Goal: Information Seeking & Learning: Learn about a topic

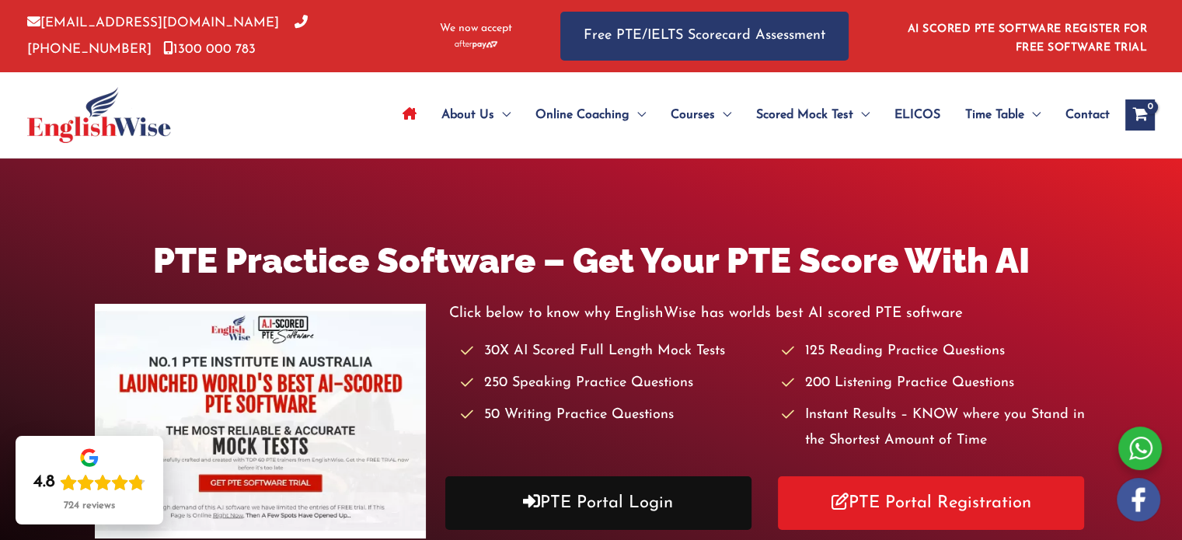
click at [650, 501] on link "PTE Portal Login" at bounding box center [598, 503] width 306 height 54
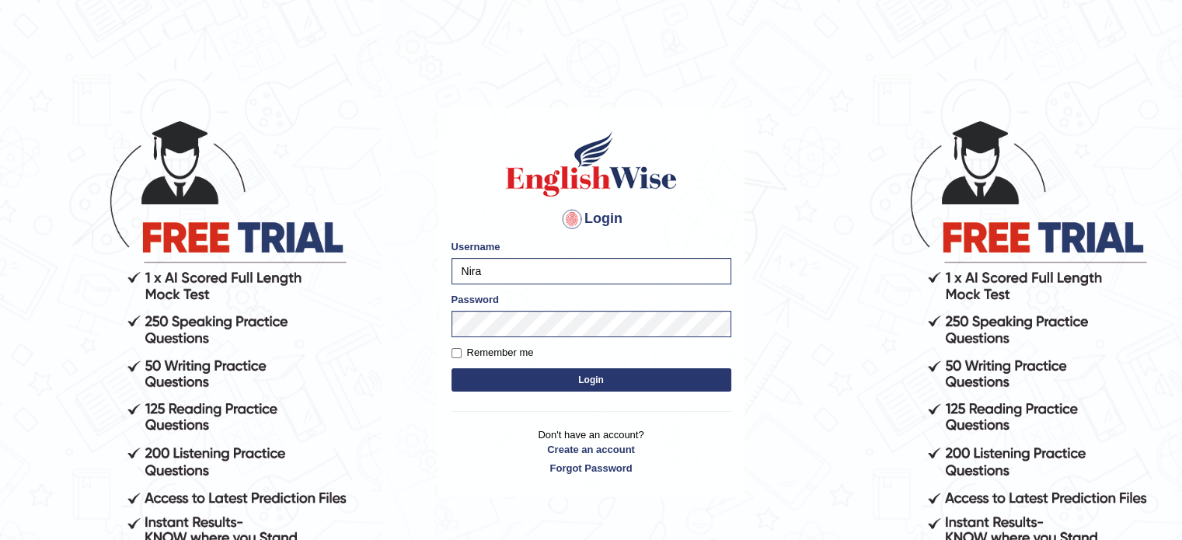
type input "N"
click at [513, 336] on form "Please fix the following errors: Username Password Remember me Login" at bounding box center [591, 317] width 280 height 156
drag, startPoint x: 516, startPoint y: 338, endPoint x: 434, endPoint y: 350, distance: 83.3
click at [434, 350] on body "Login Please fix the following errors: Username Username cannot be blank. Passw…" at bounding box center [591, 329] width 1182 height 540
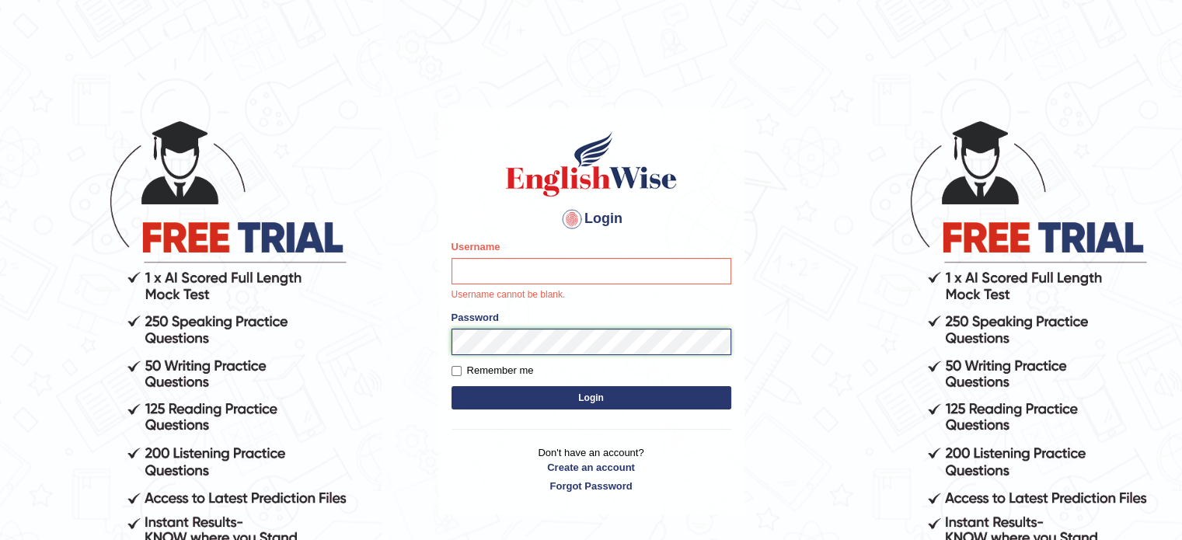
type input "Niraj"
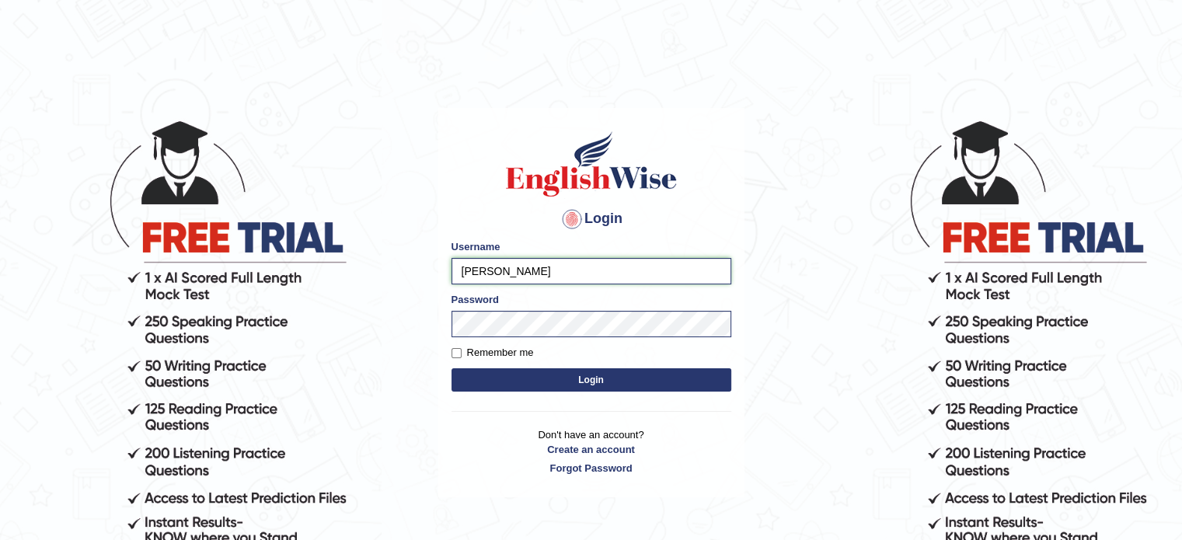
drag, startPoint x: 503, startPoint y: 273, endPoint x: 454, endPoint y: 269, distance: 49.9
click at [455, 270] on input "Niraj" at bounding box center [591, 271] width 280 height 26
type input "SmritiLak"
click at [423, 301] on body "Login Please fix the following errors: Username SmritiLak Password Remember me …" at bounding box center [591, 329] width 1182 height 540
drag, startPoint x: 796, startPoint y: 307, endPoint x: 789, endPoint y: 308, distance: 7.9
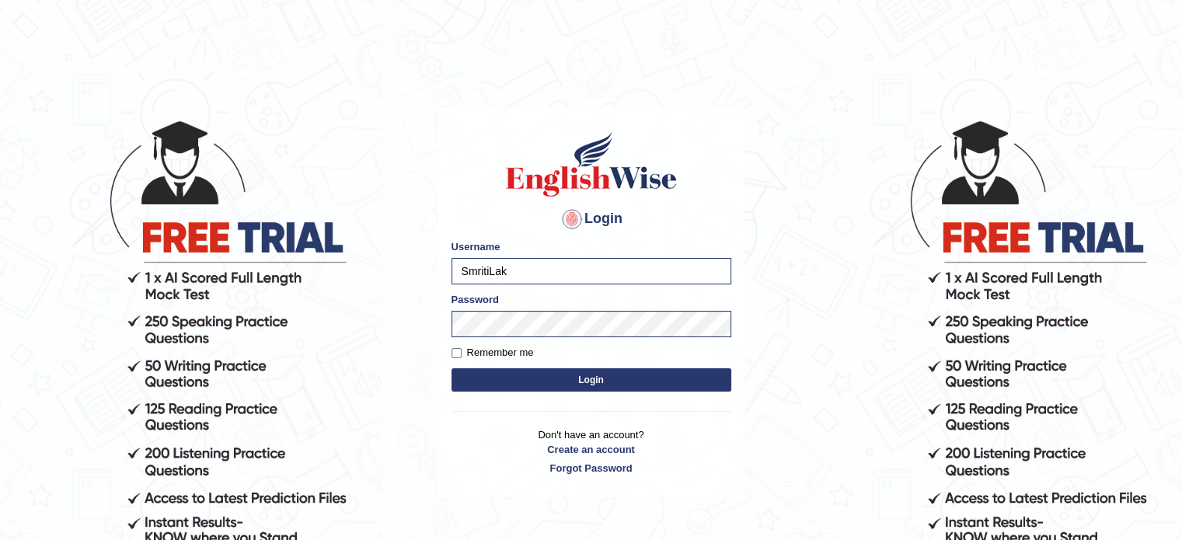
click at [796, 307] on body "Login Please fix the following errors: Username SmritiLak Password Remember me …" at bounding box center [591, 329] width 1182 height 540
click at [453, 344] on form "Please fix the following errors: Username SmritiLak Password Remember me Login" at bounding box center [591, 317] width 280 height 156
click at [457, 356] on input "Remember me" at bounding box center [456, 353] width 10 height 10
checkbox input "true"
click at [525, 381] on button "Login" at bounding box center [591, 379] width 280 height 23
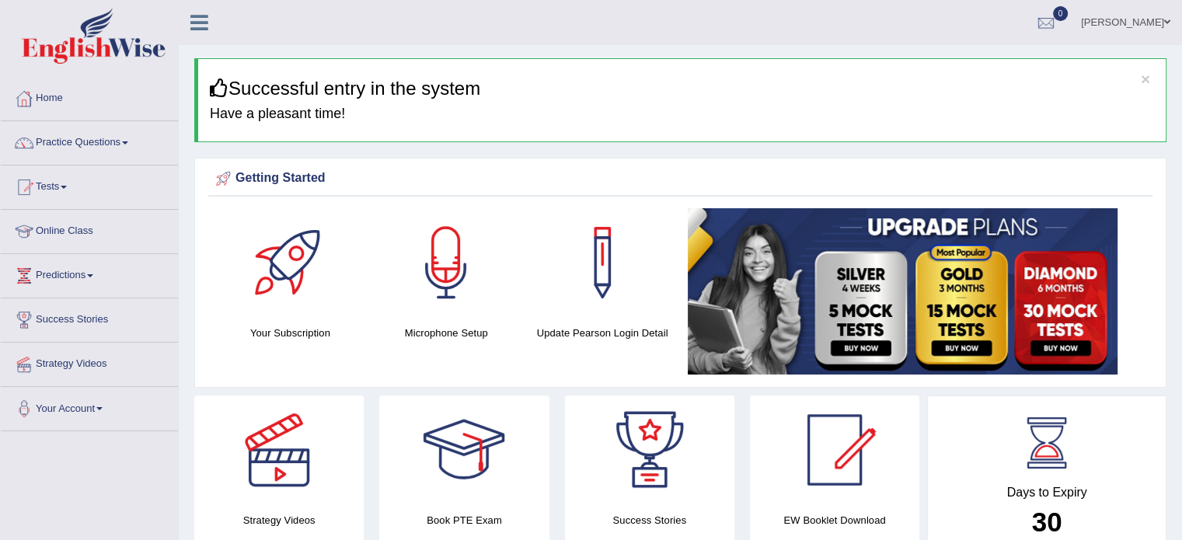
click at [64, 225] on link "Online Class" at bounding box center [89, 229] width 177 height 39
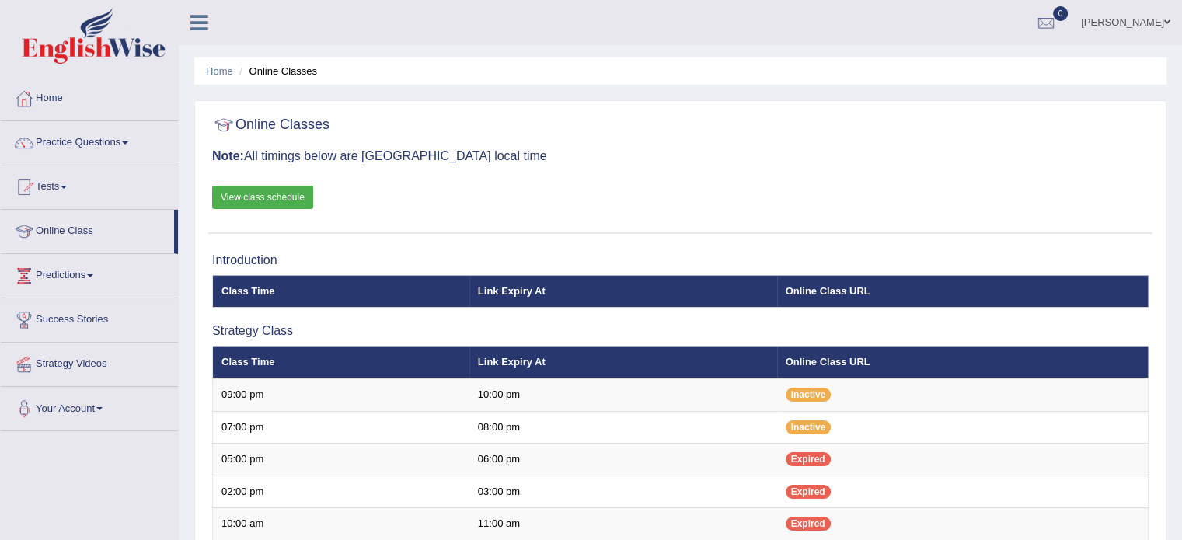
drag, startPoint x: 1062, startPoint y: 0, endPoint x: 32, endPoint y: 99, distance: 1034.9
click at [32, 99] on div at bounding box center [23, 98] width 23 height 23
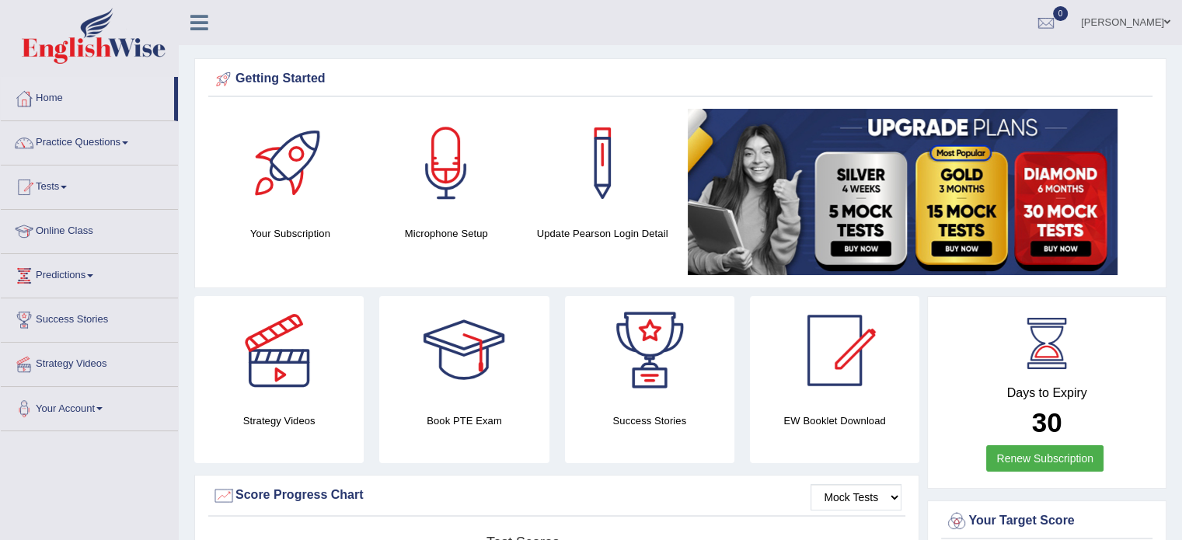
drag, startPoint x: 956, startPoint y: 0, endPoint x: 722, endPoint y: 54, distance: 239.9
click at [73, 318] on link "Success Stories" at bounding box center [89, 317] width 177 height 39
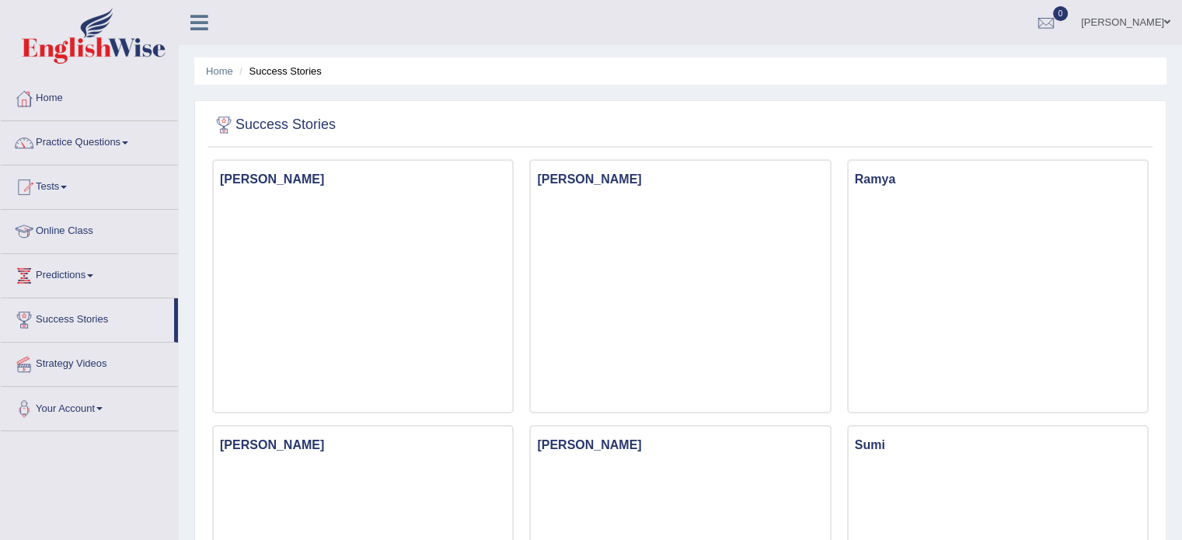
click at [78, 228] on link "Online Class" at bounding box center [89, 229] width 177 height 39
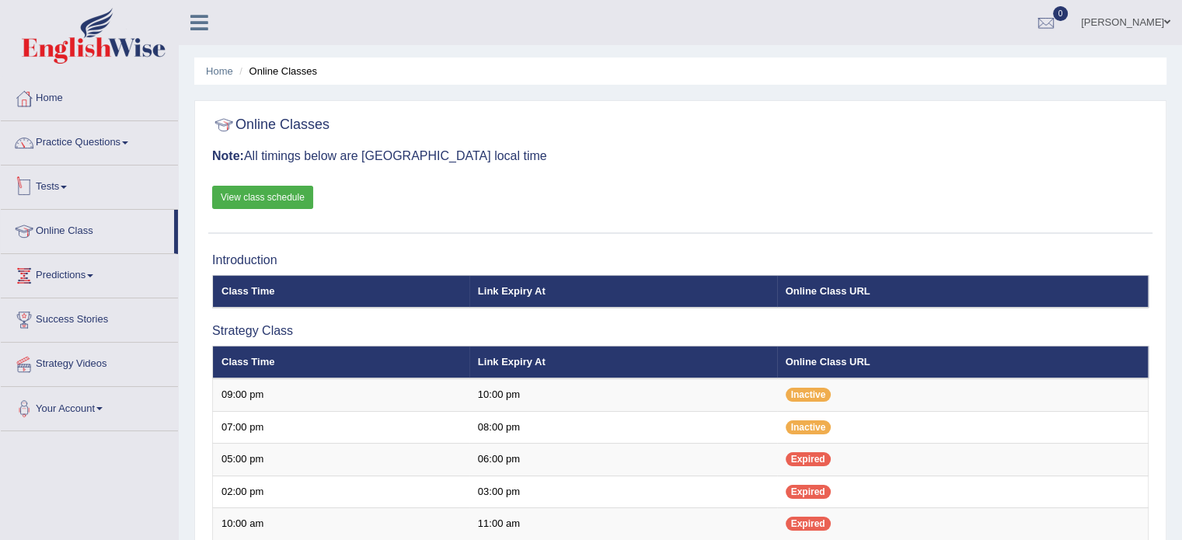
click at [58, 183] on link "Tests" at bounding box center [89, 184] width 177 height 39
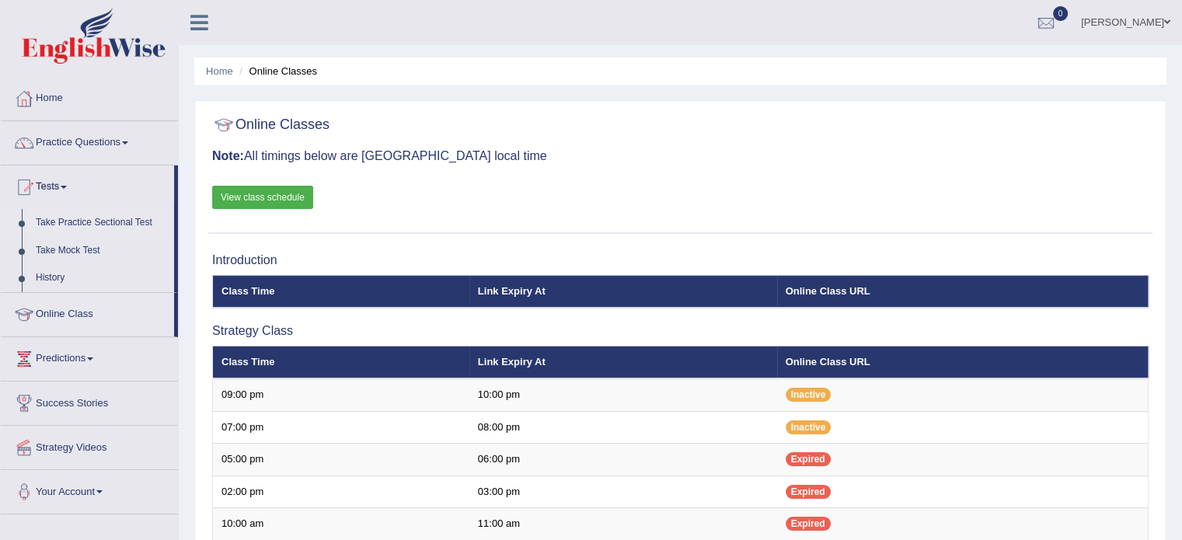
click at [77, 221] on link "Take Practice Sectional Test" at bounding box center [101, 223] width 145 height 28
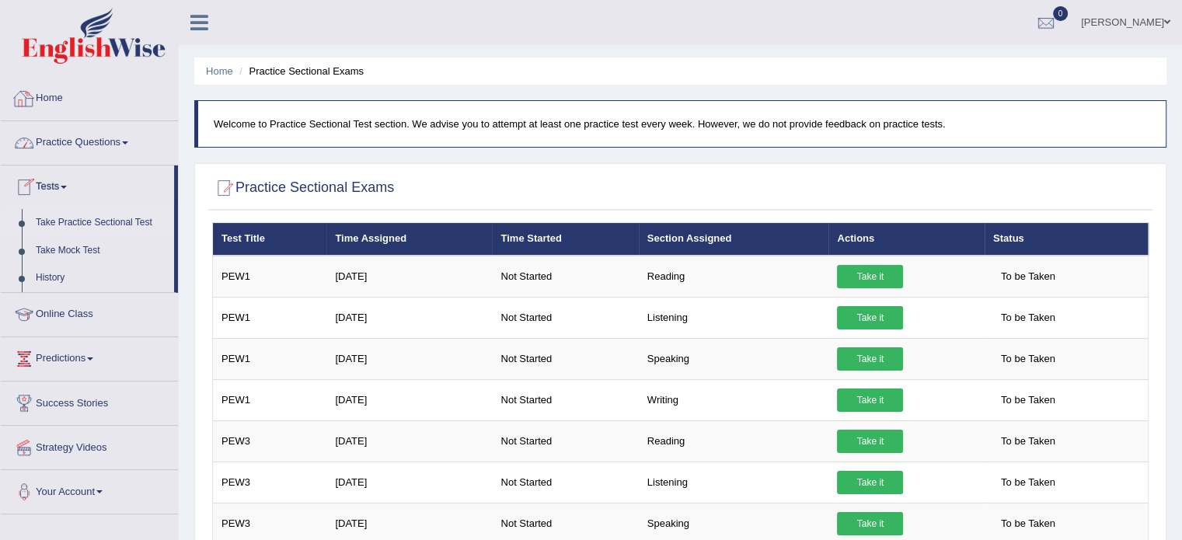
click at [68, 110] on link "Home" at bounding box center [89, 96] width 177 height 39
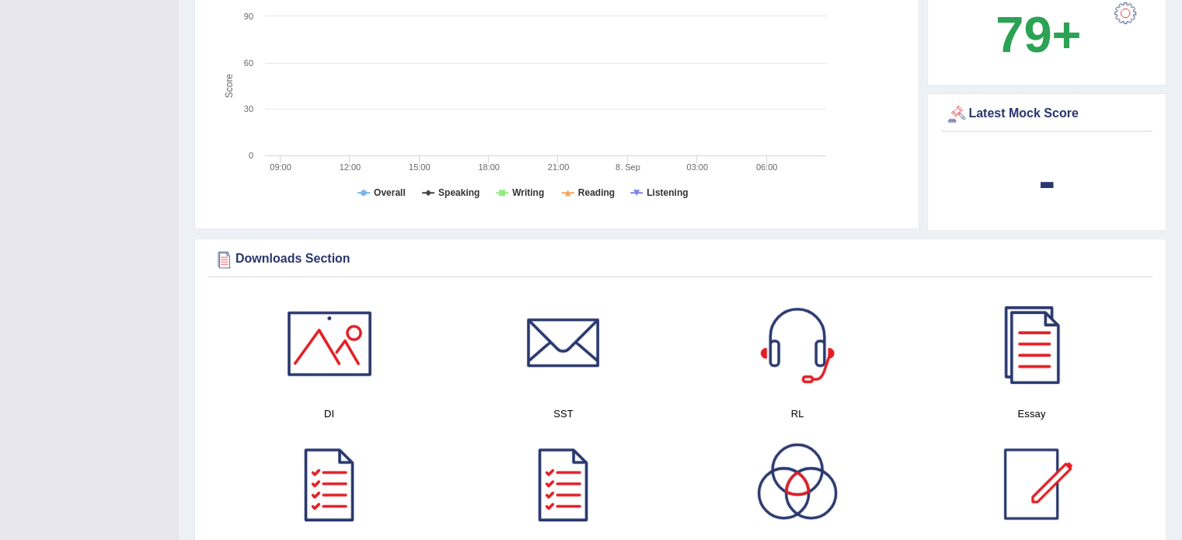
scroll to position [699, 0]
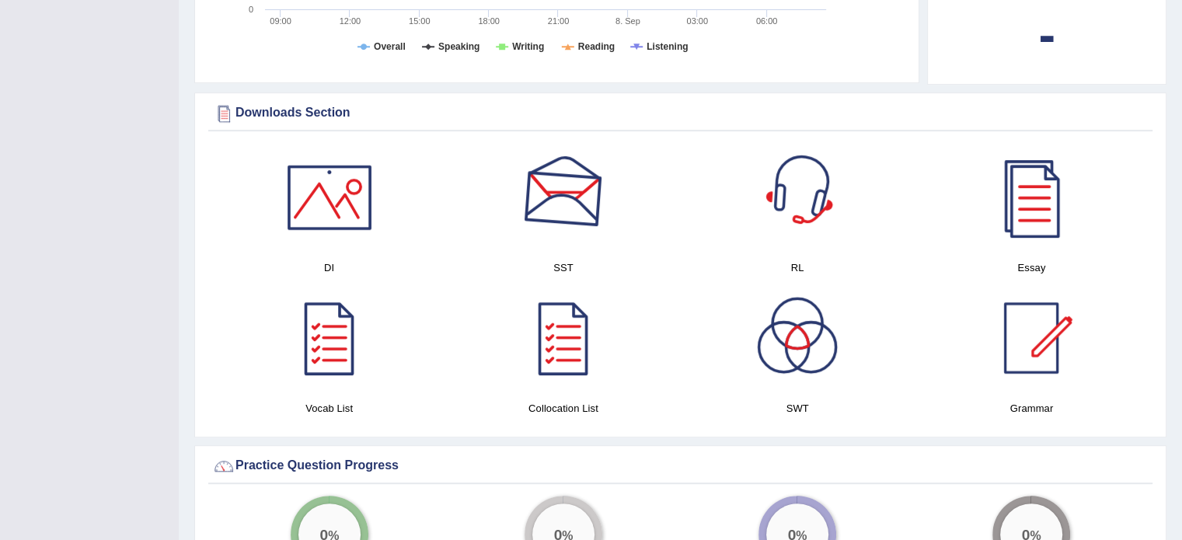
click at [774, 195] on div at bounding box center [797, 197] width 109 height 109
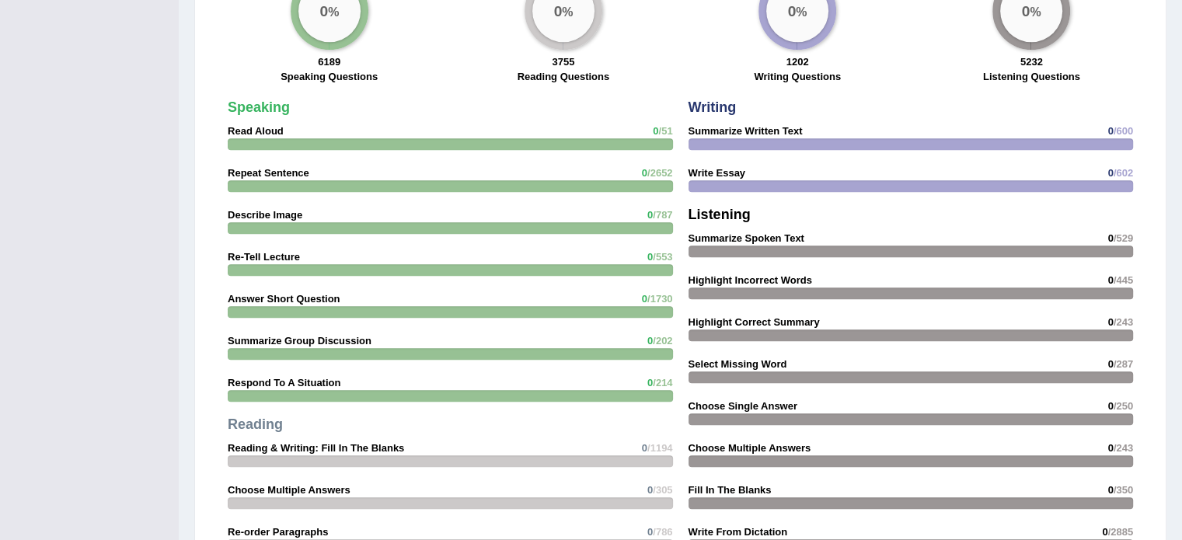
scroll to position [1243, 0]
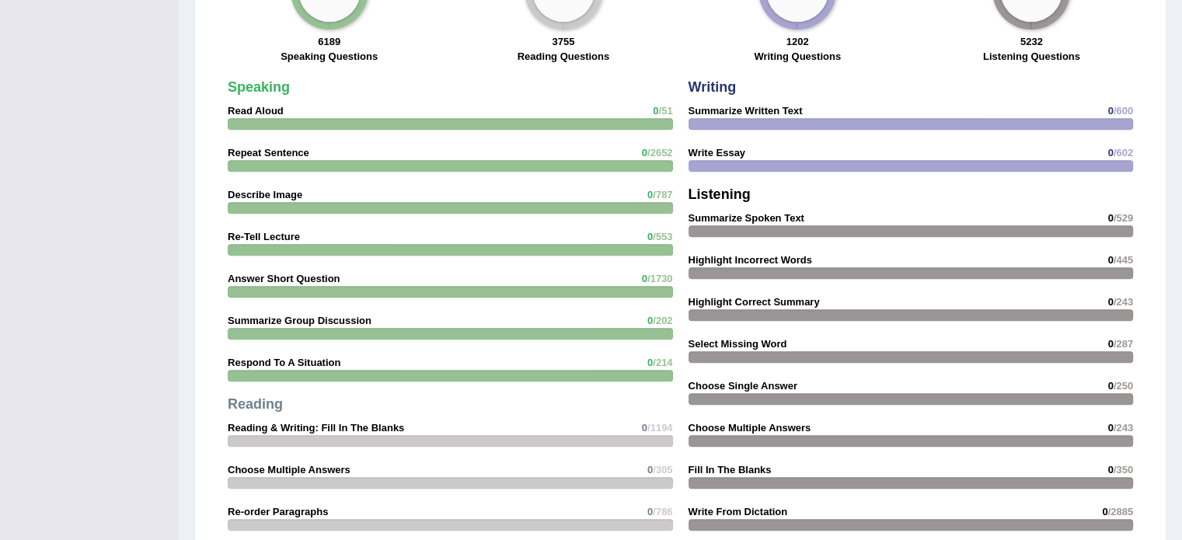
click at [275, 110] on strong "Read Aloud" at bounding box center [256, 111] width 56 height 12
click at [434, 92] on h4 "Speaking" at bounding box center [450, 88] width 445 height 16
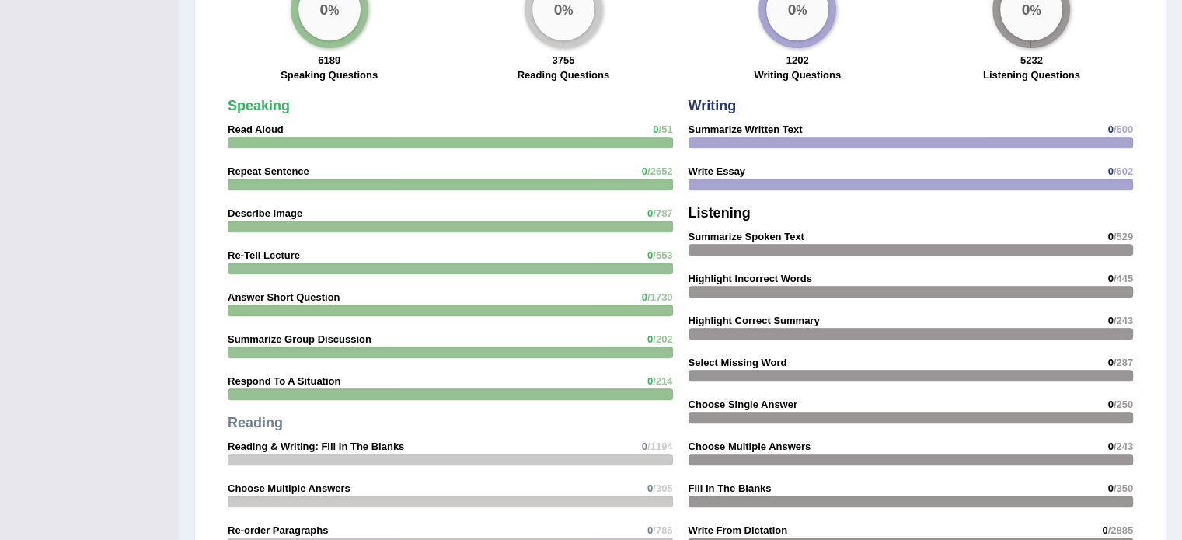
scroll to position [1203, 0]
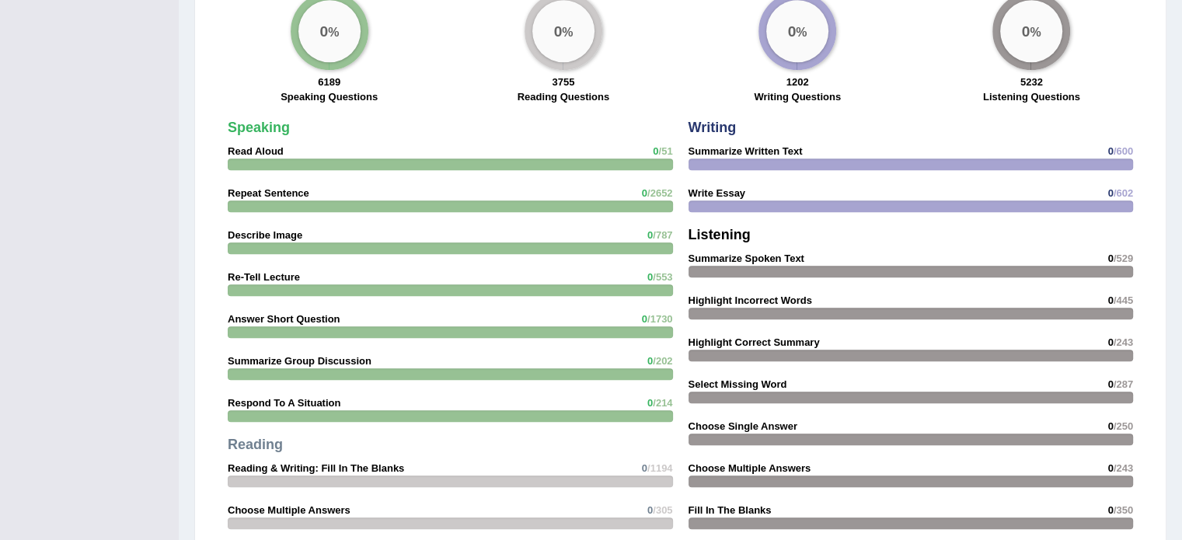
click at [264, 145] on strong "Read Aloud" at bounding box center [256, 151] width 56 height 12
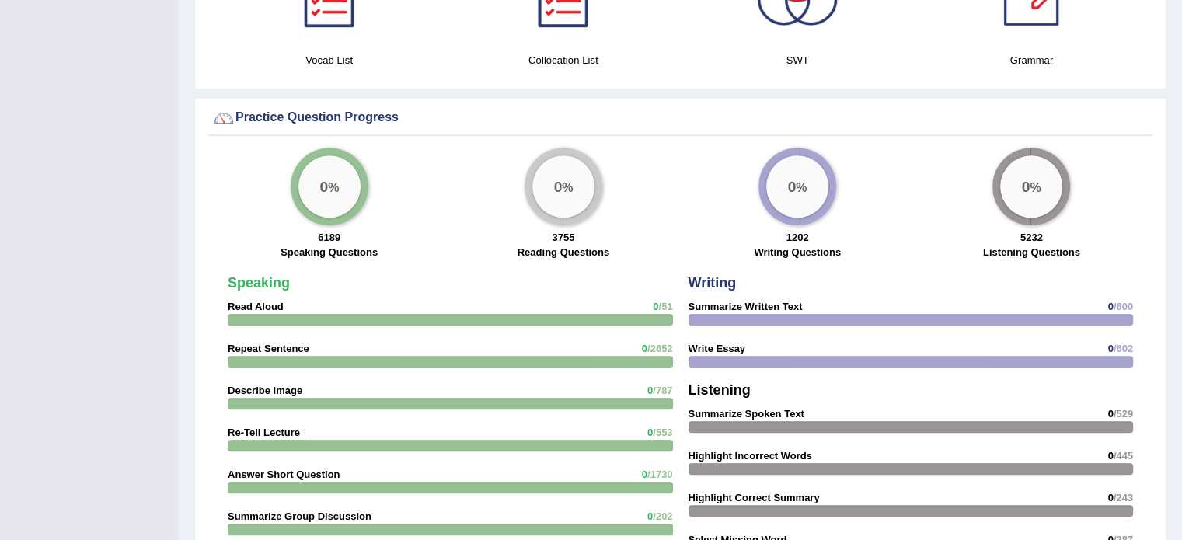
click at [336, 148] on div "0 %" at bounding box center [330, 187] width 78 height 78
click at [339, 188] on div "0 %" at bounding box center [329, 186] width 62 height 62
click at [273, 301] on strong "Read Aloud" at bounding box center [256, 307] width 56 height 12
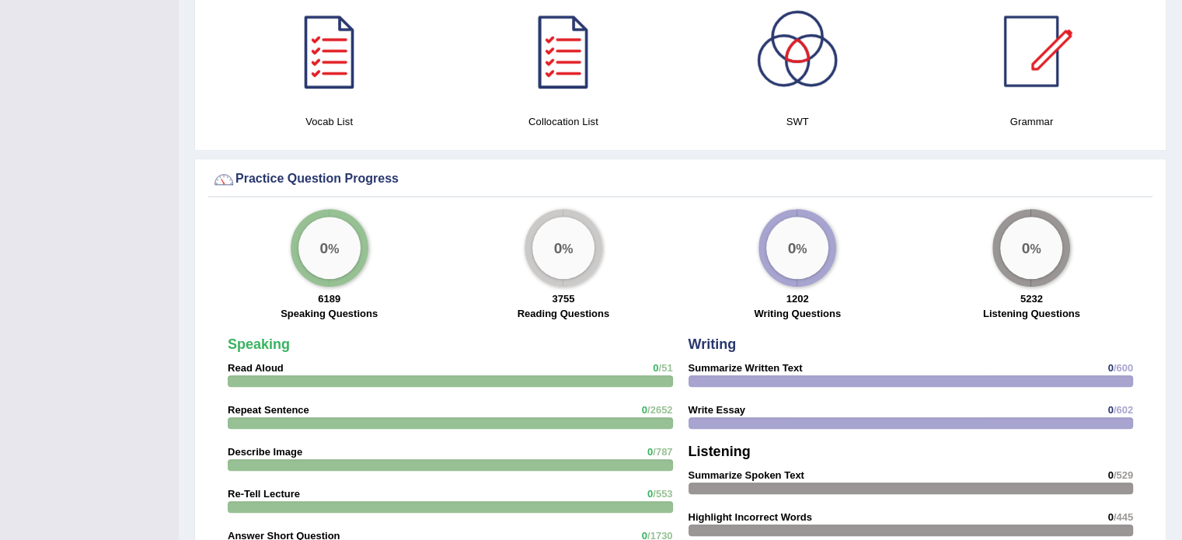
scroll to position [970, 0]
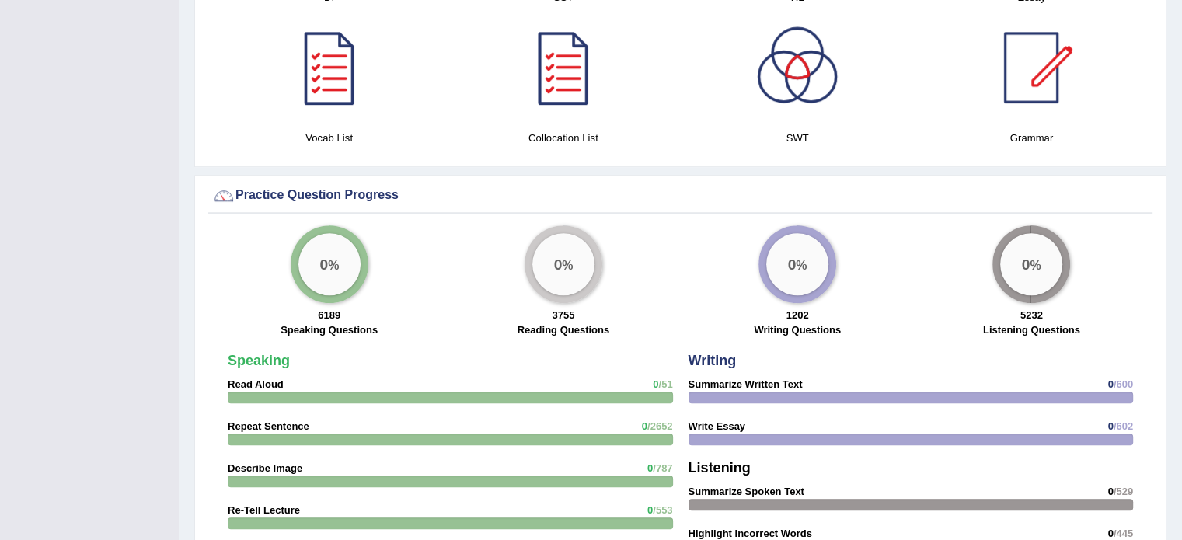
click at [784, 184] on div "Practice Question Progress" at bounding box center [680, 195] width 936 height 23
click at [786, 184] on div "Practice Question Progress" at bounding box center [680, 195] width 936 height 23
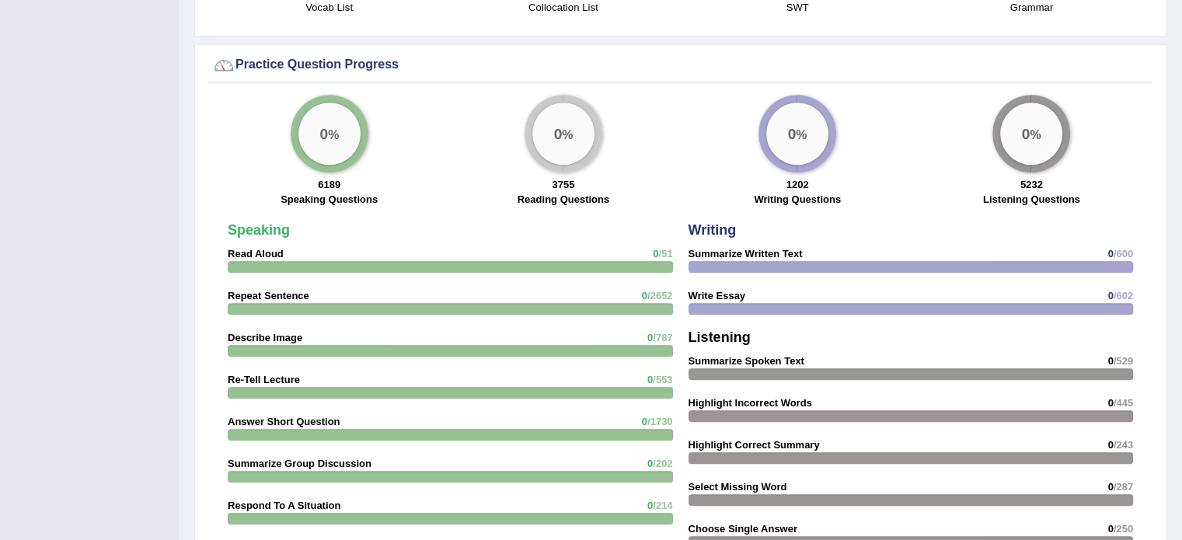
scroll to position [1125, 0]
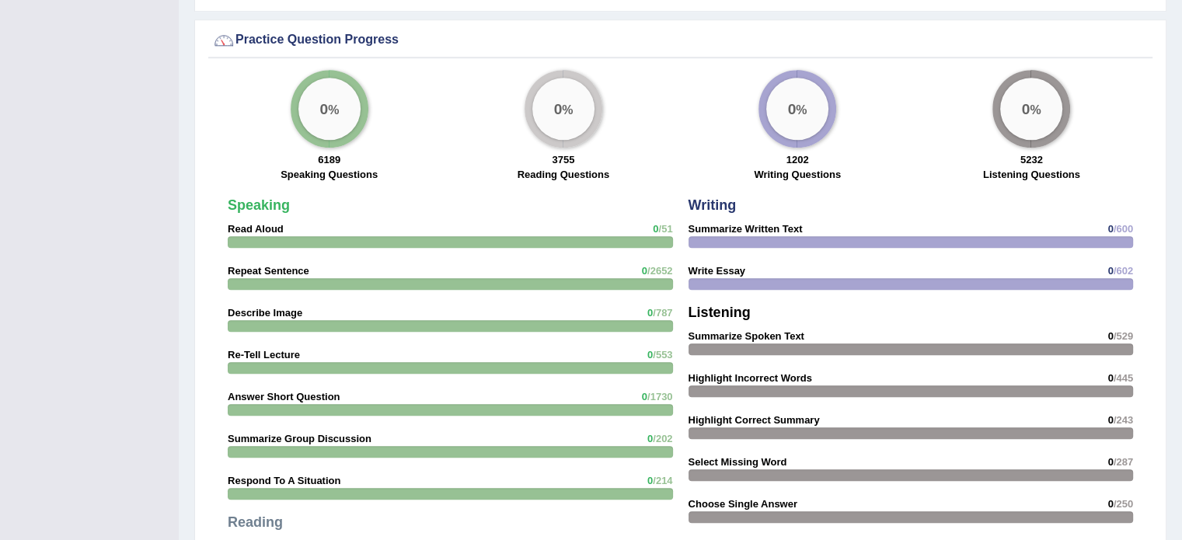
click at [329, 143] on div "0 %" at bounding box center [330, 109] width 78 height 78
click at [294, 230] on div "Speaking Read Aloud 0 /51 Repeat Sentence 0 /2652 Describe Image 0 /787 Re-Tell…" at bounding box center [450, 469] width 461 height 559
click at [653, 229] on span "0" at bounding box center [655, 229] width 5 height 12
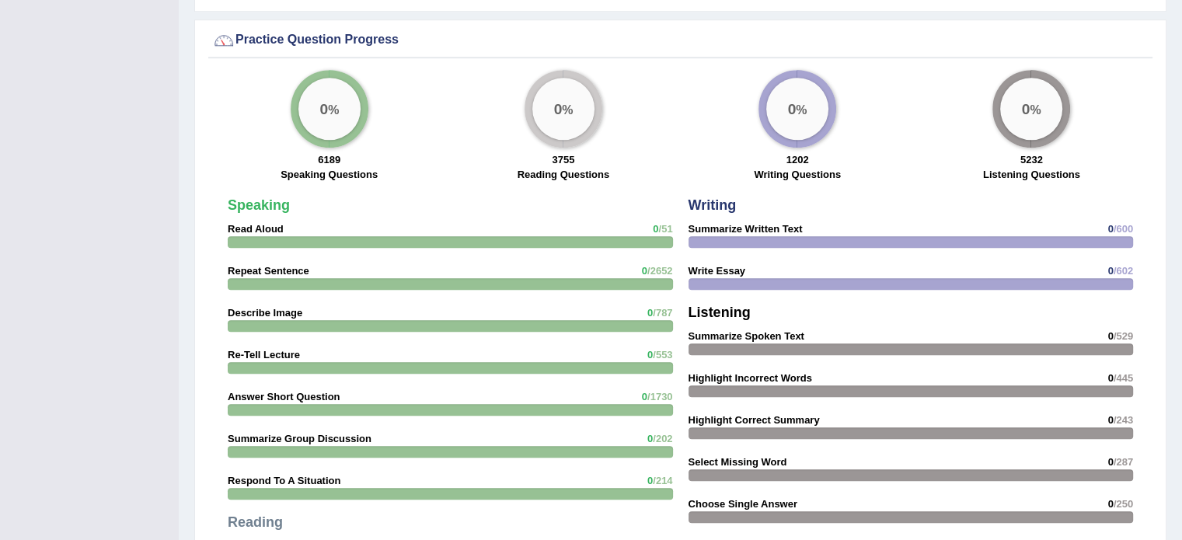
click at [653, 229] on span "0" at bounding box center [655, 229] width 5 height 12
drag, startPoint x: 653, startPoint y: 229, endPoint x: 257, endPoint y: 207, distance: 396.8
click at [622, 238] on div "Speaking Read Aloud 0 /51 Repeat Sentence 0 /2652 Describe Image 0 /787 Re-Tell…" at bounding box center [450, 469] width 461 height 559
click at [269, 223] on strong "Read Aloud" at bounding box center [256, 229] width 56 height 12
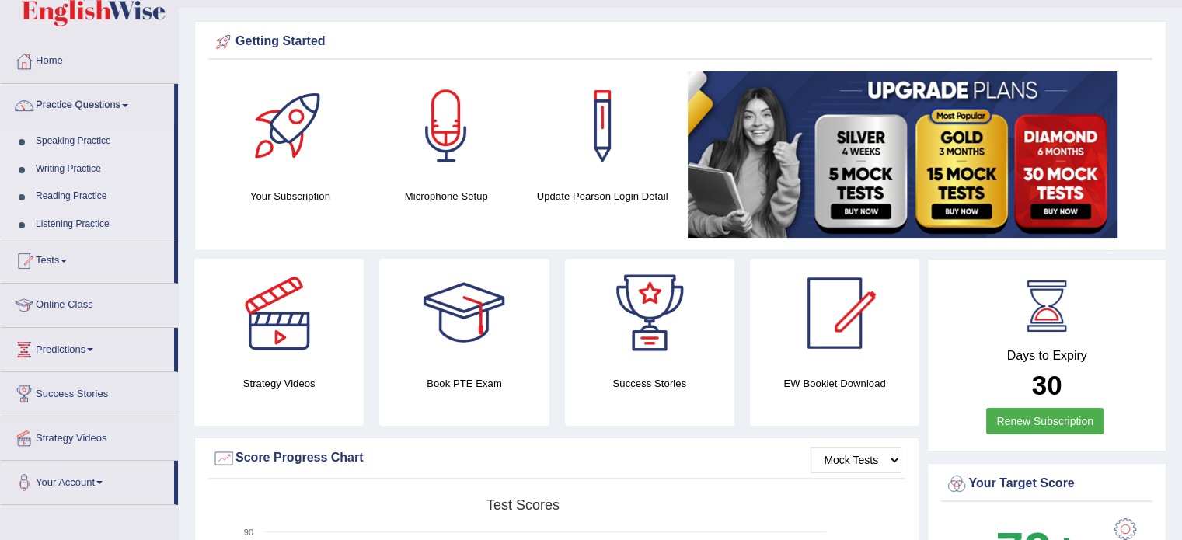
scroll to position [0, 0]
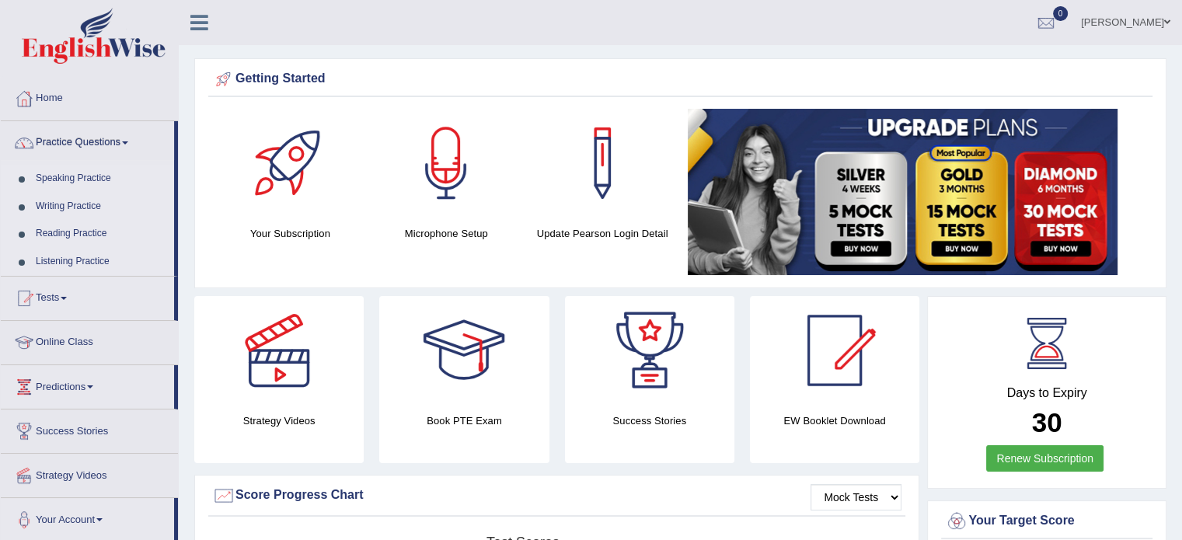
click at [79, 183] on link "Speaking Practice" at bounding box center [101, 179] width 145 height 28
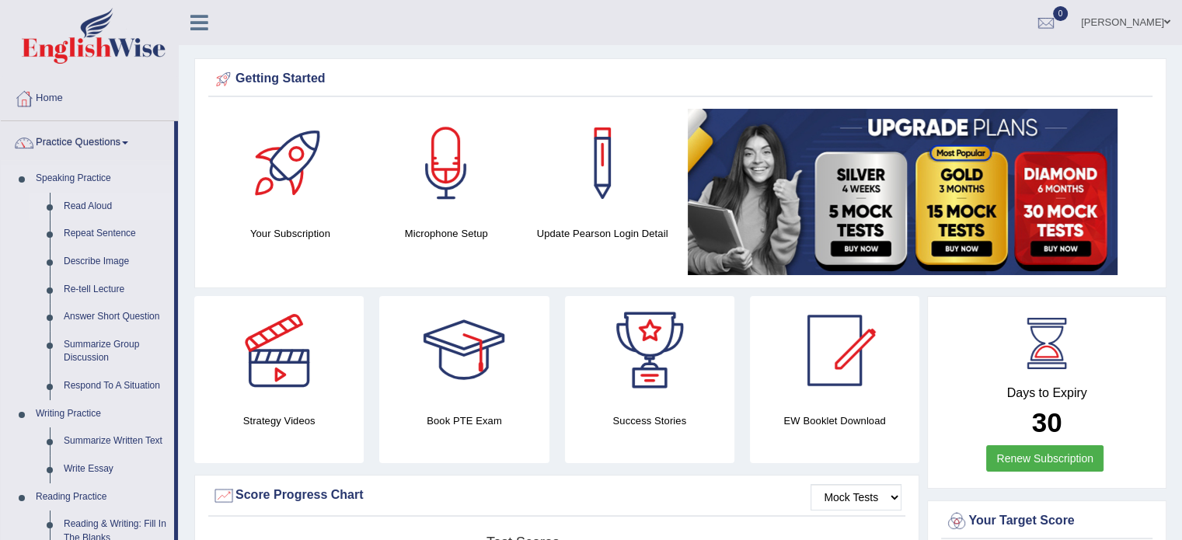
click at [87, 204] on link "Read Aloud" at bounding box center [115, 207] width 117 height 28
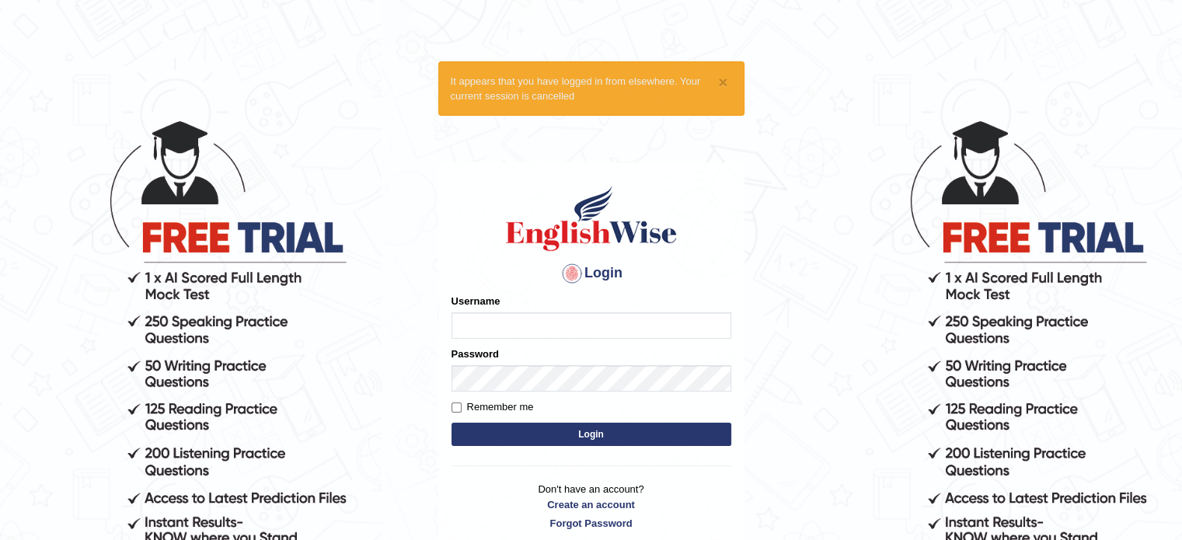
type input "SmritiLak"
click at [454, 406] on input "Remember me" at bounding box center [456, 407] width 10 height 10
checkbox input "true"
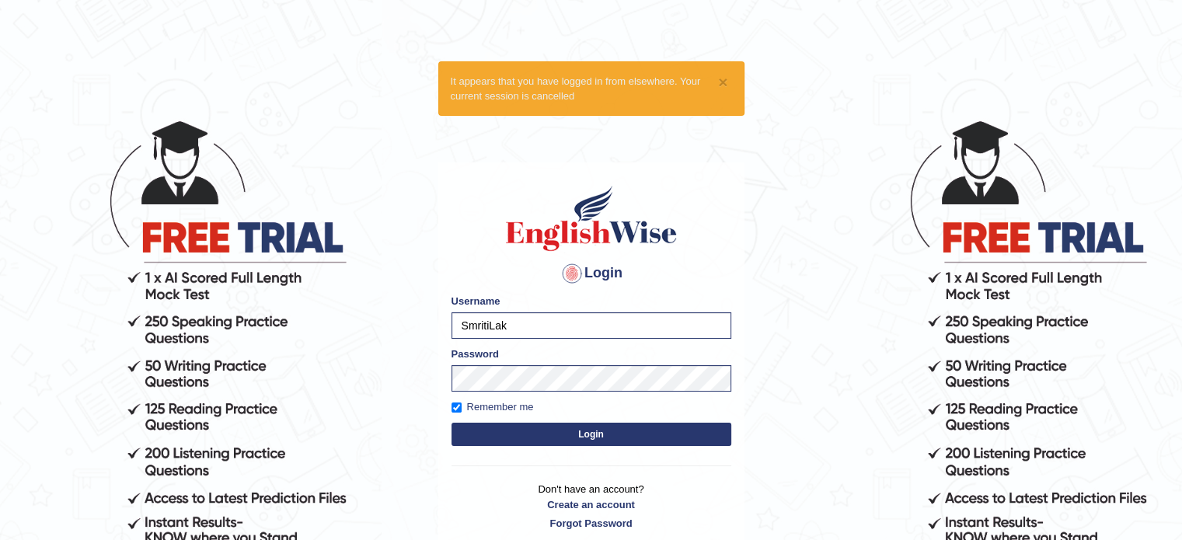
click at [512, 448] on form "Please fix the following errors: Username SmritiLak Password Remember me Login" at bounding box center [591, 372] width 280 height 156
click at [514, 437] on button "Login" at bounding box center [591, 434] width 280 height 23
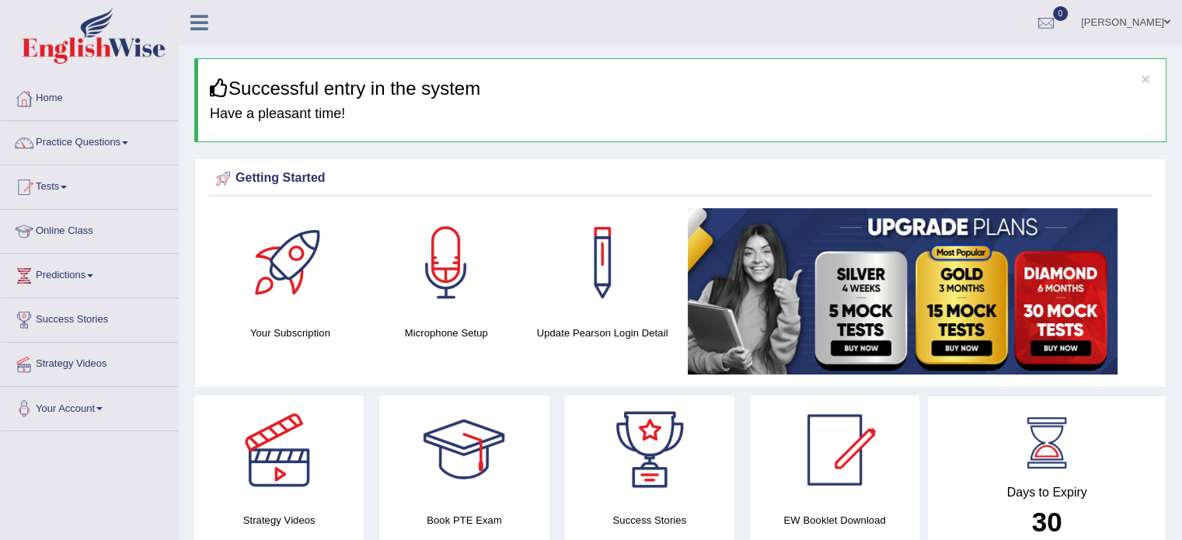
click at [93, 141] on link "Practice Questions" at bounding box center [89, 140] width 177 height 39
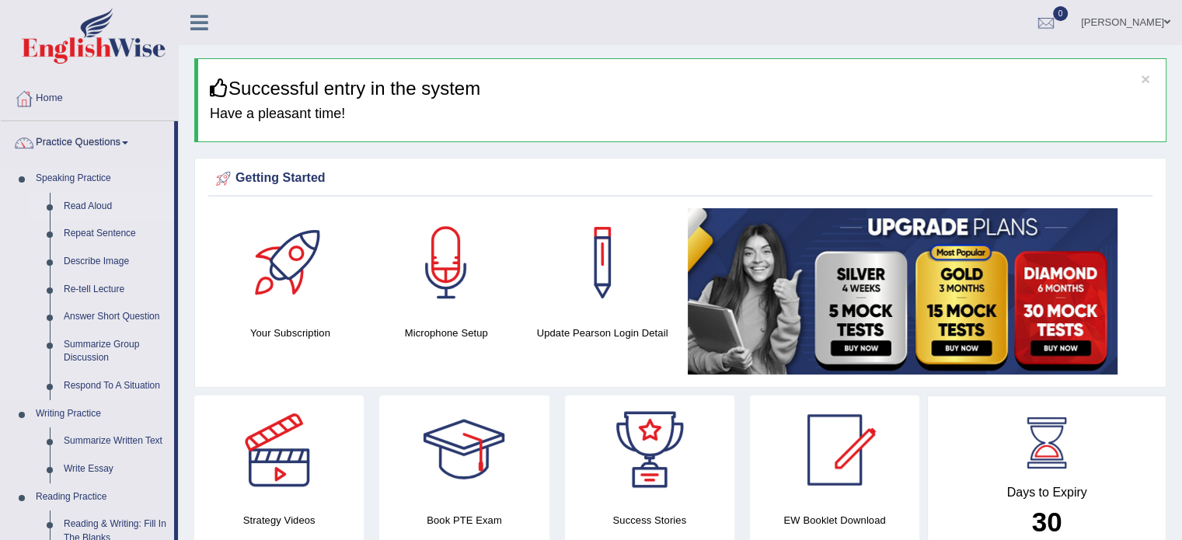
click at [84, 201] on link "Read Aloud" at bounding box center [115, 207] width 117 height 28
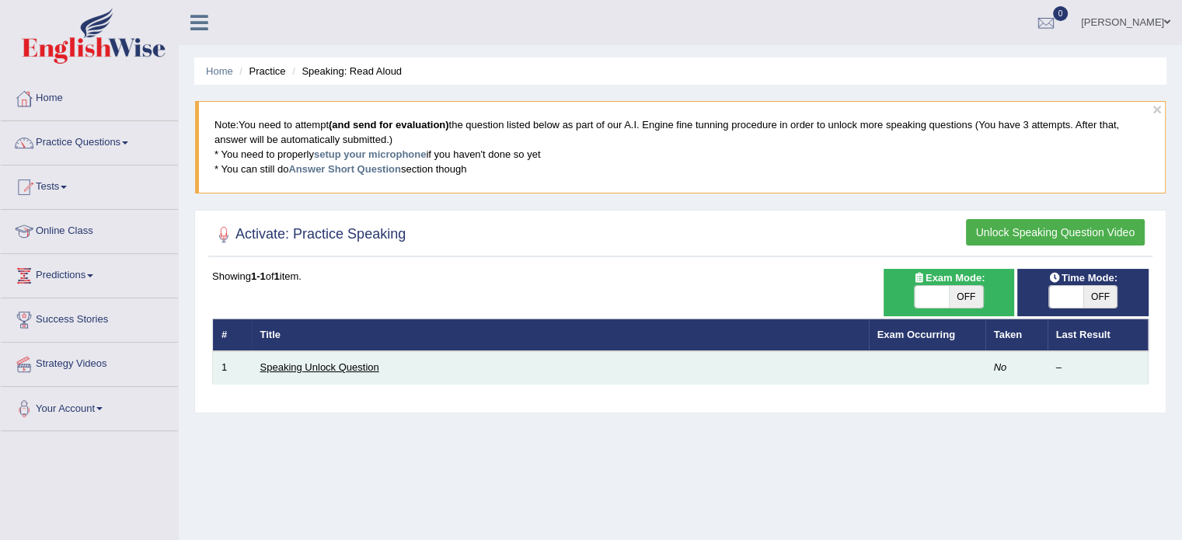
click at [320, 363] on link "Speaking Unlock Question" at bounding box center [319, 367] width 119 height 12
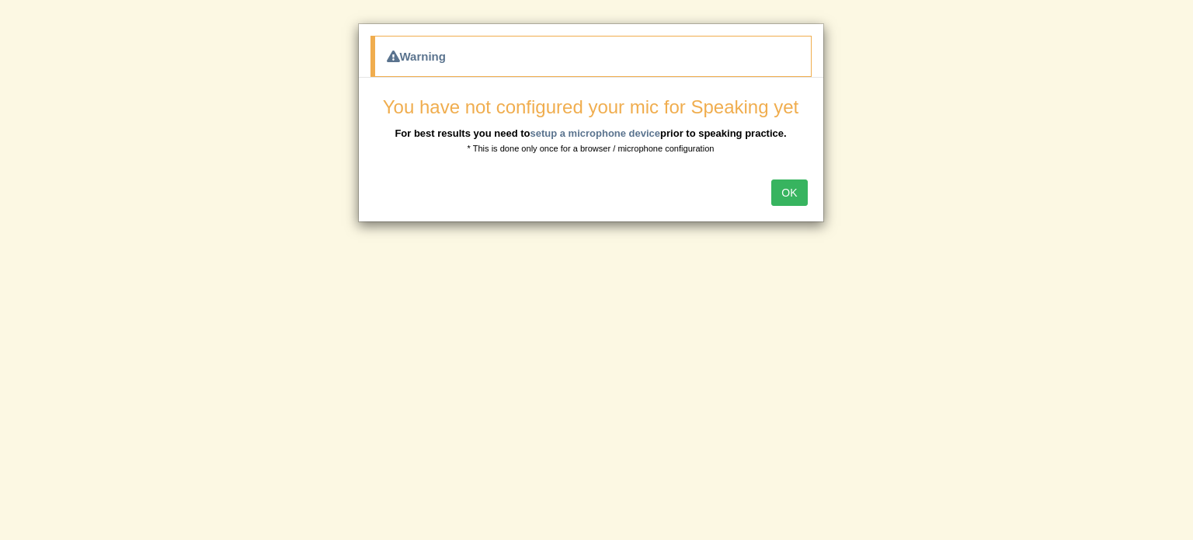
click at [622, 124] on div "You have not configured your mic for Speaking yet For best results you need to …" at bounding box center [591, 126] width 441 height 58
click at [625, 133] on link "setup a microphone device" at bounding box center [595, 133] width 131 height 12
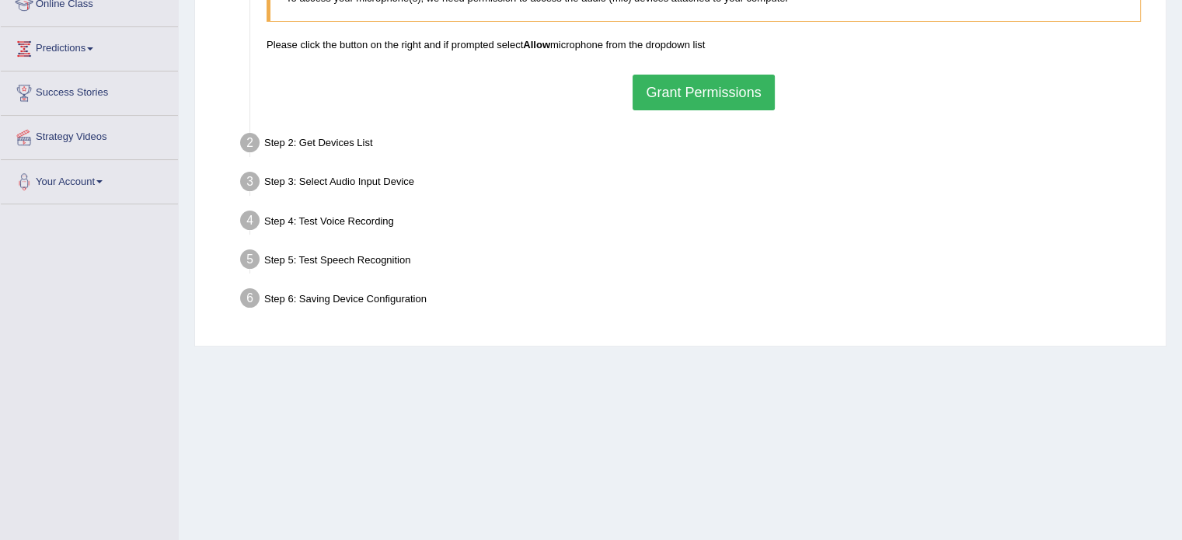
scroll to position [233, 0]
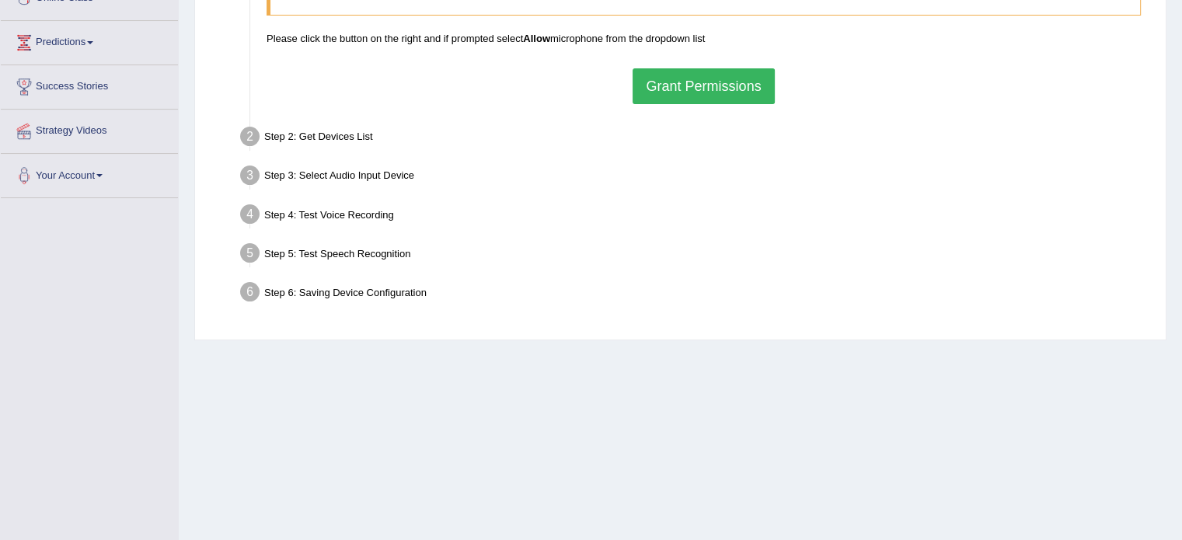
click at [668, 79] on button "Grant Permissions" at bounding box center [702, 86] width 141 height 36
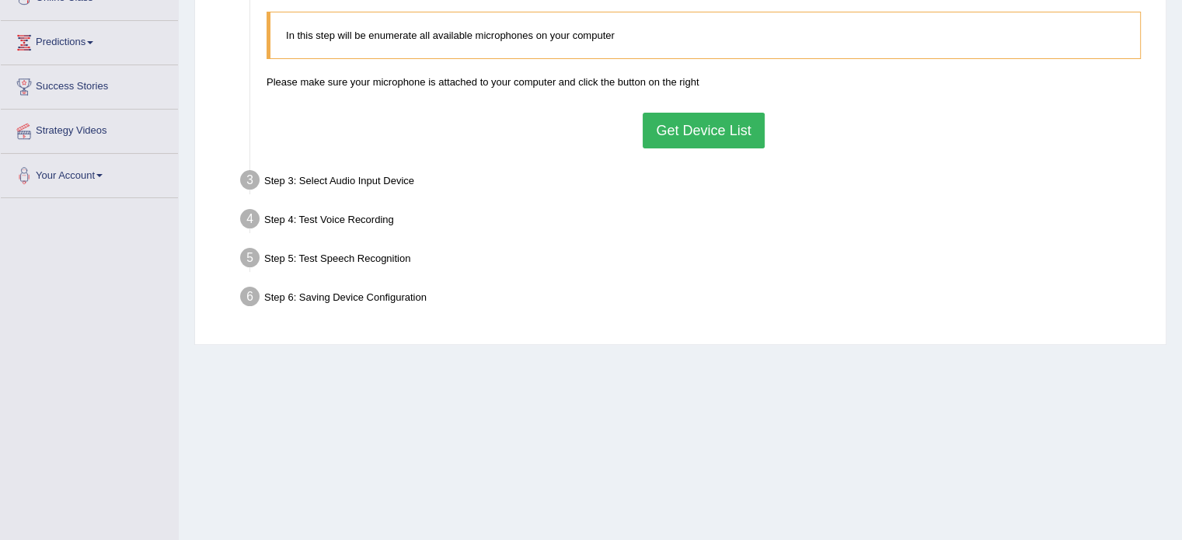
click at [669, 131] on button "Get Device List" at bounding box center [703, 131] width 121 height 36
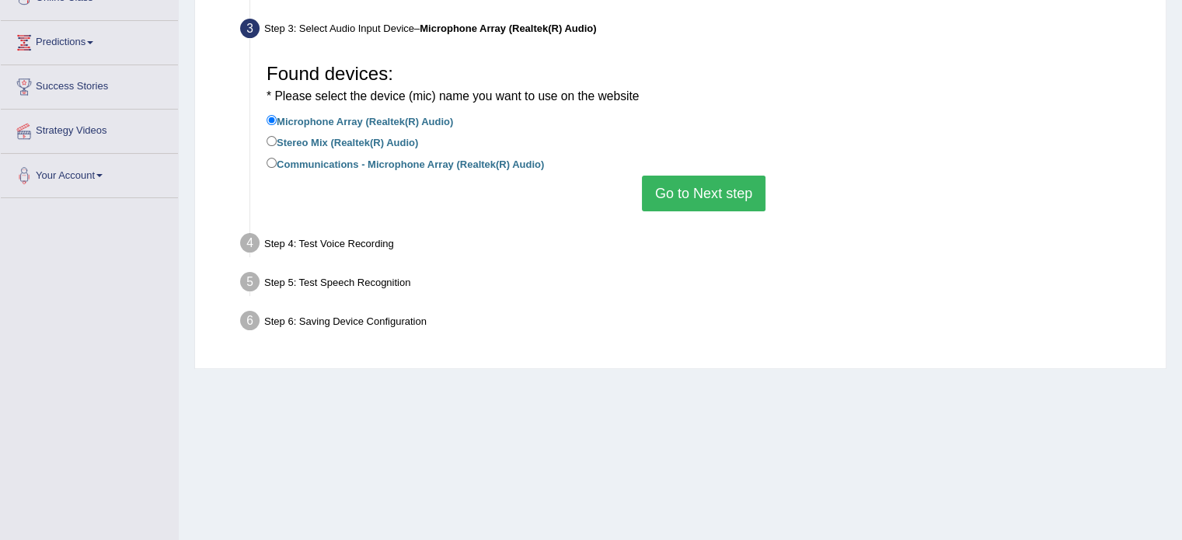
click at [653, 193] on button "Go to Next step" at bounding box center [704, 194] width 124 height 36
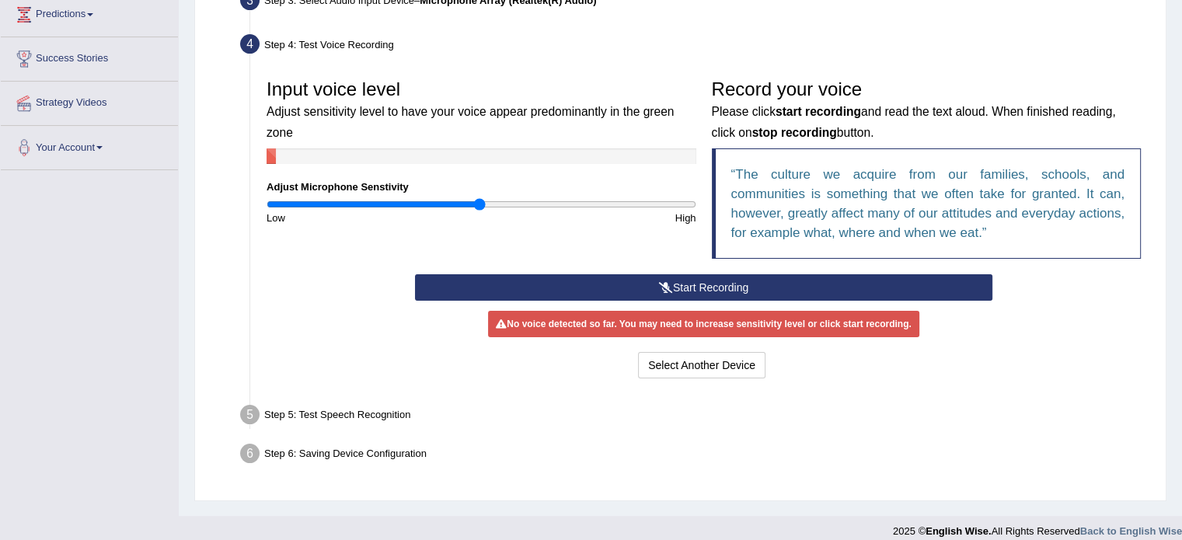
scroll to position [276, 0]
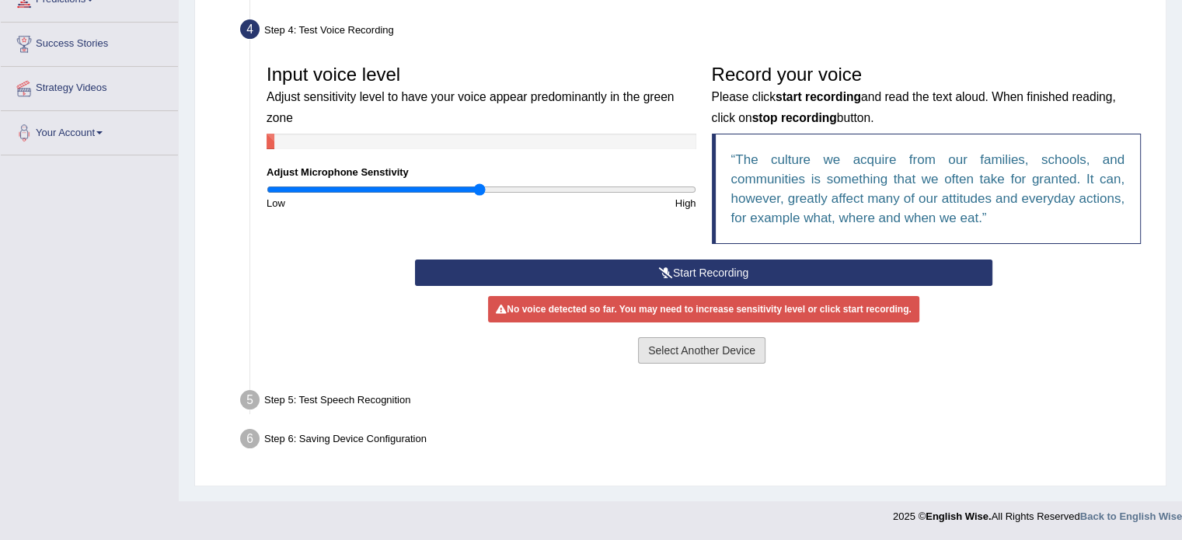
click at [709, 343] on button "Select Another Device" at bounding box center [701, 350] width 127 height 26
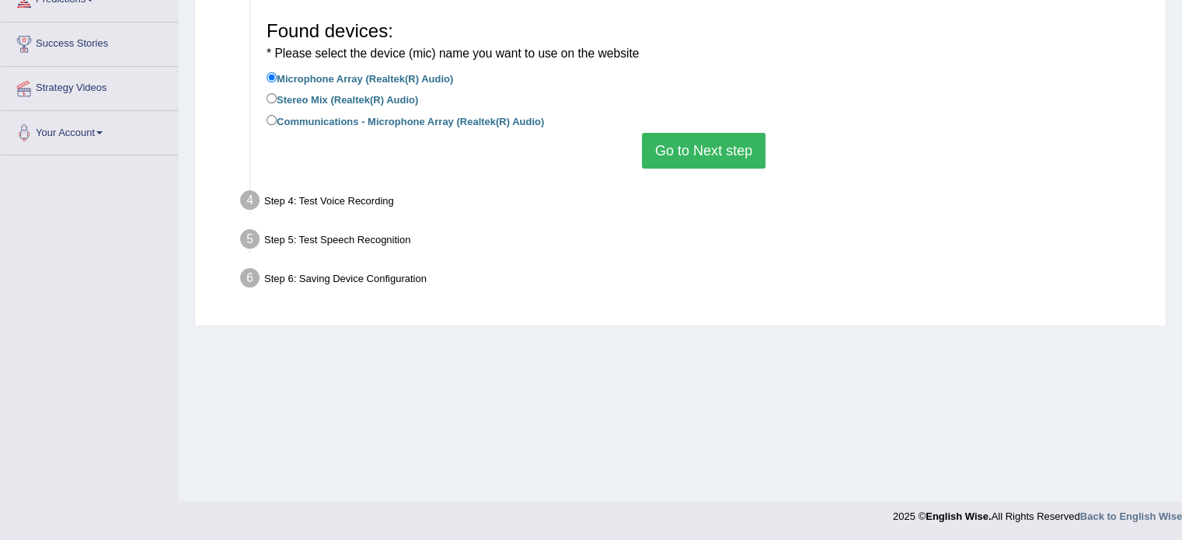
click at [709, 133] on button "Go to Next step" at bounding box center [704, 151] width 124 height 36
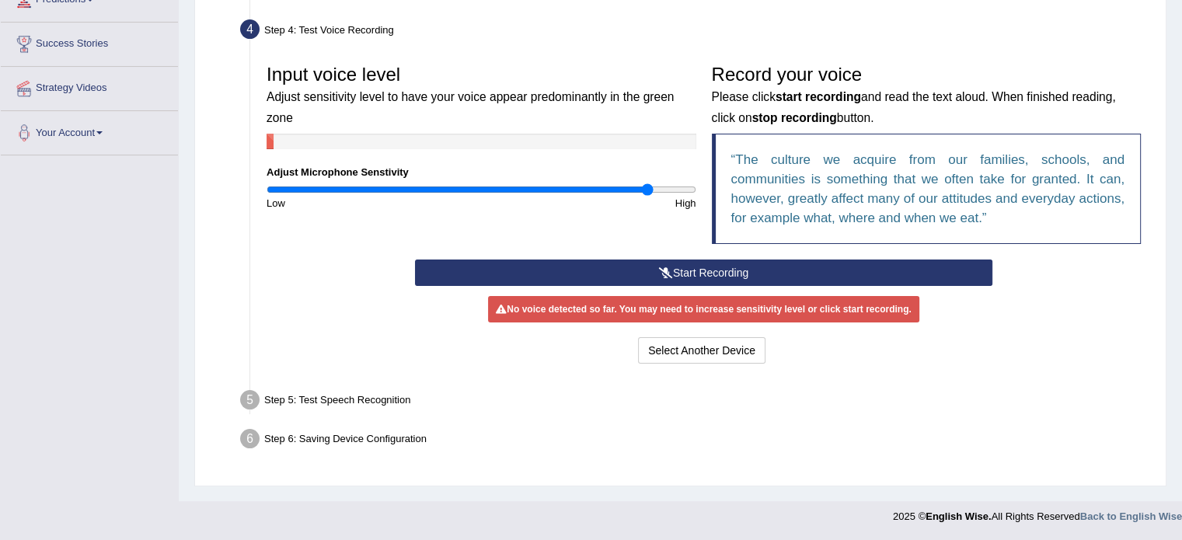
click at [648, 184] on input "range" at bounding box center [481, 189] width 430 height 12
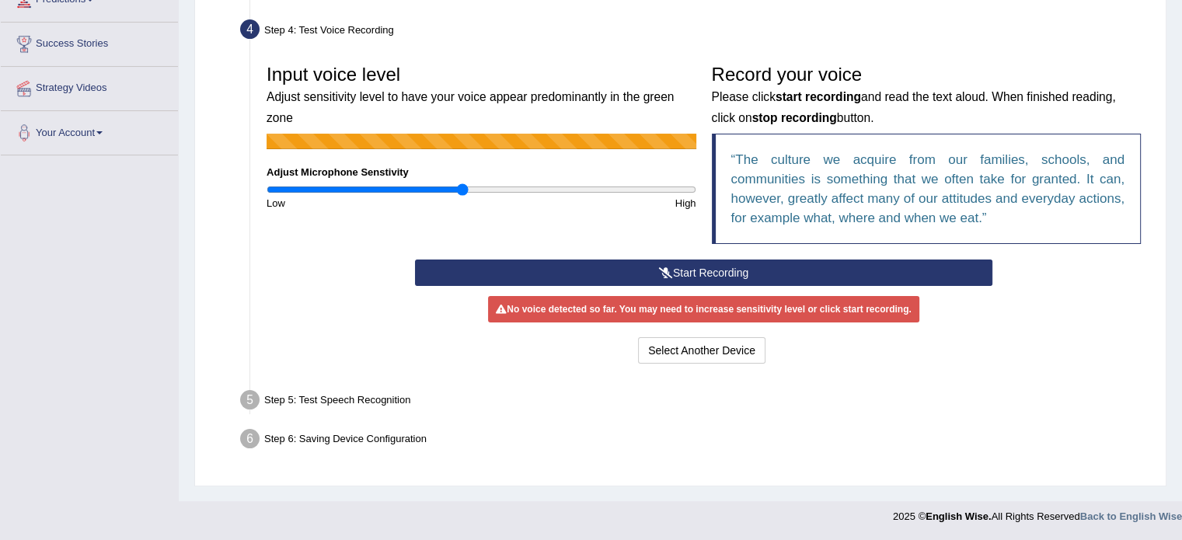
click at [462, 183] on input "range" at bounding box center [481, 189] width 430 height 12
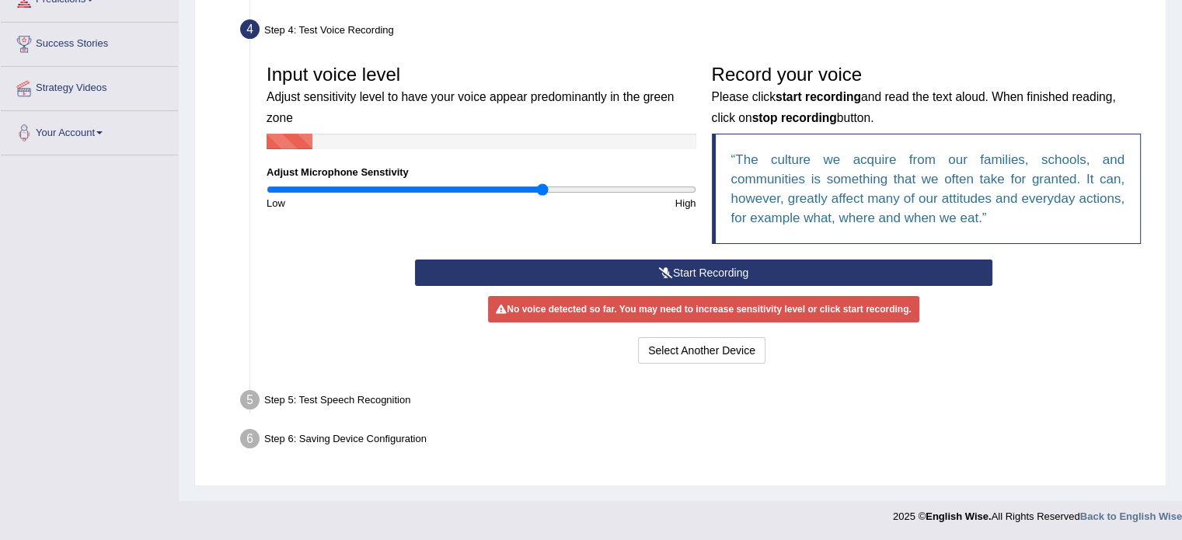
click at [542, 188] on input "range" at bounding box center [481, 189] width 430 height 12
click at [688, 264] on button "Start Recording" at bounding box center [703, 273] width 577 height 26
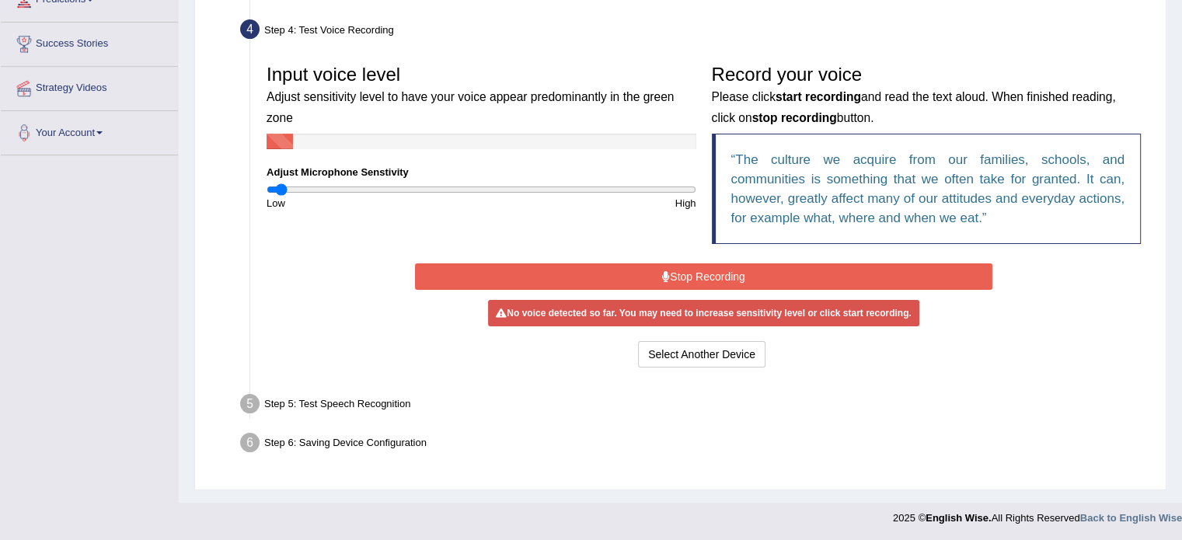
type input "0.06"
click at [281, 192] on input "range" at bounding box center [481, 189] width 430 height 12
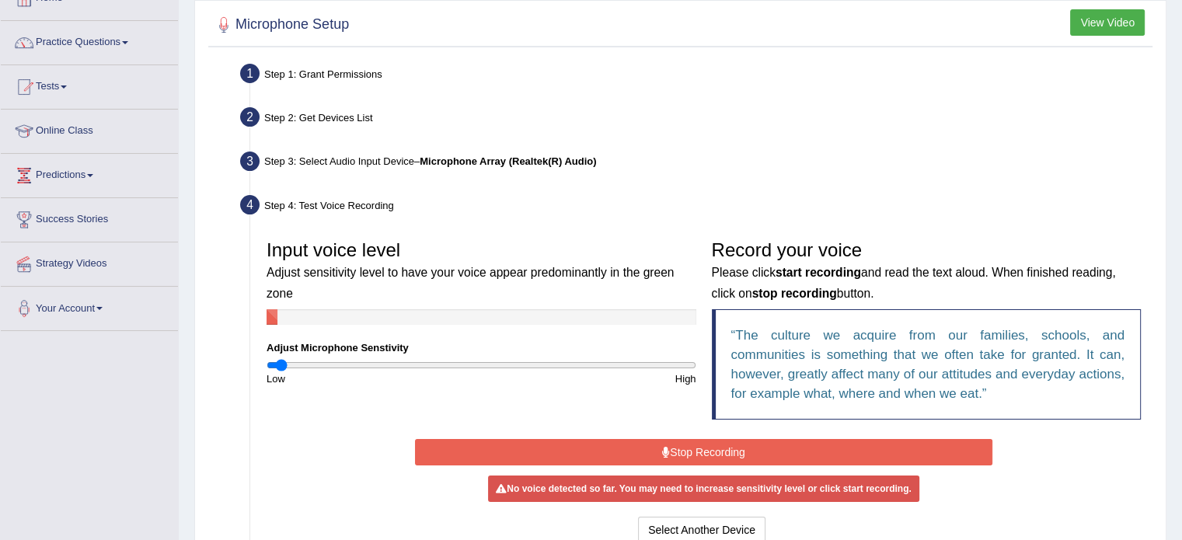
scroll to position [0, 0]
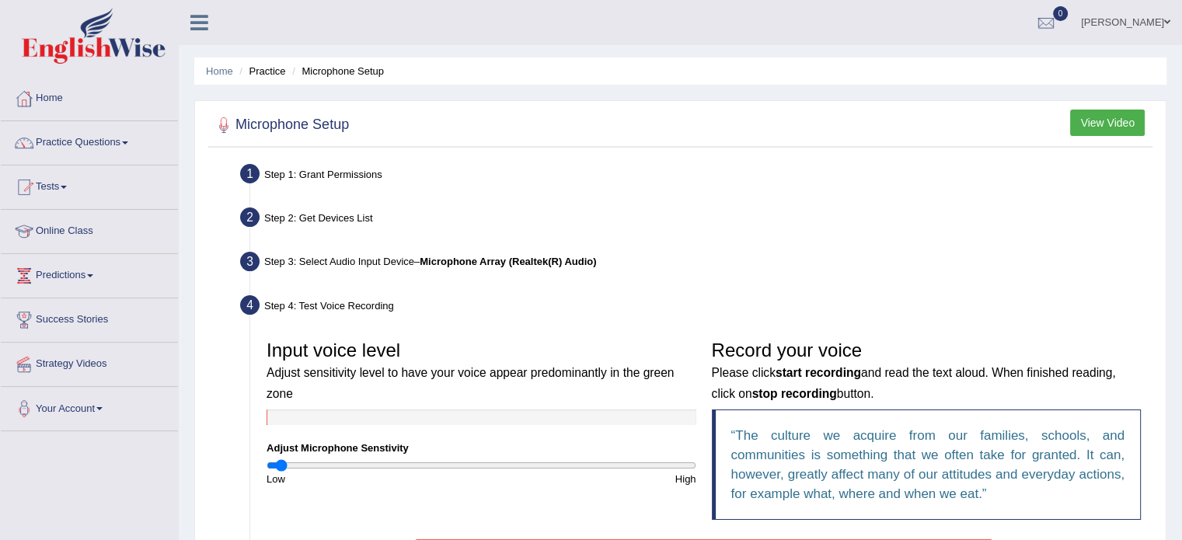
click at [261, 71] on li "Practice" at bounding box center [260, 71] width 50 height 15
click at [218, 71] on link "Home" at bounding box center [219, 71] width 27 height 12
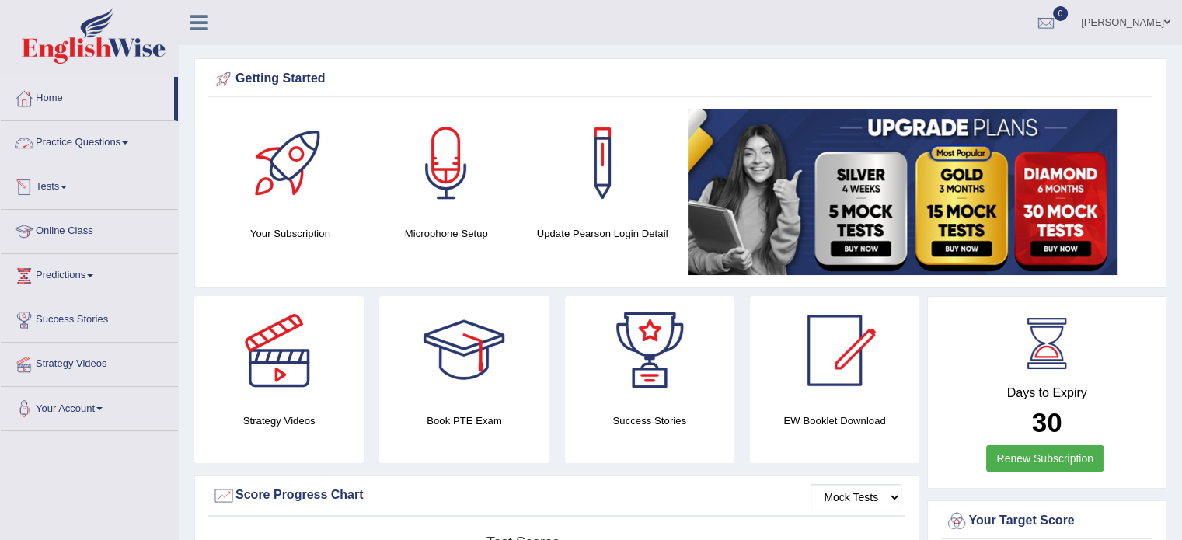
click at [80, 145] on link "Practice Questions" at bounding box center [89, 140] width 177 height 39
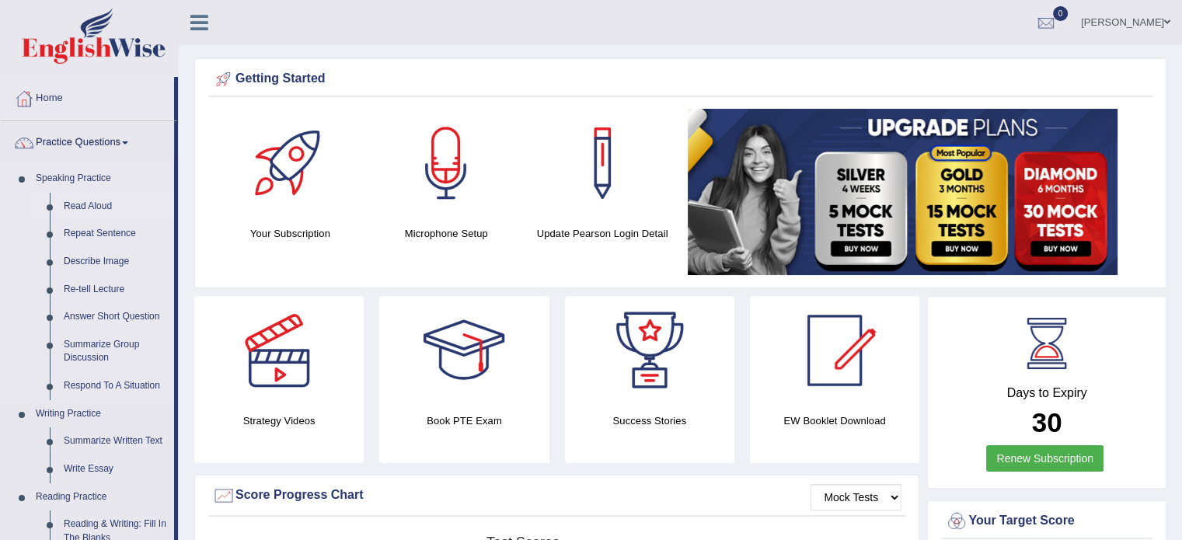
click at [87, 208] on link "Read Aloud" at bounding box center [115, 207] width 117 height 28
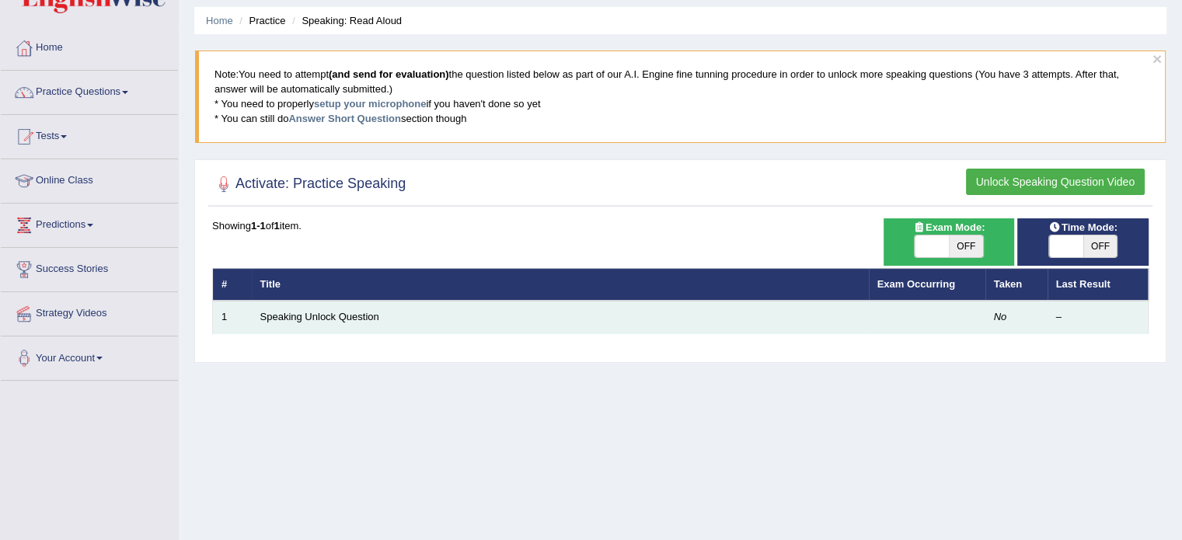
scroll to position [78, 0]
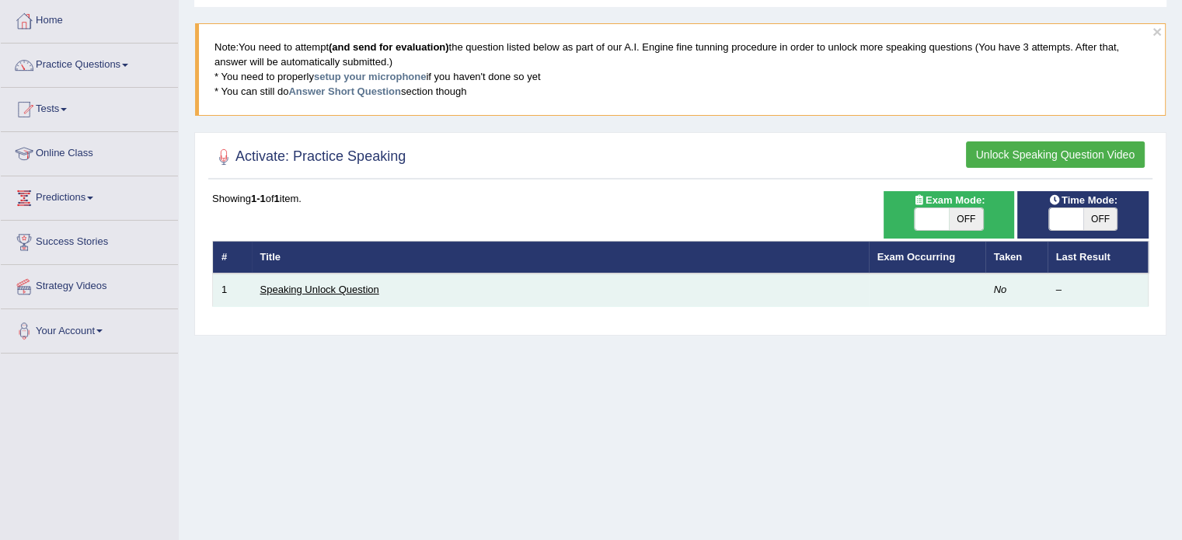
click at [321, 286] on link "Speaking Unlock Question" at bounding box center [319, 290] width 119 height 12
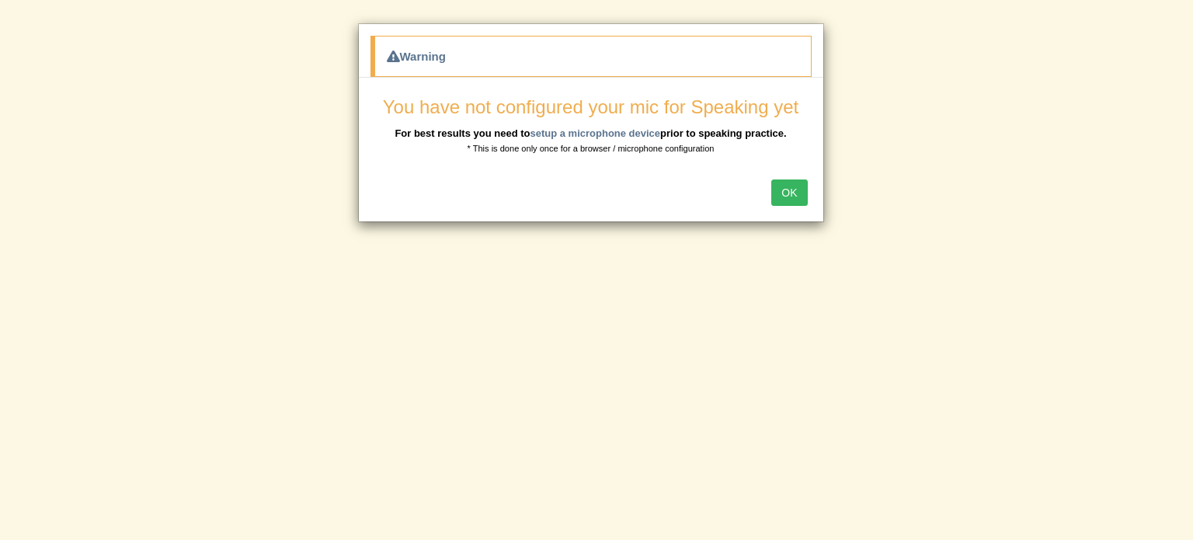
click at [789, 199] on button "OK" at bounding box center [790, 192] width 36 height 26
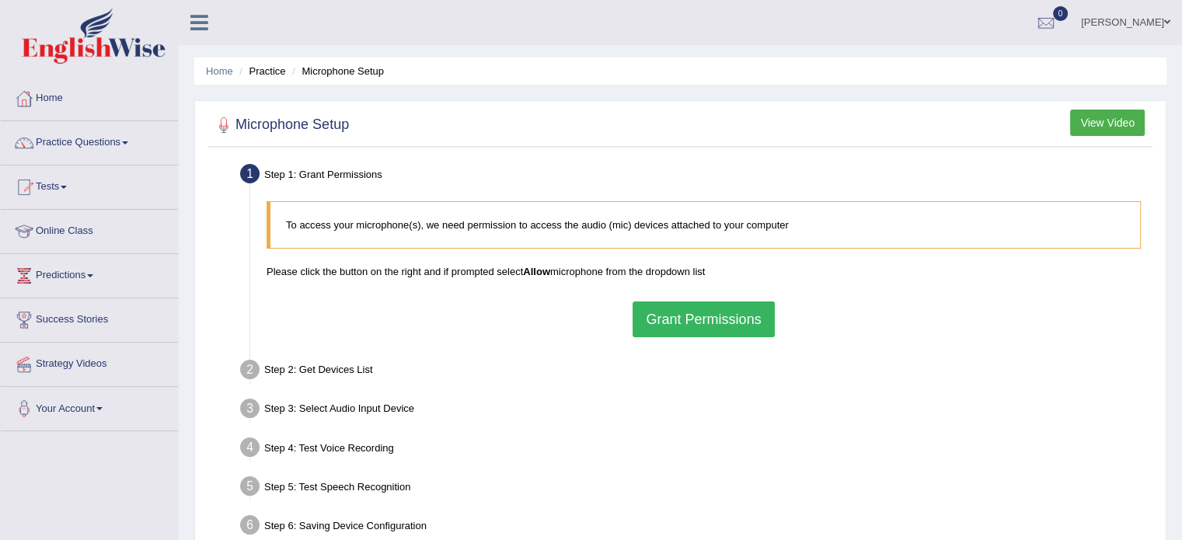
click at [680, 322] on button "Grant Permissions" at bounding box center [702, 319] width 141 height 36
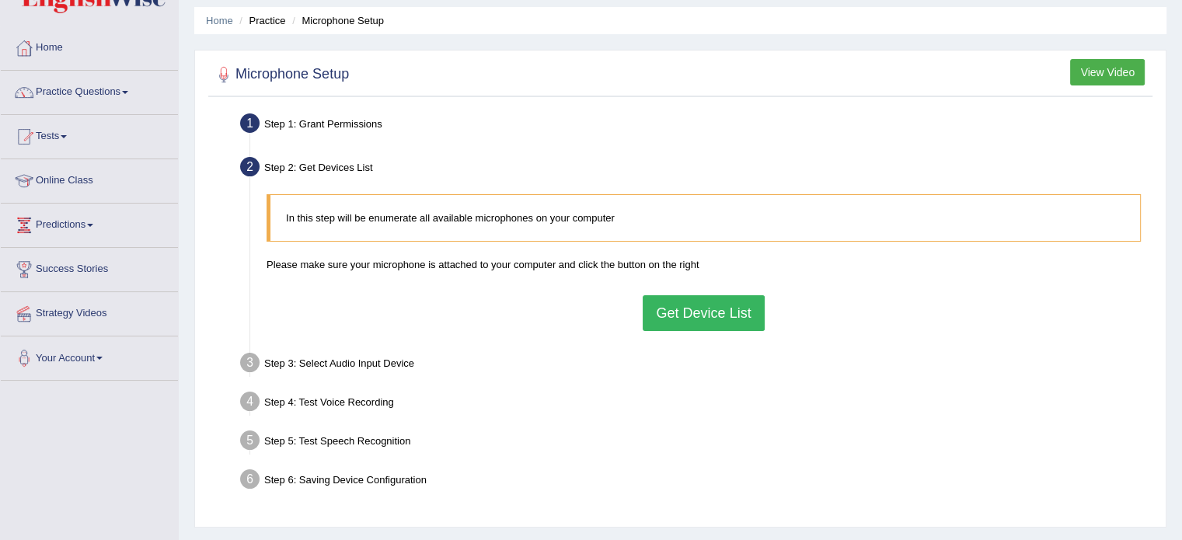
scroll to position [78, 0]
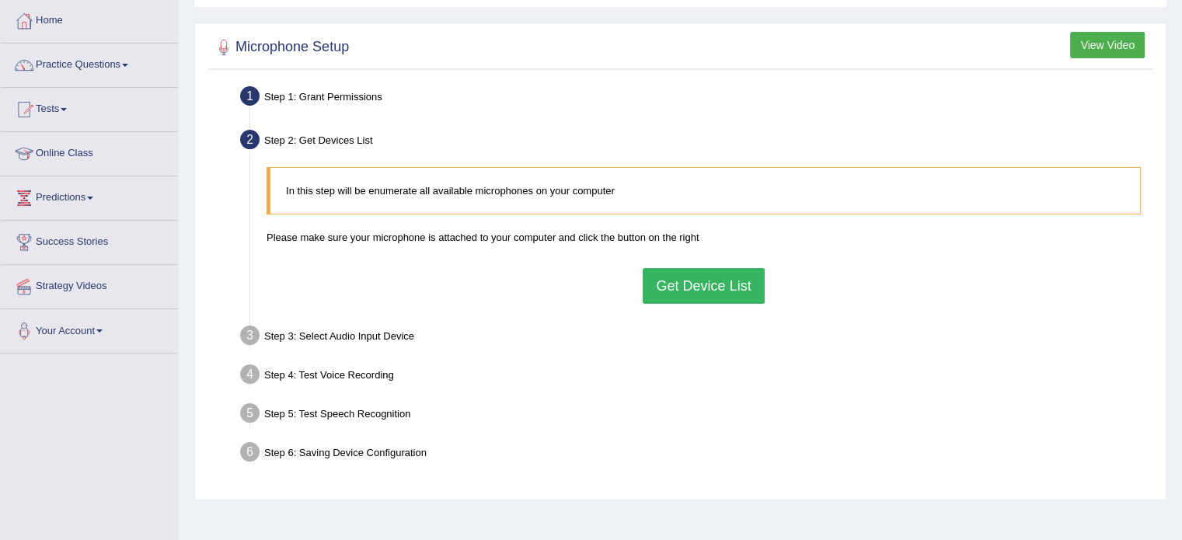
click at [677, 283] on button "Get Device List" at bounding box center [703, 286] width 121 height 36
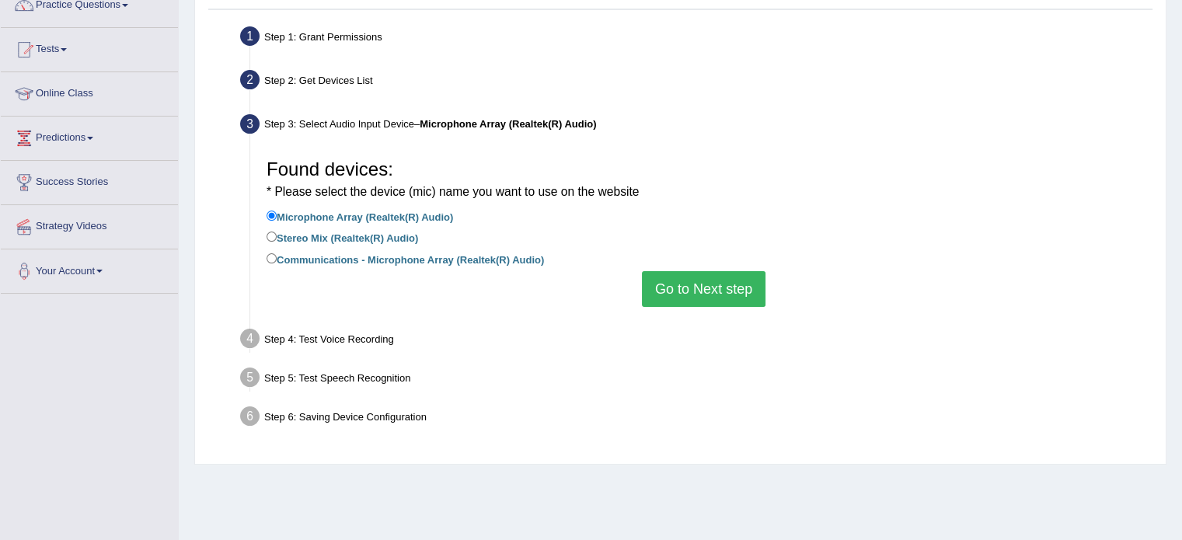
scroll to position [233, 0]
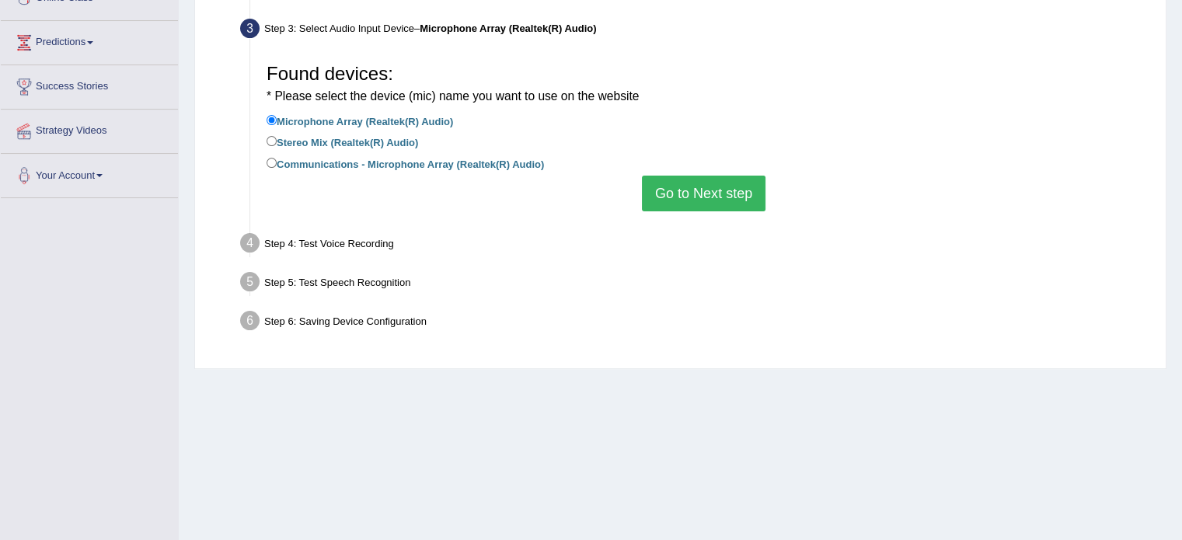
click at [662, 199] on button "Go to Next step" at bounding box center [704, 194] width 124 height 36
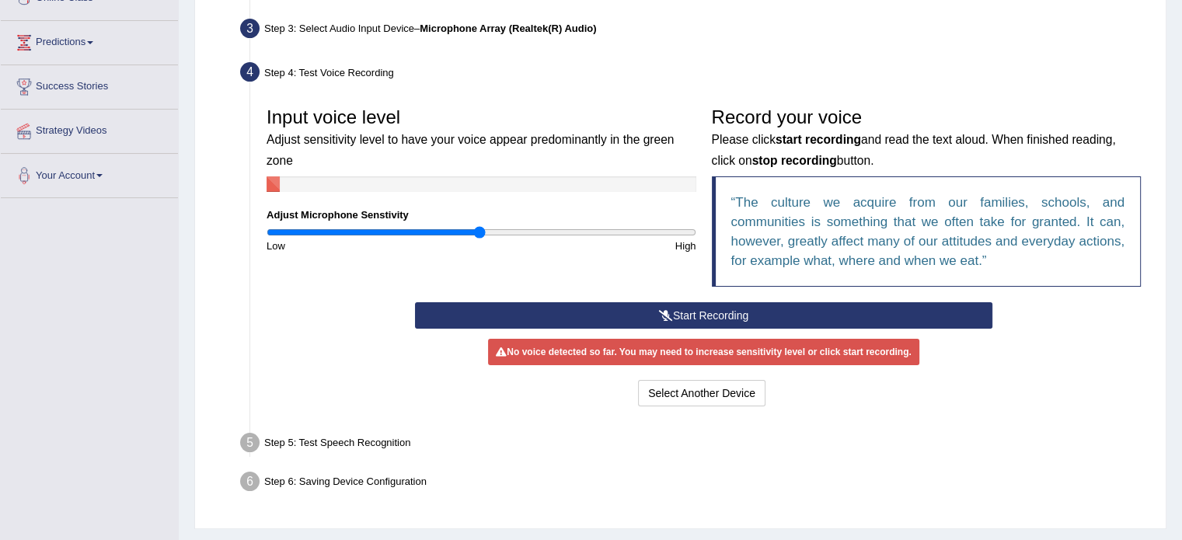
click at [604, 313] on button "Start Recording" at bounding box center [703, 315] width 577 height 26
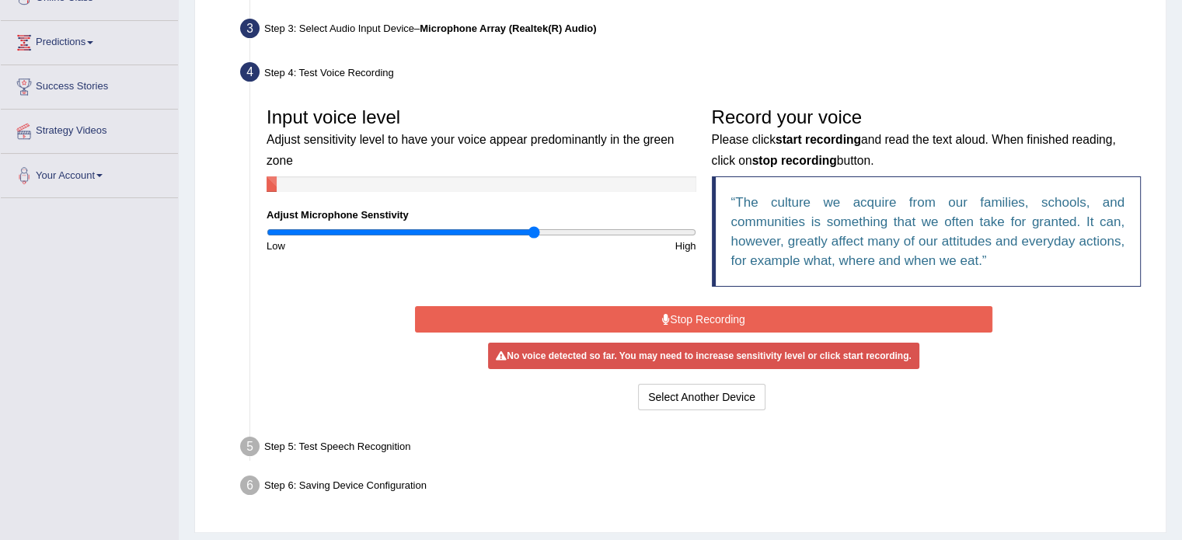
click at [534, 232] on input "range" at bounding box center [481, 232] width 430 height 12
click at [498, 227] on input "range" at bounding box center [481, 232] width 430 height 12
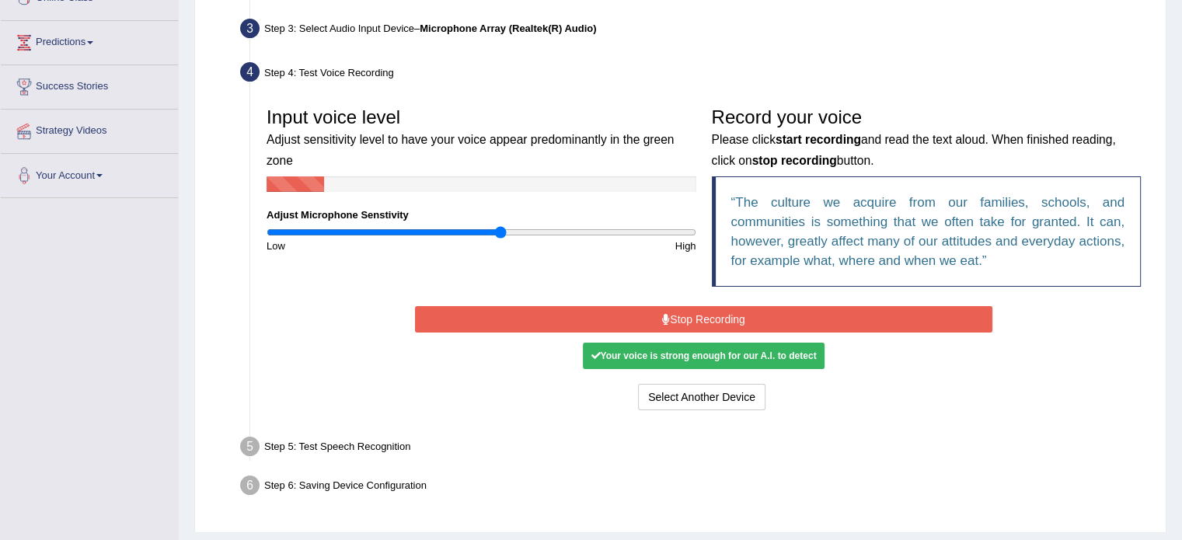
click at [698, 320] on button "Stop Recording" at bounding box center [703, 319] width 577 height 26
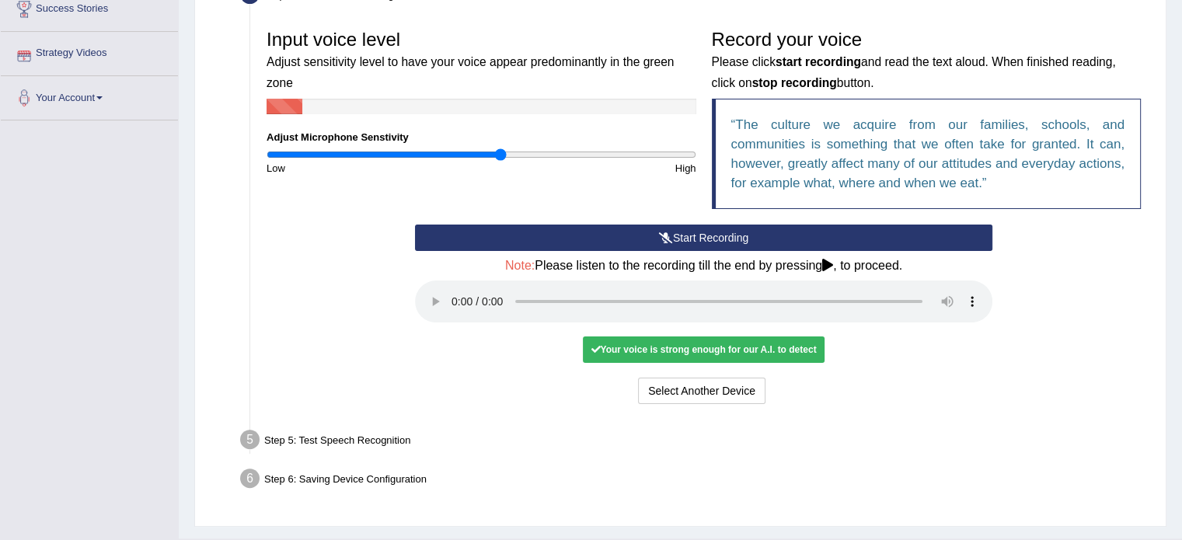
scroll to position [347, 0]
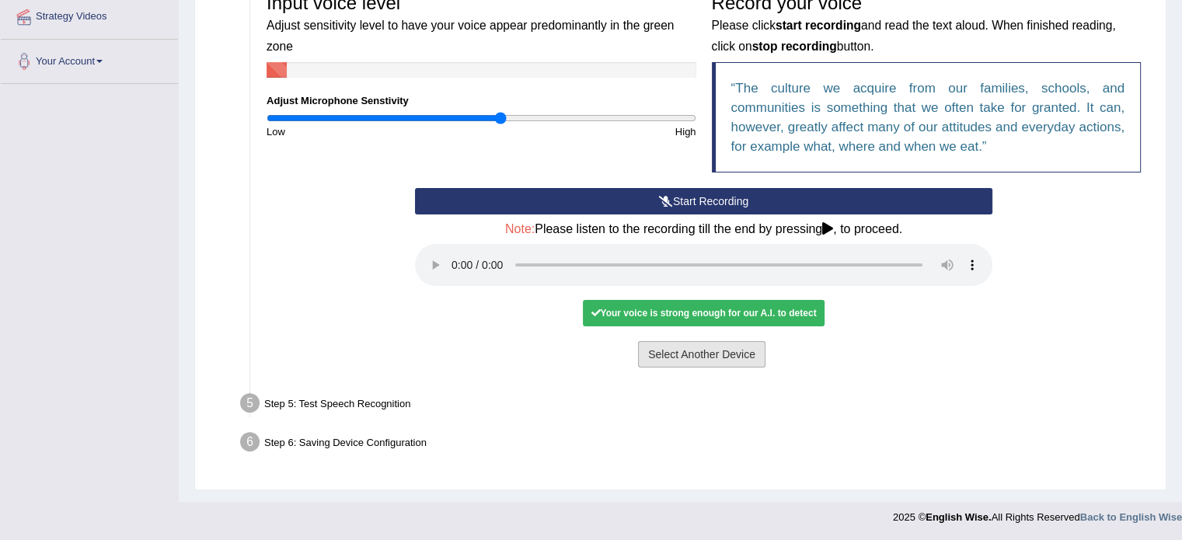
click at [681, 347] on button "Select Another Device" at bounding box center [701, 354] width 127 height 26
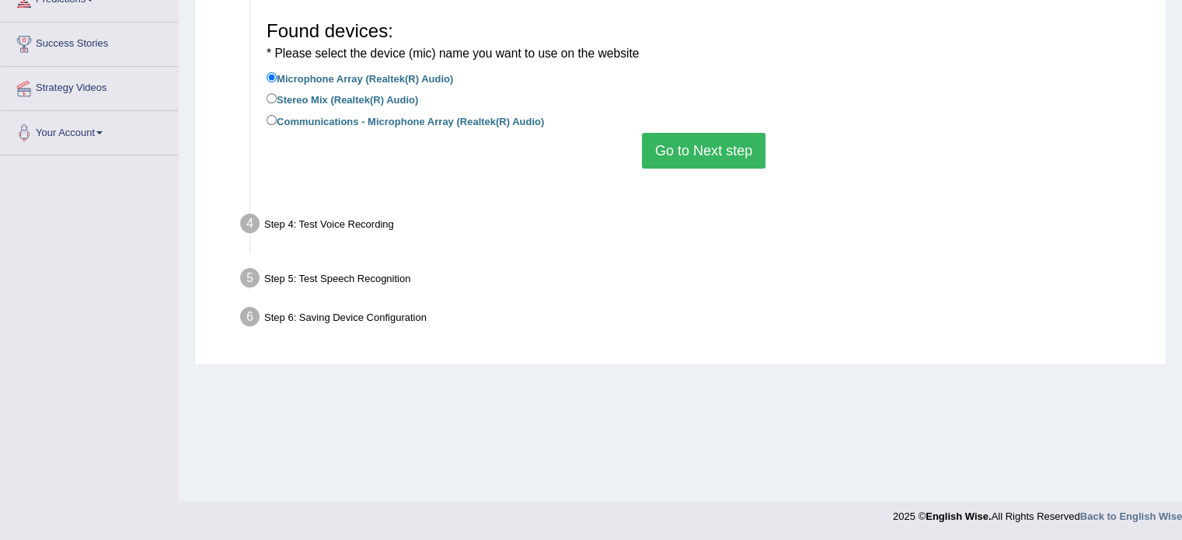
scroll to position [276, 0]
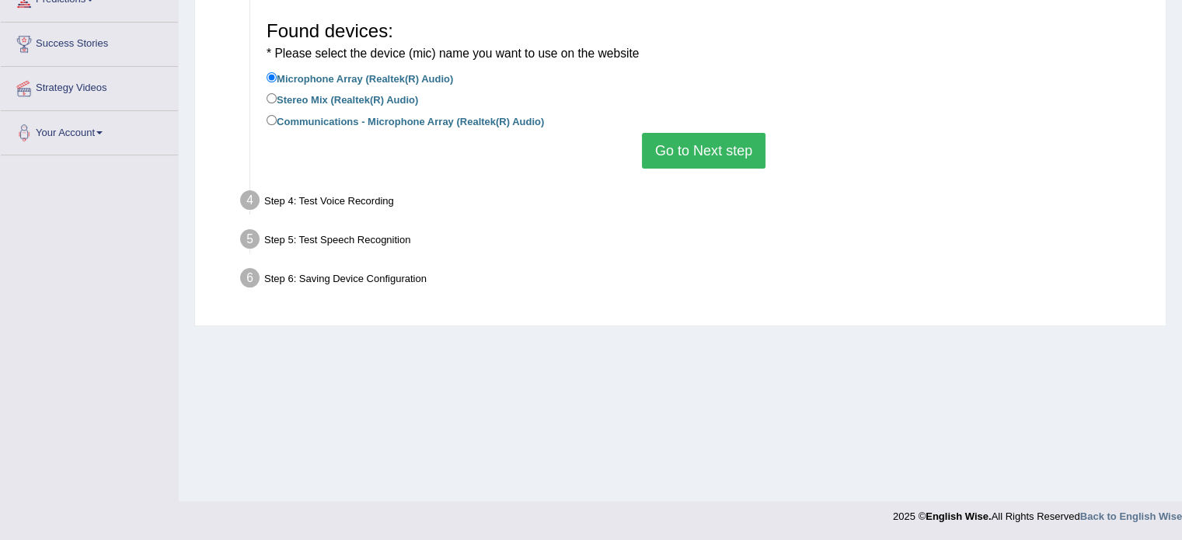
click at [665, 154] on button "Go to Next step" at bounding box center [704, 151] width 124 height 36
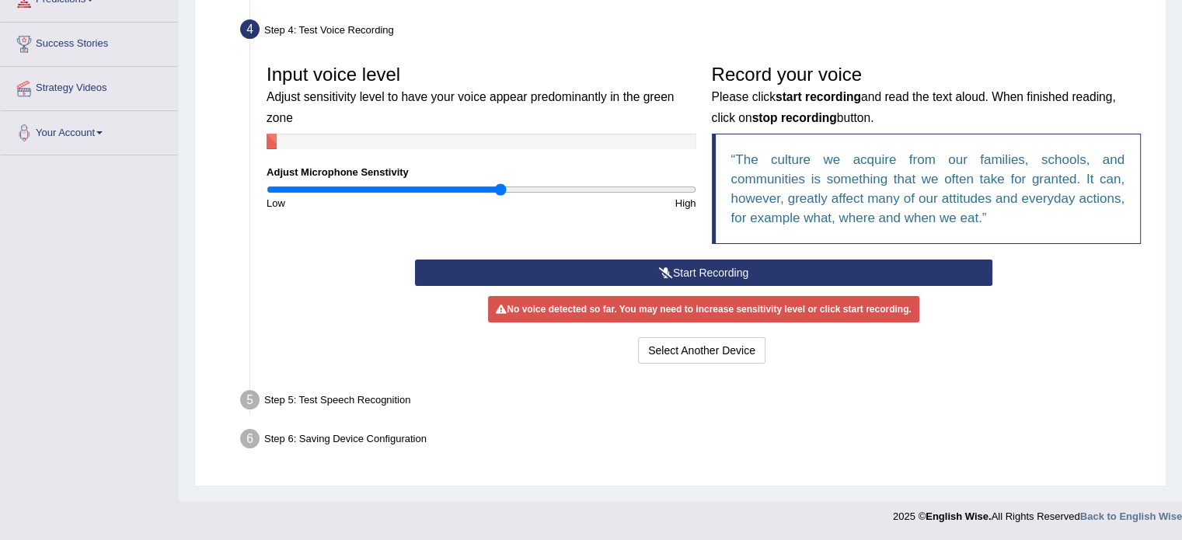
click at [327, 396] on div "Step 5: Test Speech Recognition" at bounding box center [695, 402] width 925 height 34
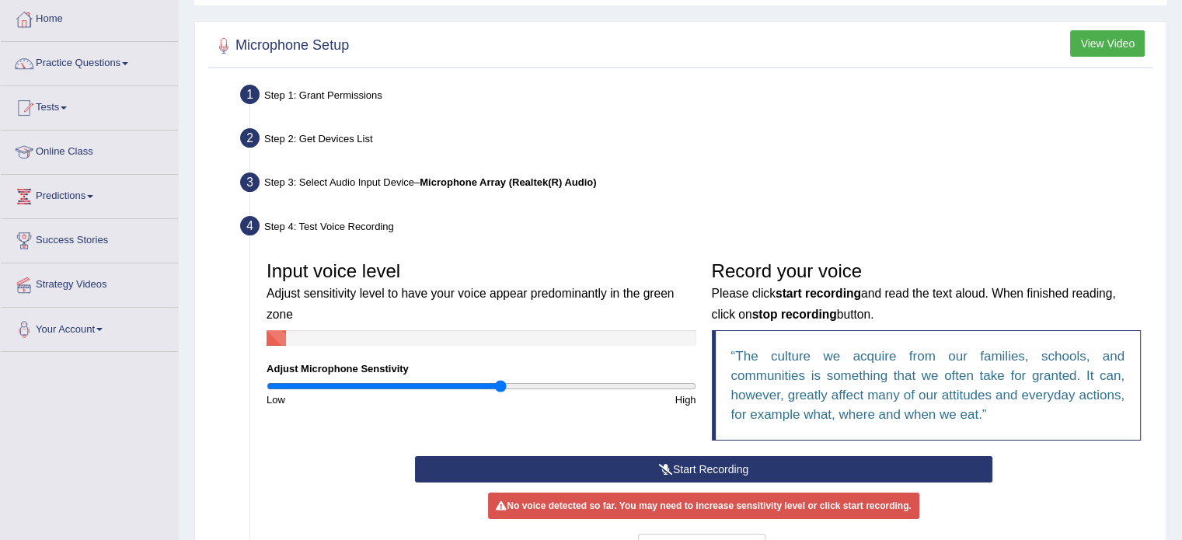
scroll to position [0, 0]
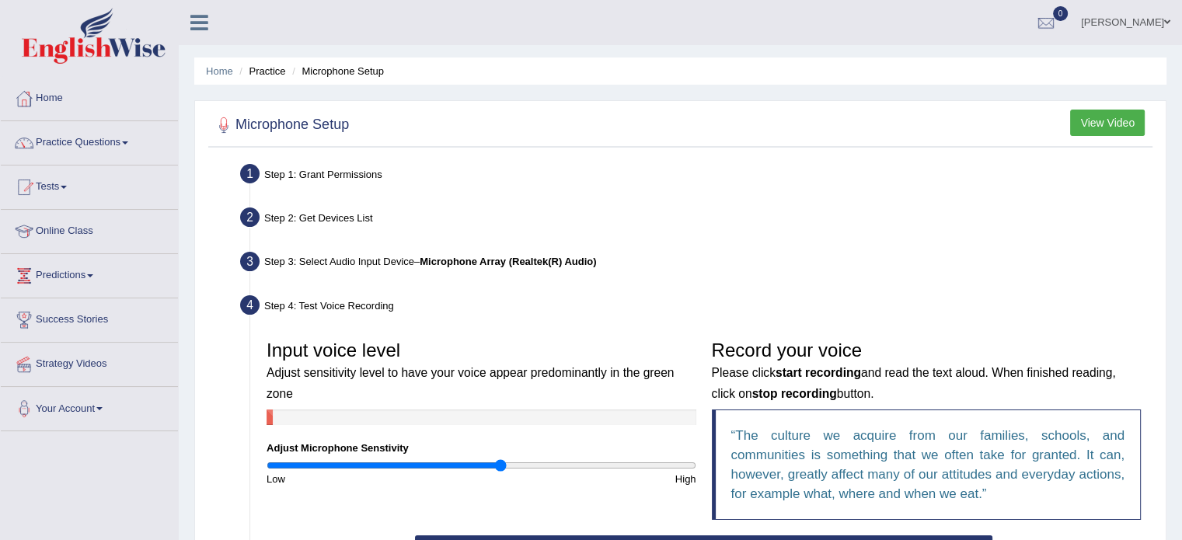
click at [1087, 124] on button "View Video" at bounding box center [1107, 123] width 75 height 26
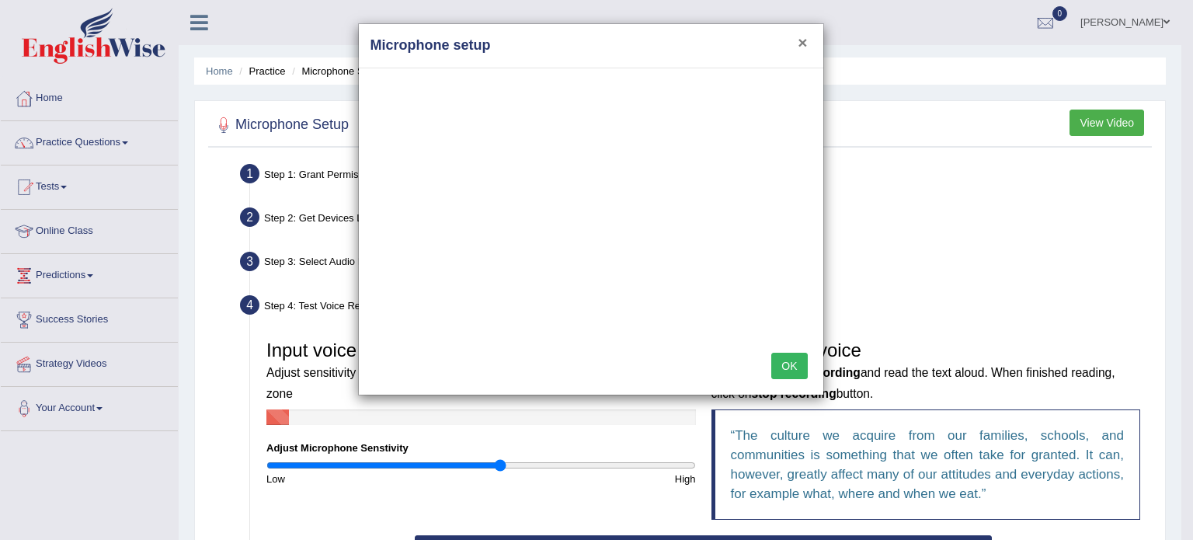
click at [803, 45] on button "×" at bounding box center [802, 42] width 9 height 16
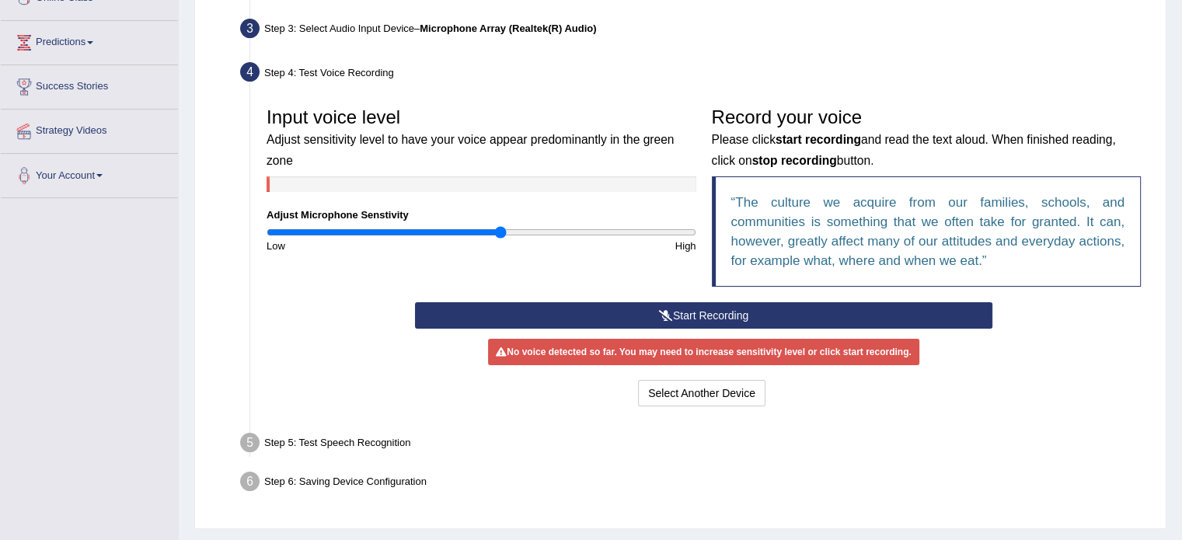
scroll to position [276, 0]
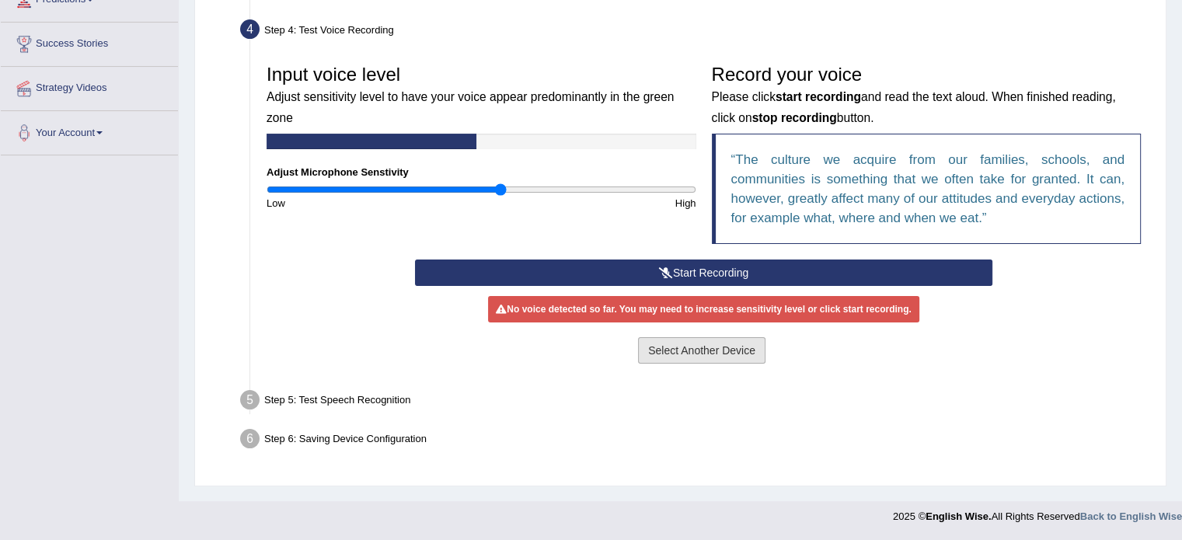
click at [703, 346] on button "Select Another Device" at bounding box center [701, 350] width 127 height 26
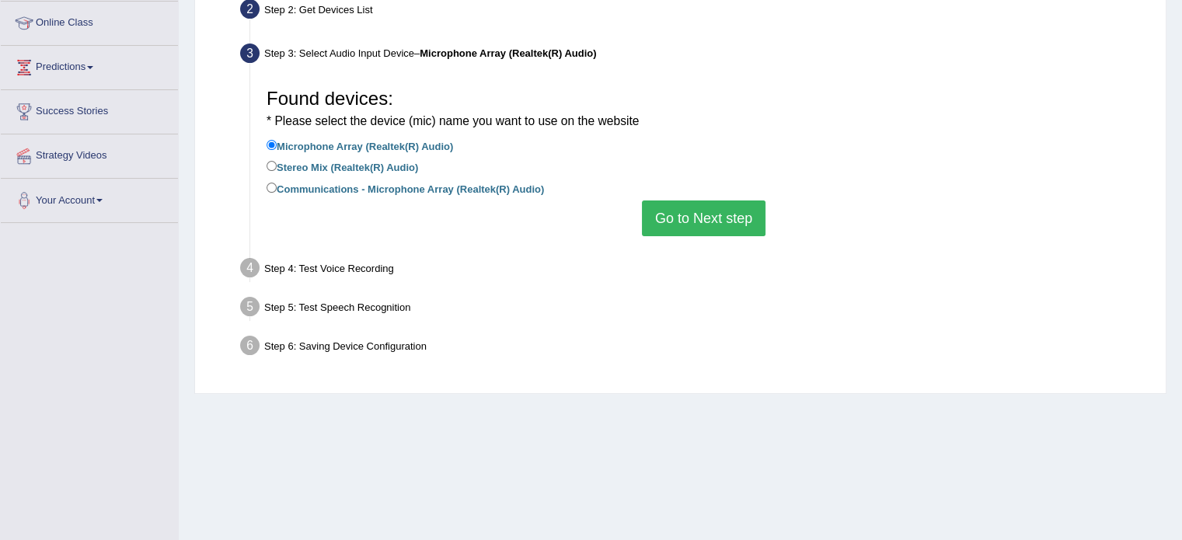
scroll to position [120, 0]
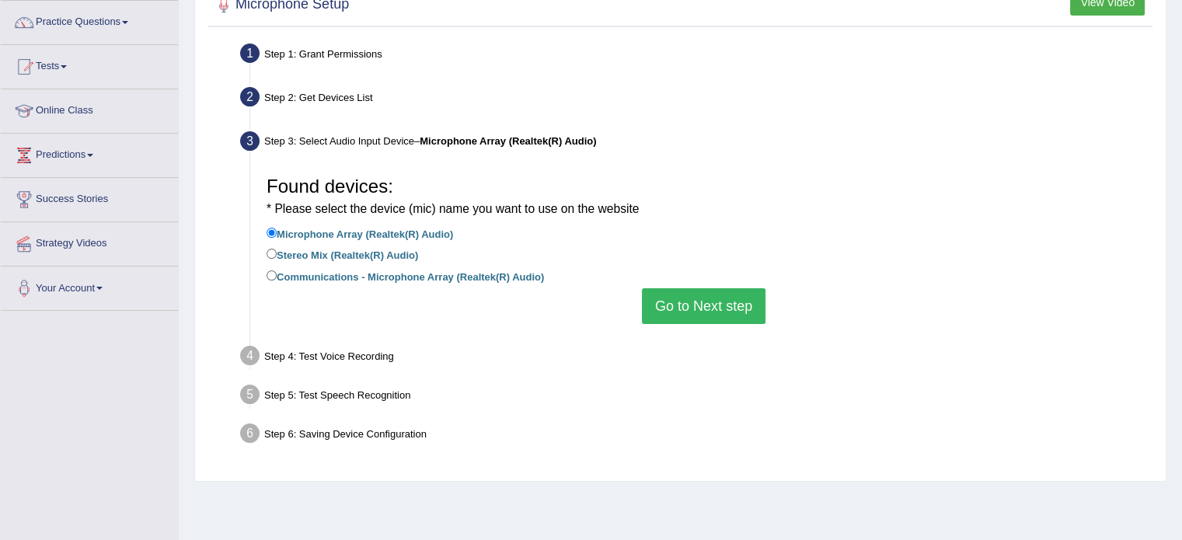
click at [674, 302] on button "Go to Next step" at bounding box center [704, 306] width 124 height 36
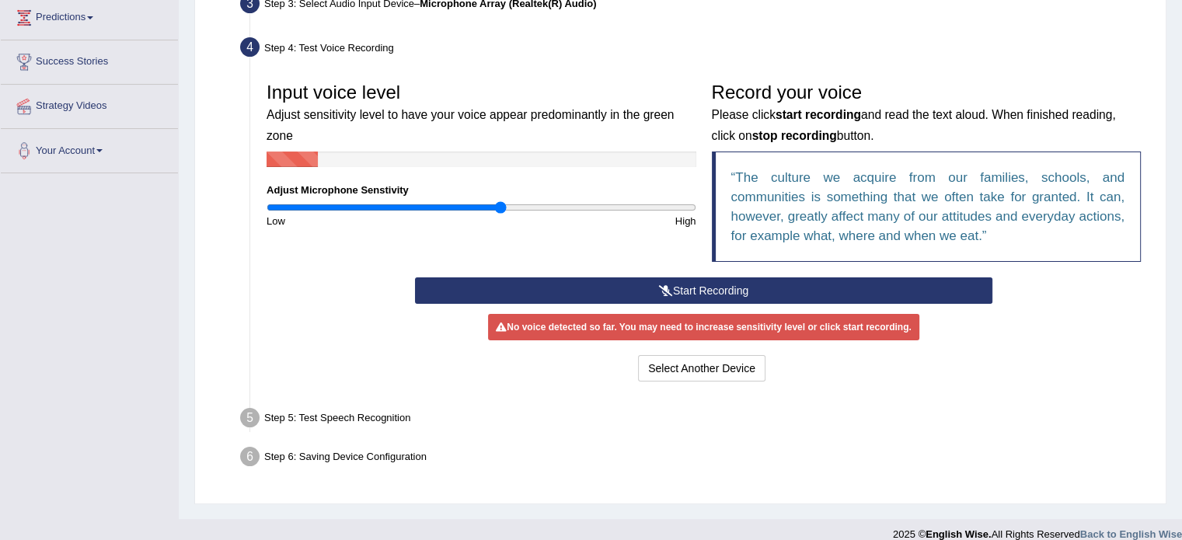
scroll to position [276, 0]
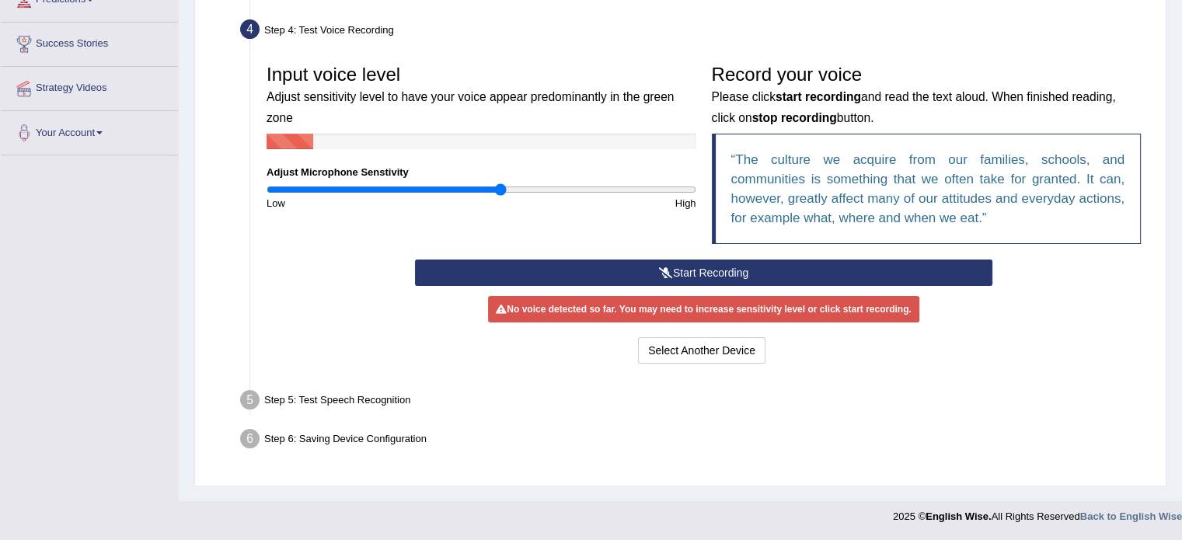
click at [691, 270] on button "Start Recording" at bounding box center [703, 273] width 577 height 26
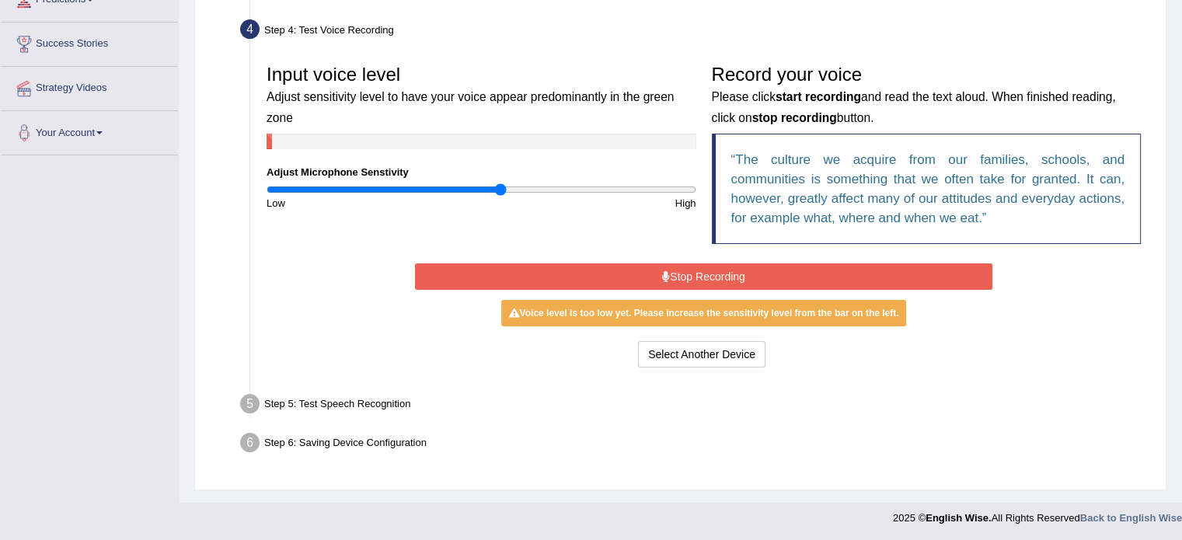
drag, startPoint x: 499, startPoint y: 182, endPoint x: 494, endPoint y: 193, distance: 12.6
click at [629, 190] on div "Input voice level Adjust sensitivity level to have your voice appear predominan…" at bounding box center [481, 134] width 445 height 154
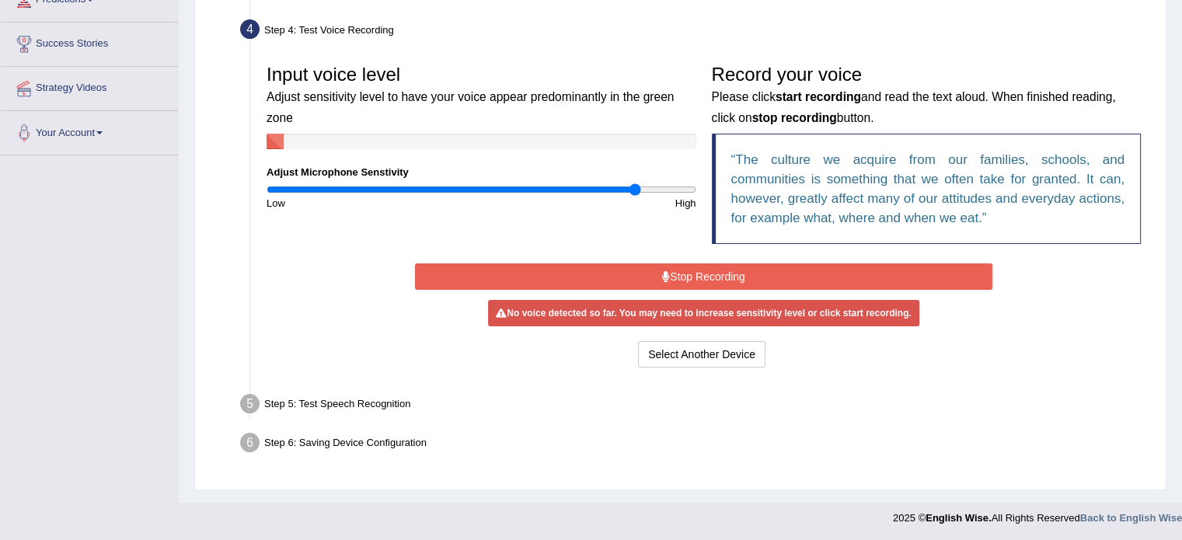
drag, startPoint x: 497, startPoint y: 186, endPoint x: 632, endPoint y: 194, distance: 135.5
type input "1.74"
click at [632, 194] on input "range" at bounding box center [481, 189] width 430 height 12
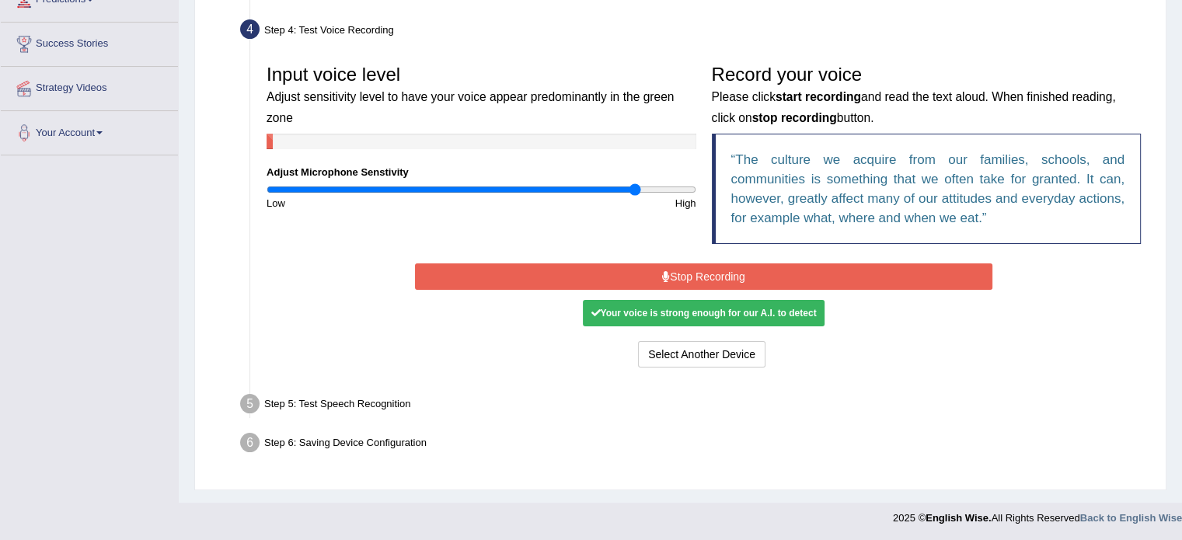
click at [696, 274] on button "Stop Recording" at bounding box center [703, 276] width 577 height 26
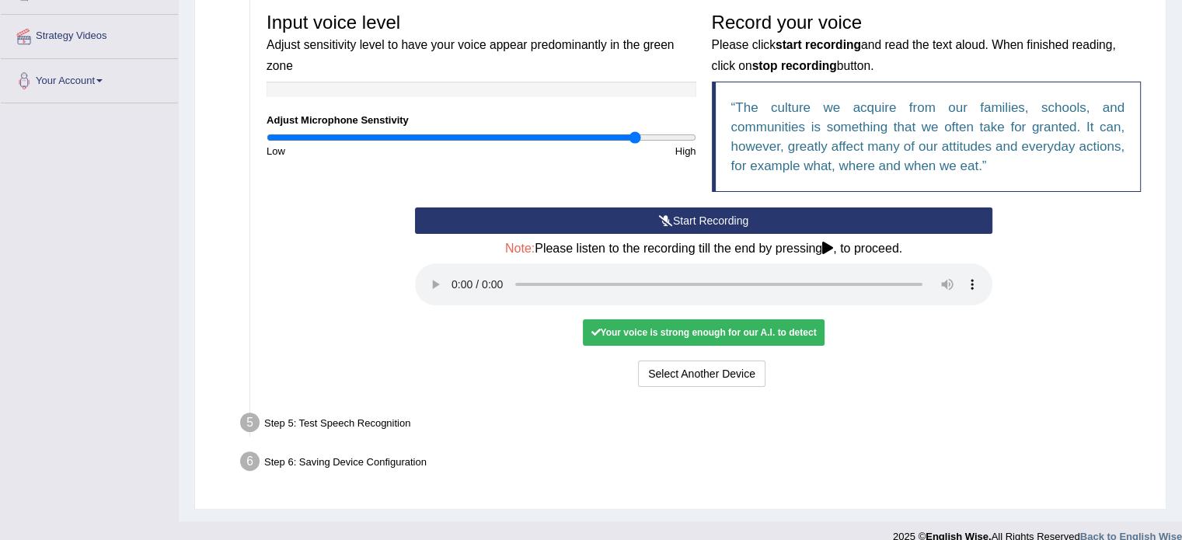
scroll to position [347, 0]
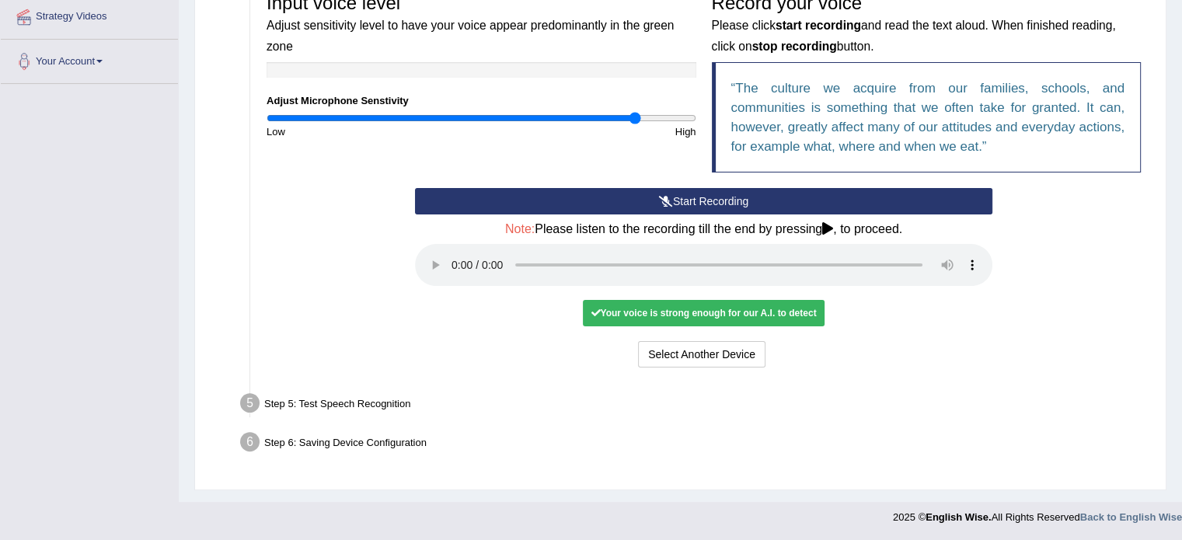
click at [333, 403] on div "Step 5: Test Speech Recognition" at bounding box center [695, 405] width 925 height 34
click at [715, 356] on button "Select Another Device" at bounding box center [701, 354] width 127 height 26
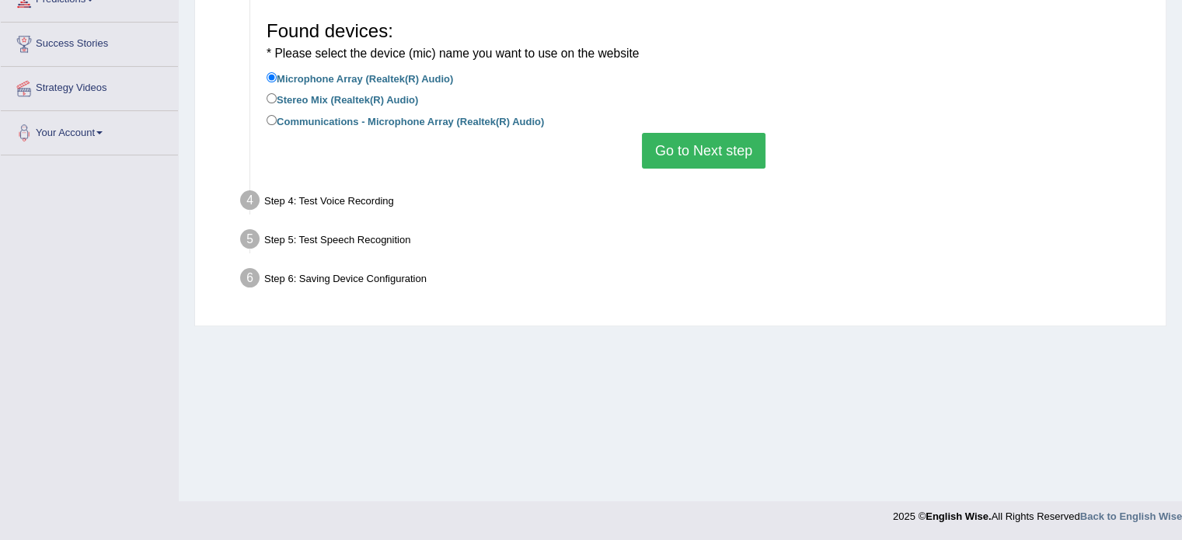
click at [704, 158] on button "Go to Next step" at bounding box center [704, 151] width 124 height 36
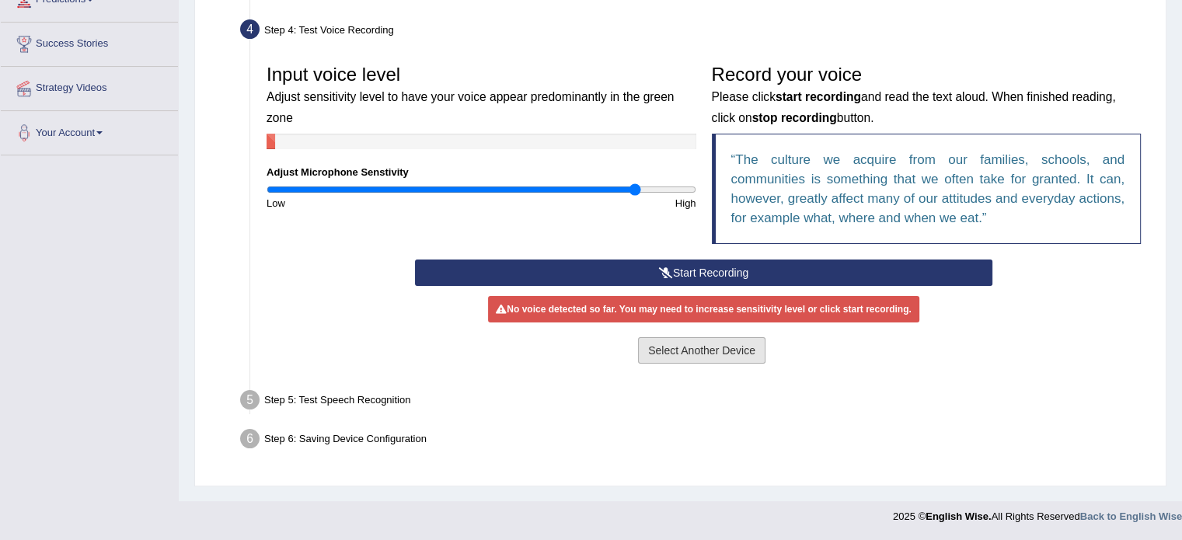
click at [688, 342] on button "Select Another Device" at bounding box center [701, 350] width 127 height 26
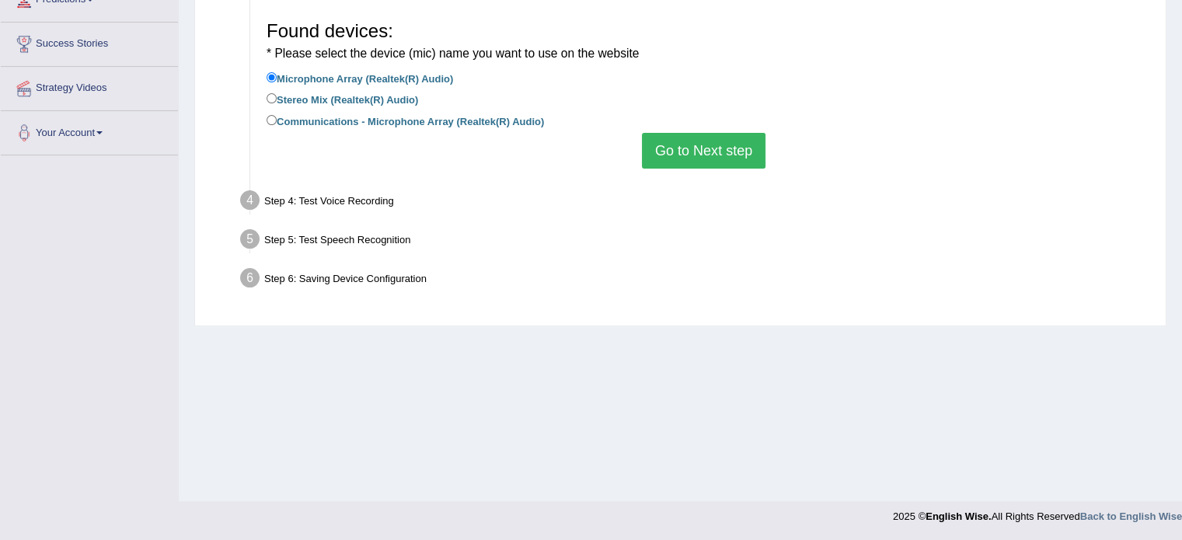
click at [424, 106] on li "Stereo Mix (Realtek(R) Audio)" at bounding box center [703, 100] width 874 height 21
click at [425, 109] on li "Stereo Mix (Realtek(R) Audio)" at bounding box center [703, 100] width 874 height 21
click at [413, 129] on li "Communications - Microphone Array (Realtek(R) Audio)" at bounding box center [703, 122] width 874 height 21
click at [413, 120] on label "Communications - Microphone Array (Realtek(R) Audio)" at bounding box center [404, 120] width 277 height 17
click at [277, 120] on input "Communications - Microphone Array (Realtek(R) Audio)" at bounding box center [271, 120] width 10 height 10
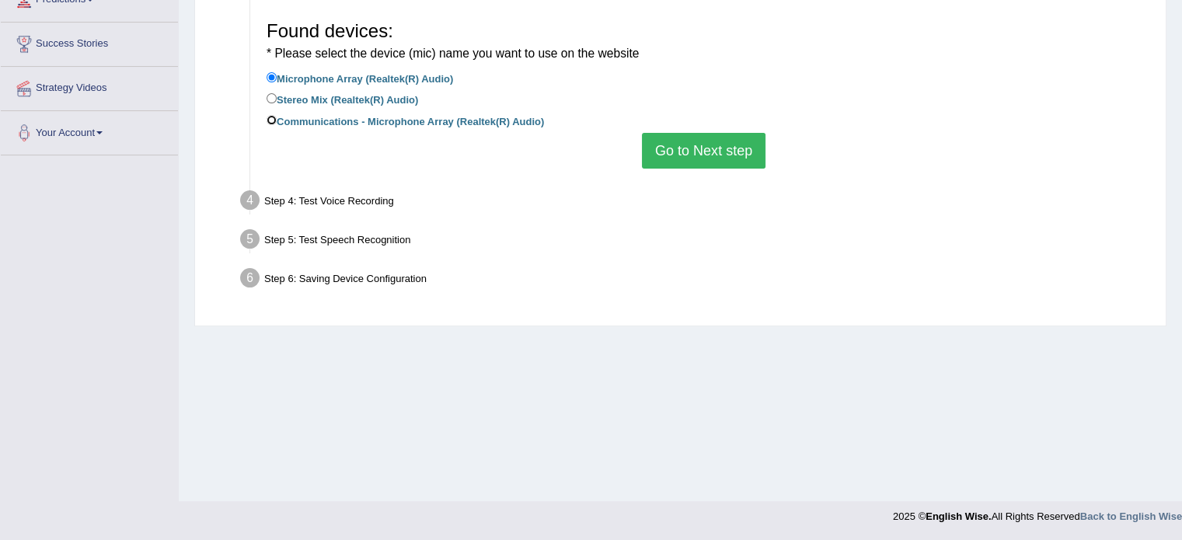
radio input "true"
click at [712, 155] on button "Go to Next step" at bounding box center [704, 151] width 124 height 36
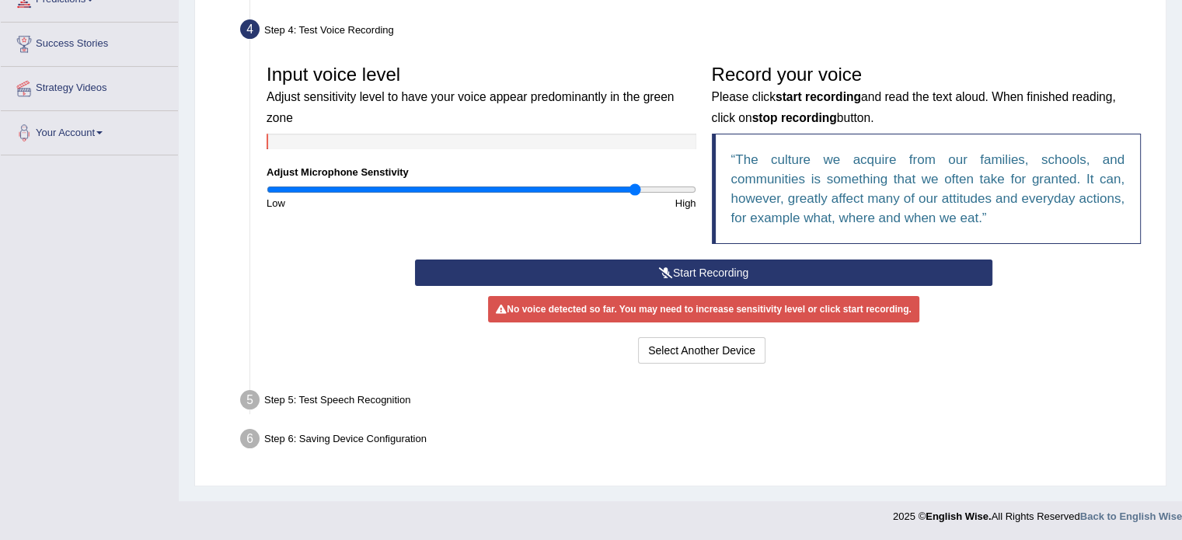
click at [698, 264] on button "Start Recording" at bounding box center [703, 273] width 577 height 26
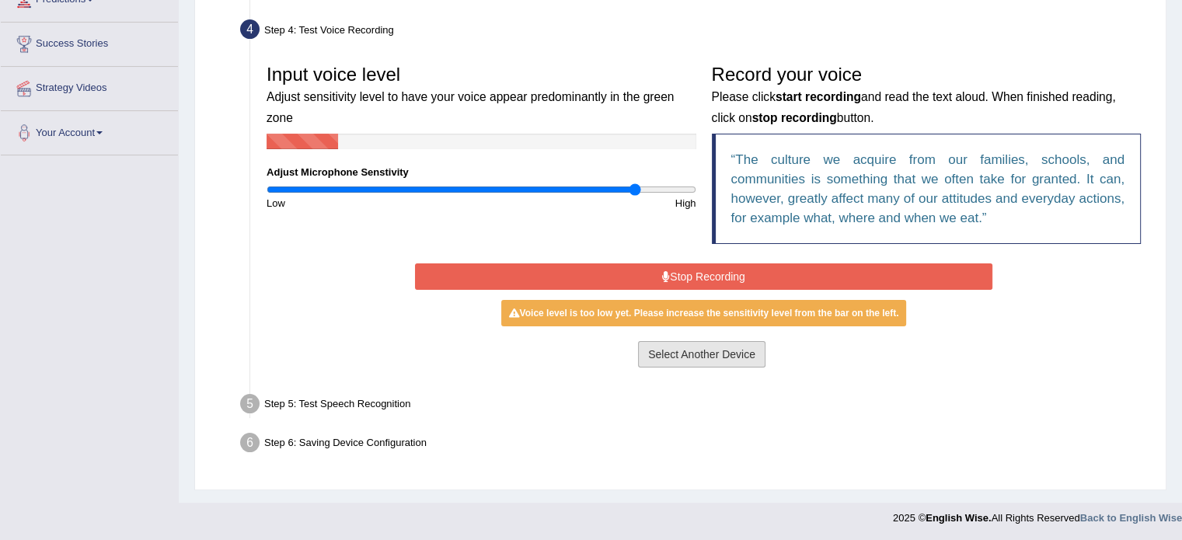
click at [678, 351] on button "Select Another Device" at bounding box center [701, 354] width 127 height 26
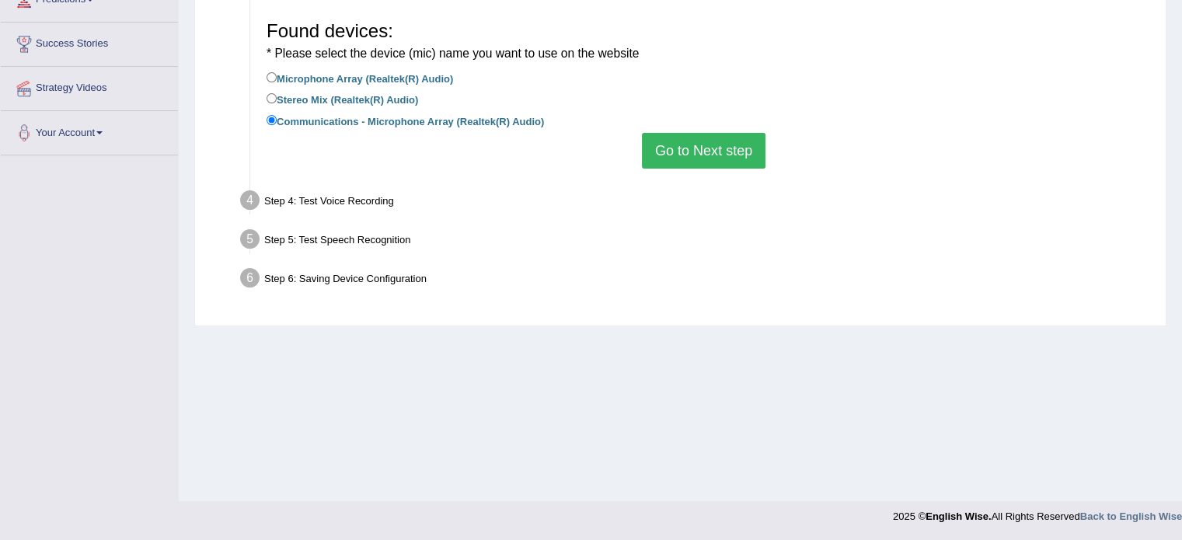
click at [390, 71] on label "Microphone Array (Realtek(R) Audio)" at bounding box center [359, 77] width 186 height 17
click at [277, 72] on input "Microphone Array (Realtek(R) Audio)" at bounding box center [271, 77] width 10 height 10
radio input "true"
click at [709, 164] on button "Go to Next step" at bounding box center [704, 151] width 124 height 36
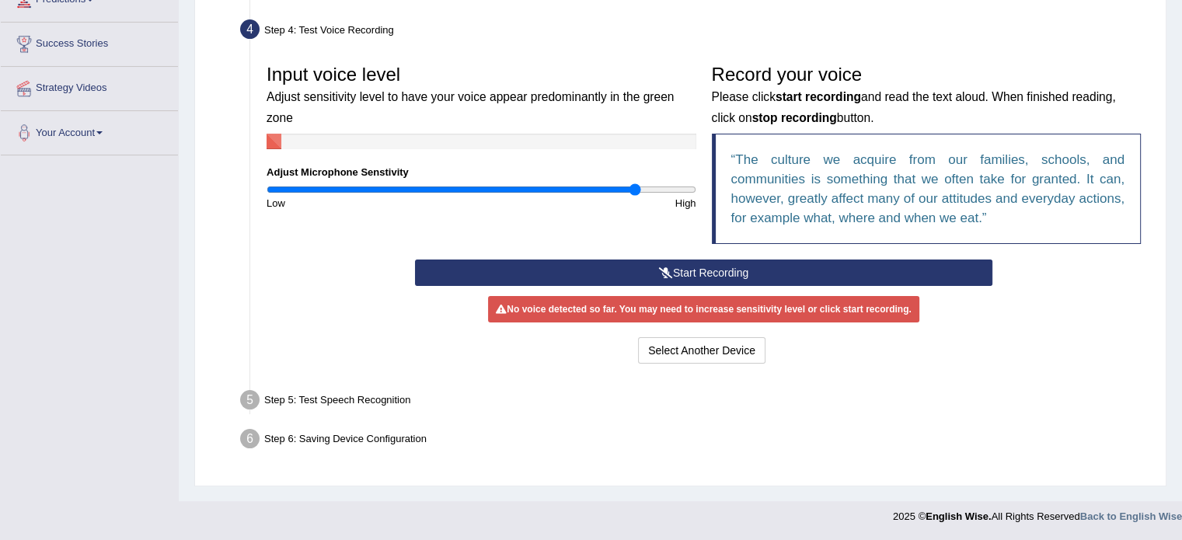
click at [711, 270] on button "Start Recording" at bounding box center [703, 273] width 577 height 26
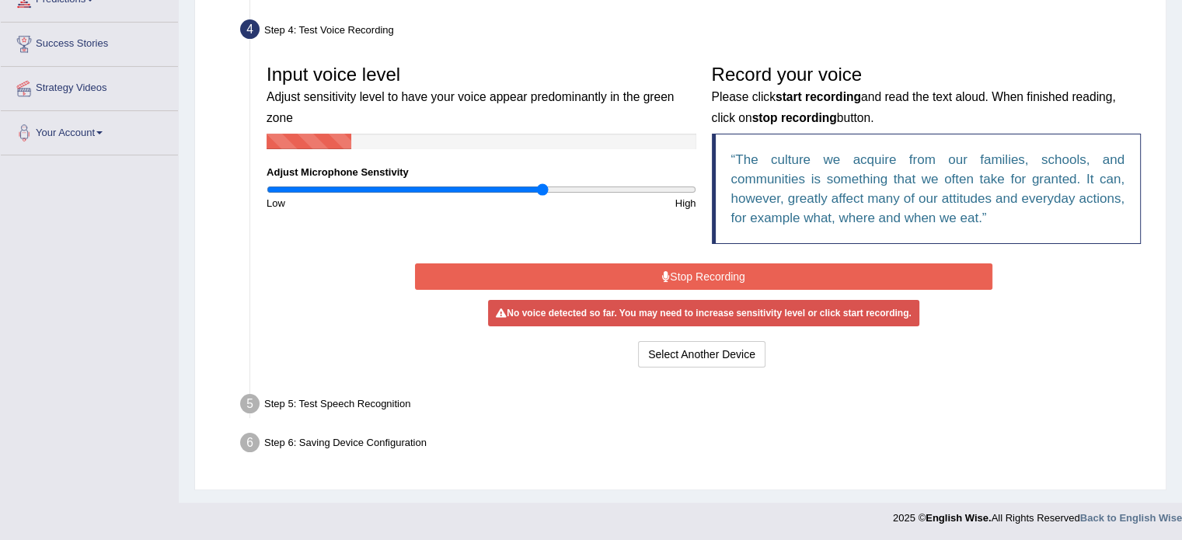
drag, startPoint x: 627, startPoint y: 186, endPoint x: 543, endPoint y: 210, distance: 87.3
click at [543, 196] on input "range" at bounding box center [481, 189] width 430 height 12
drag, startPoint x: 531, startPoint y: 186, endPoint x: 510, endPoint y: 197, distance: 24.0
click at [510, 196] on input "range" at bounding box center [481, 189] width 430 height 12
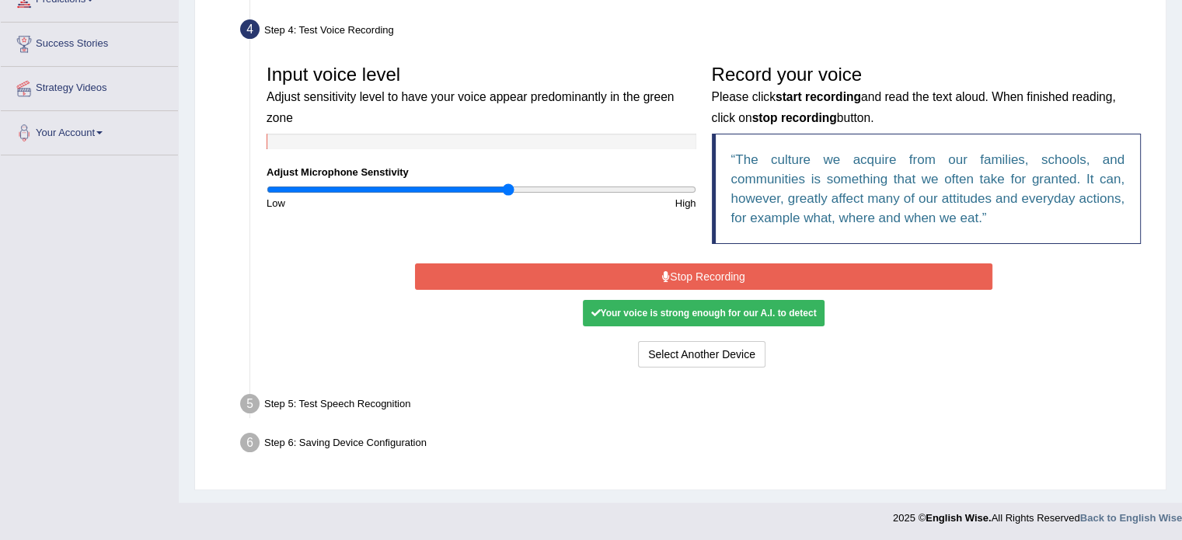
click at [726, 265] on button "Stop Recording" at bounding box center [703, 276] width 577 height 26
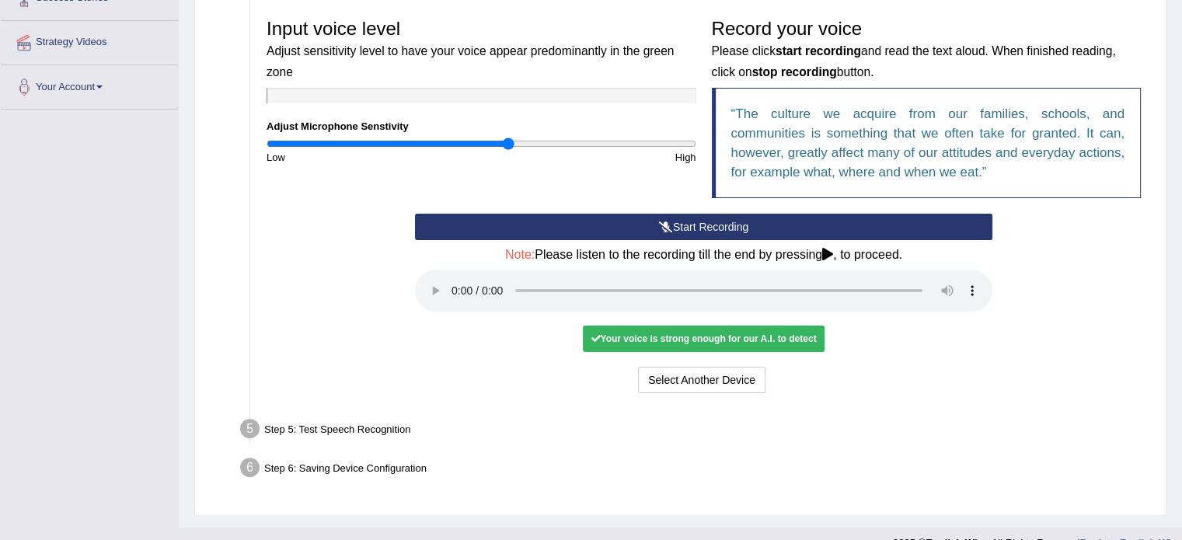
scroll to position [347, 0]
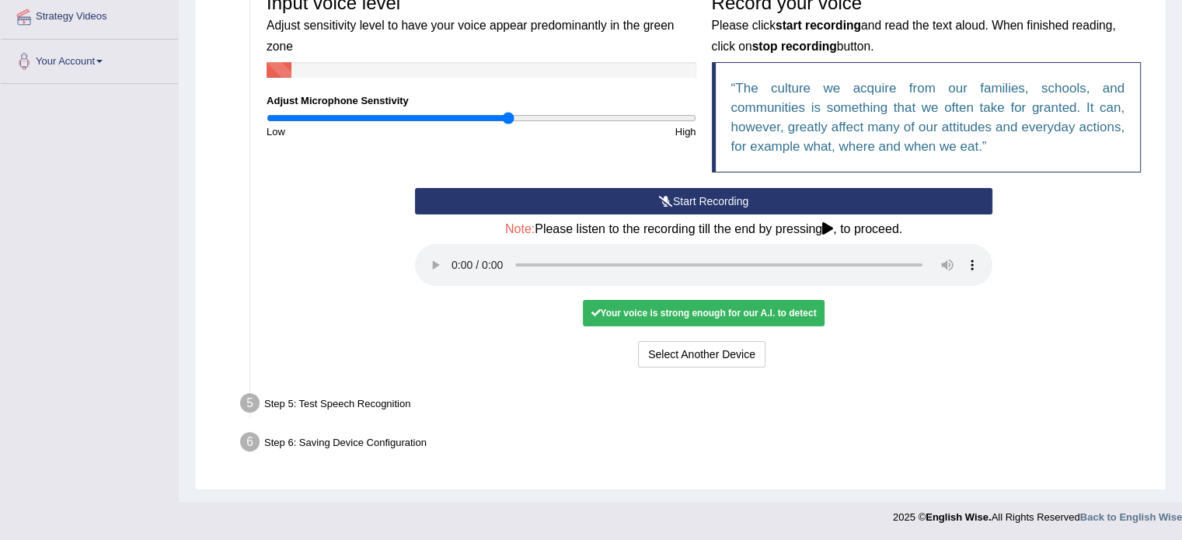
click at [331, 396] on div "Step 5: Test Speech Recognition" at bounding box center [695, 405] width 925 height 34
drag, startPoint x: 354, startPoint y: 401, endPoint x: 395, endPoint y: 406, distance: 41.4
click at [368, 402] on div "Step 5: Test Speech Recognition" at bounding box center [695, 405] width 925 height 34
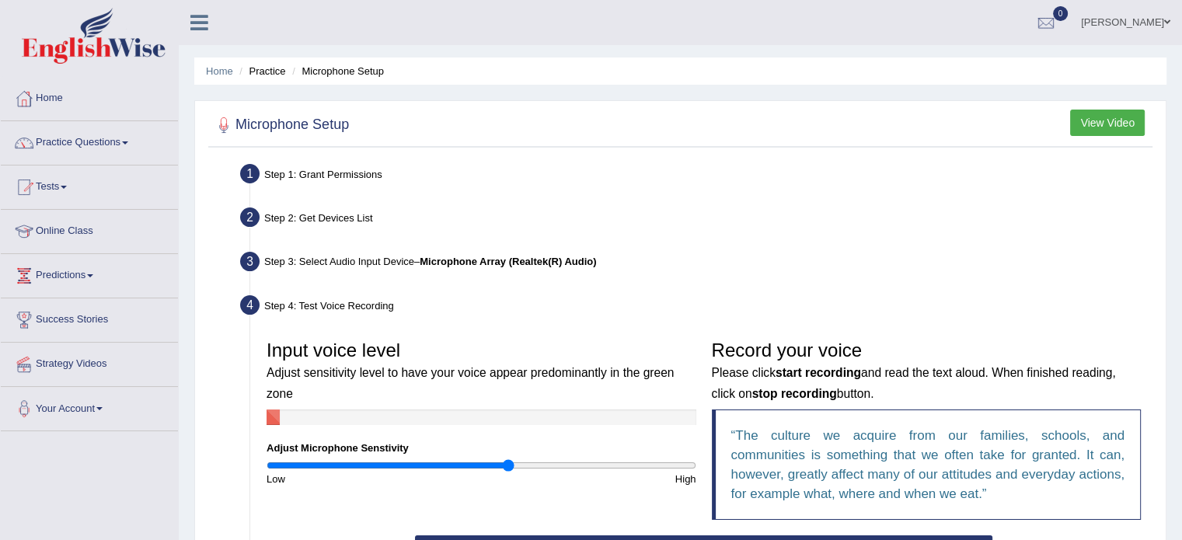
click at [1116, 128] on button "View Video" at bounding box center [1107, 123] width 75 height 26
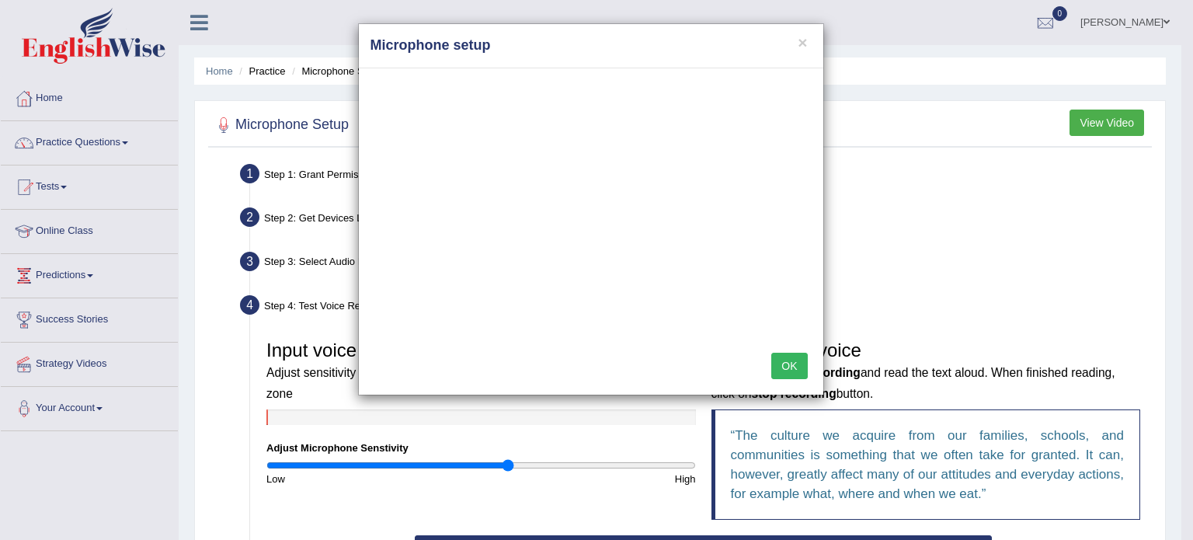
click at [785, 367] on button "OK" at bounding box center [790, 366] width 36 height 26
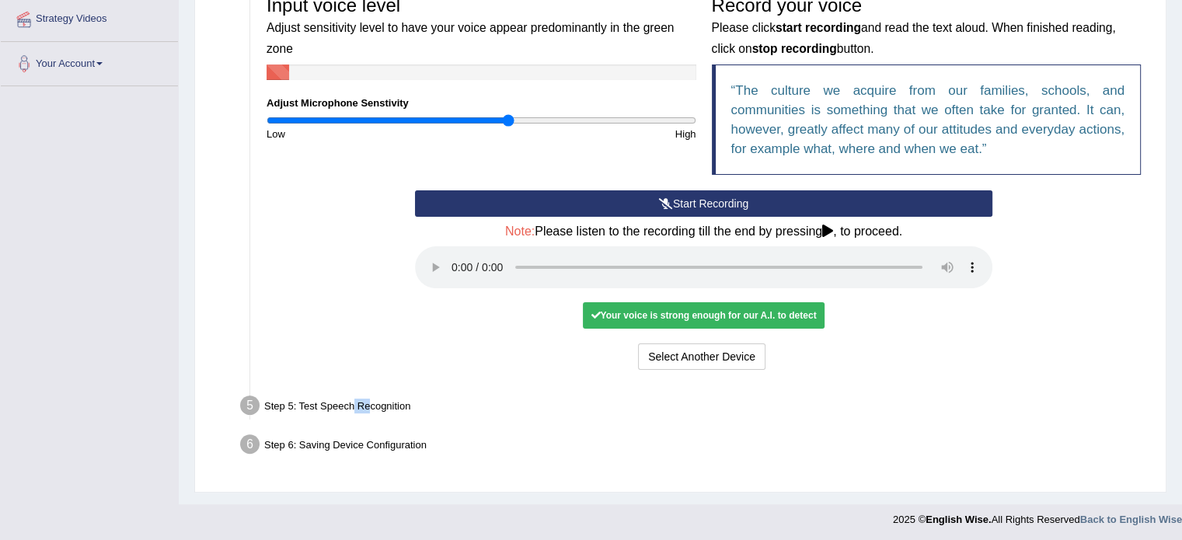
scroll to position [347, 0]
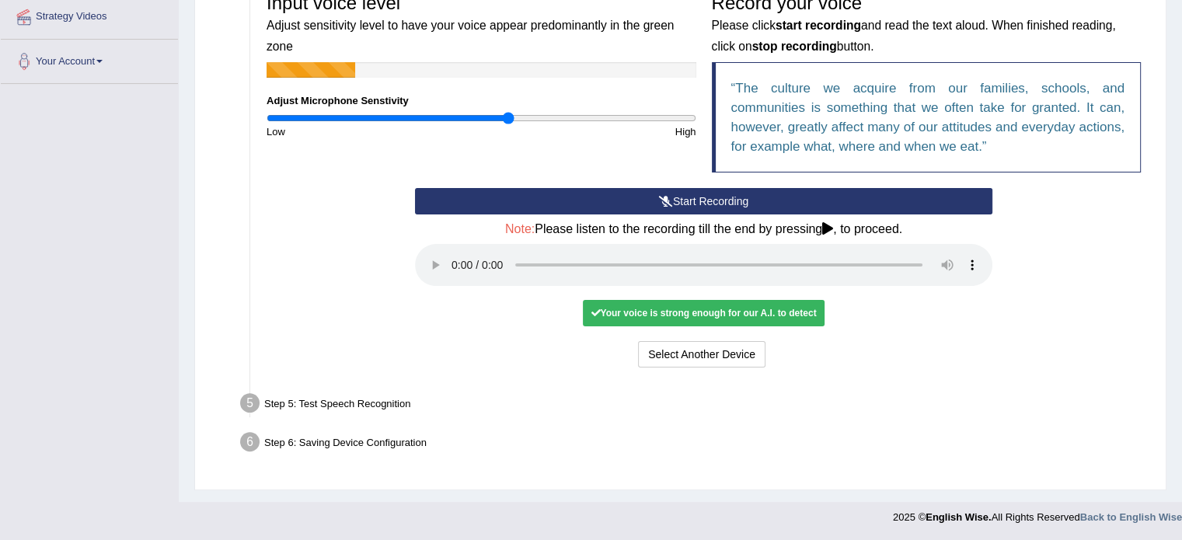
click at [870, 372] on div "Input voice level Adjust sensitivity level to have your voice appear predominan…" at bounding box center [704, 178] width 890 height 402
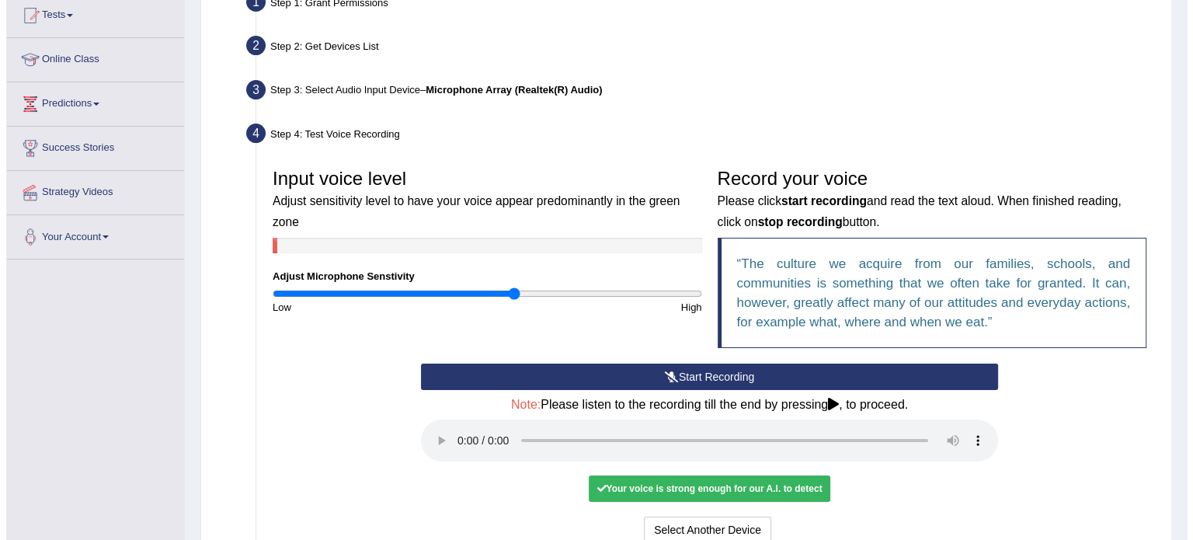
scroll to position [0, 0]
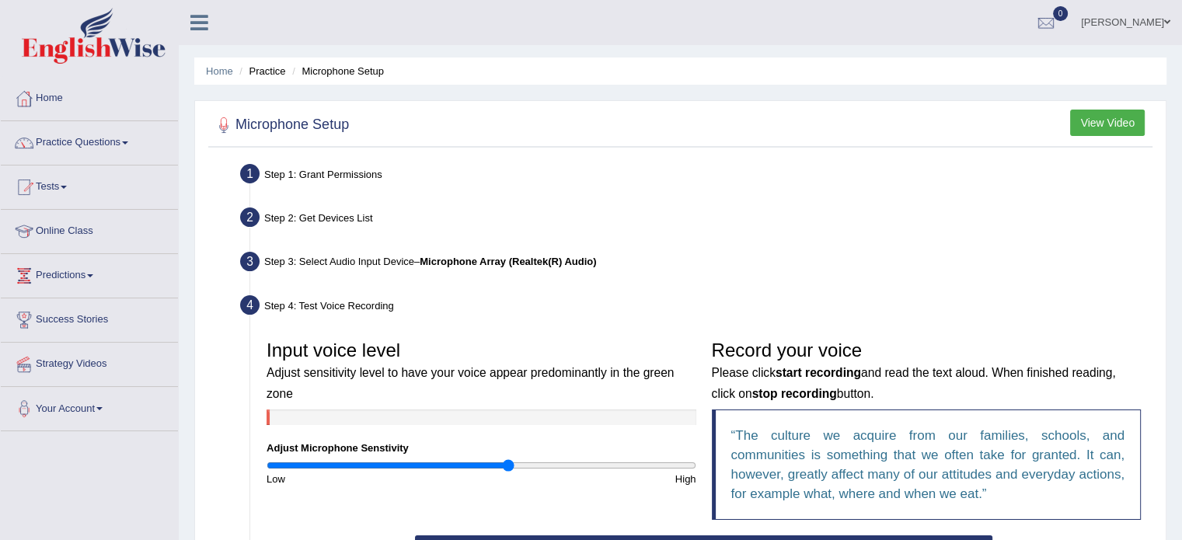
click at [1100, 113] on button "View Video" at bounding box center [1107, 123] width 75 height 26
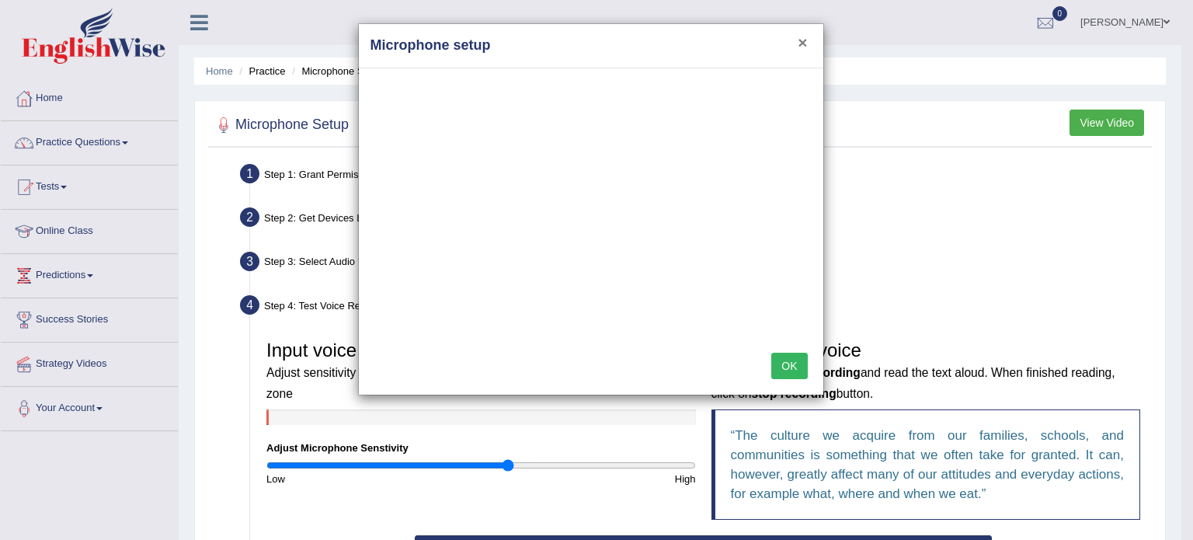
click at [800, 46] on button "×" at bounding box center [802, 42] width 9 height 16
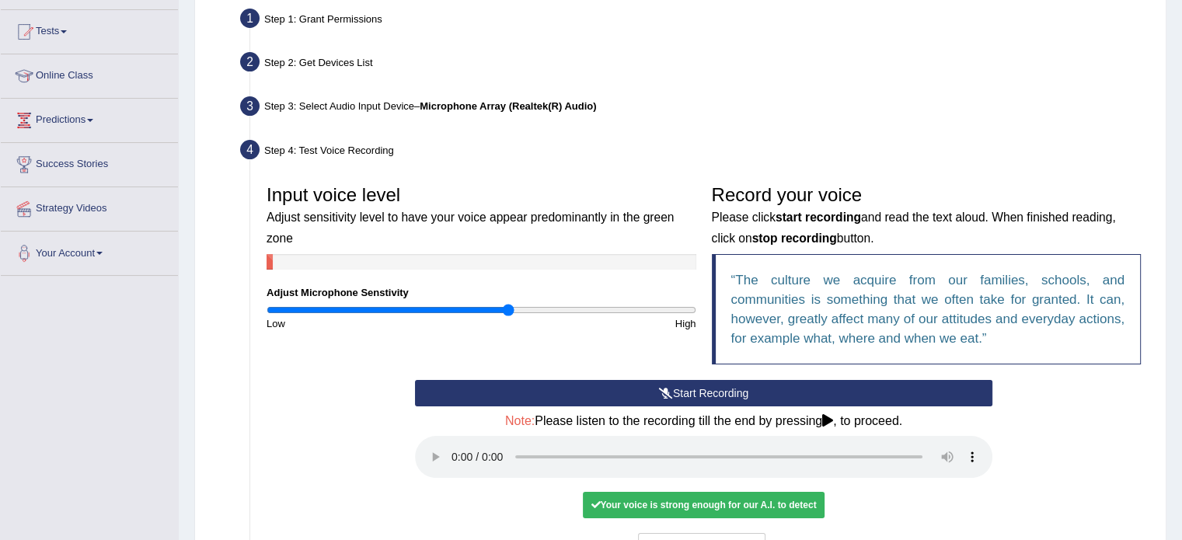
scroll to position [233, 0]
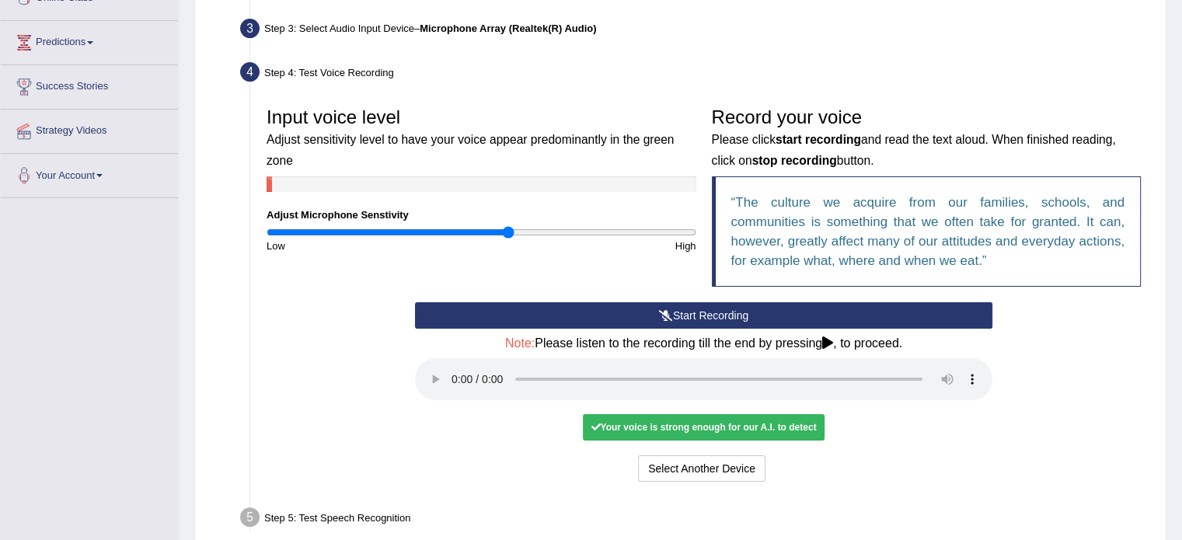
click at [677, 313] on button "Start Recording" at bounding box center [703, 315] width 577 height 26
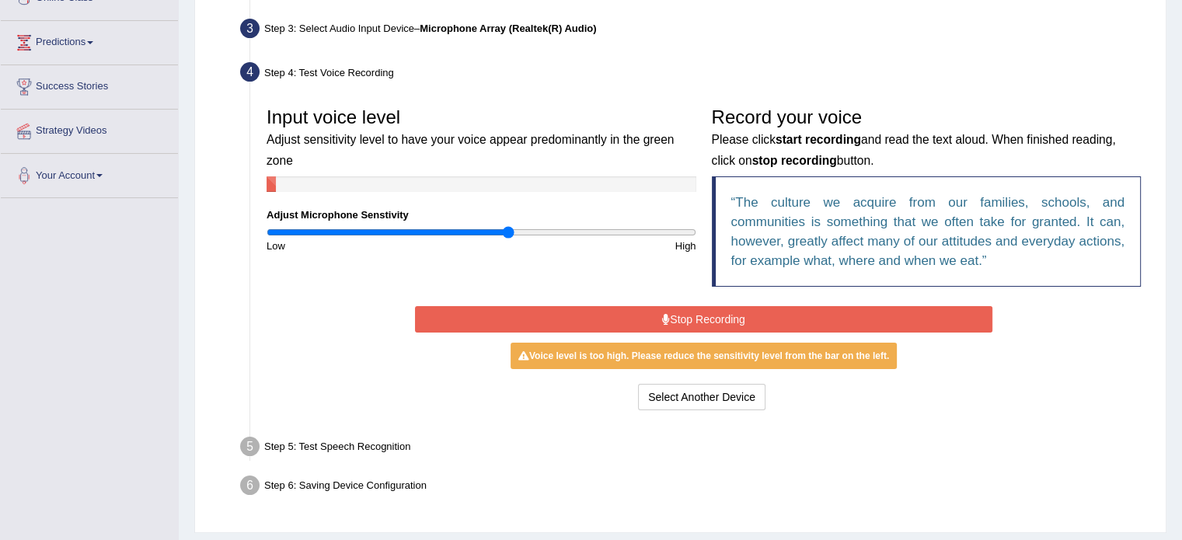
click at [760, 316] on button "Stop Recording" at bounding box center [703, 319] width 577 height 26
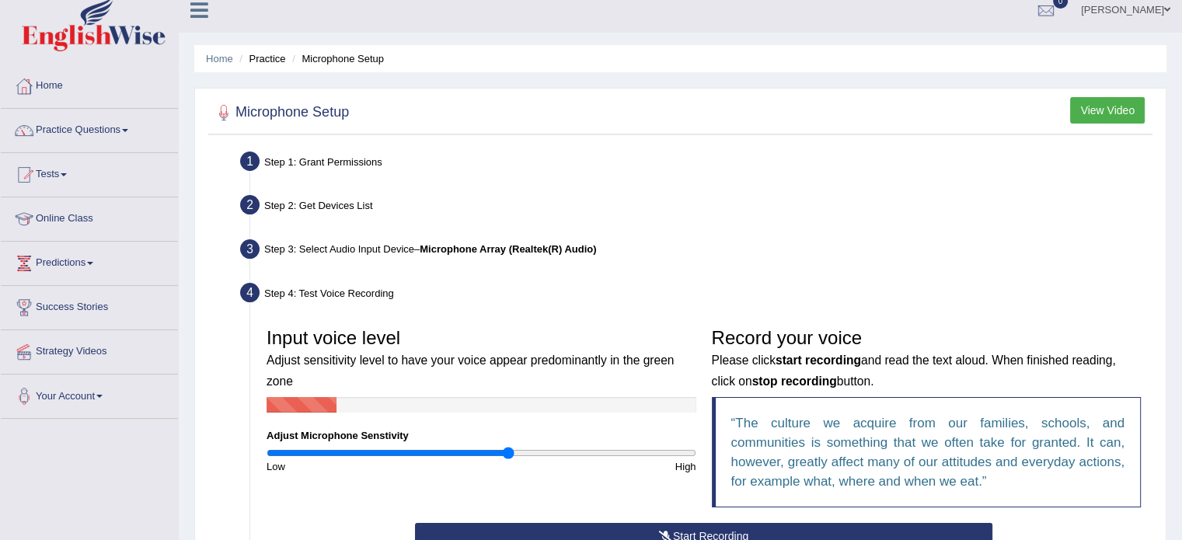
scroll to position [0, 0]
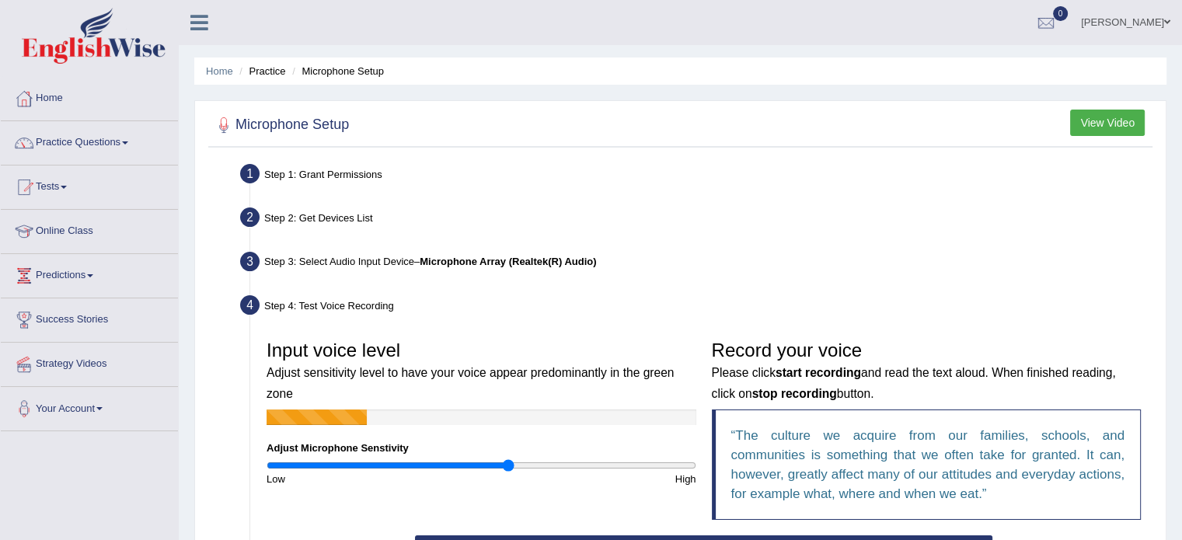
click at [528, 251] on div "Step 3: Select Audio Input Device – Microphone Array (Realtek(R) Audio)" at bounding box center [695, 264] width 925 height 34
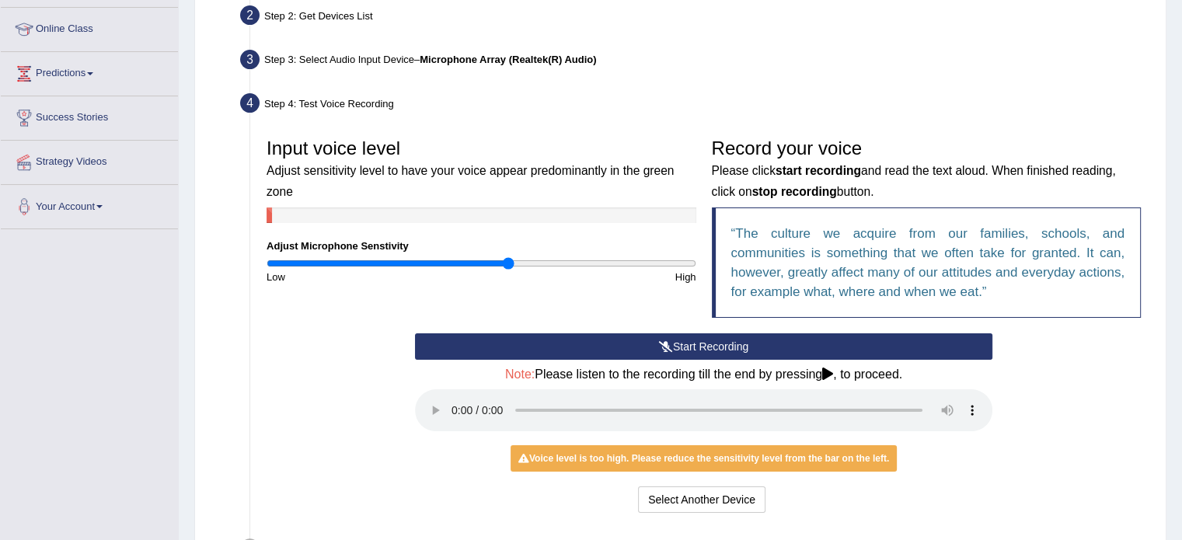
scroll to position [347, 0]
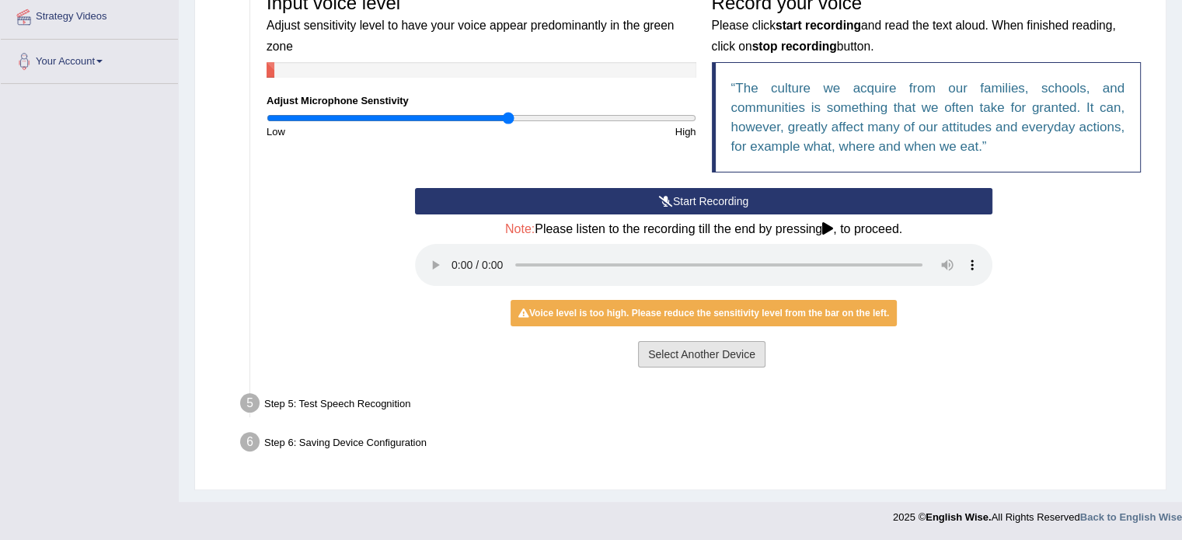
click at [702, 354] on button "Select Another Device" at bounding box center [701, 354] width 127 height 26
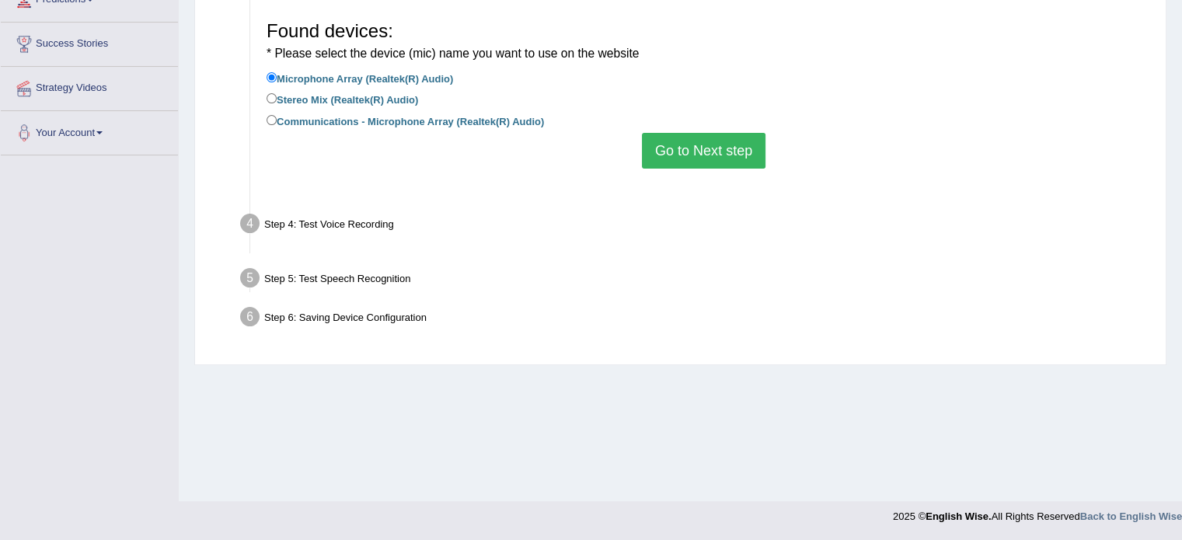
scroll to position [276, 0]
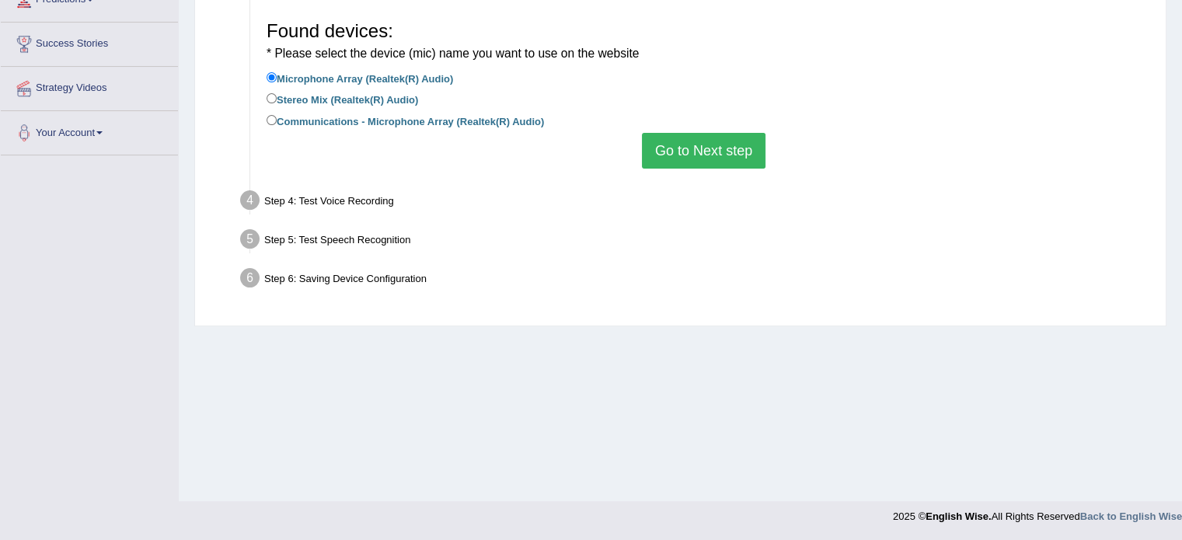
click at [676, 160] on button "Go to Next step" at bounding box center [704, 151] width 124 height 36
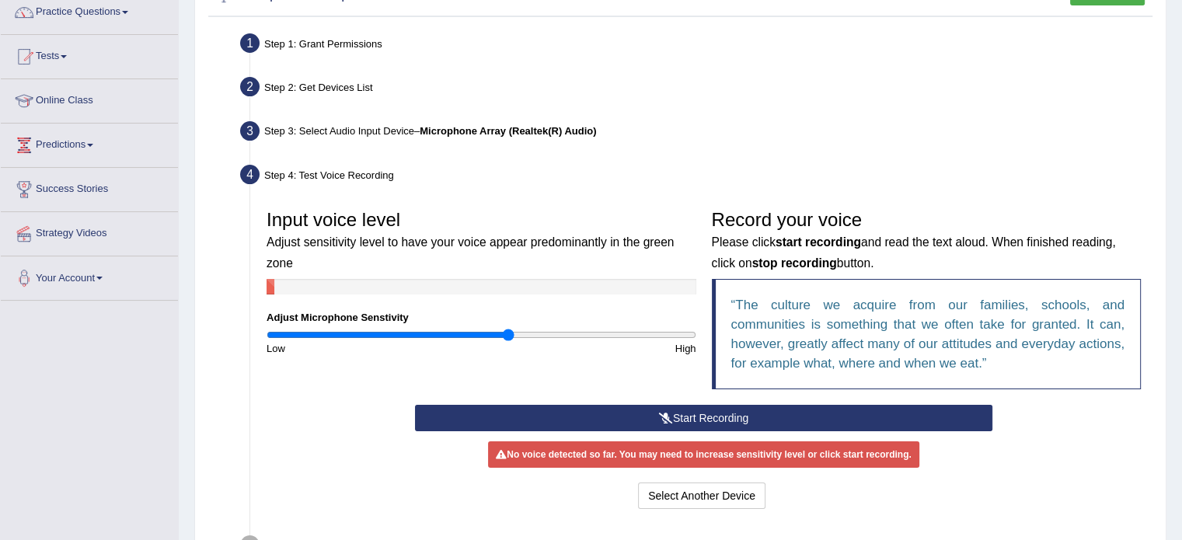
scroll to position [120, 0]
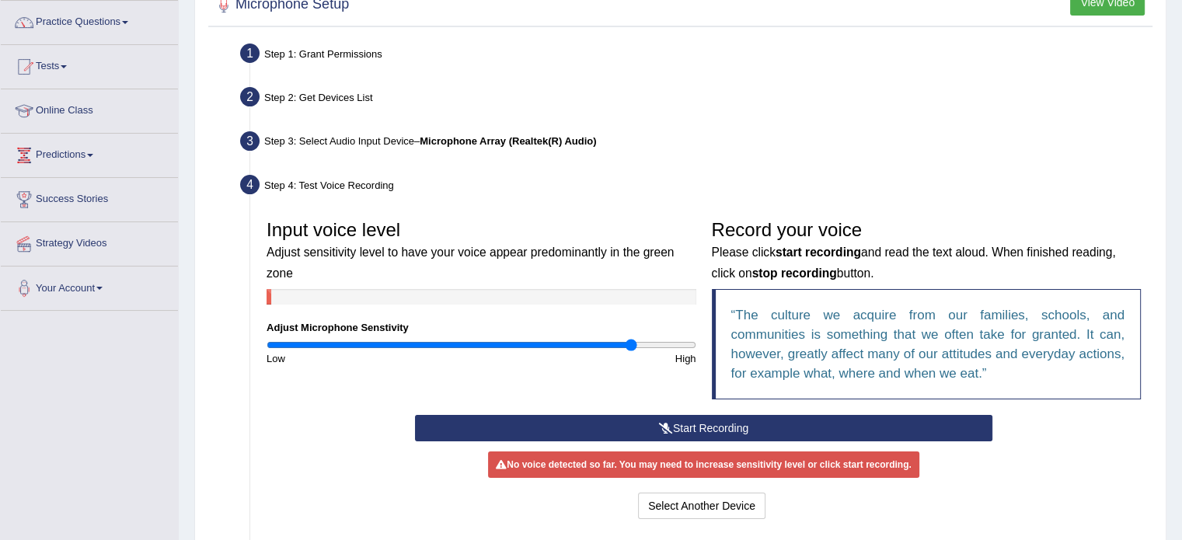
drag, startPoint x: 630, startPoint y: 338, endPoint x: 630, endPoint y: 360, distance: 21.8
click at [630, 343] on input "range" at bounding box center [481, 345] width 430 height 12
click at [676, 431] on button "Start Recording" at bounding box center [703, 428] width 577 height 26
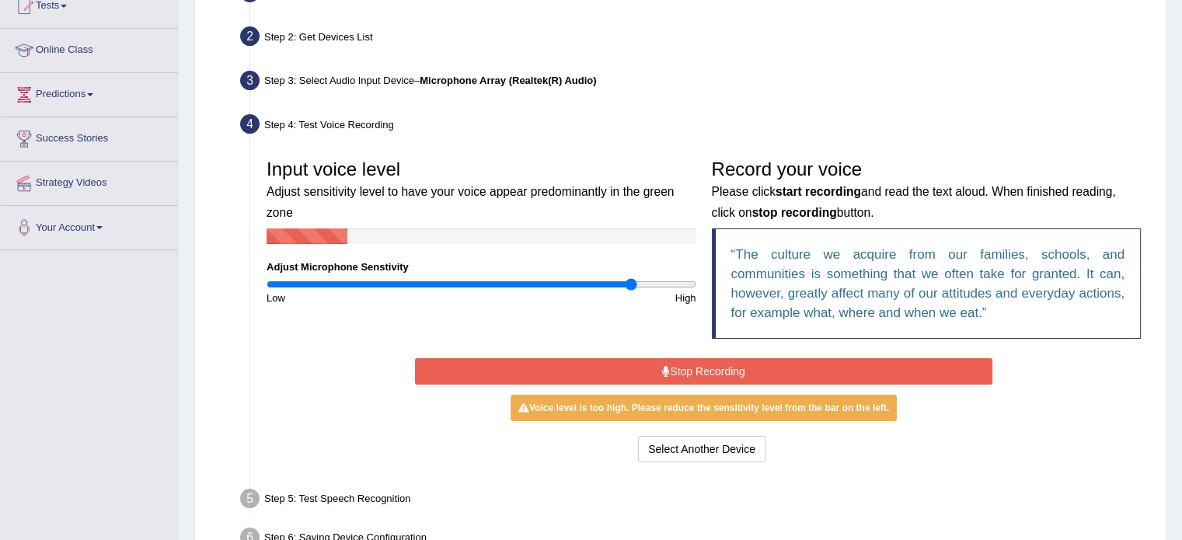
scroll to position [198, 0]
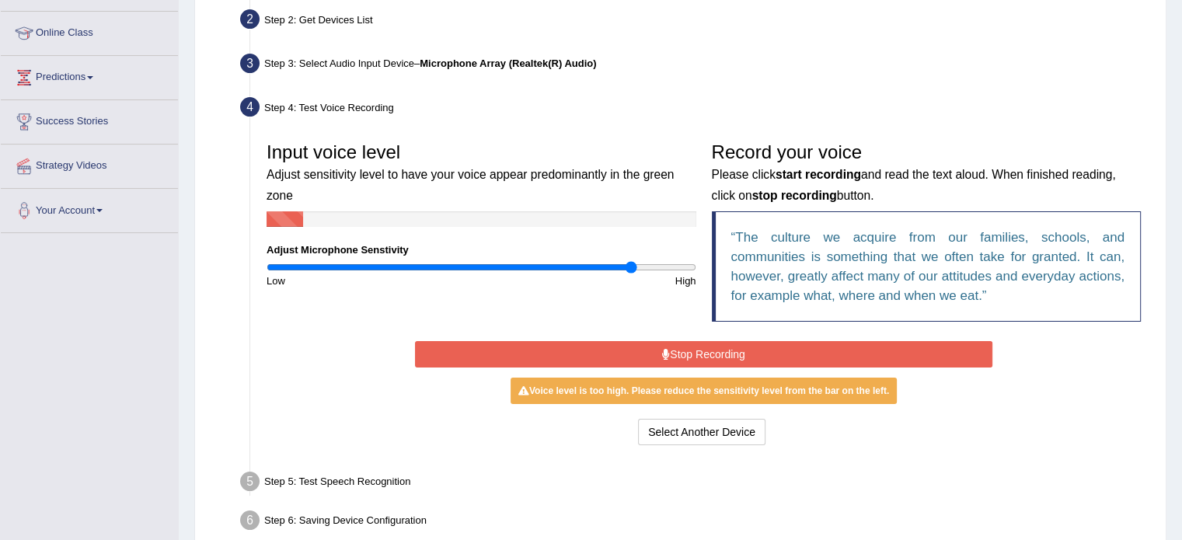
click at [687, 350] on button "Stop Recording" at bounding box center [703, 354] width 577 height 26
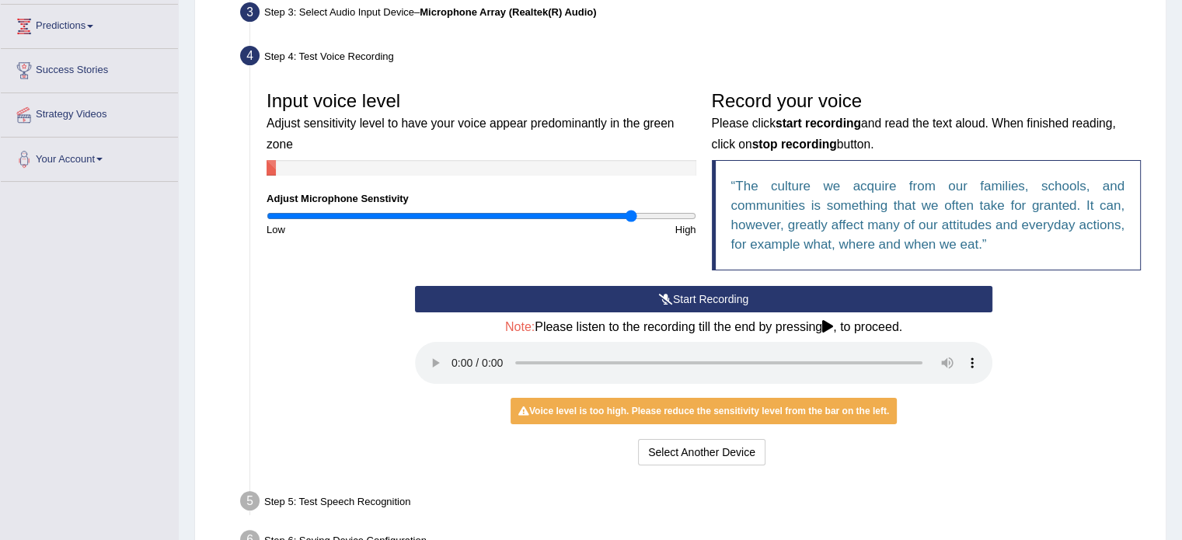
scroll to position [347, 0]
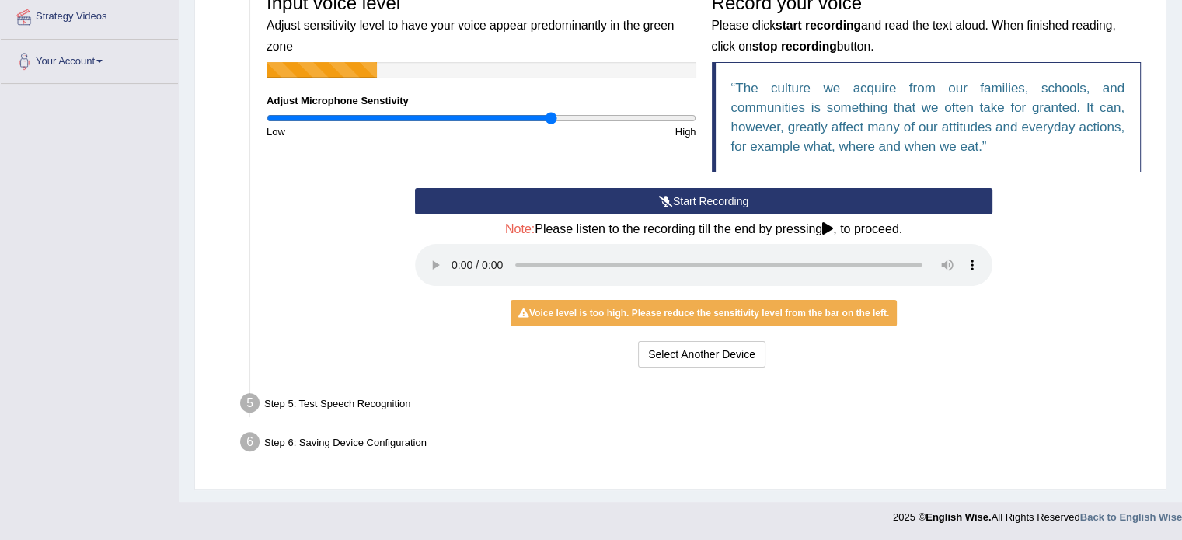
type input "1.34"
click at [549, 122] on input "range" at bounding box center [481, 118] width 430 height 12
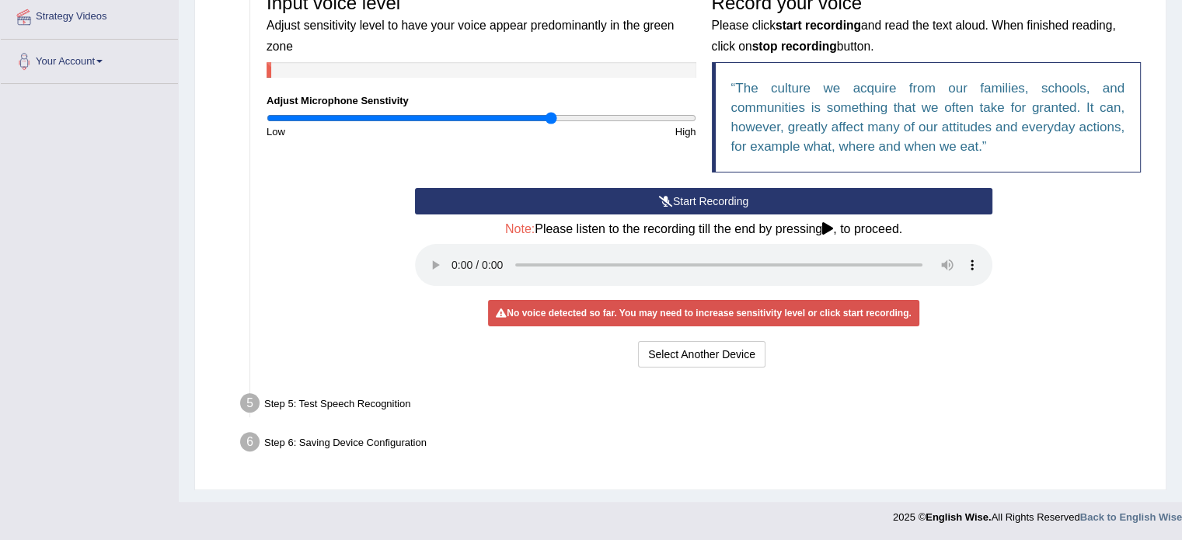
click at [929, 327] on div "Start Recording Stop Recording Note: Please listen to the recording till the en…" at bounding box center [703, 279] width 593 height 183
click at [536, 114] on input "range" at bounding box center [481, 118] width 430 height 12
click at [584, 195] on button "Start Recording" at bounding box center [703, 201] width 577 height 26
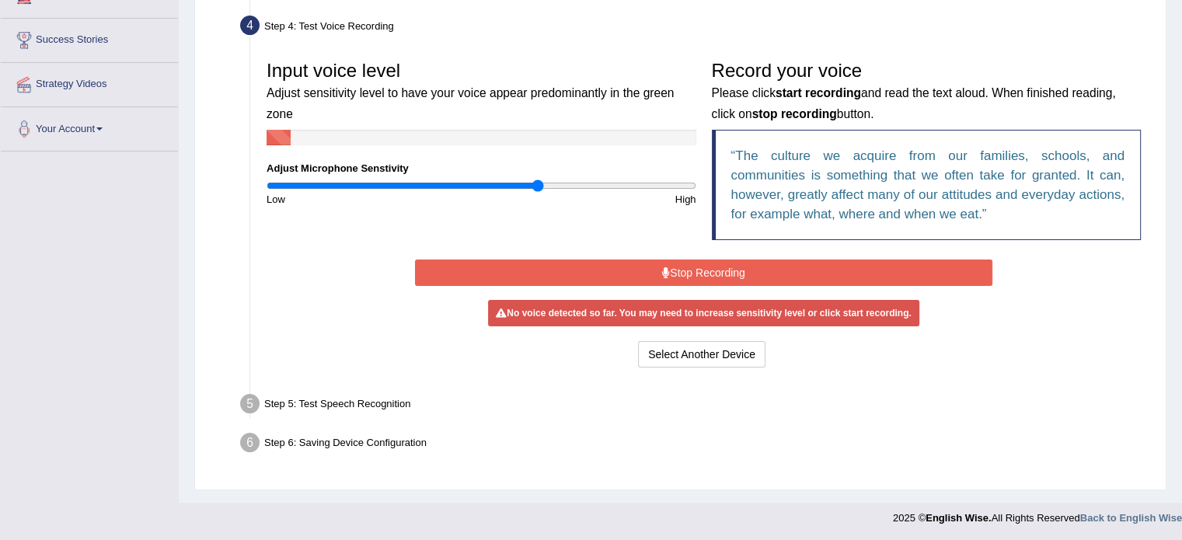
scroll to position [276, 0]
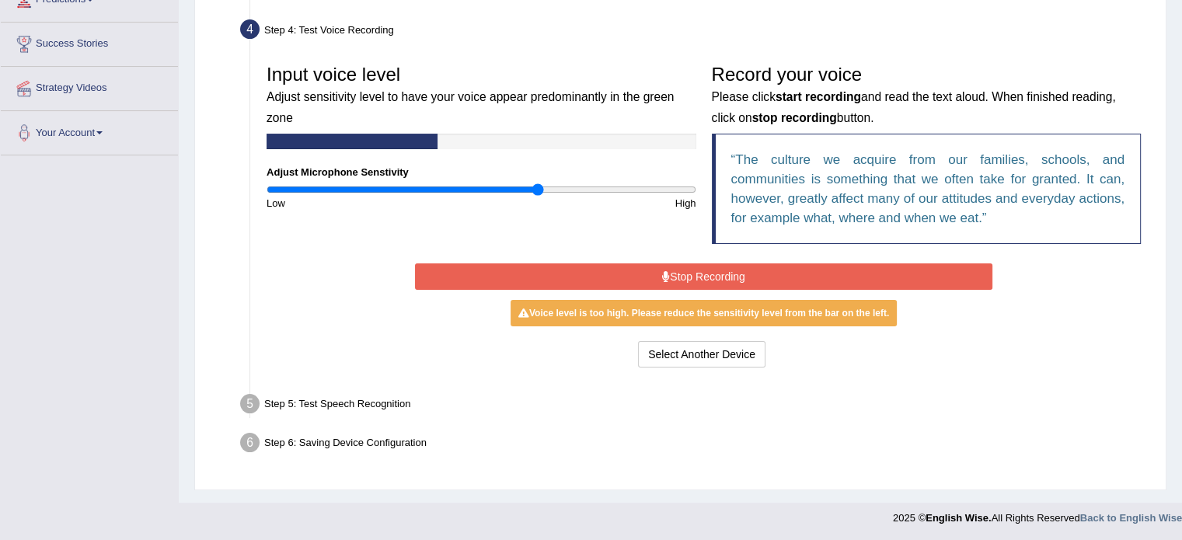
click at [586, 275] on button "Stop Recording" at bounding box center [703, 276] width 577 height 26
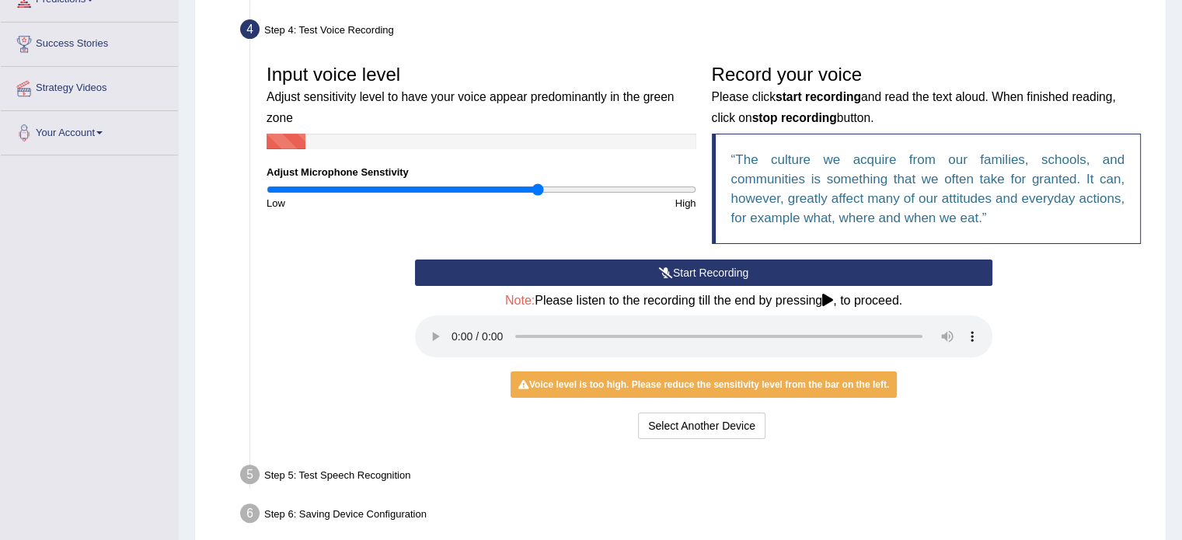
click at [412, 316] on div "Start Recording Stop Recording Note: Please listen to the recording till the en…" at bounding box center [703, 351] width 593 height 183
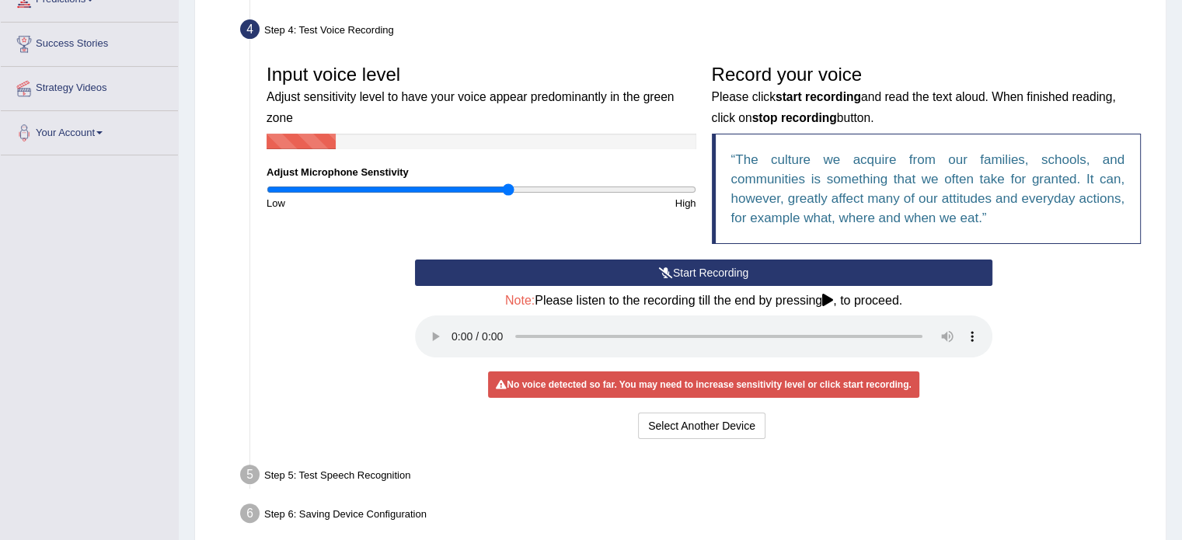
drag, startPoint x: 530, startPoint y: 188, endPoint x: 503, endPoint y: 187, distance: 26.4
click at [504, 186] on input "range" at bounding box center [481, 189] width 430 height 12
drag, startPoint x: 500, startPoint y: 188, endPoint x: 479, endPoint y: 187, distance: 21.0
click at [479, 187] on input "range" at bounding box center [481, 189] width 430 height 12
drag, startPoint x: 479, startPoint y: 187, endPoint x: 577, endPoint y: 209, distance: 101.0
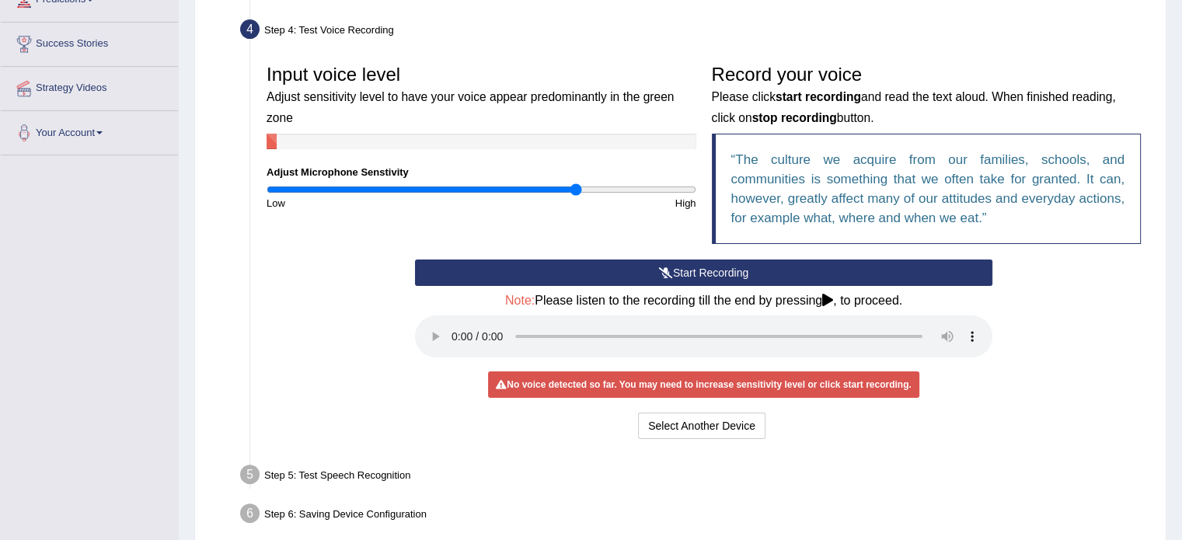
click at [577, 196] on input "range" at bounding box center [481, 189] width 430 height 12
drag, startPoint x: 573, startPoint y: 204, endPoint x: 542, endPoint y: 195, distance: 32.2
click at [542, 196] on div "High" at bounding box center [592, 203] width 222 height 15
drag, startPoint x: 571, startPoint y: 186, endPoint x: 406, endPoint y: 192, distance: 164.8
click at [406, 192] on input "range" at bounding box center [481, 189] width 430 height 12
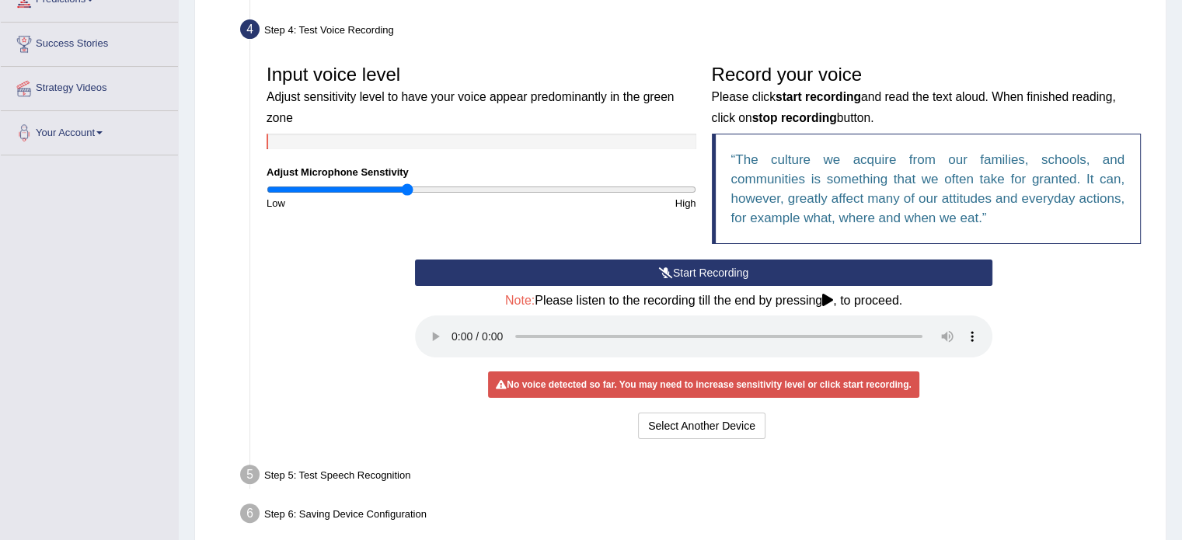
drag, startPoint x: 671, startPoint y: 273, endPoint x: 630, endPoint y: 256, distance: 44.6
click at [667, 273] on button "Start Recording" at bounding box center [703, 273] width 577 height 26
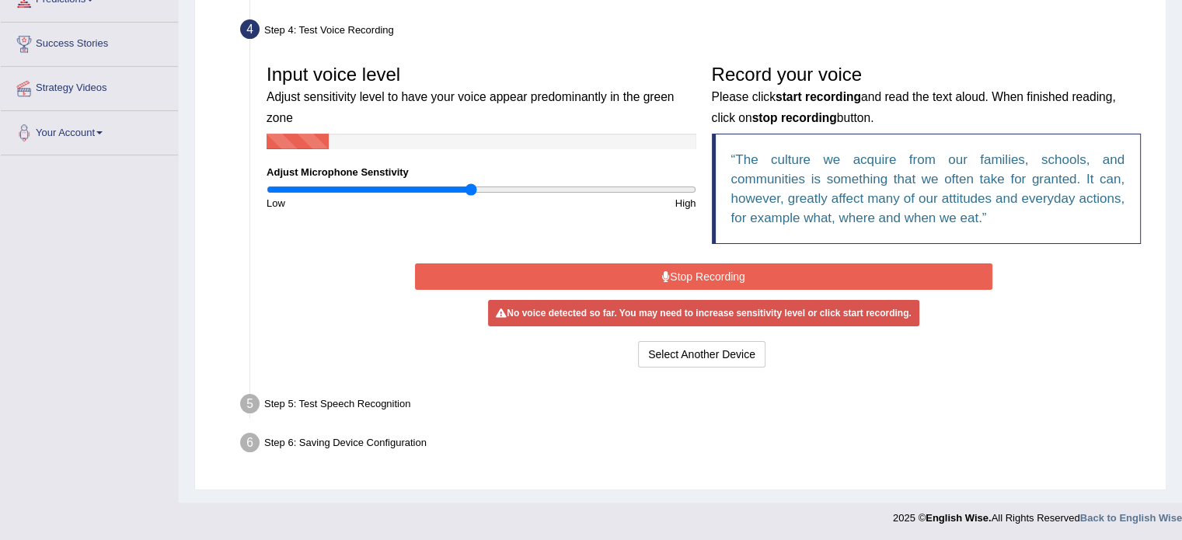
drag, startPoint x: 406, startPoint y: 186, endPoint x: 472, endPoint y: 211, distance: 70.6
type input "0.96"
click at [472, 196] on input "range" at bounding box center [481, 189] width 430 height 12
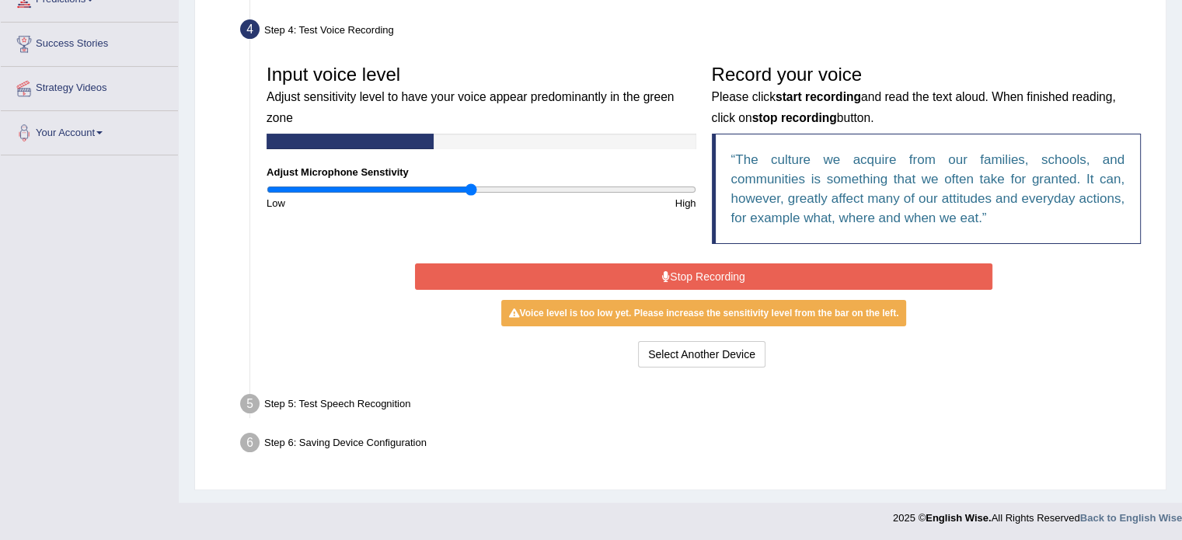
drag, startPoint x: 472, startPoint y: 211, endPoint x: 469, endPoint y: 197, distance: 14.9
click at [469, 197] on div "Input voice level Adjust sensitivity level to have your voice appear predominan…" at bounding box center [704, 158] width 890 height 203
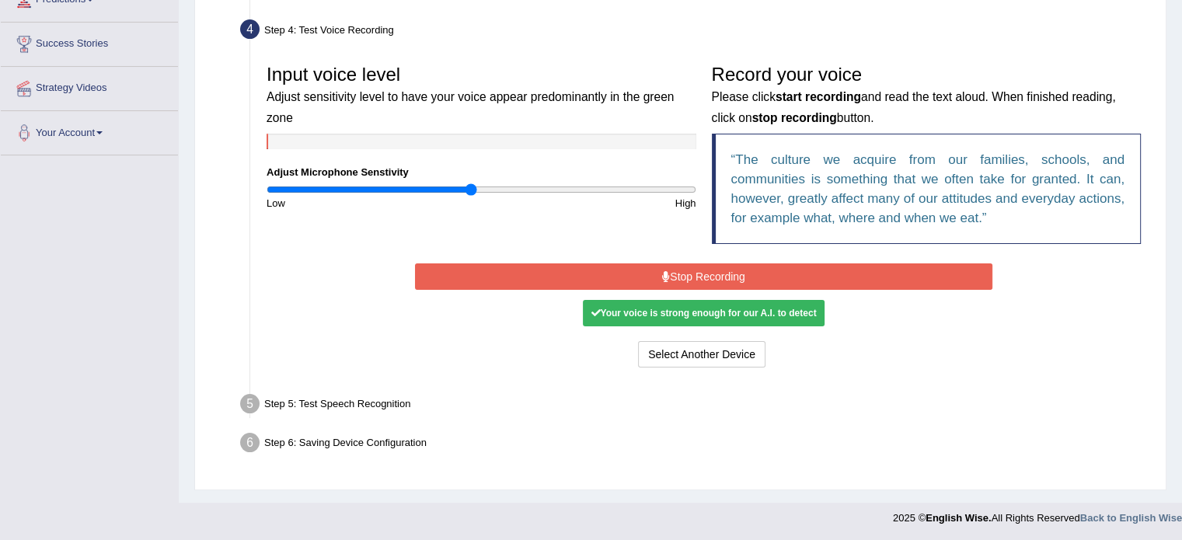
click at [631, 311] on div "Your voice is strong enough for our A.I. to detect" at bounding box center [703, 313] width 241 height 26
click at [811, 280] on button "Stop Recording" at bounding box center [703, 276] width 577 height 26
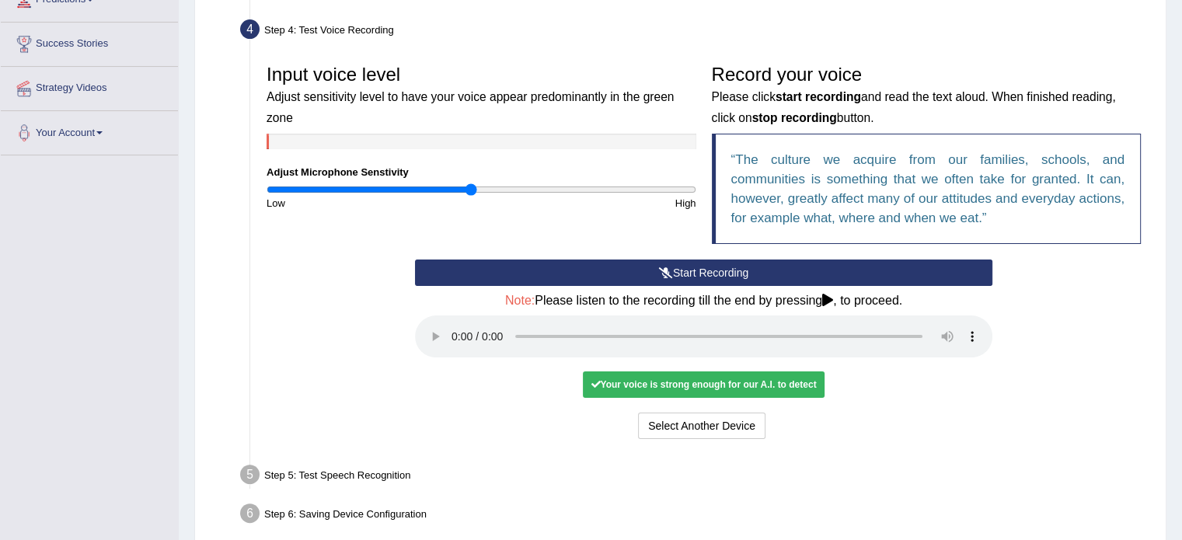
scroll to position [347, 0]
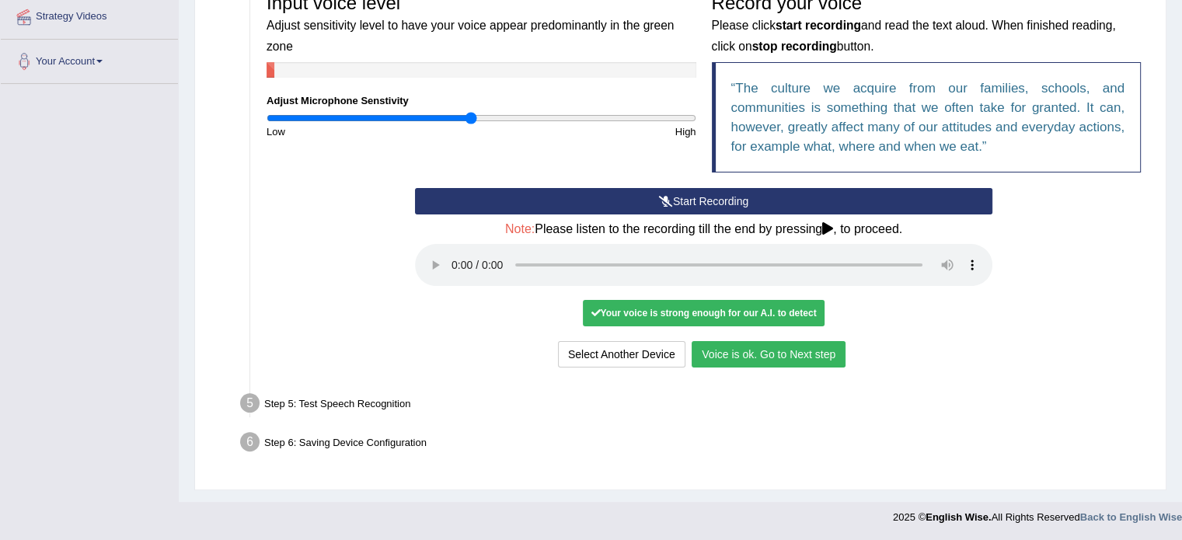
click at [824, 349] on button "Voice is ok. Go to Next step" at bounding box center [768, 354] width 154 height 26
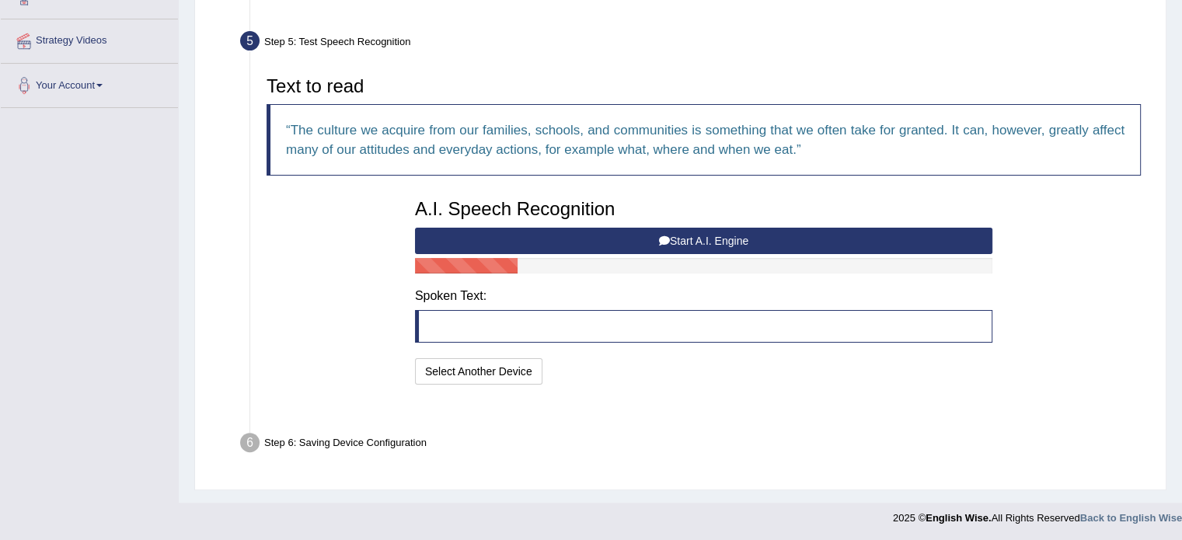
scroll to position [286, 0]
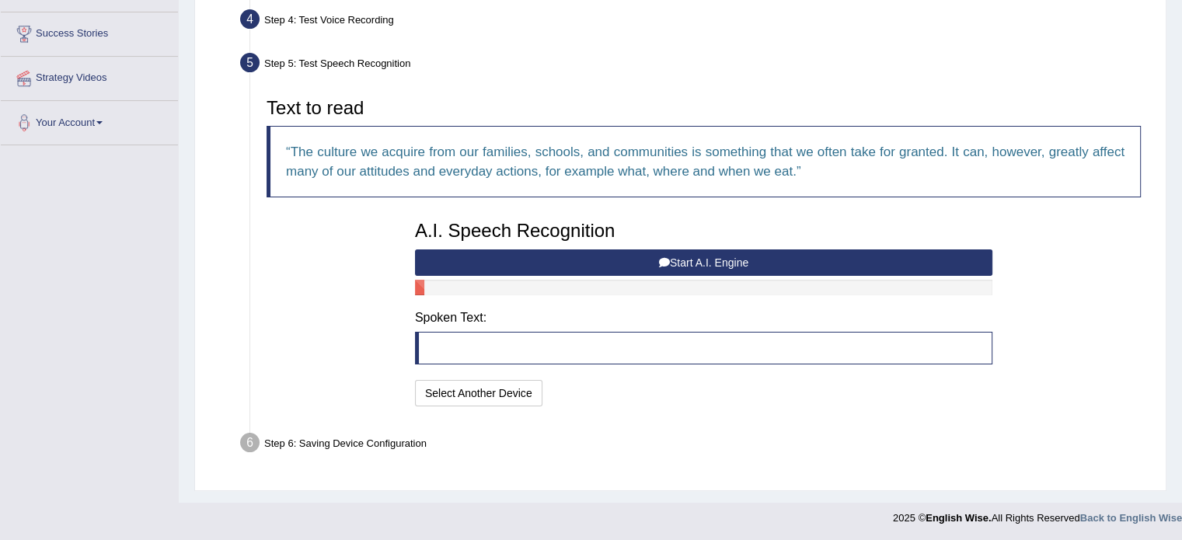
click at [603, 257] on button "Start A.I. Engine" at bounding box center [703, 262] width 577 height 26
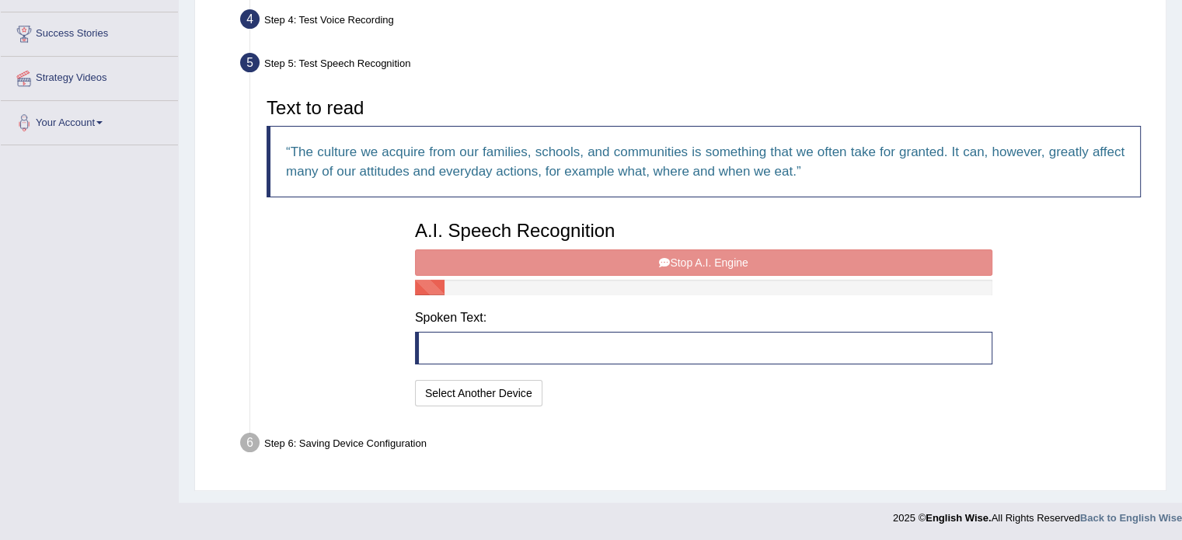
click at [662, 263] on div "A.I. Speech Recognition Start A.I. Engine Stop A.I. Engine Note: Please listen …" at bounding box center [703, 311] width 593 height 197
click at [512, 263] on div "A.I. Speech Recognition Start A.I. Engine Stop A.I. Engine Note: Please listen …" at bounding box center [703, 311] width 593 height 197
click at [475, 352] on blockquote at bounding box center [703, 348] width 577 height 33
click at [413, 345] on div "A.I. Speech Recognition Start A.I. Engine Stop A.I. Engine Note: Please listen …" at bounding box center [703, 311] width 593 height 197
click at [443, 344] on blockquote at bounding box center [703, 348] width 577 height 33
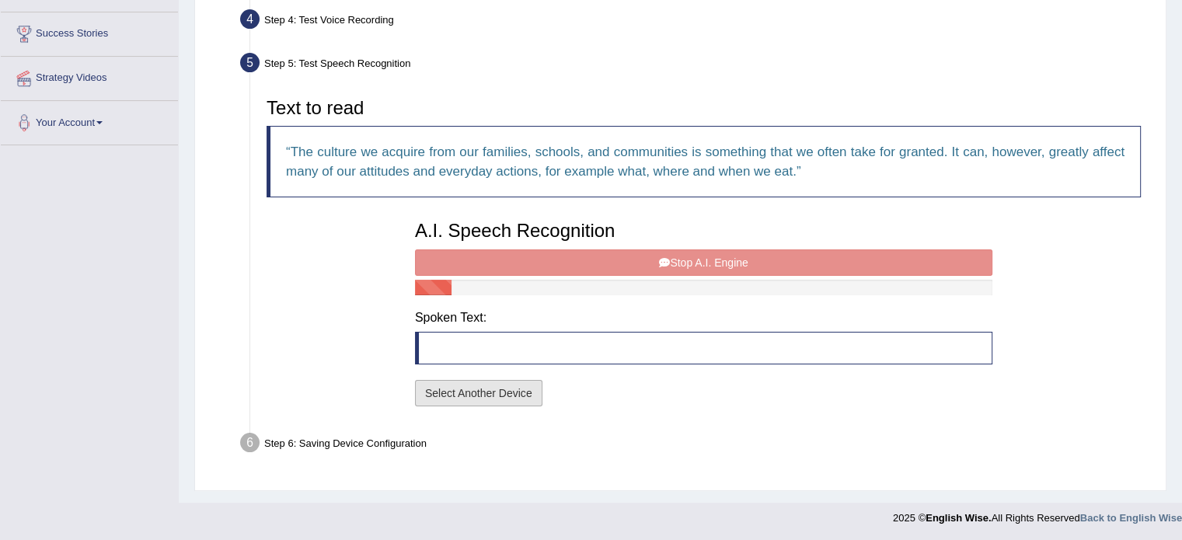
click at [467, 398] on button "Select Another Device" at bounding box center [478, 393] width 127 height 26
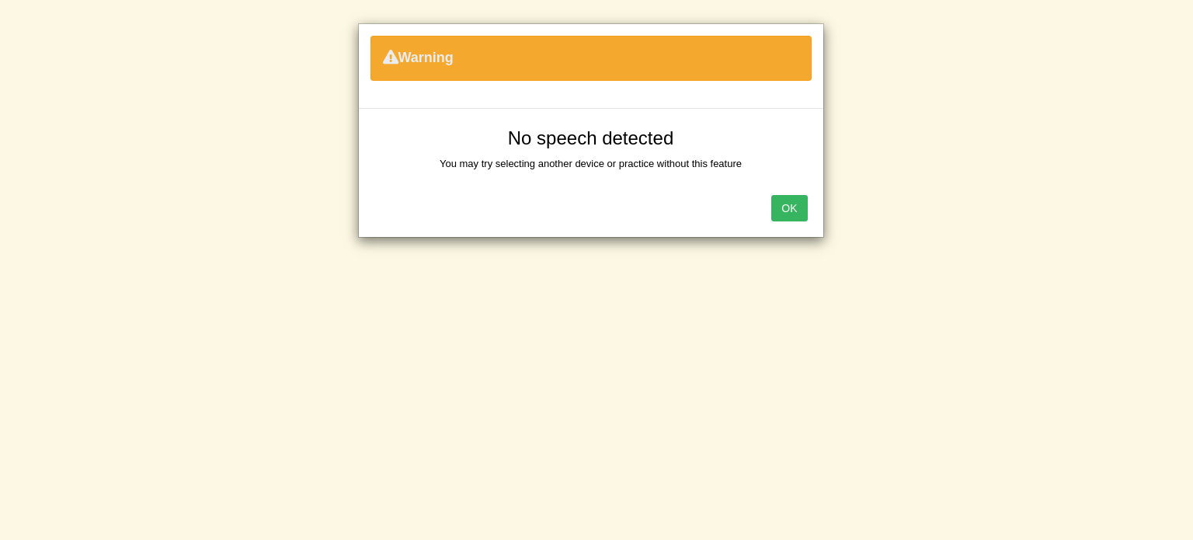
click at [798, 206] on button "OK" at bounding box center [790, 208] width 36 height 26
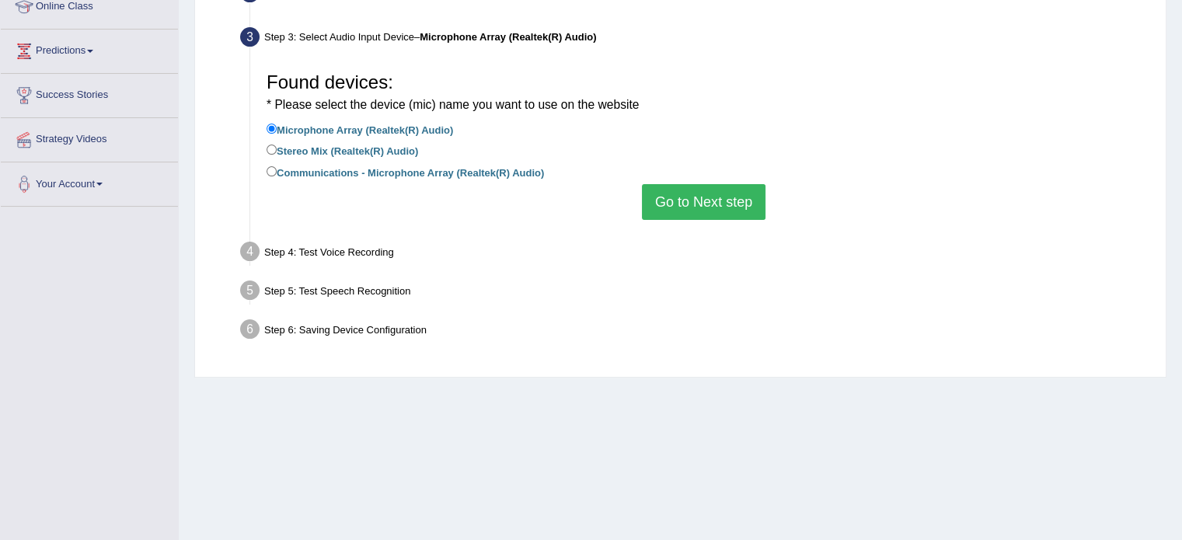
scroll to position [198, 0]
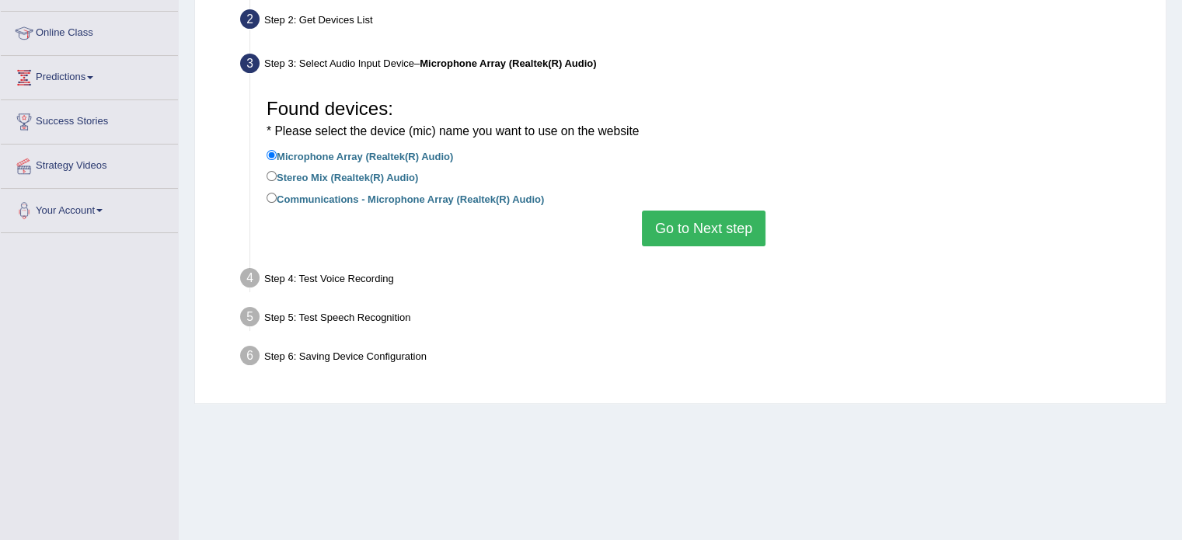
click at [695, 231] on button "Go to Next step" at bounding box center [704, 229] width 124 height 36
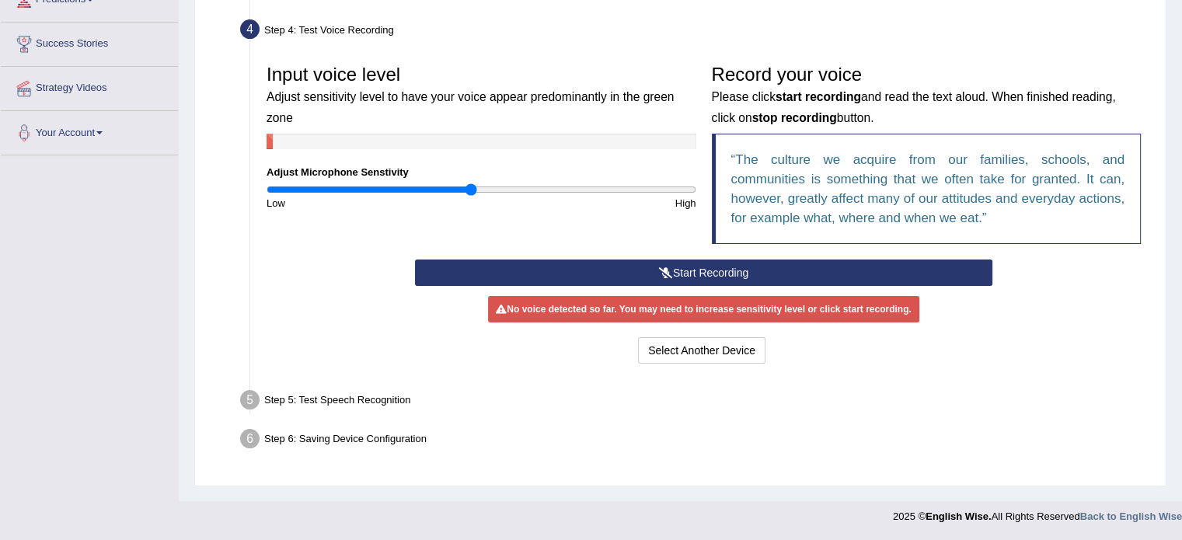
scroll to position [0, 0]
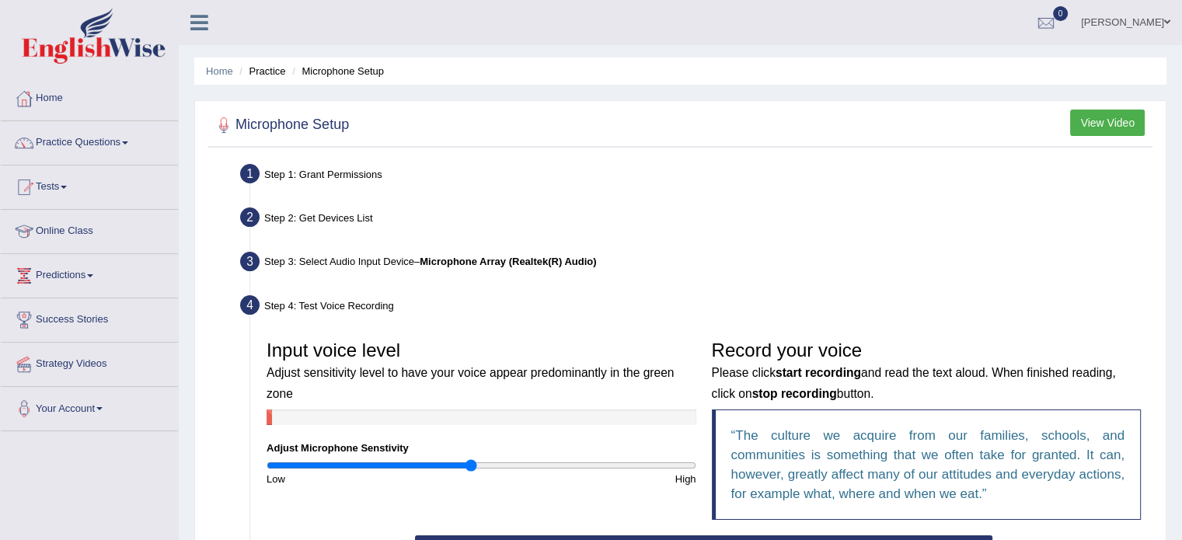
click at [1078, 120] on button "View Video" at bounding box center [1107, 123] width 75 height 26
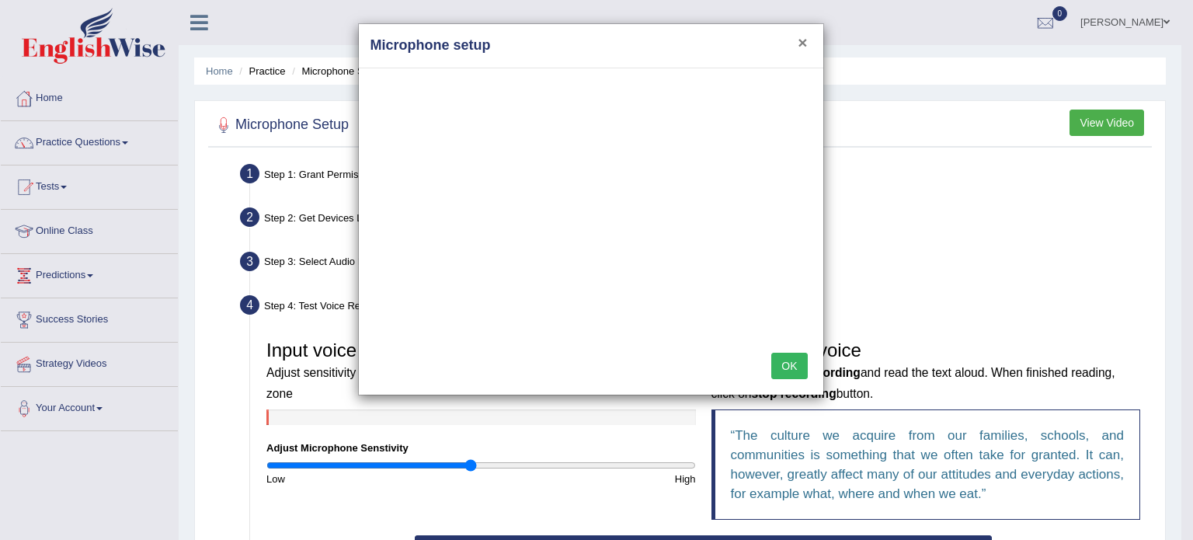
click at [804, 41] on button "×" at bounding box center [802, 42] width 9 height 16
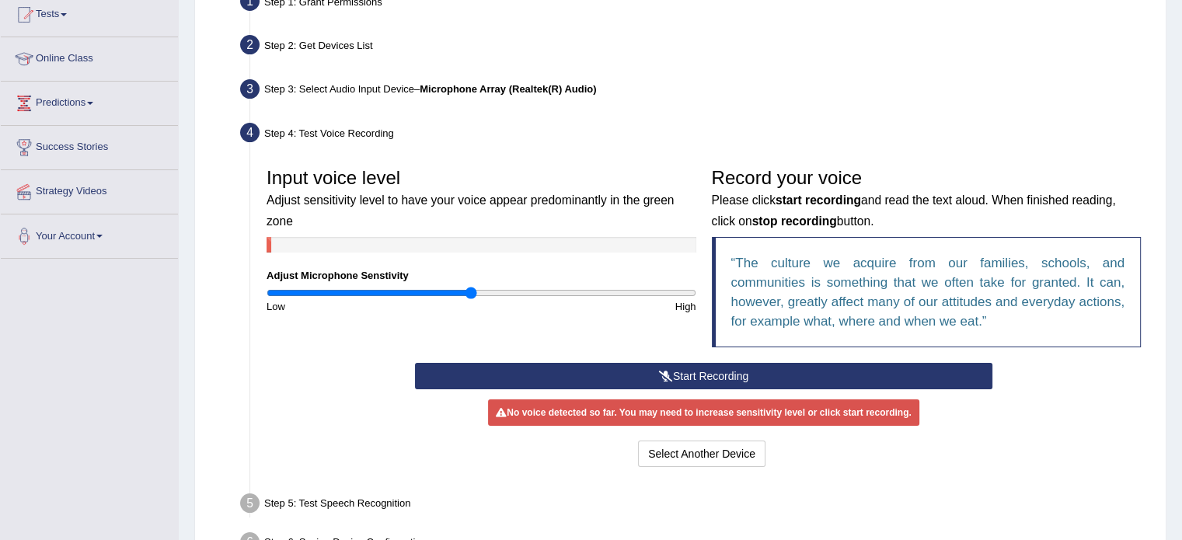
scroll to position [276, 0]
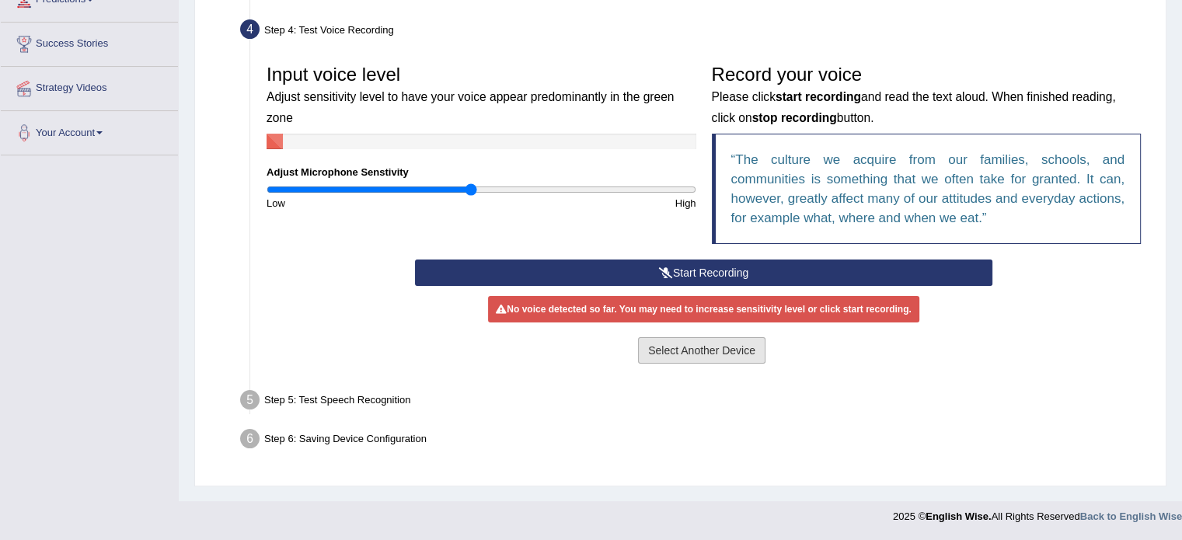
click at [677, 348] on button "Select Another Device" at bounding box center [701, 350] width 127 height 26
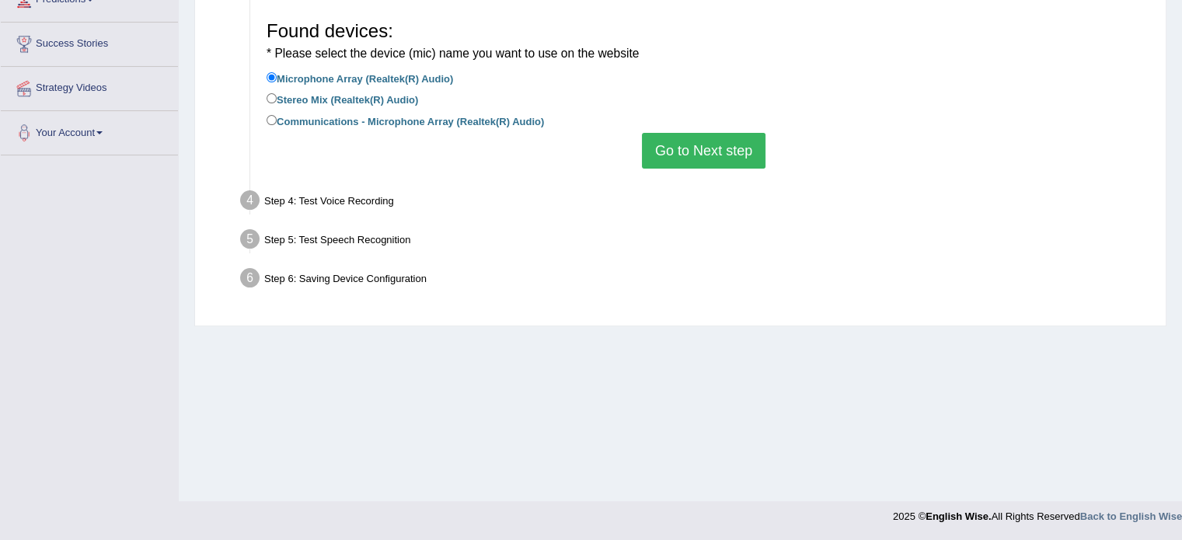
click at [676, 165] on button "Go to Next step" at bounding box center [704, 151] width 124 height 36
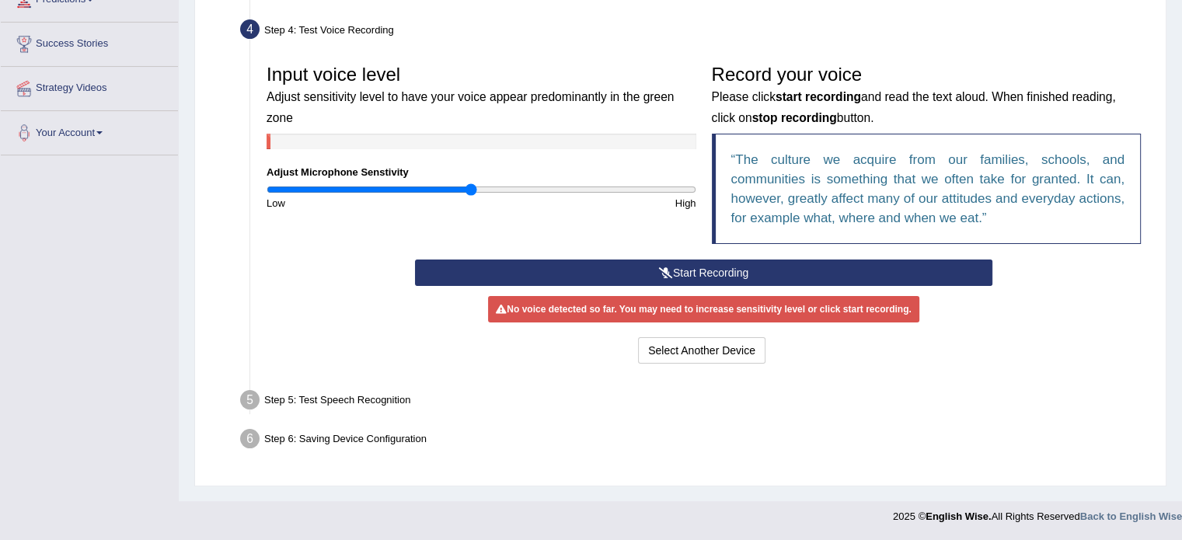
click at [710, 273] on button "Start Recording" at bounding box center [703, 273] width 577 height 26
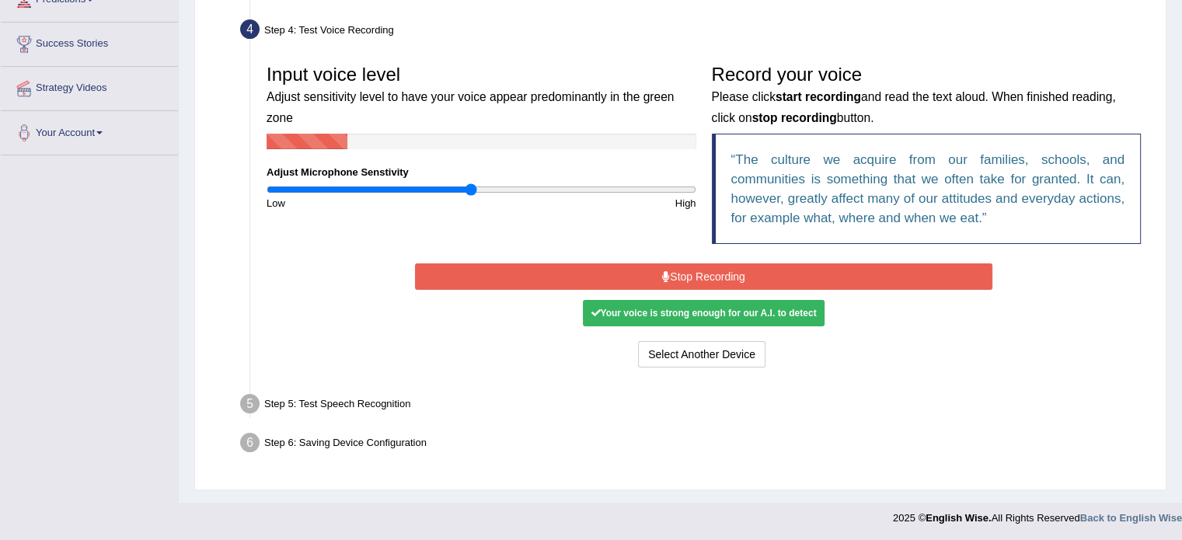
click at [710, 273] on button "Stop Recording" at bounding box center [703, 276] width 577 height 26
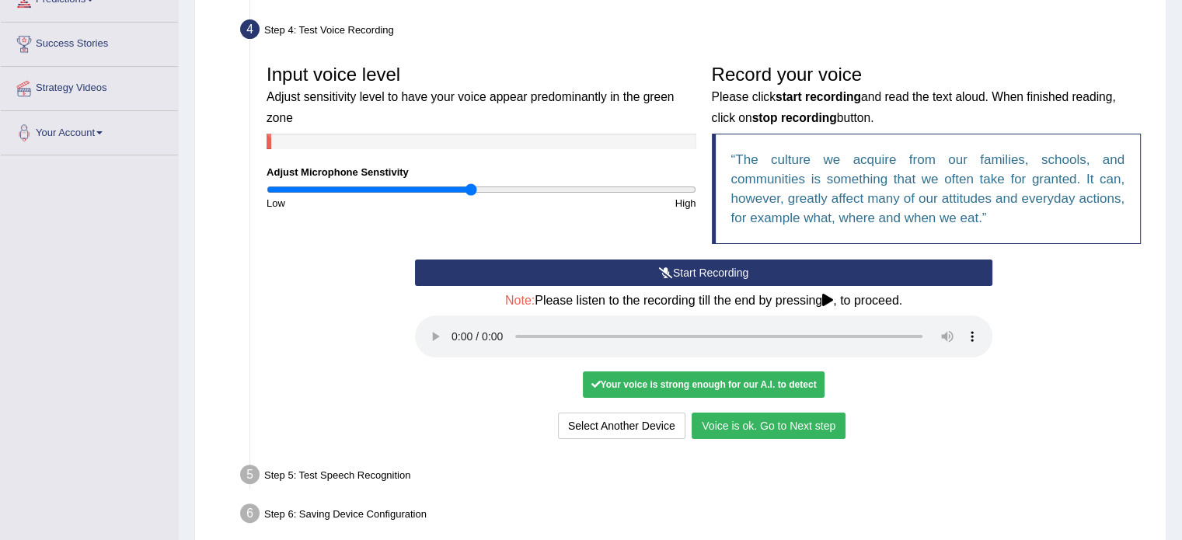
click at [816, 422] on button "Voice is ok. Go to Next step" at bounding box center [768, 426] width 154 height 26
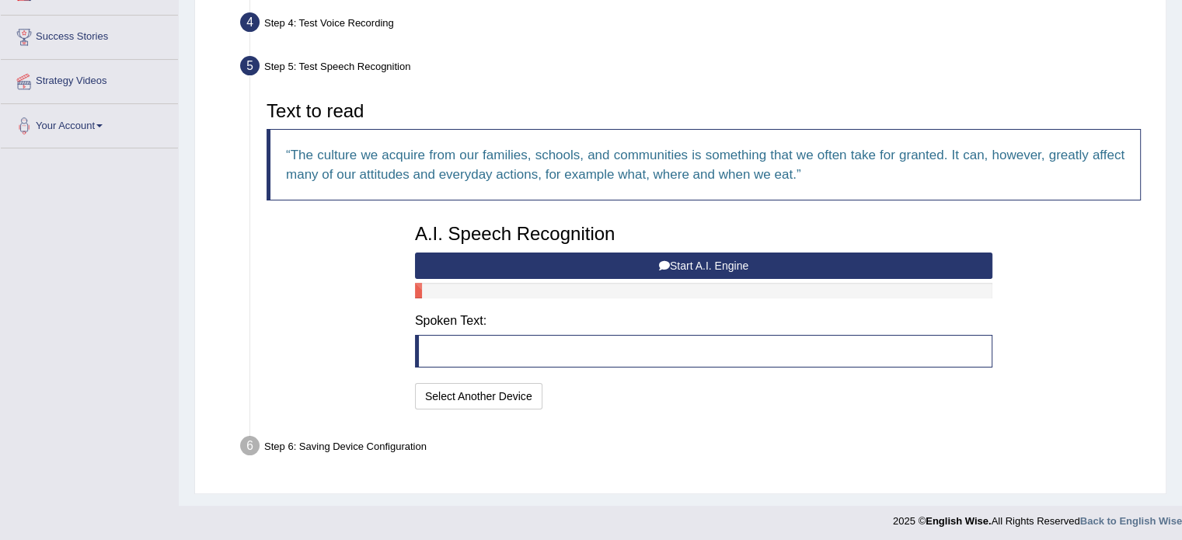
scroll to position [286, 0]
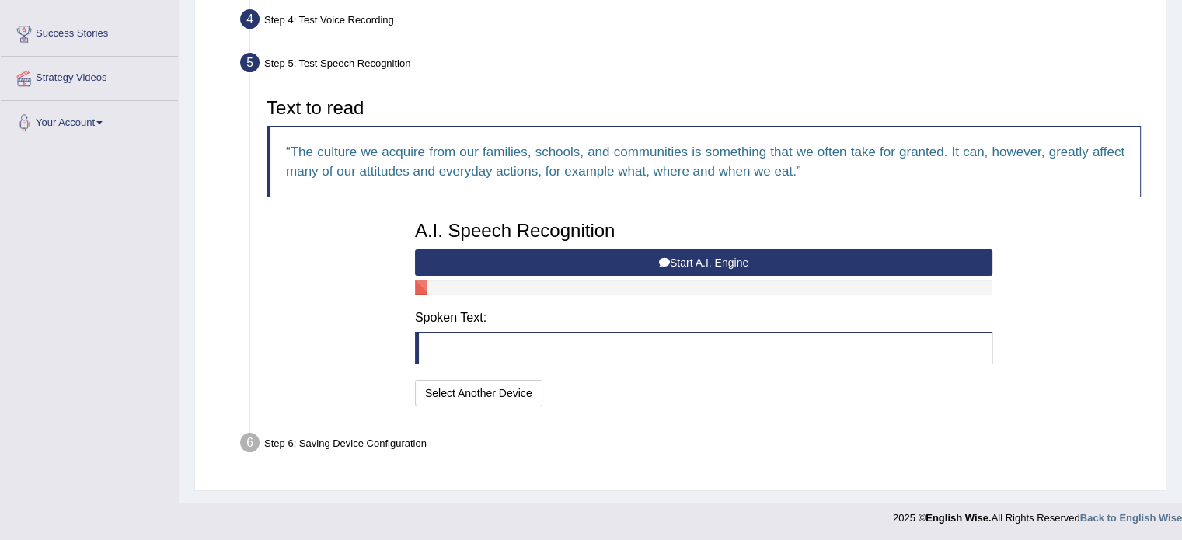
click at [612, 256] on button "Start A.I. Engine" at bounding box center [703, 262] width 577 height 26
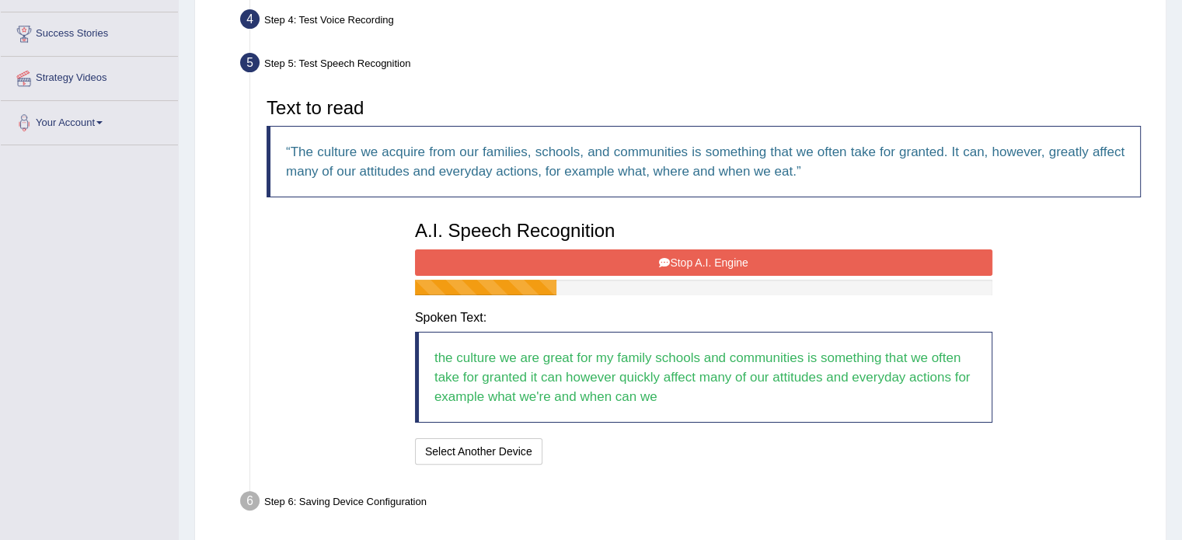
click at [663, 257] on icon at bounding box center [664, 262] width 11 height 11
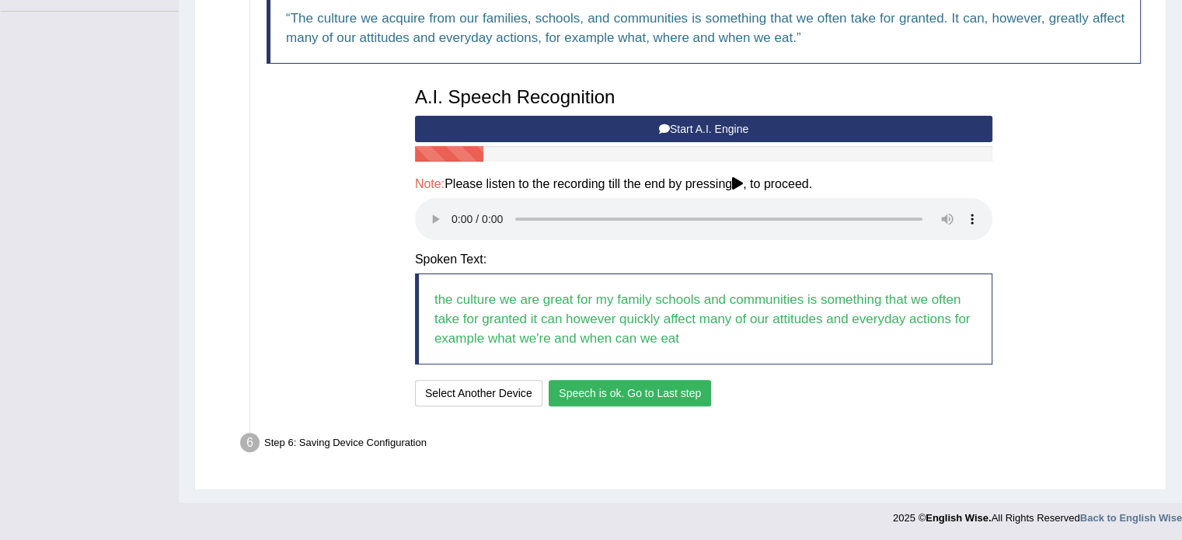
click at [636, 394] on button "Speech is ok. Go to Last step" at bounding box center [630, 393] width 162 height 26
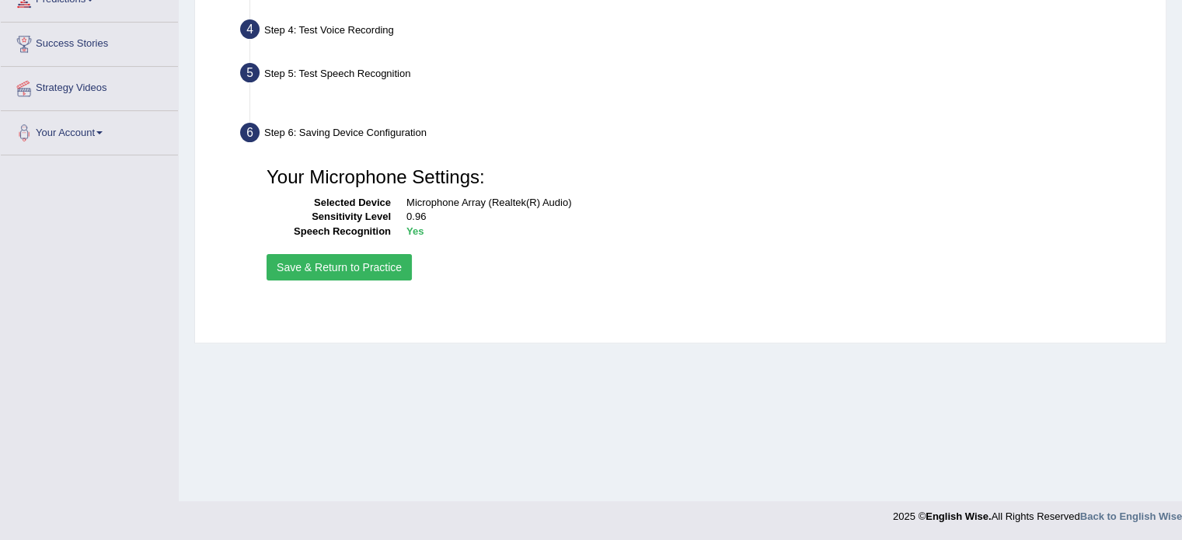
scroll to position [276, 0]
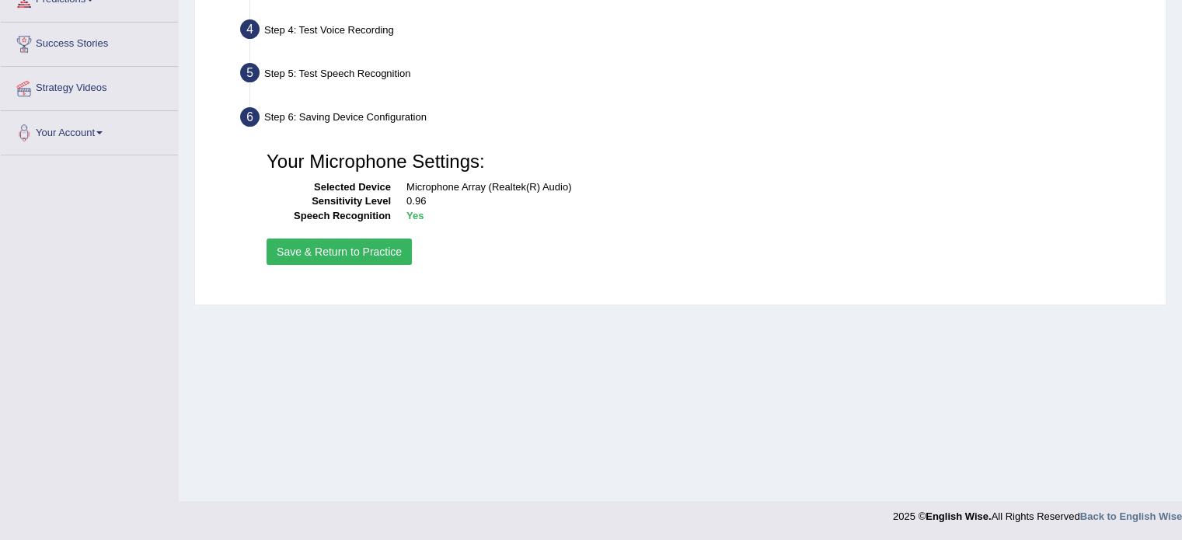
click at [367, 253] on button "Save & Return to Practice" at bounding box center [338, 252] width 145 height 26
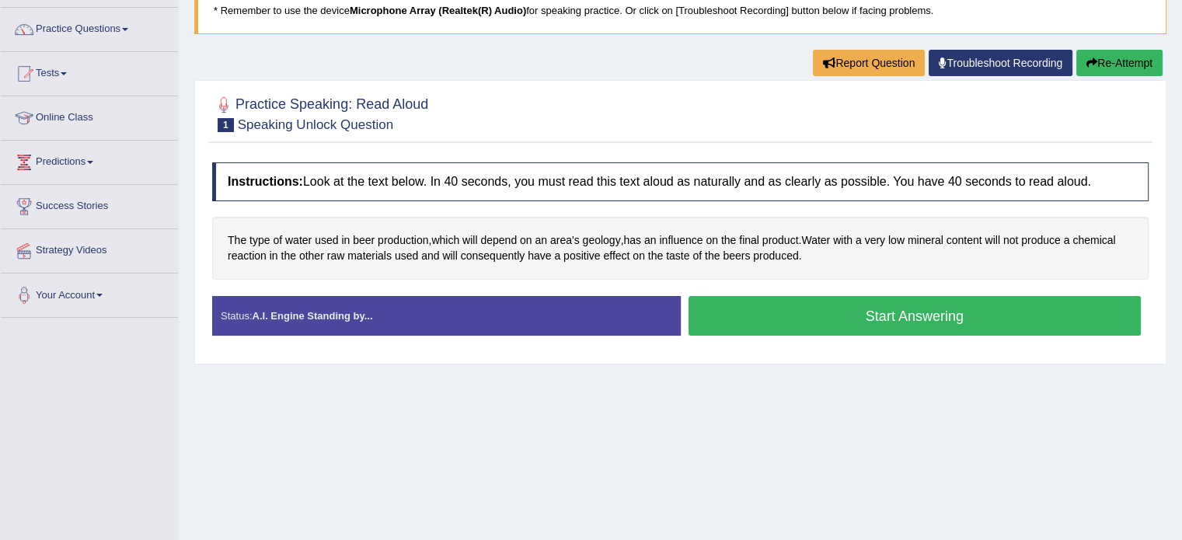
scroll to position [78, 0]
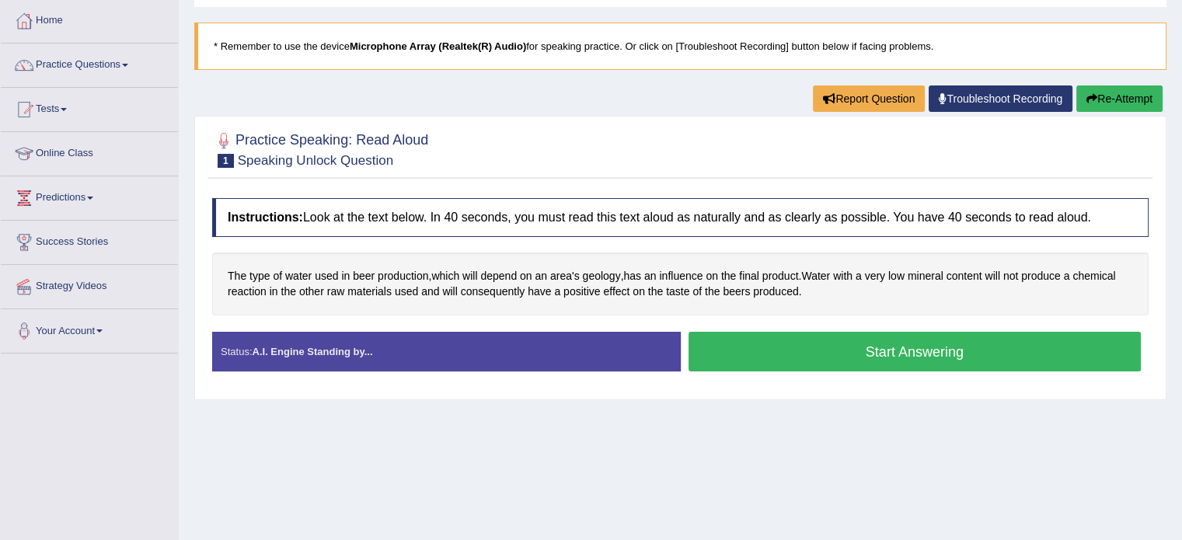
click at [879, 354] on button "Start Answering" at bounding box center [914, 352] width 453 height 40
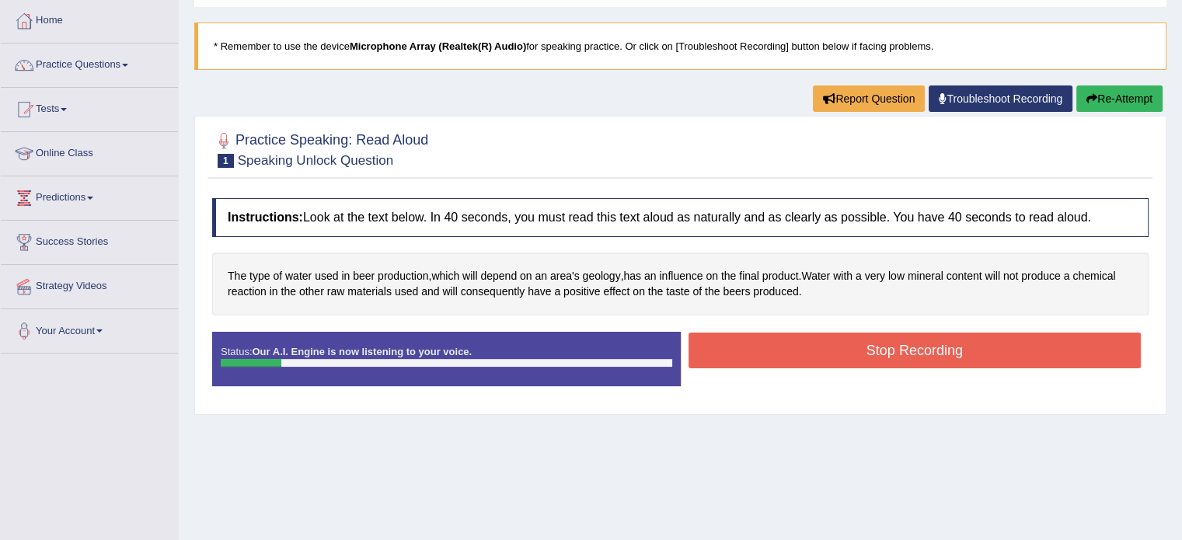
click at [890, 349] on button "Stop Recording" at bounding box center [914, 351] width 453 height 36
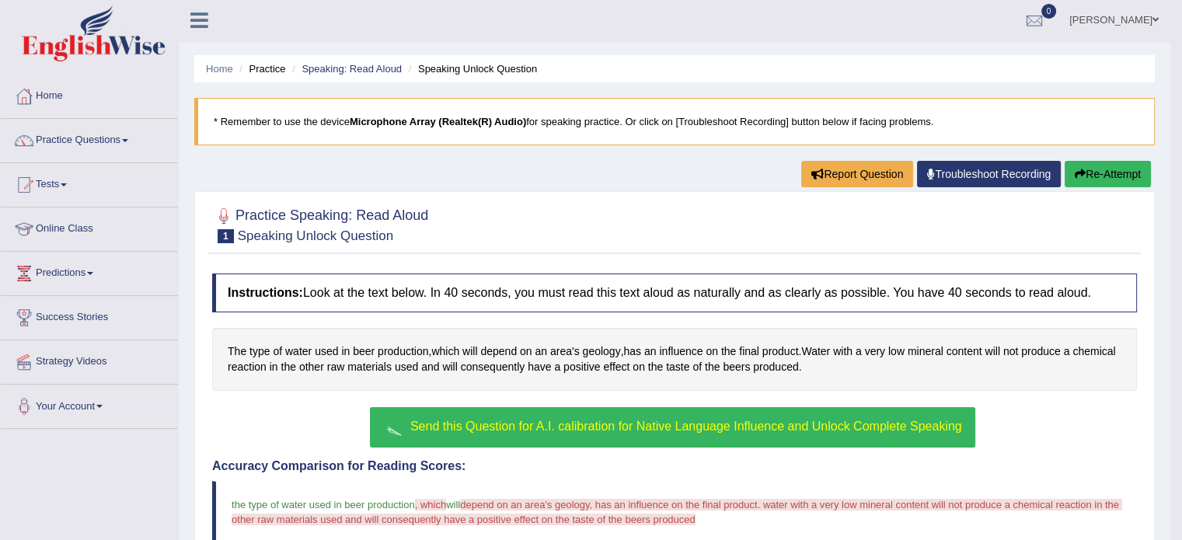
scroll to position [0, 0]
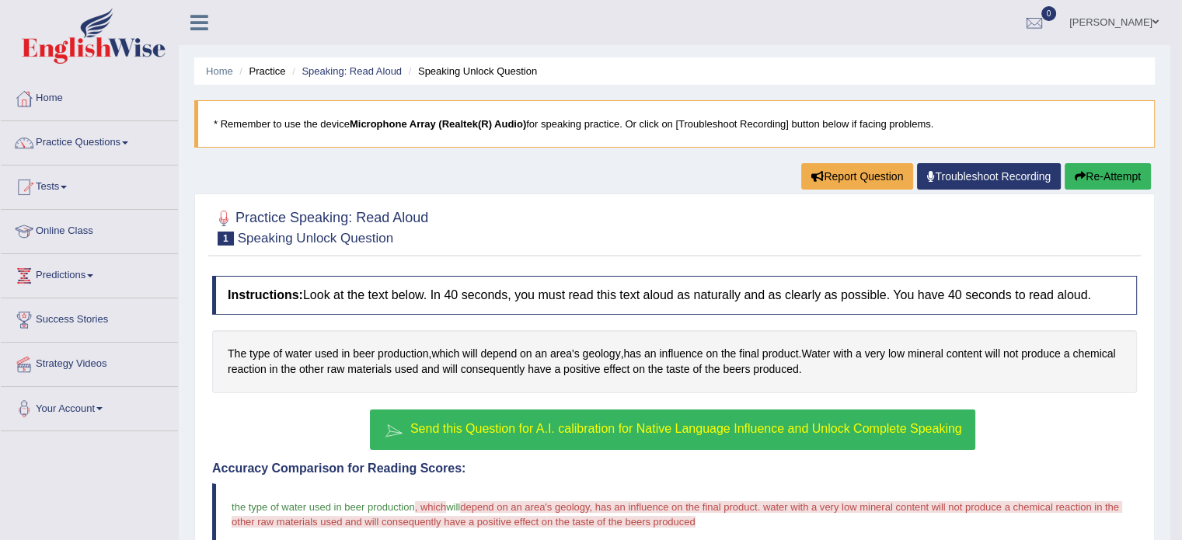
click at [1113, 176] on button "Re-Attempt" at bounding box center [1107, 176] width 86 height 26
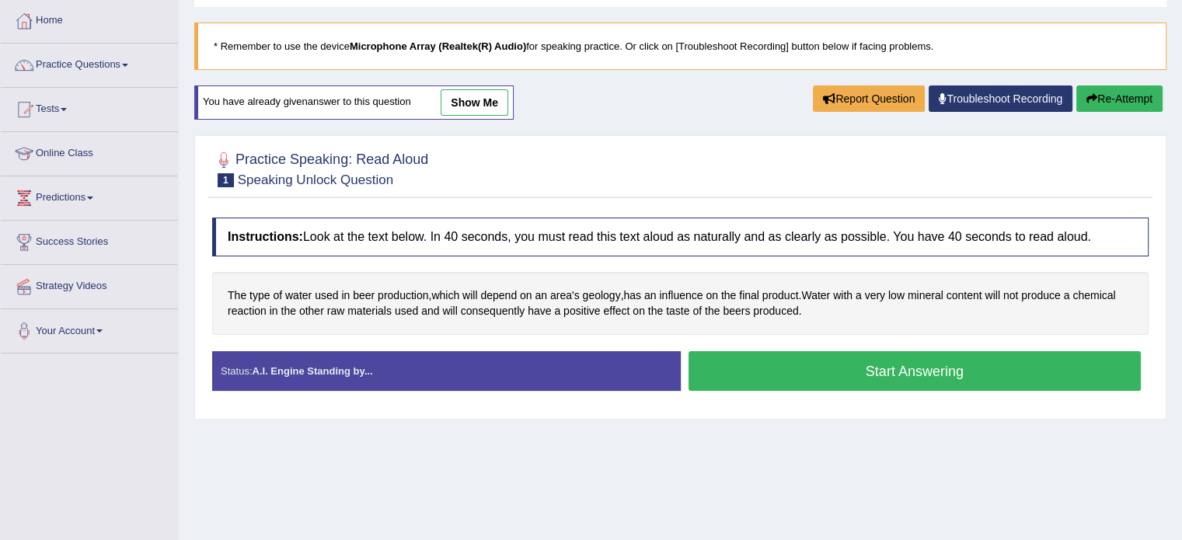
click at [773, 372] on button "Start Answering" at bounding box center [914, 371] width 453 height 40
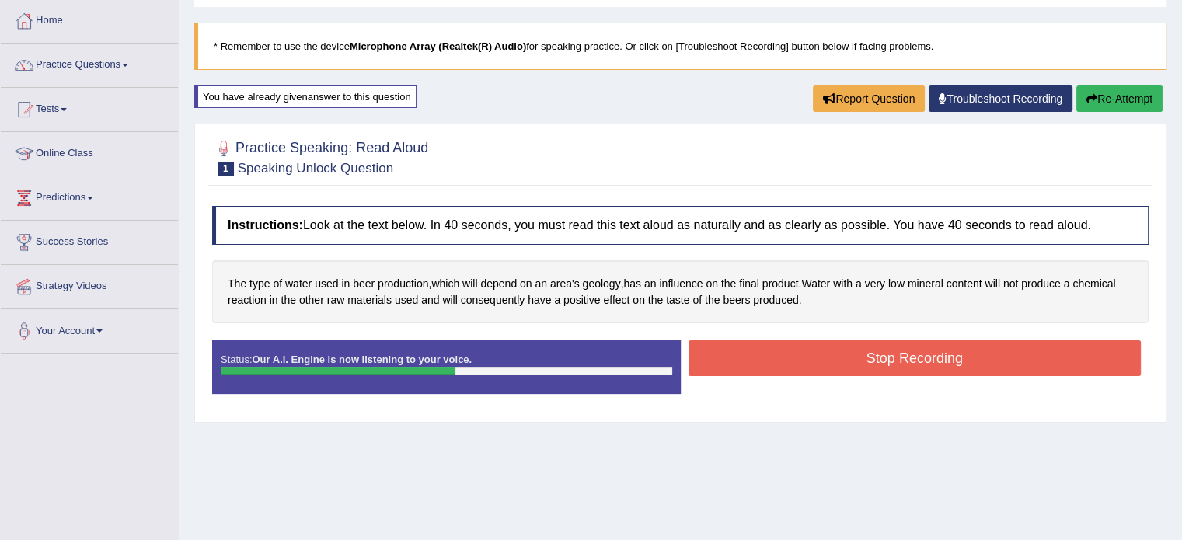
click at [827, 360] on button "Stop Recording" at bounding box center [914, 358] width 453 height 36
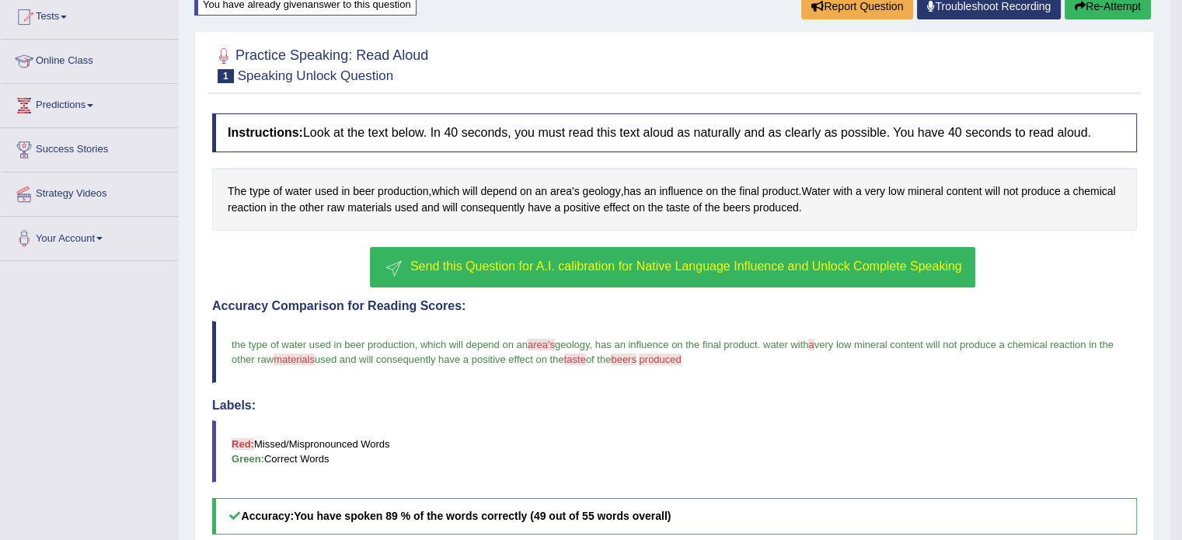
scroll to position [367, 0]
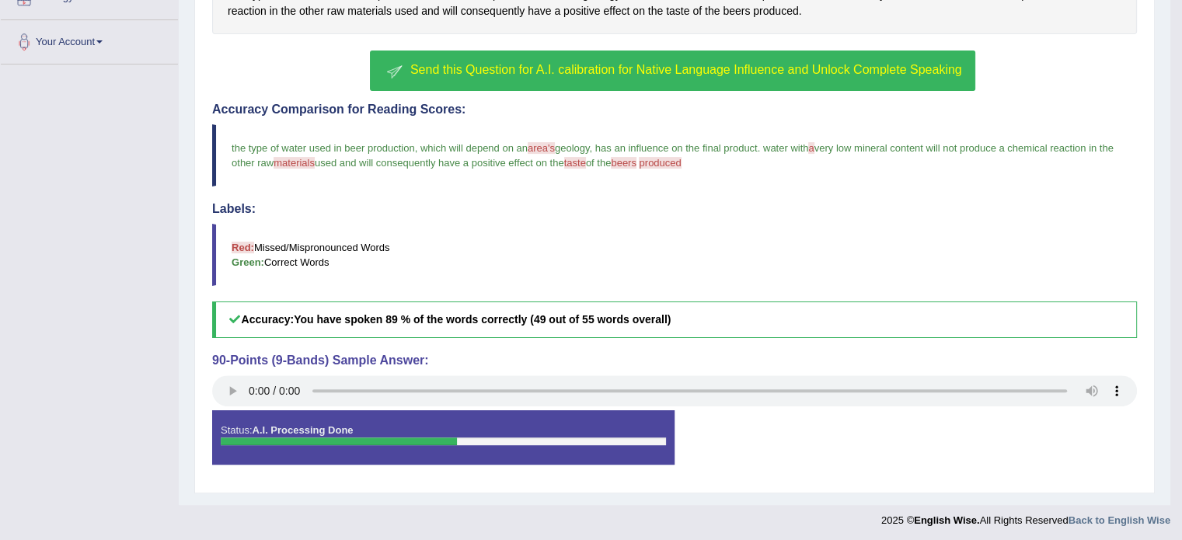
click at [252, 433] on div "Status: A.I. Processing Done" at bounding box center [443, 437] width 462 height 54
click at [371, 437] on div at bounding box center [339, 441] width 236 height 8
click at [833, 450] on div "Status: A.I. Processing Done Start Answering Stop Recording" at bounding box center [674, 445] width 925 height 70
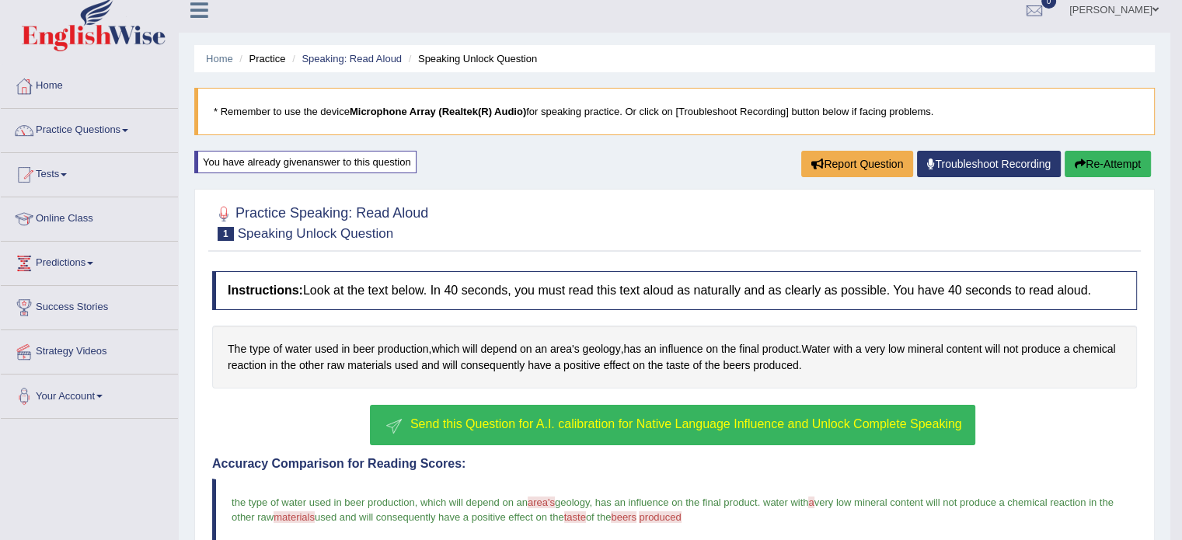
scroll to position [0, 0]
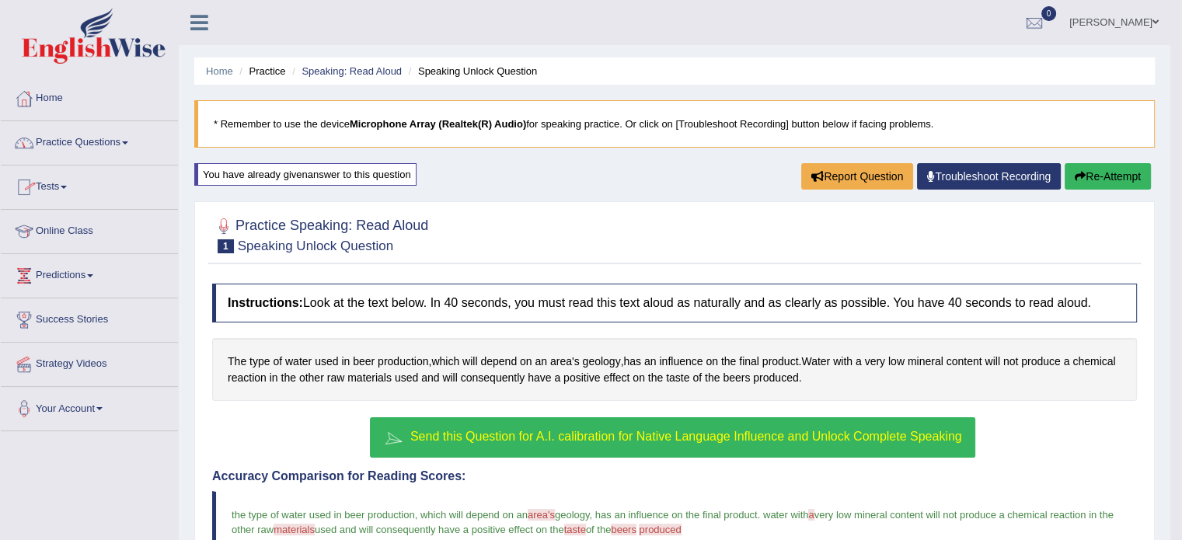
click at [127, 139] on link "Practice Questions" at bounding box center [89, 140] width 177 height 39
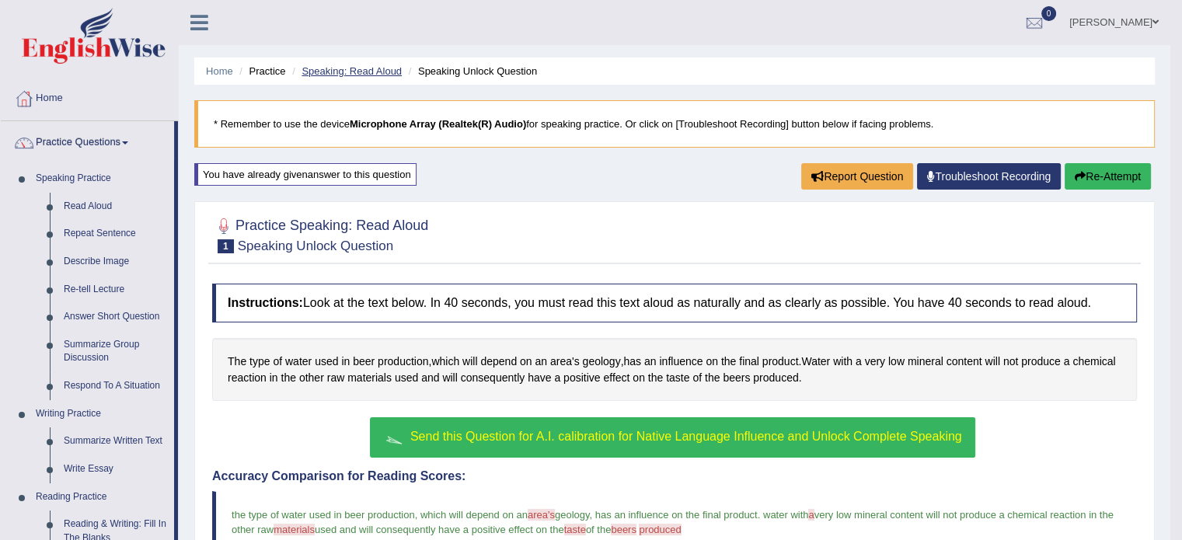
click at [347, 74] on link "Speaking: Read Aloud" at bounding box center [351, 71] width 100 height 12
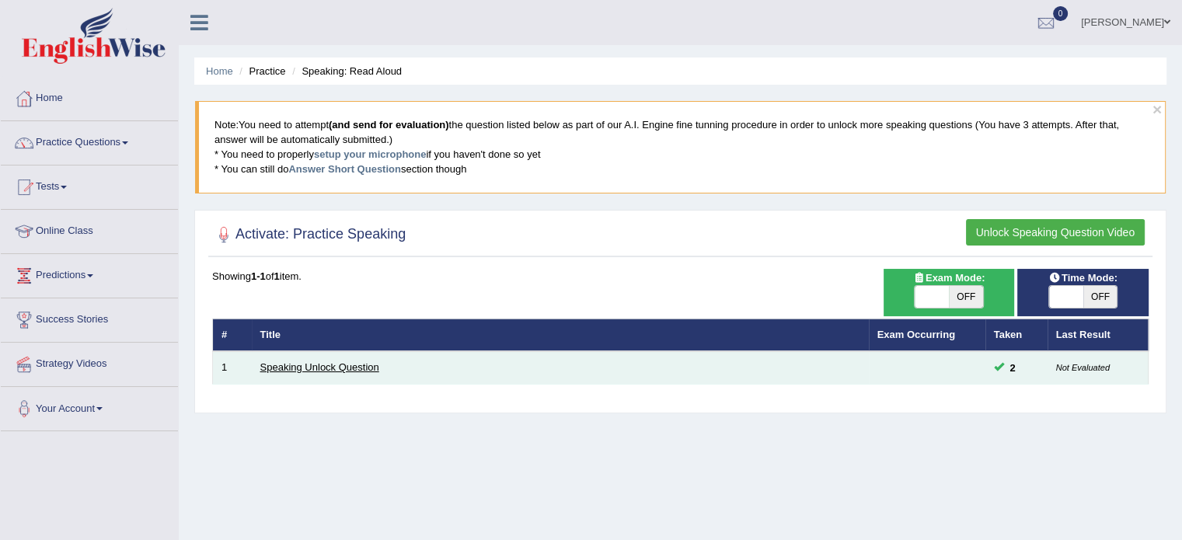
click at [342, 367] on link "Speaking Unlock Question" at bounding box center [319, 367] width 119 height 12
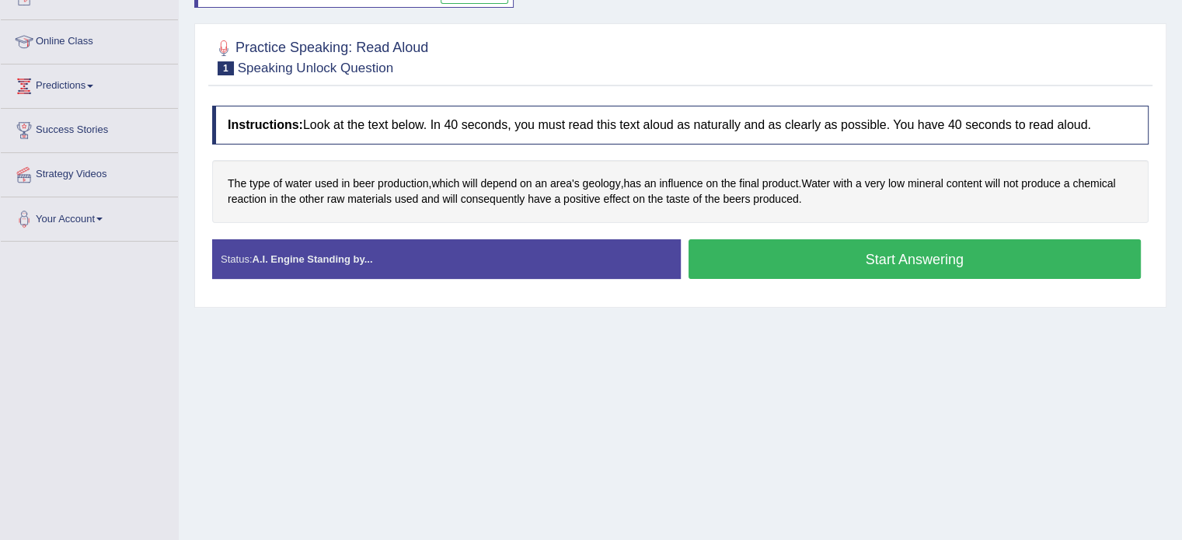
scroll to position [43, 0]
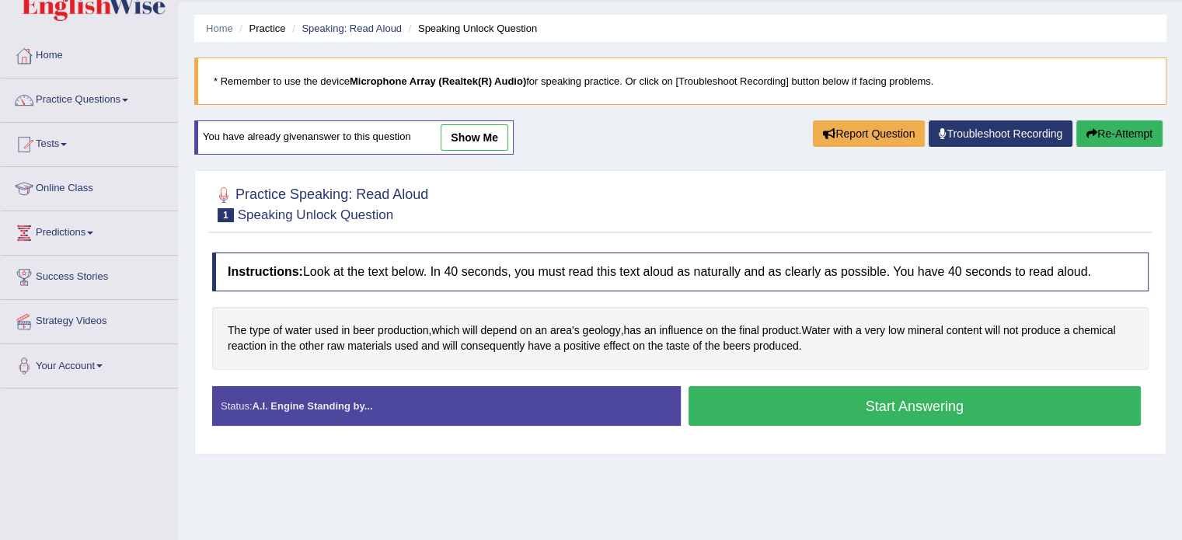
click at [466, 133] on link "show me" at bounding box center [475, 137] width 68 height 26
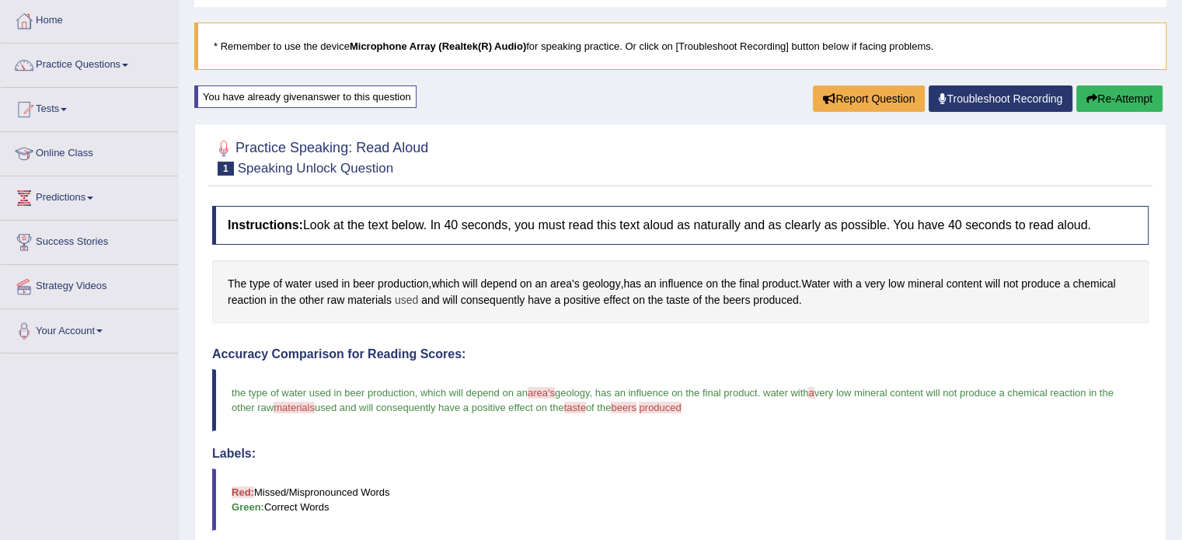
scroll to position [75, 0]
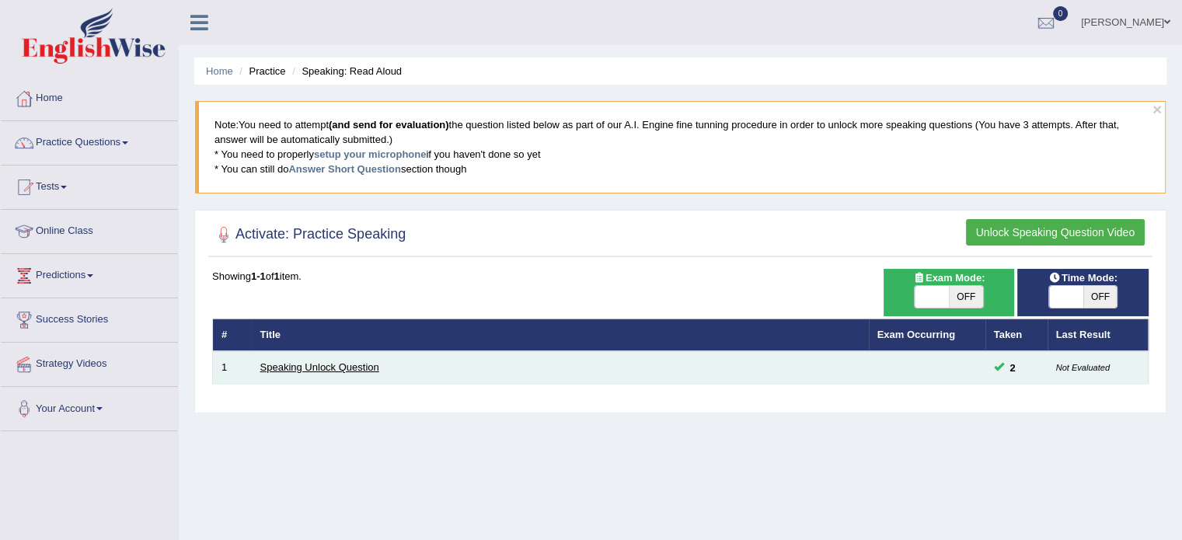
click at [347, 361] on link "Speaking Unlock Question" at bounding box center [319, 367] width 119 height 12
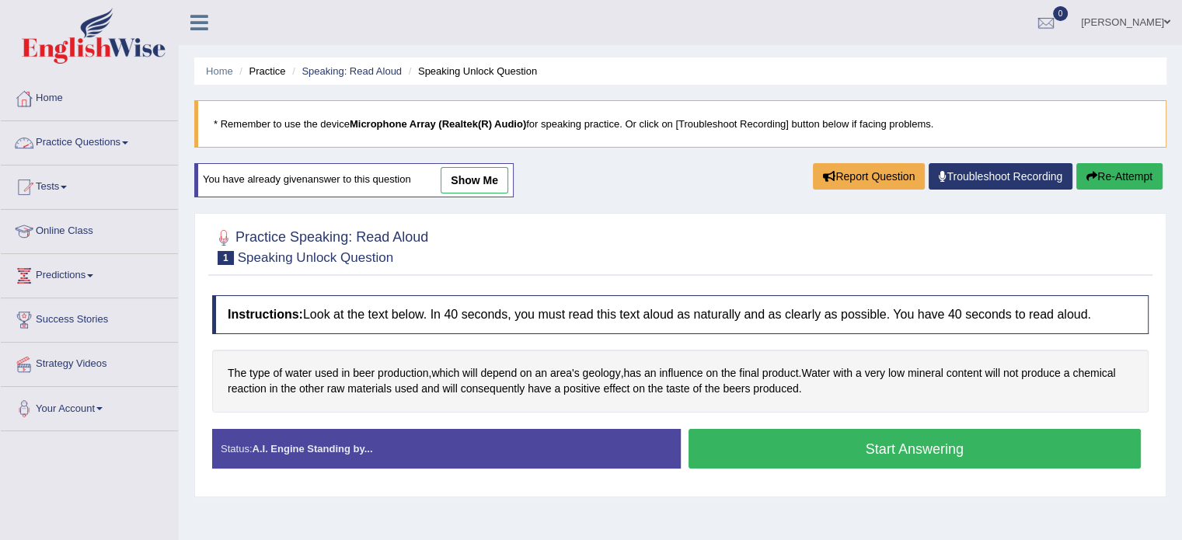
click at [82, 139] on link "Practice Questions" at bounding box center [89, 140] width 177 height 39
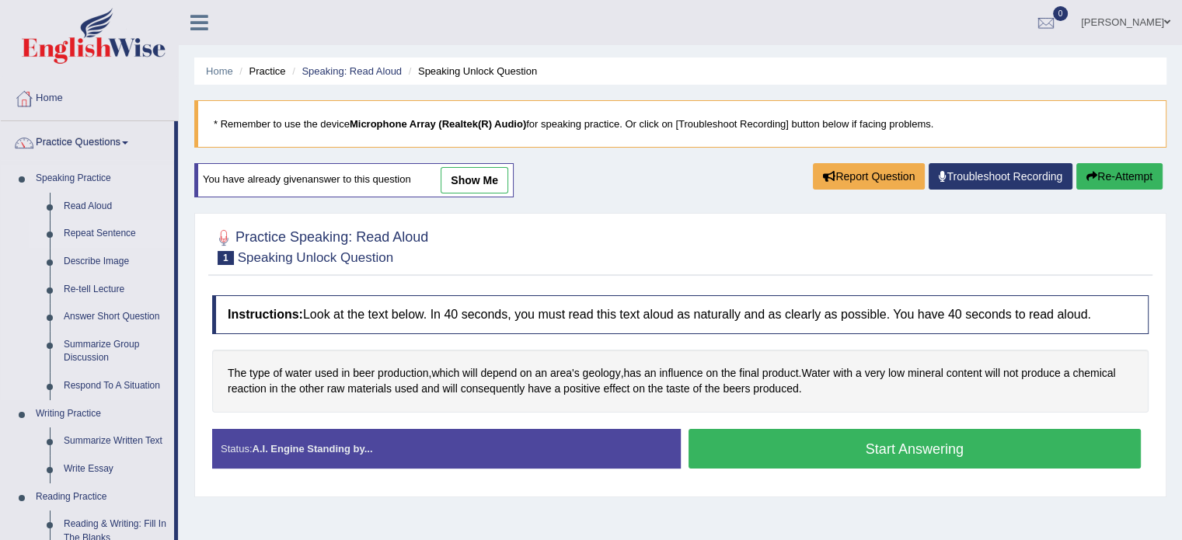
click at [99, 236] on link "Repeat Sentence" at bounding box center [115, 234] width 117 height 28
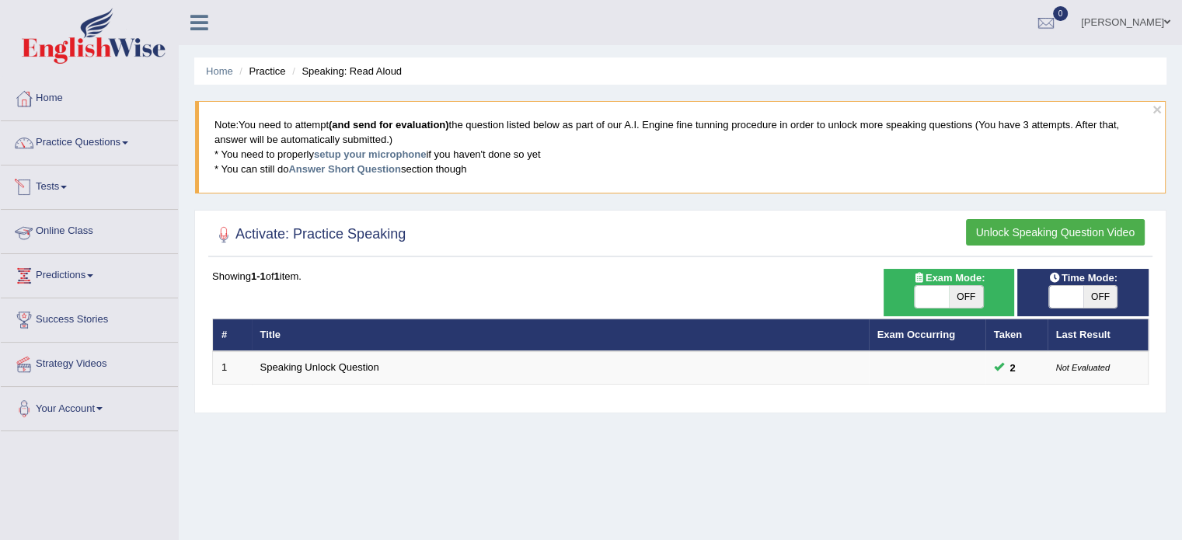
click at [56, 186] on link "Tests" at bounding box center [89, 184] width 177 height 39
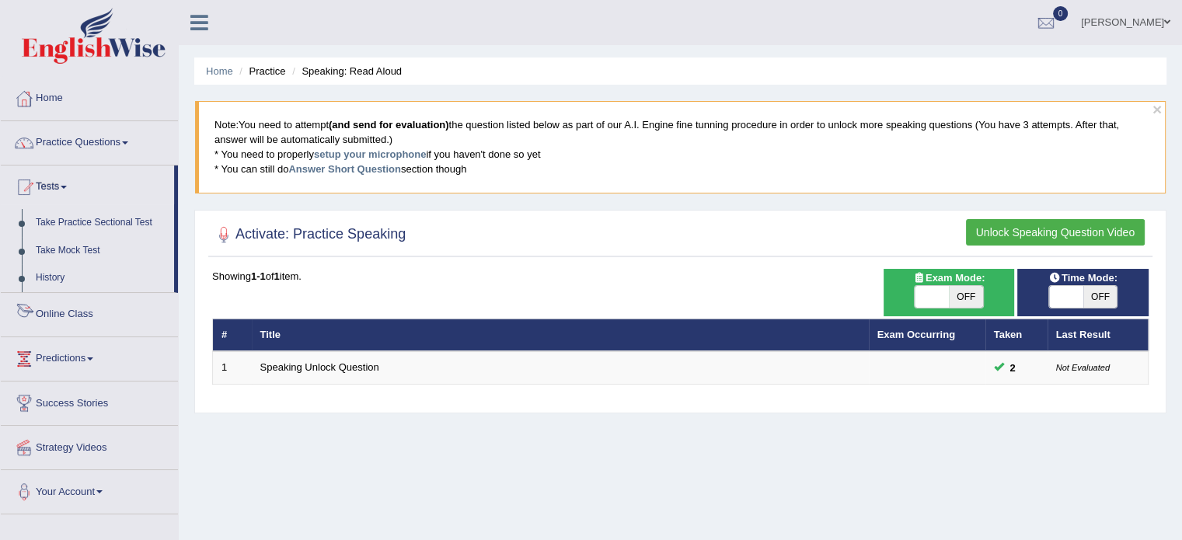
click at [62, 312] on link "Online Class" at bounding box center [89, 312] width 177 height 39
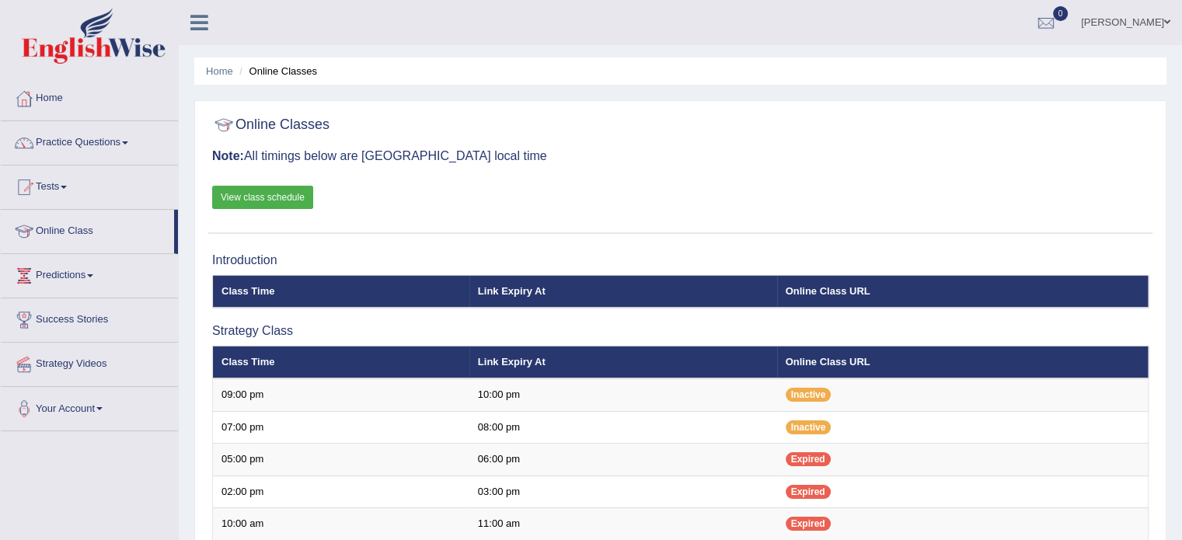
click at [81, 141] on link "Practice Questions" at bounding box center [89, 140] width 177 height 39
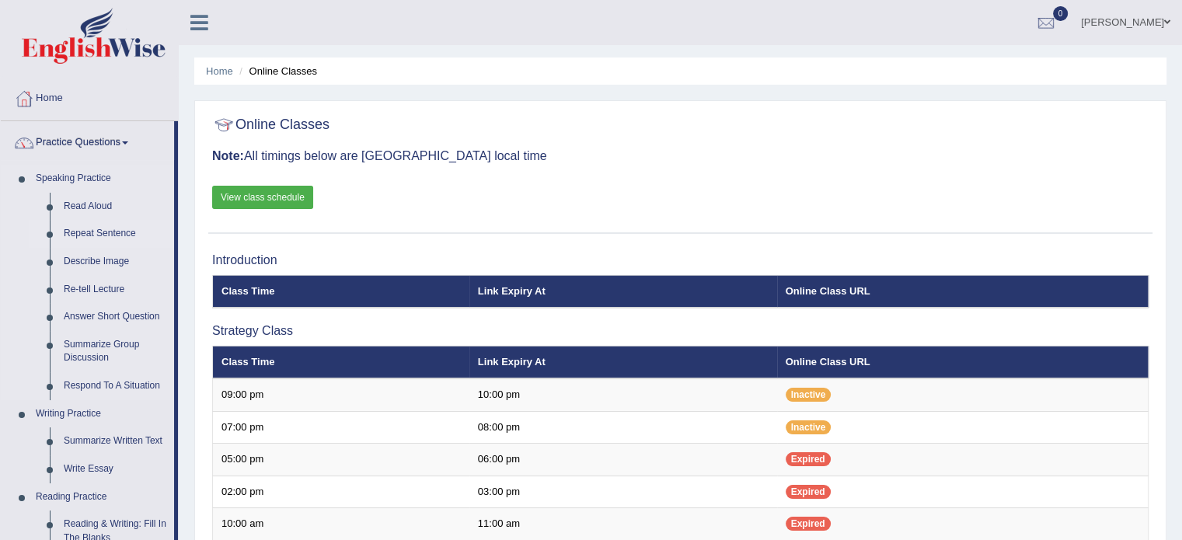
click at [105, 231] on link "Repeat Sentence" at bounding box center [115, 234] width 117 height 28
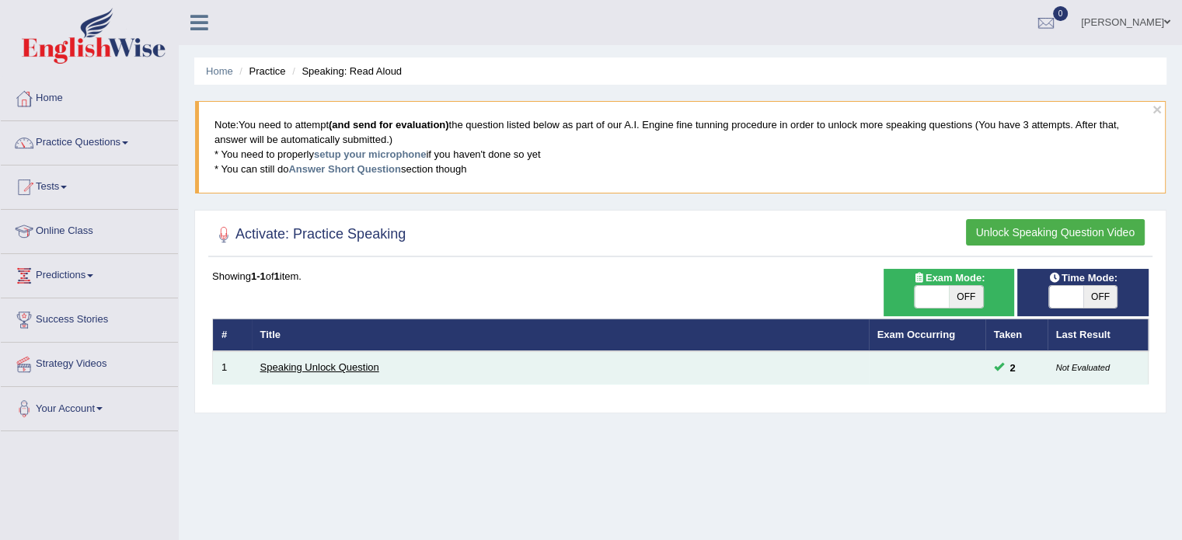
click at [370, 364] on link "Speaking Unlock Question" at bounding box center [319, 367] width 119 height 12
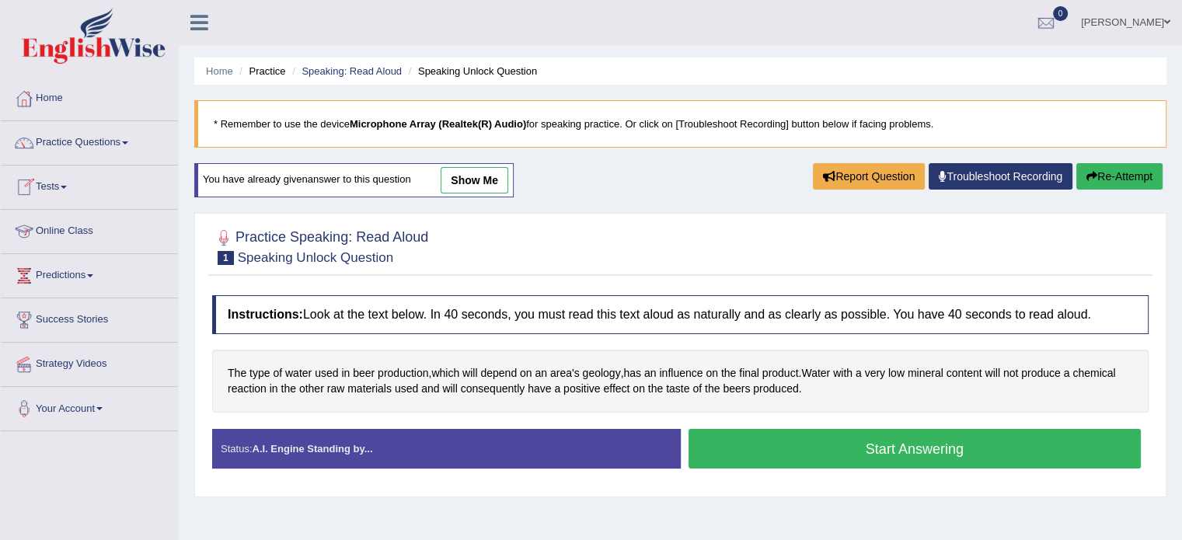
click at [65, 179] on link "Tests" at bounding box center [89, 184] width 177 height 39
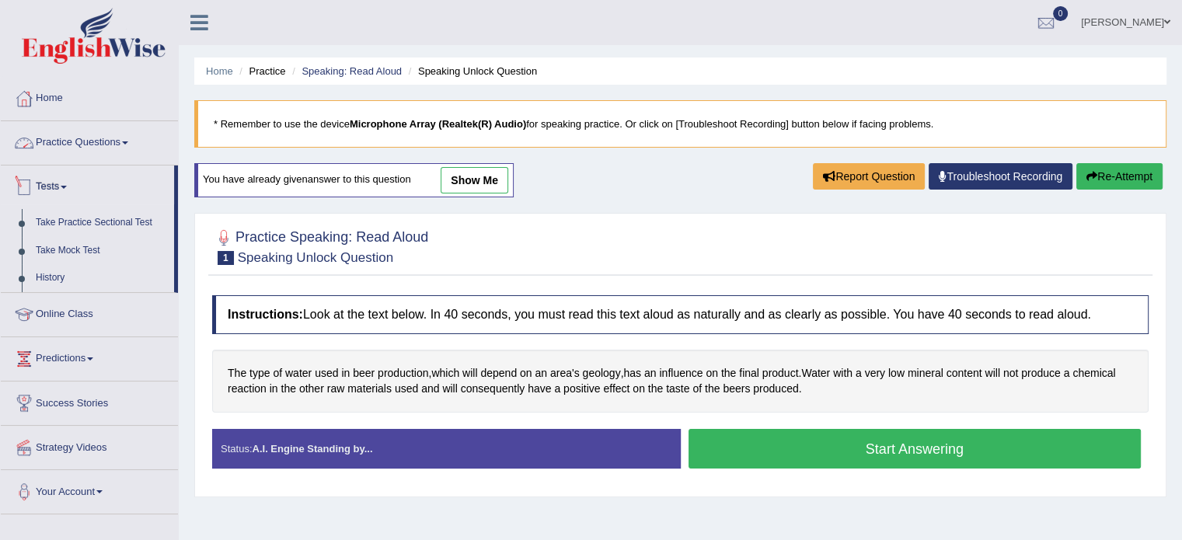
click at [64, 140] on link "Practice Questions" at bounding box center [89, 140] width 177 height 39
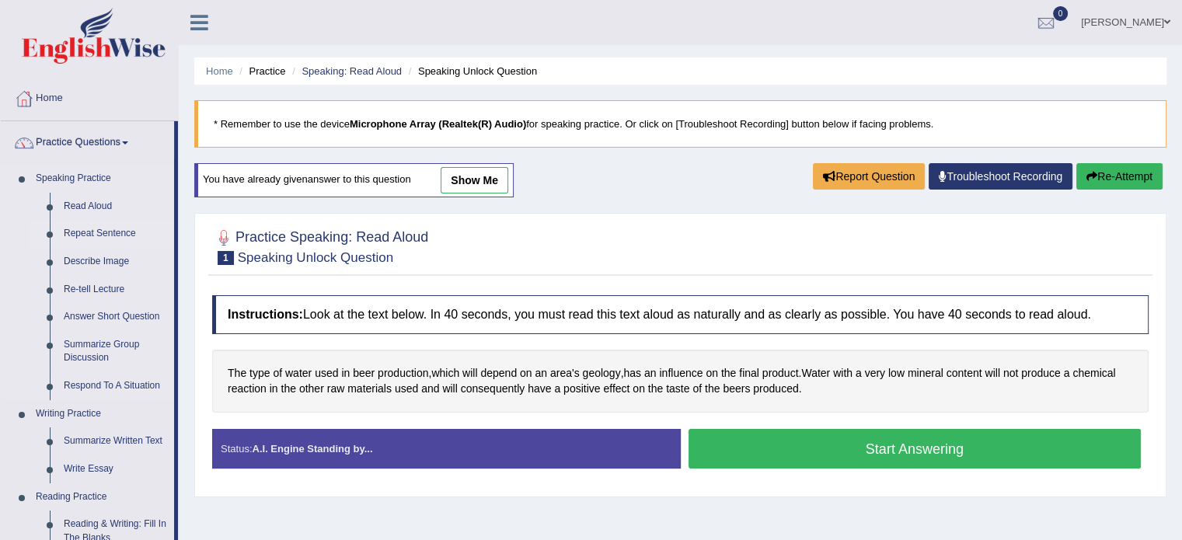
click at [95, 232] on link "Repeat Sentence" at bounding box center [115, 234] width 117 height 28
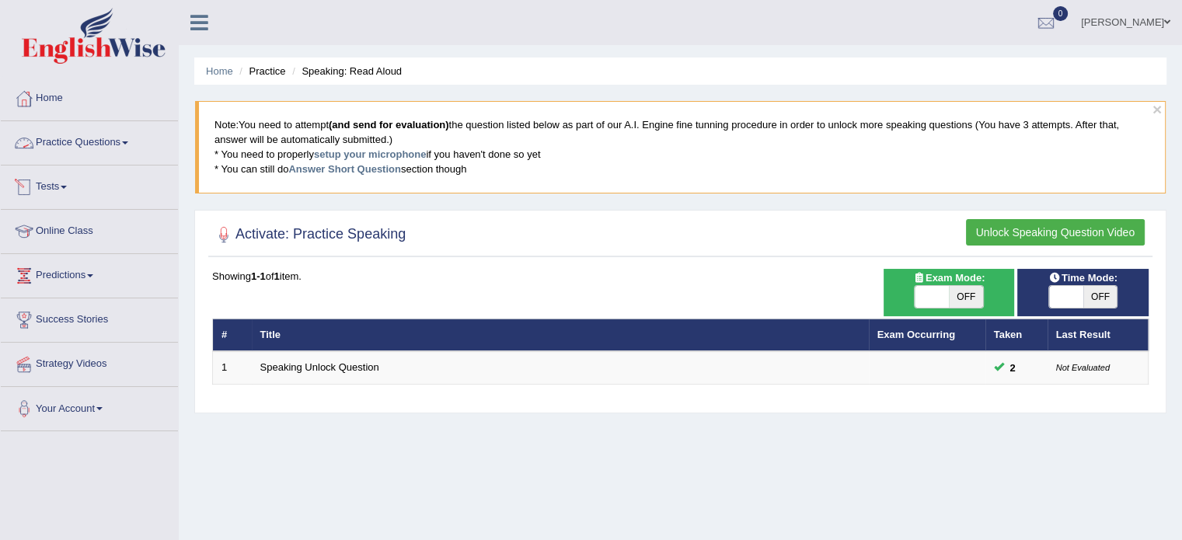
click at [85, 138] on link "Practice Questions" at bounding box center [89, 140] width 177 height 39
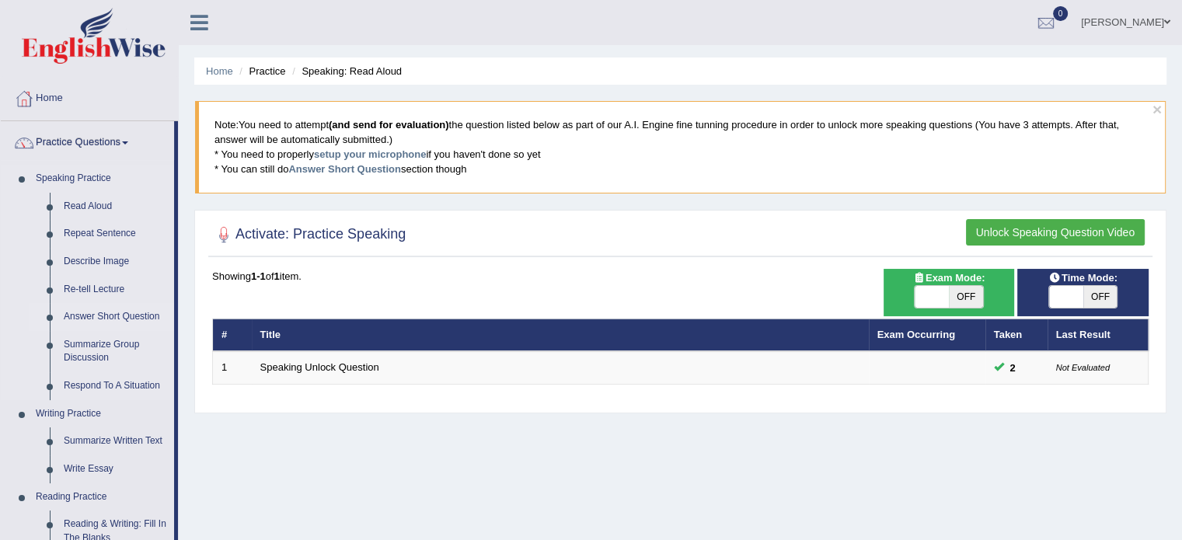
click at [102, 315] on link "Answer Short Question" at bounding box center [115, 317] width 117 height 28
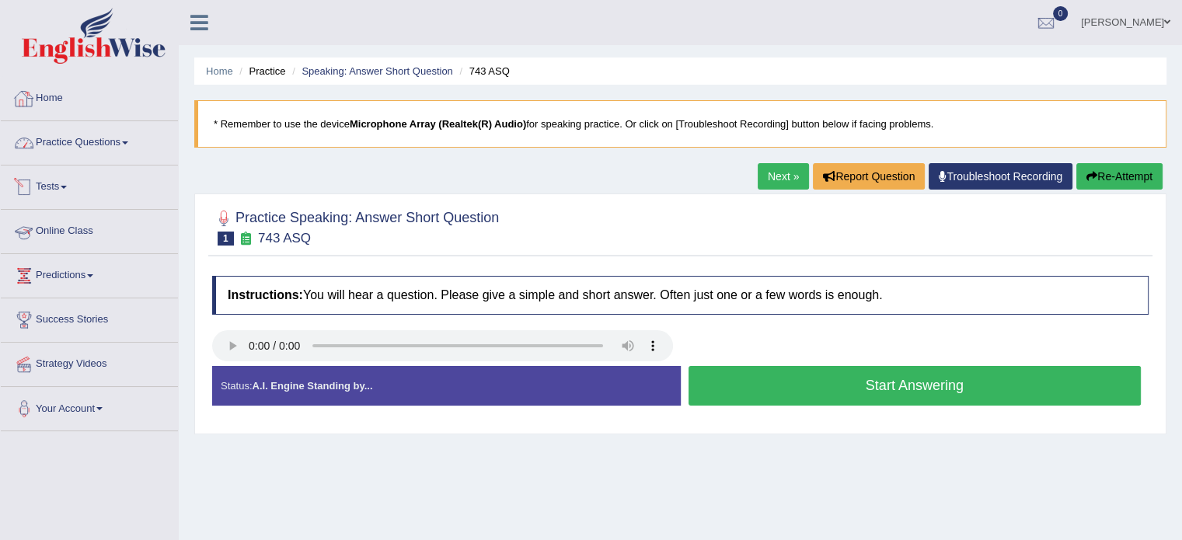
click at [57, 95] on link "Home" at bounding box center [89, 96] width 177 height 39
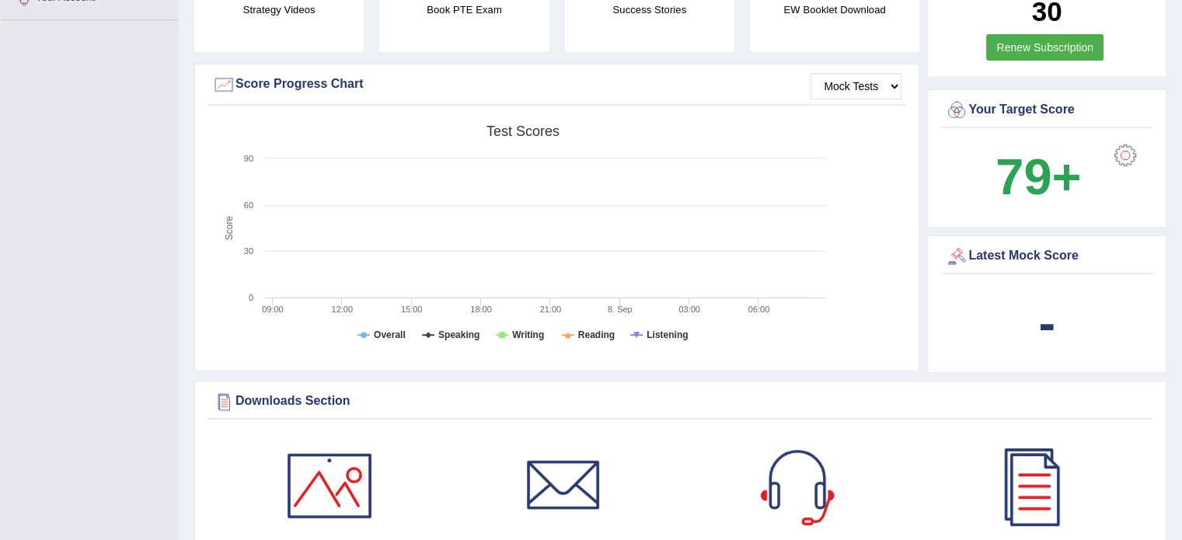
scroll to position [388, 0]
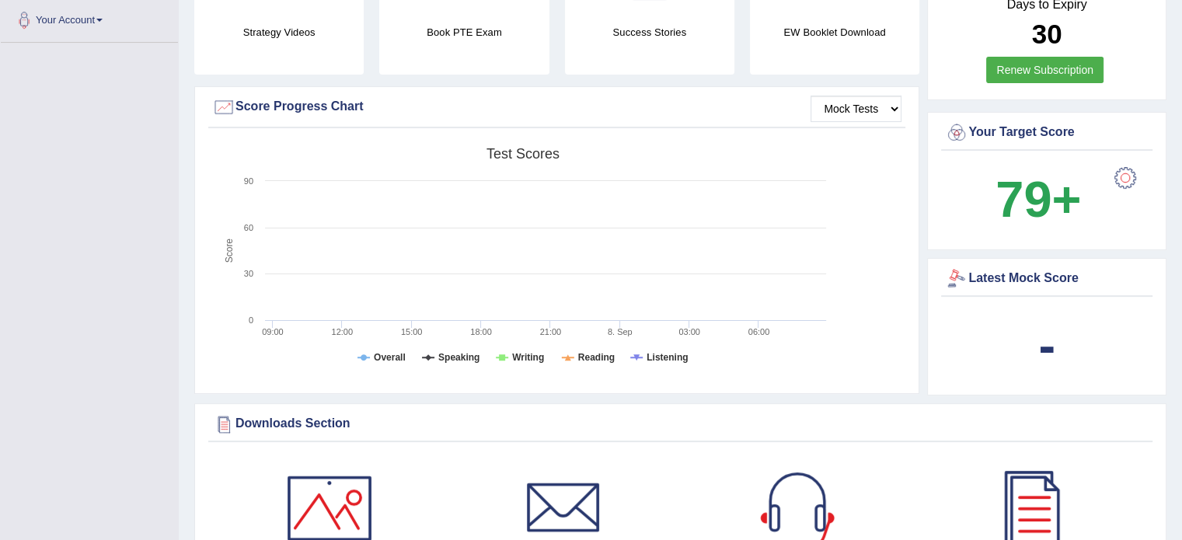
click at [1120, 182] on div at bounding box center [1124, 177] width 31 height 31
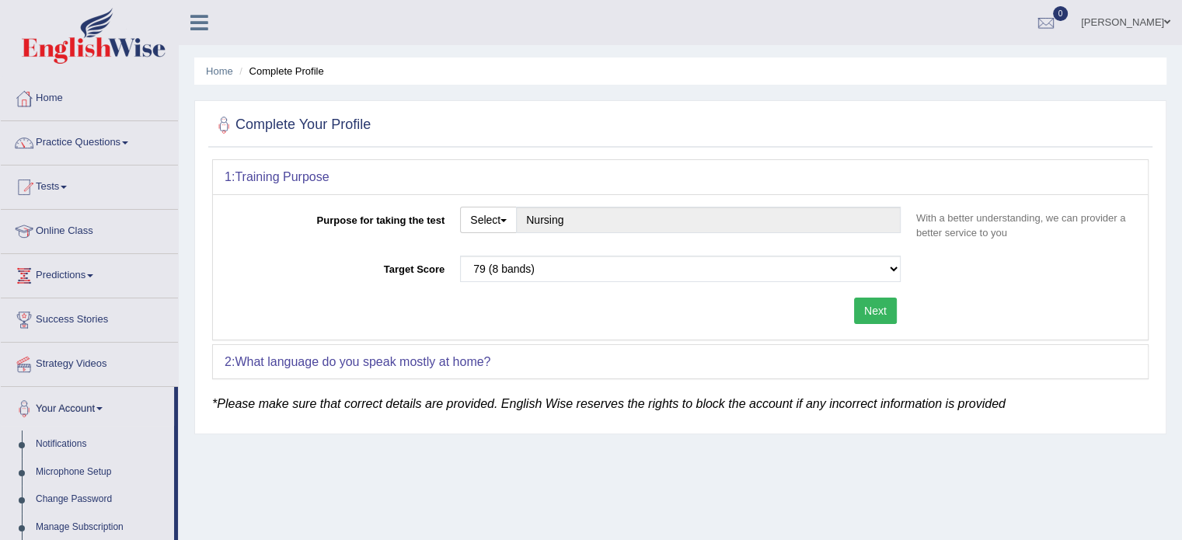
click at [48, 98] on link "Home" at bounding box center [89, 96] width 177 height 39
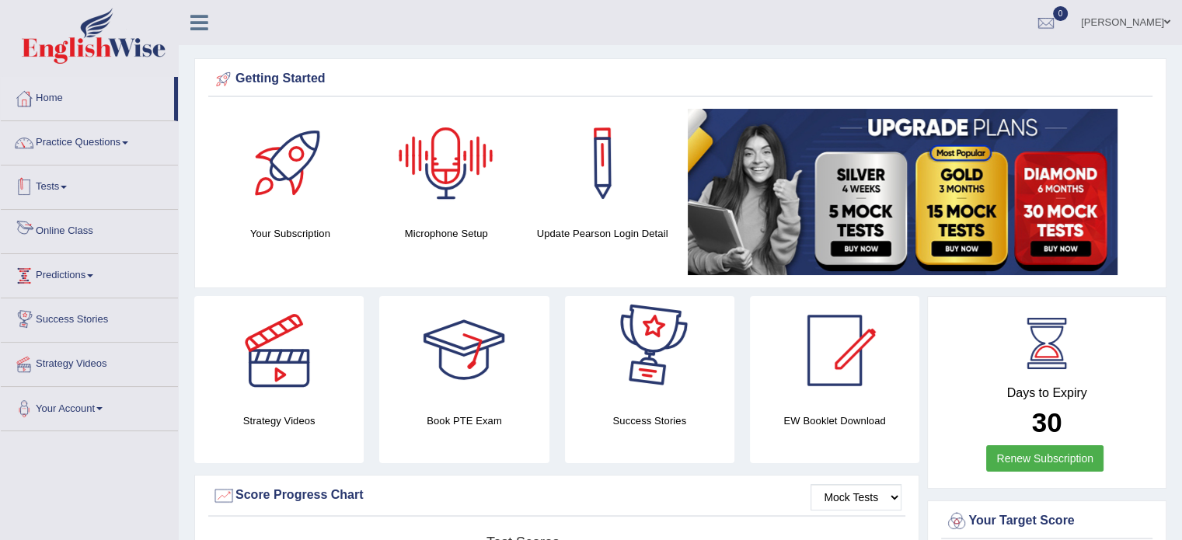
click at [54, 189] on link "Tests" at bounding box center [89, 184] width 177 height 39
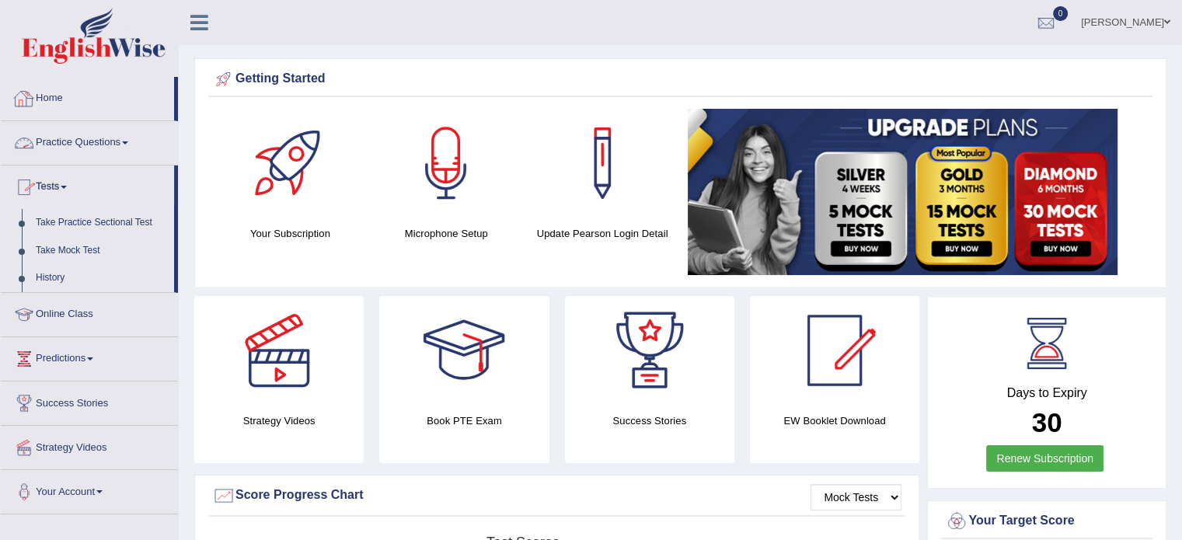
click at [57, 99] on link "Home" at bounding box center [87, 96] width 173 height 39
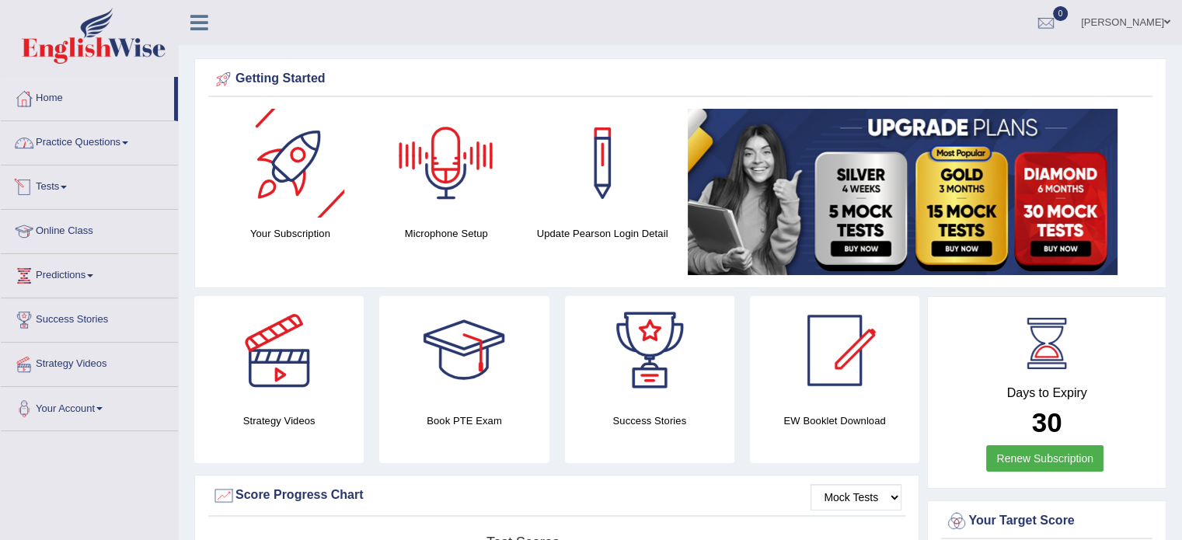
click at [81, 141] on link "Practice Questions" at bounding box center [89, 140] width 177 height 39
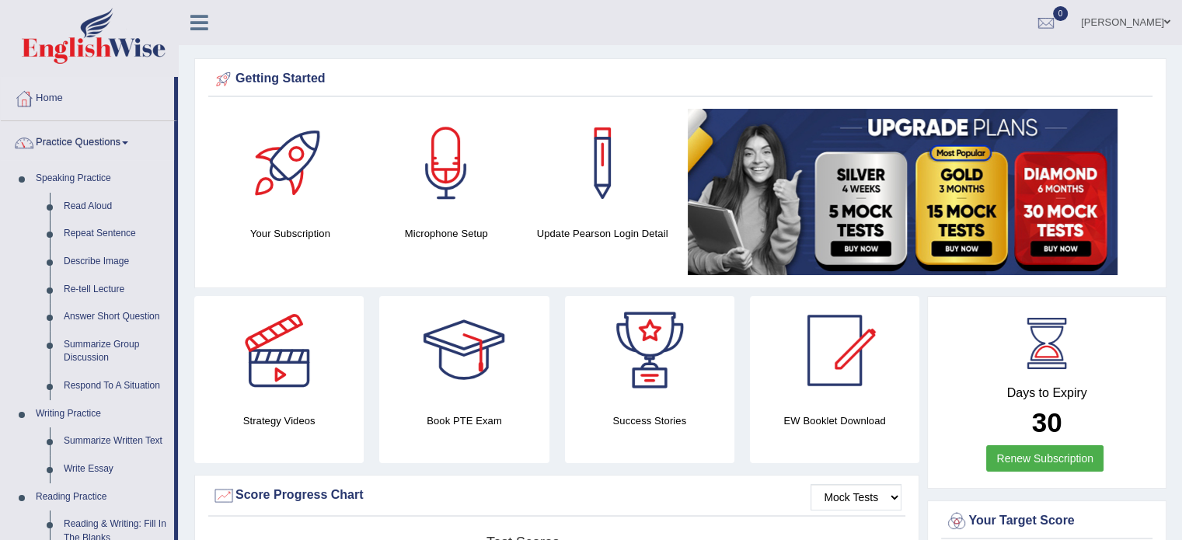
click at [102, 134] on link "Practice Questions" at bounding box center [87, 140] width 173 height 39
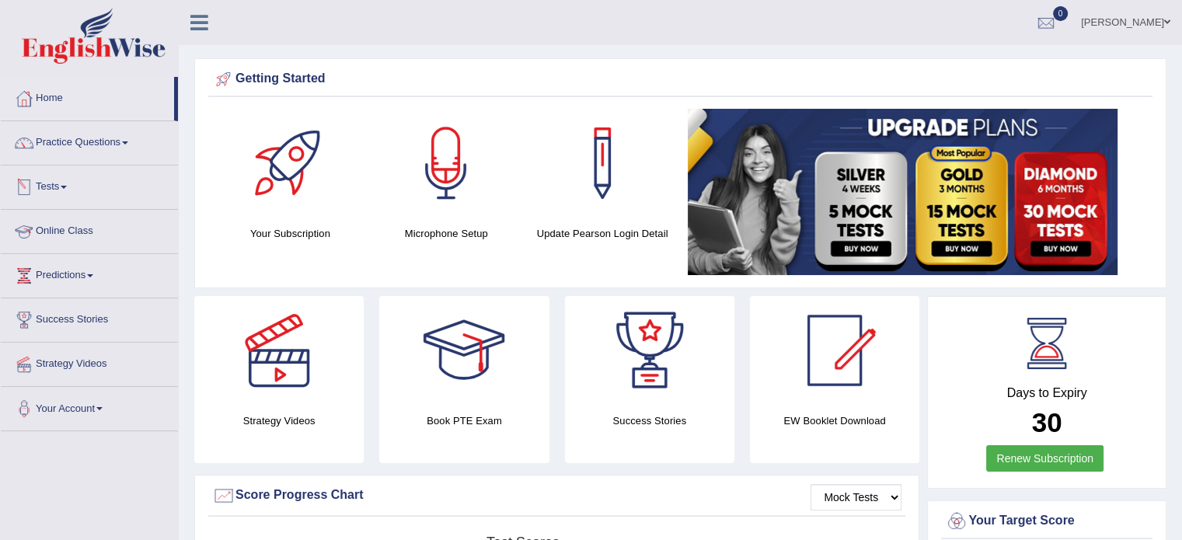
click at [60, 182] on link "Tests" at bounding box center [89, 184] width 177 height 39
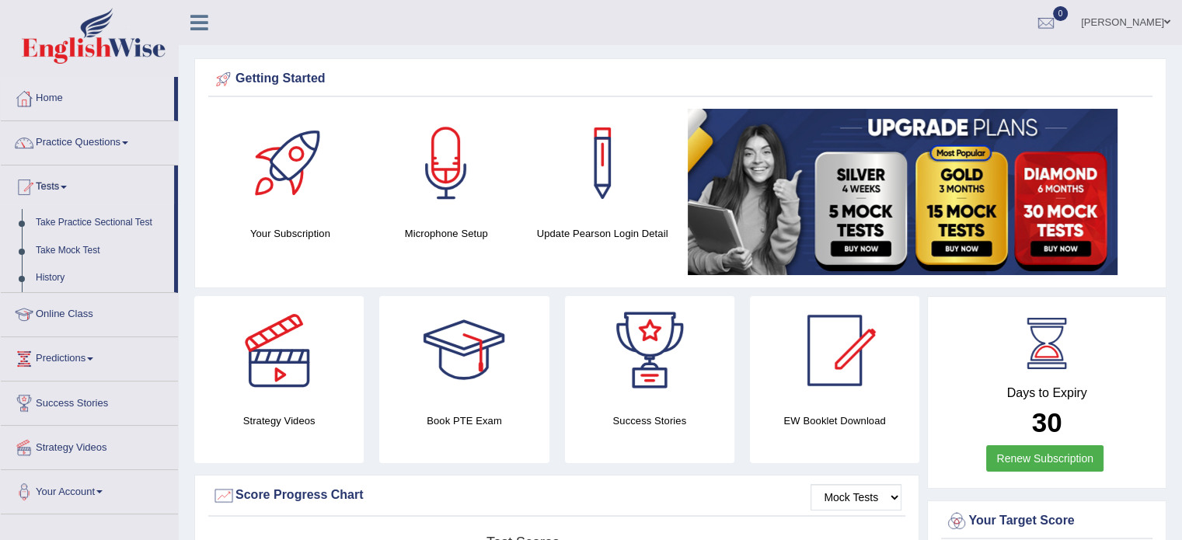
click at [60, 182] on link "Tests" at bounding box center [87, 184] width 173 height 39
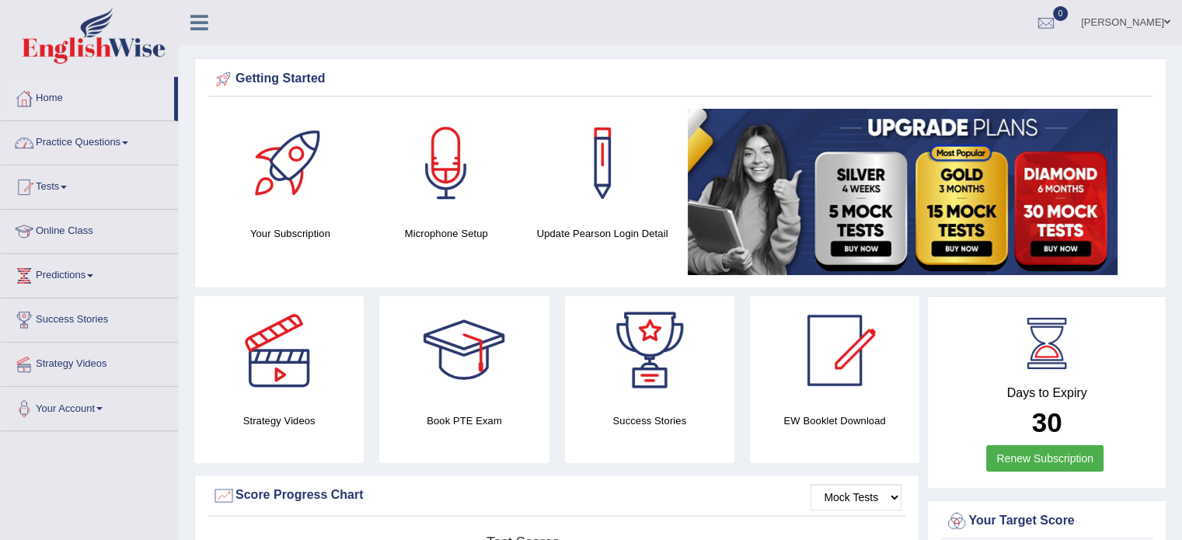
click at [102, 142] on link "Practice Questions" at bounding box center [89, 140] width 177 height 39
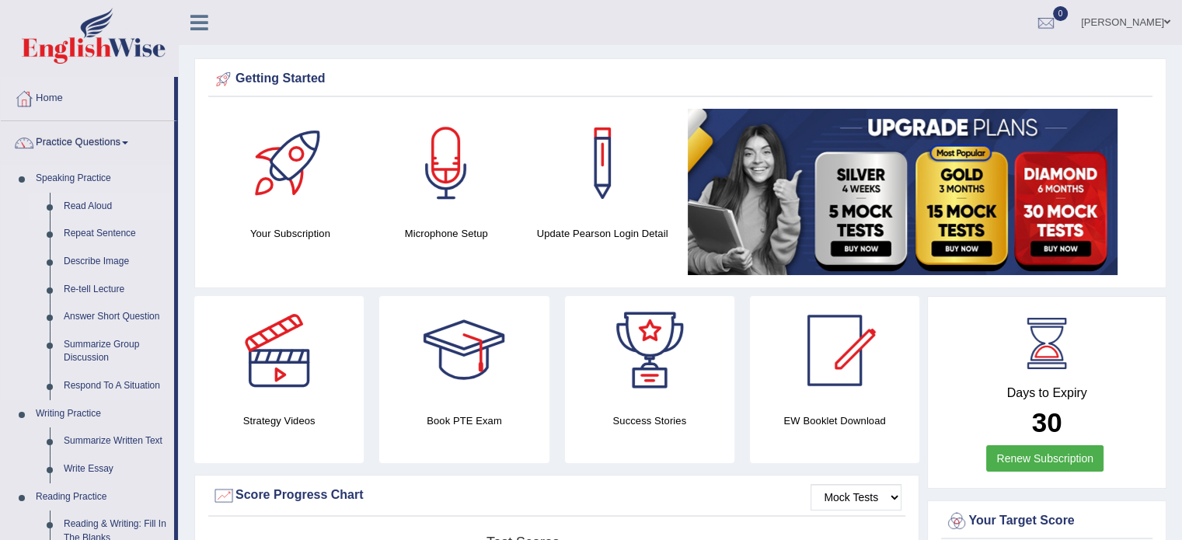
click at [89, 198] on link "Read Aloud" at bounding box center [115, 207] width 117 height 28
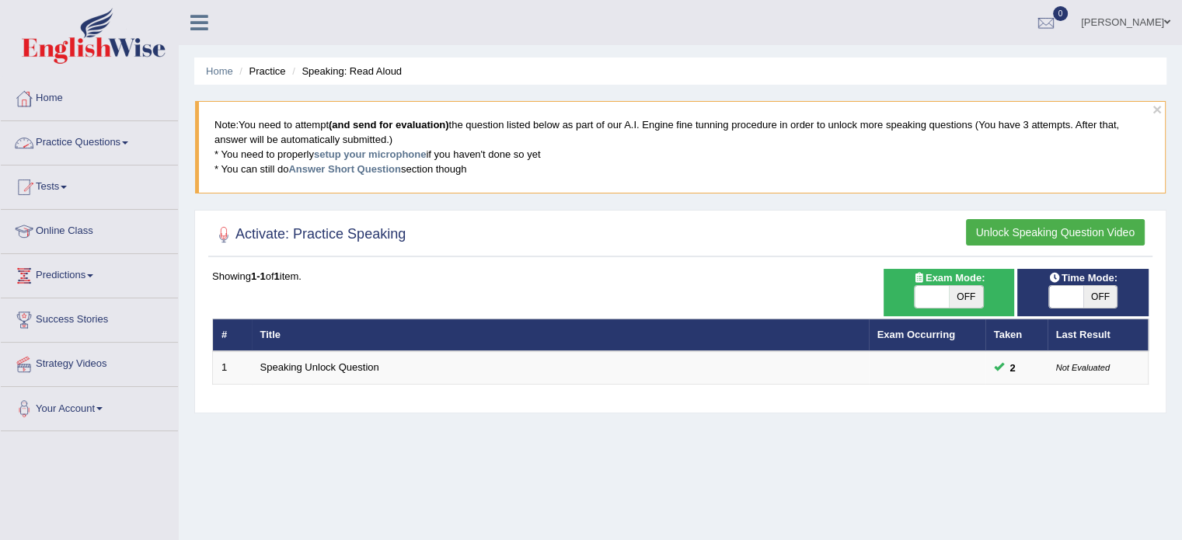
click at [1008, 225] on button "Unlock Speaking Question Video" at bounding box center [1055, 232] width 179 height 26
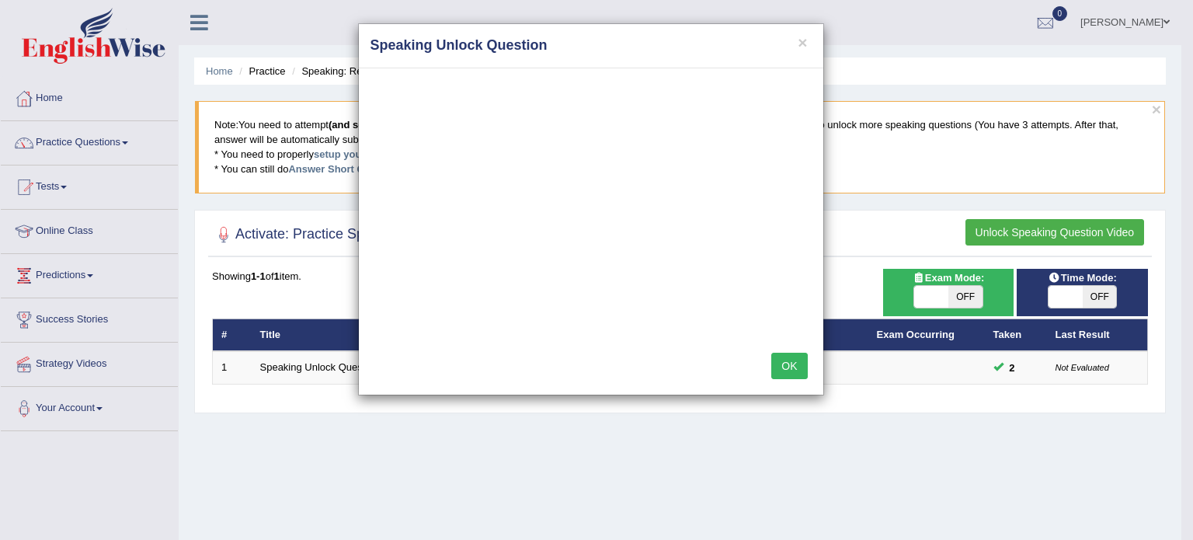
click at [295, 391] on div "× Speaking Unlock Question OK" at bounding box center [596, 270] width 1193 height 540
click at [791, 363] on button "OK" at bounding box center [790, 366] width 36 height 26
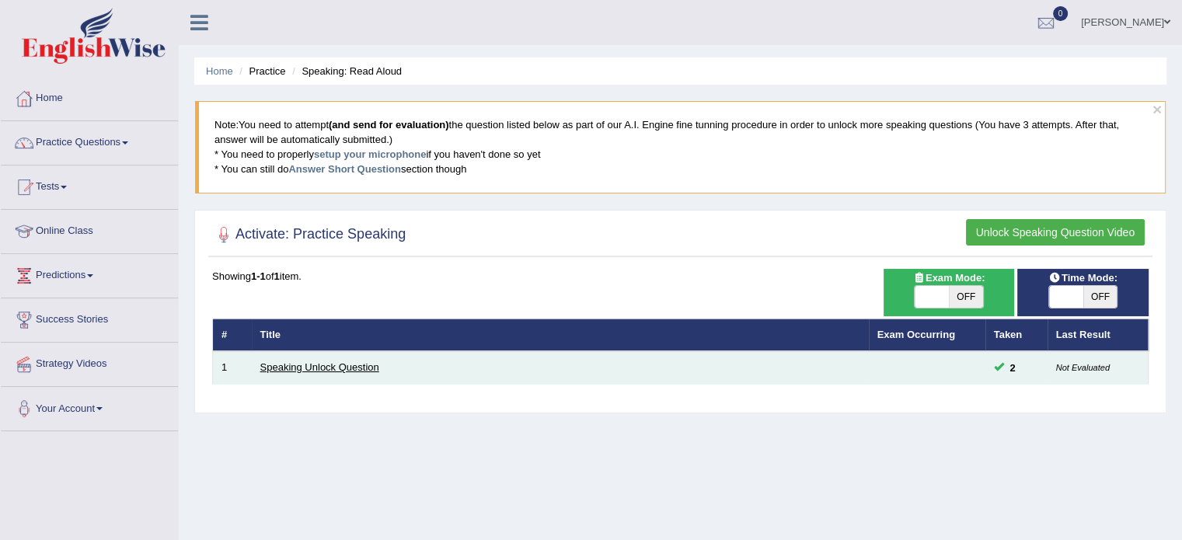
click at [360, 366] on link "Speaking Unlock Question" at bounding box center [319, 367] width 119 height 12
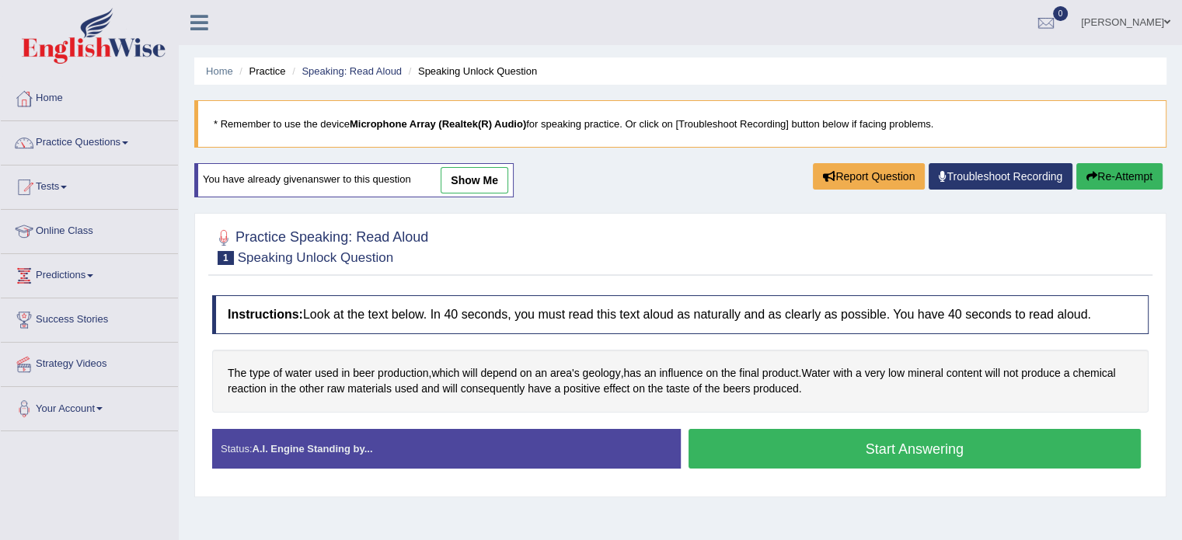
drag, startPoint x: 866, startPoint y: 482, endPoint x: 865, endPoint y: 467, distance: 15.6
click at [866, 481] on div "Instructions: Look at the text below. In 40 seconds, you must read this text al…" at bounding box center [680, 387] width 944 height 201
click at [861, 448] on button "Start Answering" at bounding box center [914, 449] width 453 height 40
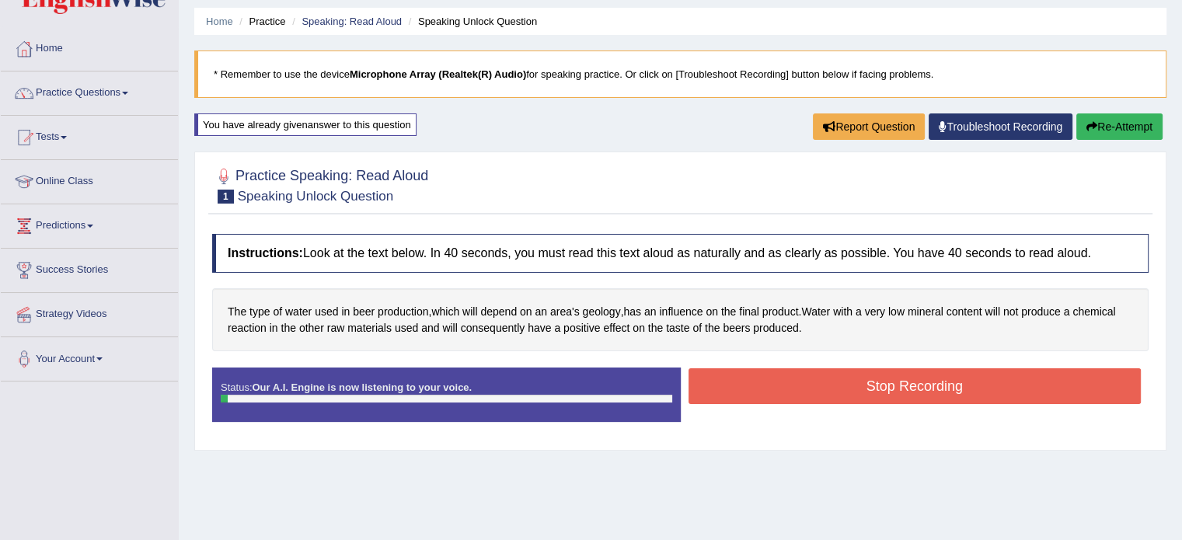
scroll to position [78, 0]
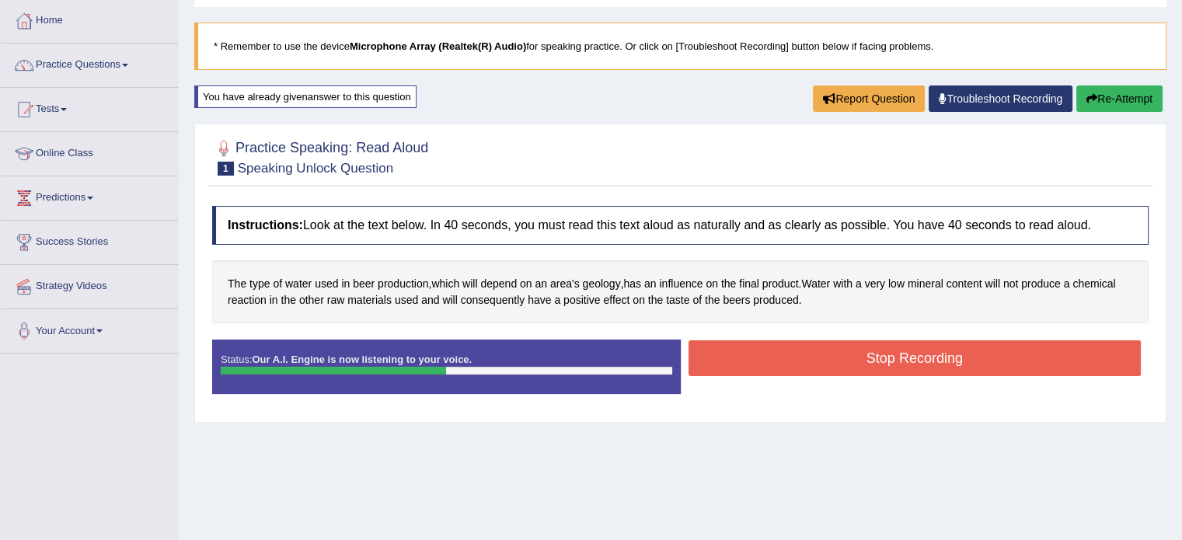
click at [807, 343] on button "Stop Recording" at bounding box center [914, 358] width 453 height 36
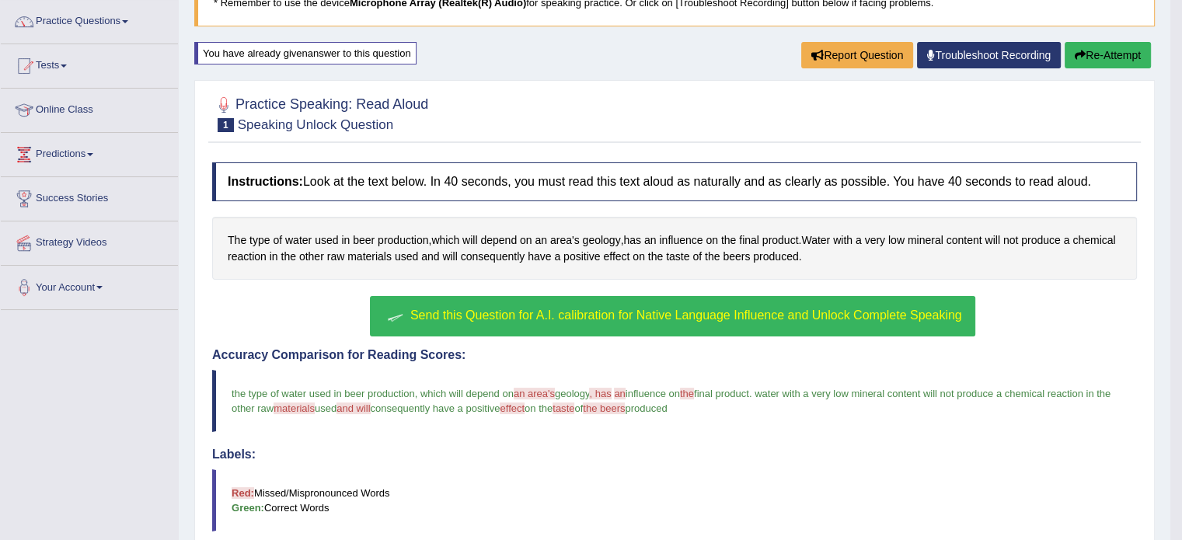
scroll to position [367, 0]
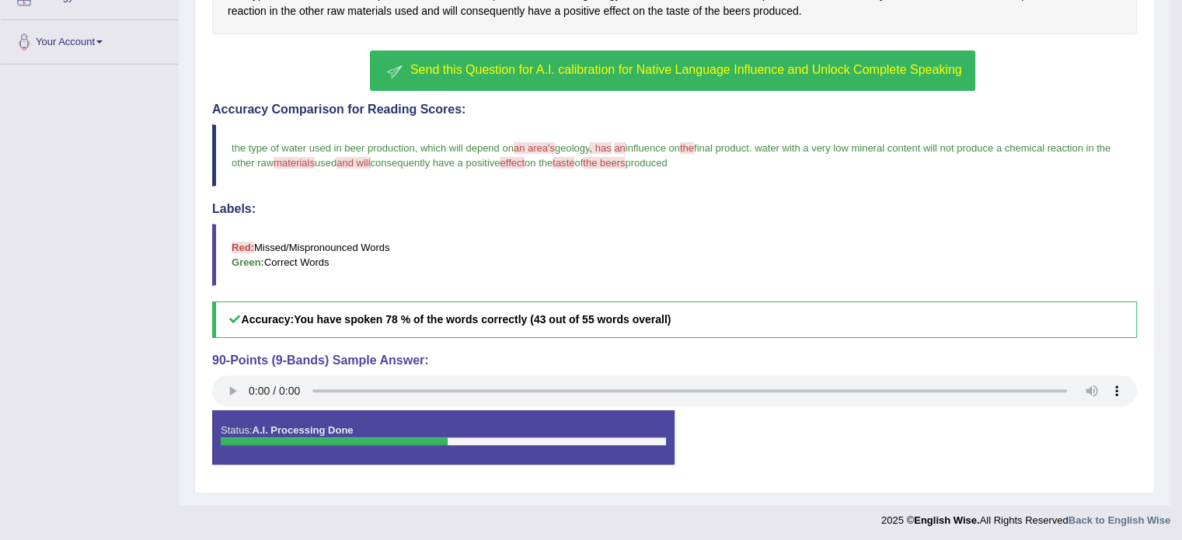
click at [275, 432] on div "Status: A.I. Processing Done" at bounding box center [443, 437] width 462 height 54
click at [389, 428] on div "Status: A.I. Processing Done" at bounding box center [443, 437] width 462 height 54
click at [988, 434] on div "Status: A.I. Processing Done Start Answering Stop Recording" at bounding box center [674, 445] width 925 height 70
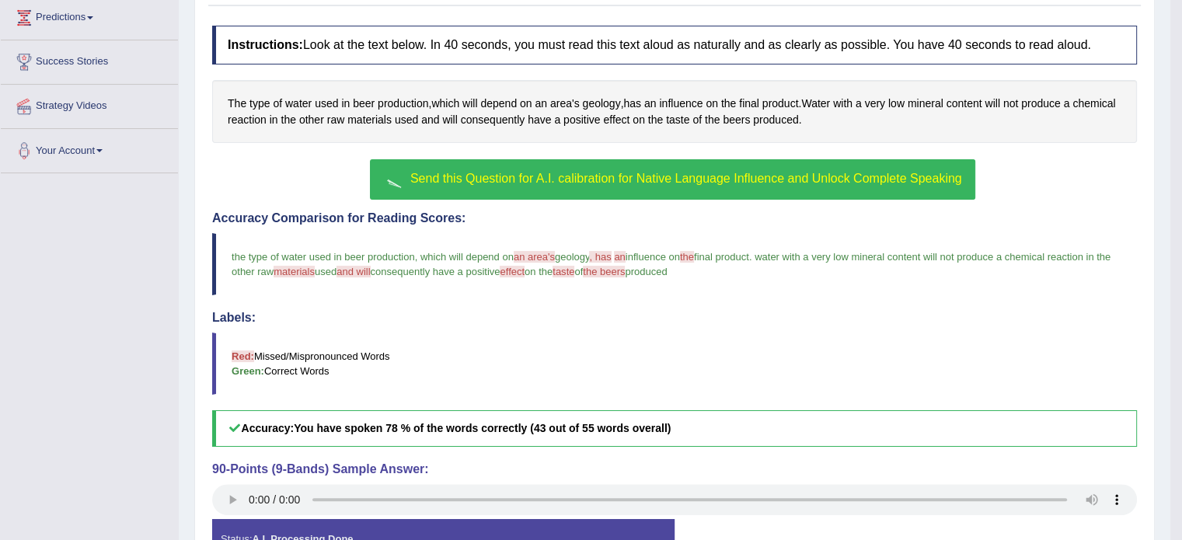
scroll to position [0, 0]
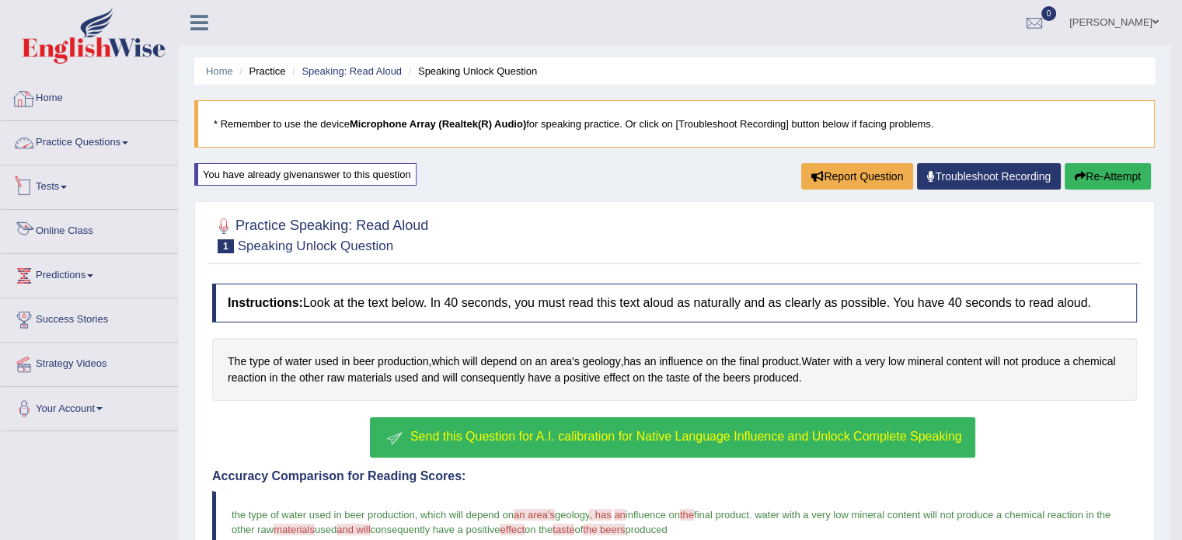
click at [71, 232] on link "Online Class" at bounding box center [89, 229] width 177 height 39
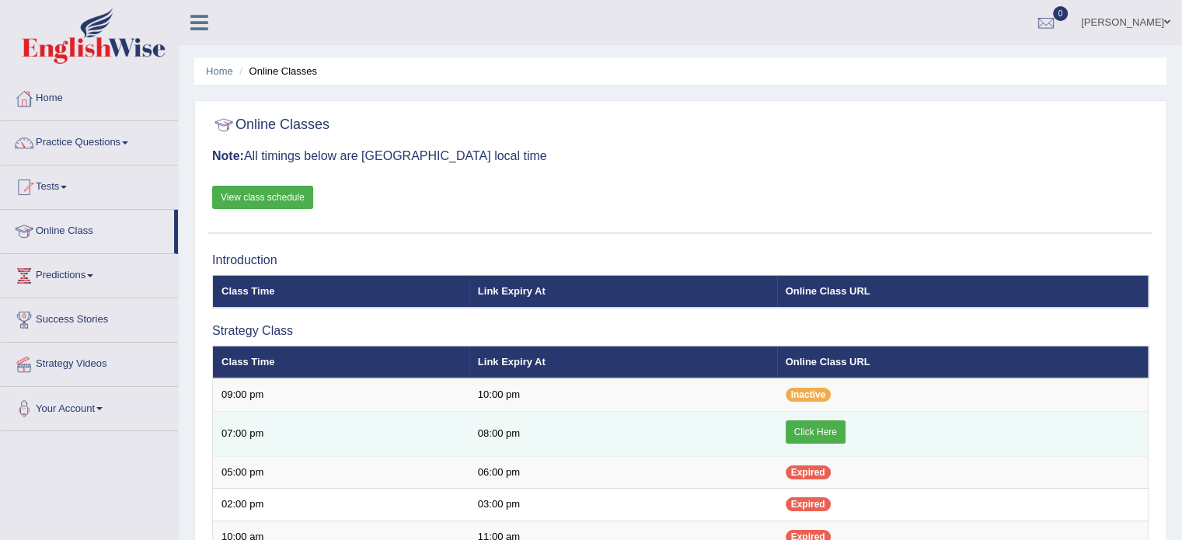
click at [820, 428] on link "Click Here" at bounding box center [815, 431] width 60 height 23
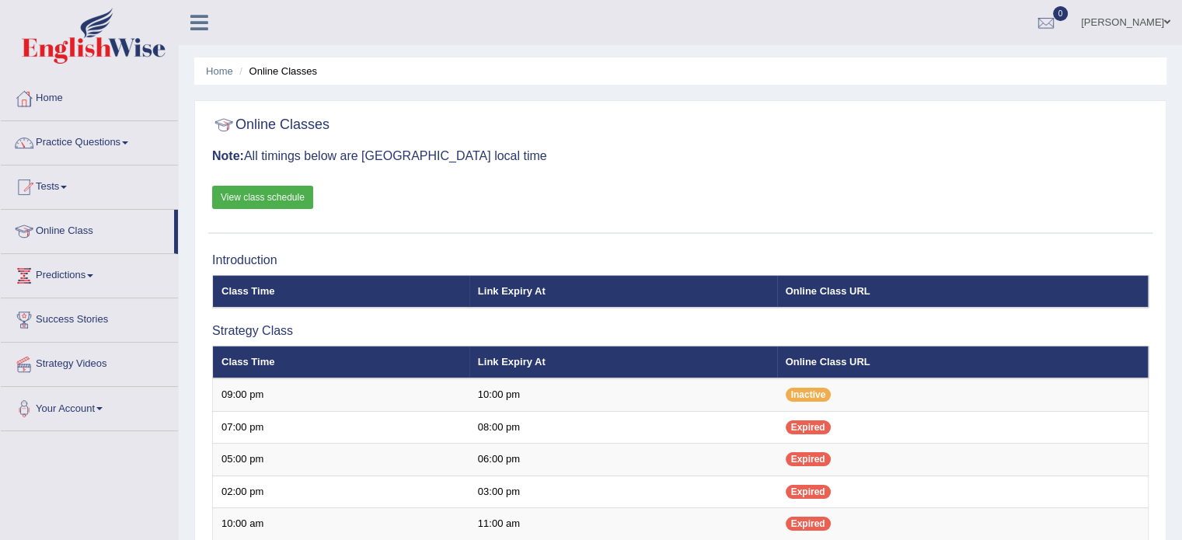
click at [71, 141] on link "Practice Questions" at bounding box center [89, 140] width 177 height 39
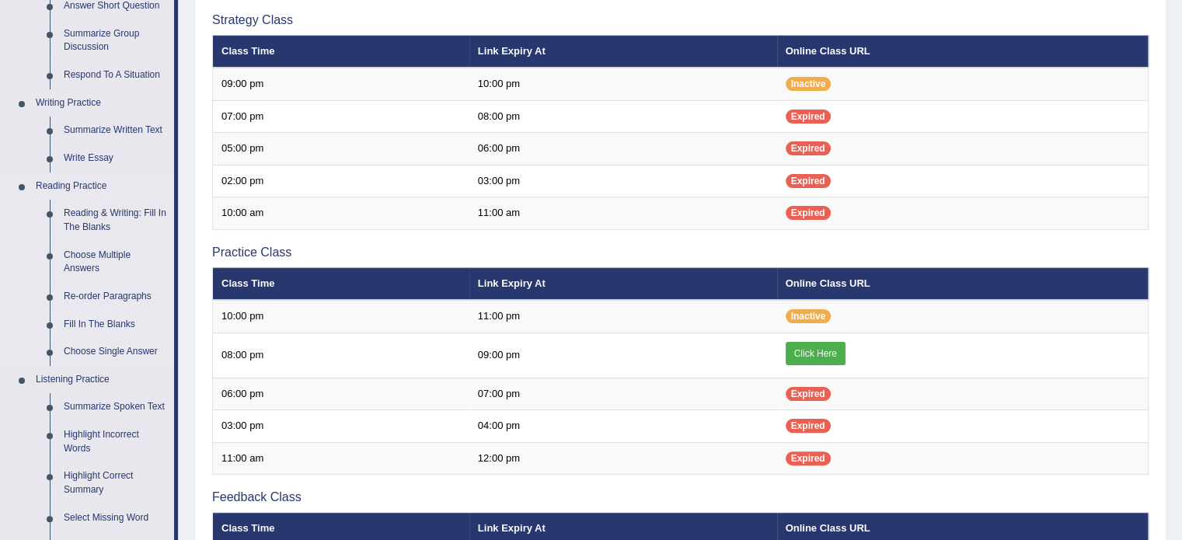
scroll to position [466, 0]
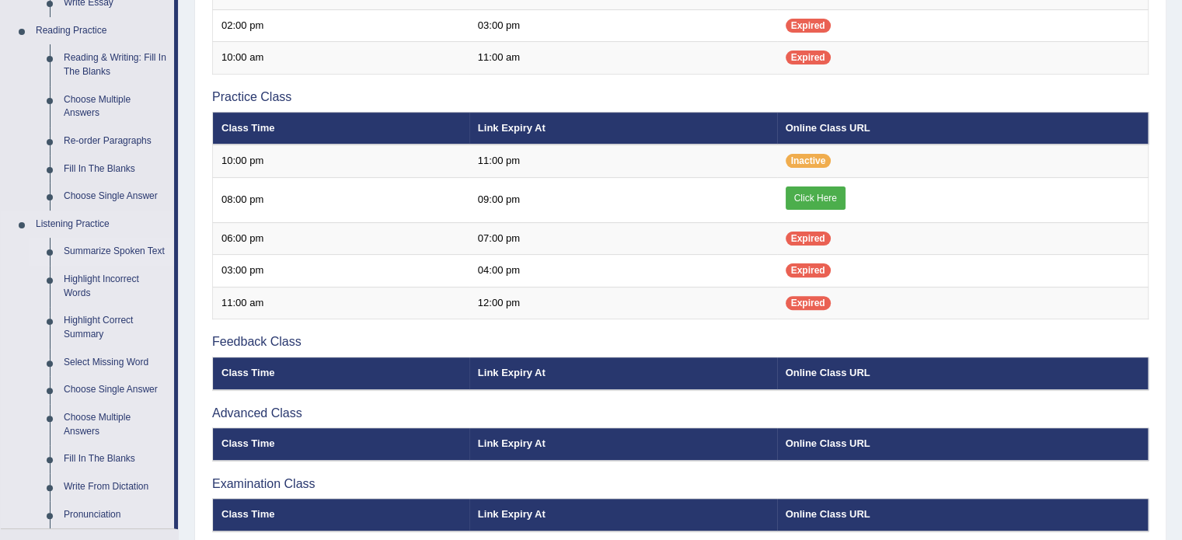
click at [103, 253] on link "Summarize Spoken Text" at bounding box center [115, 252] width 117 height 28
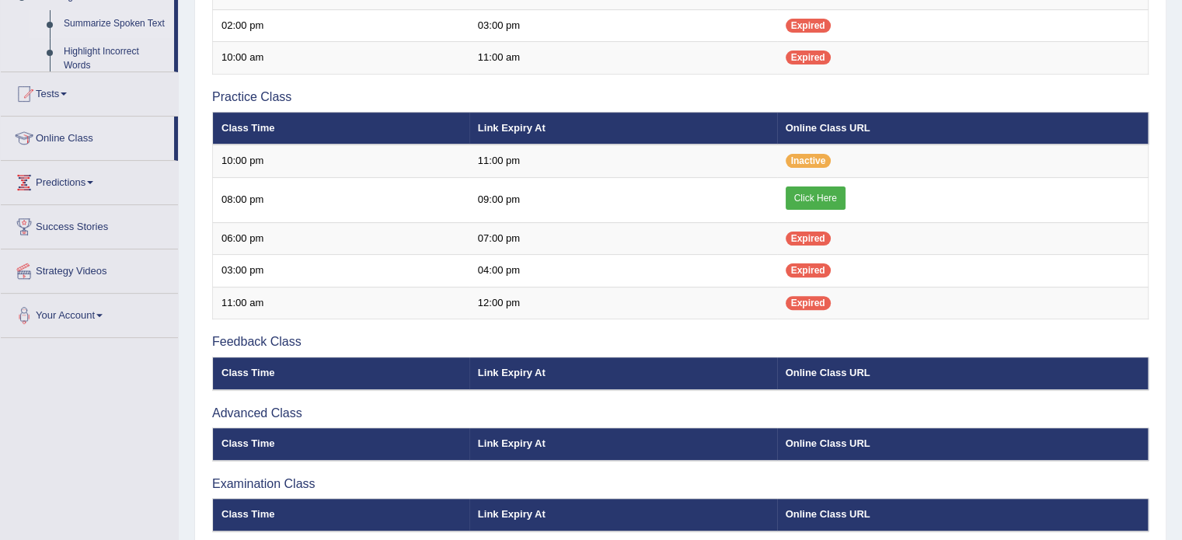
scroll to position [218, 0]
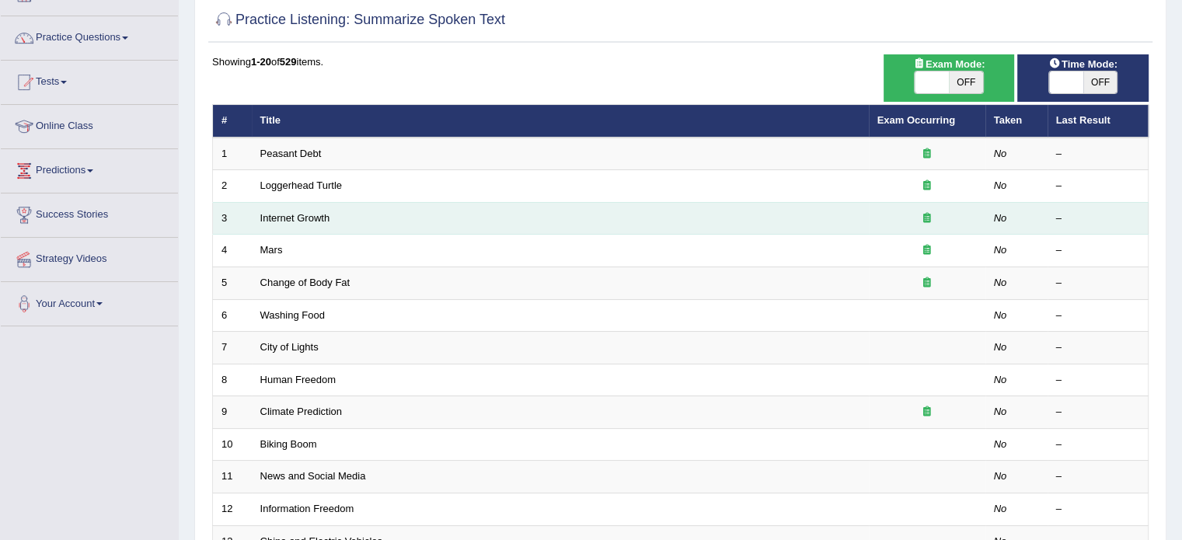
scroll to position [233, 0]
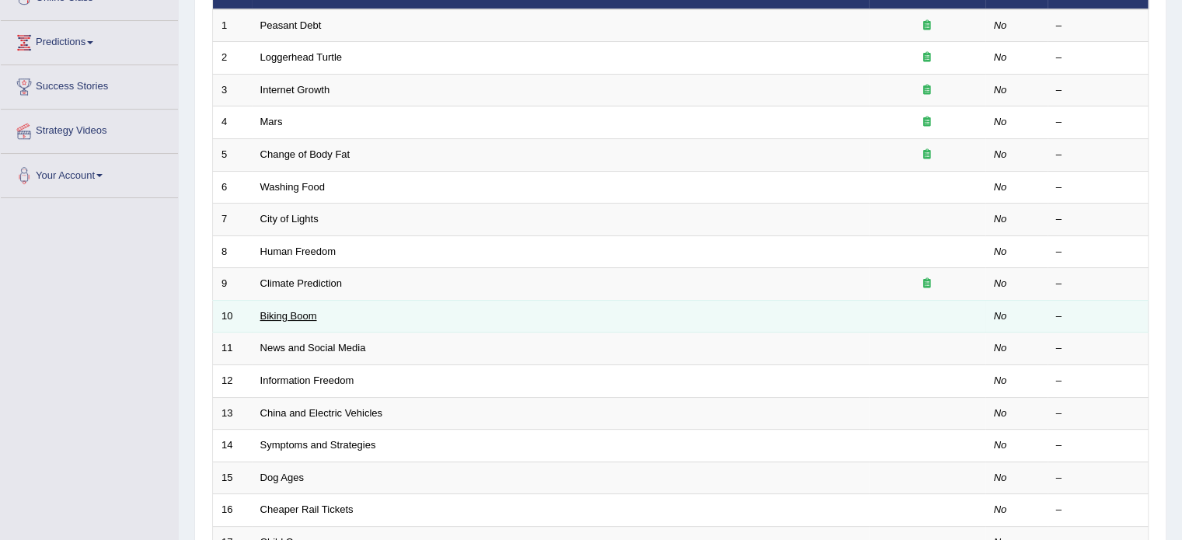
click at [281, 312] on link "Biking Boom" at bounding box center [288, 316] width 57 height 12
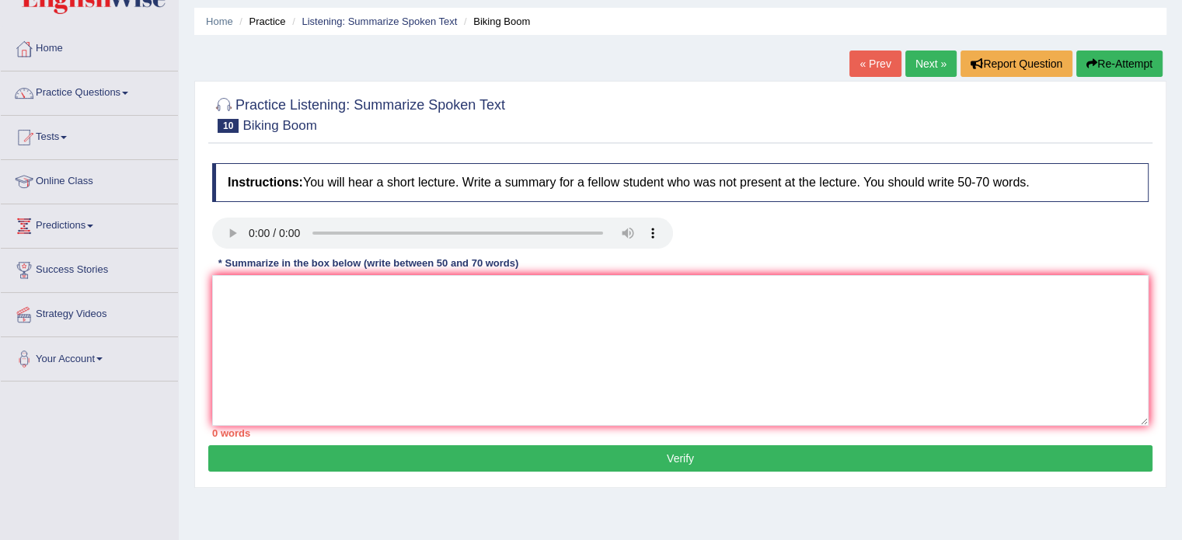
scroll to position [78, 0]
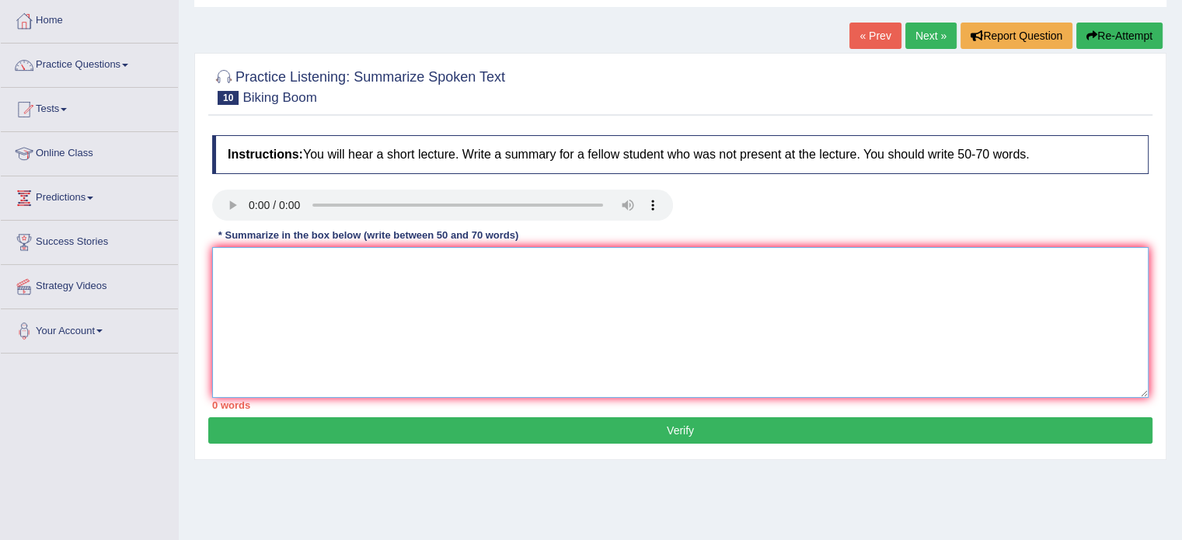
click at [468, 290] on textarea at bounding box center [680, 322] width 936 height 151
click at [253, 285] on textarea at bounding box center [680, 322] width 936 height 151
type textarea "u"
click at [239, 280] on textarea "u" at bounding box center [680, 322] width 936 height 151
click at [246, 307] on textarea at bounding box center [680, 322] width 936 height 151
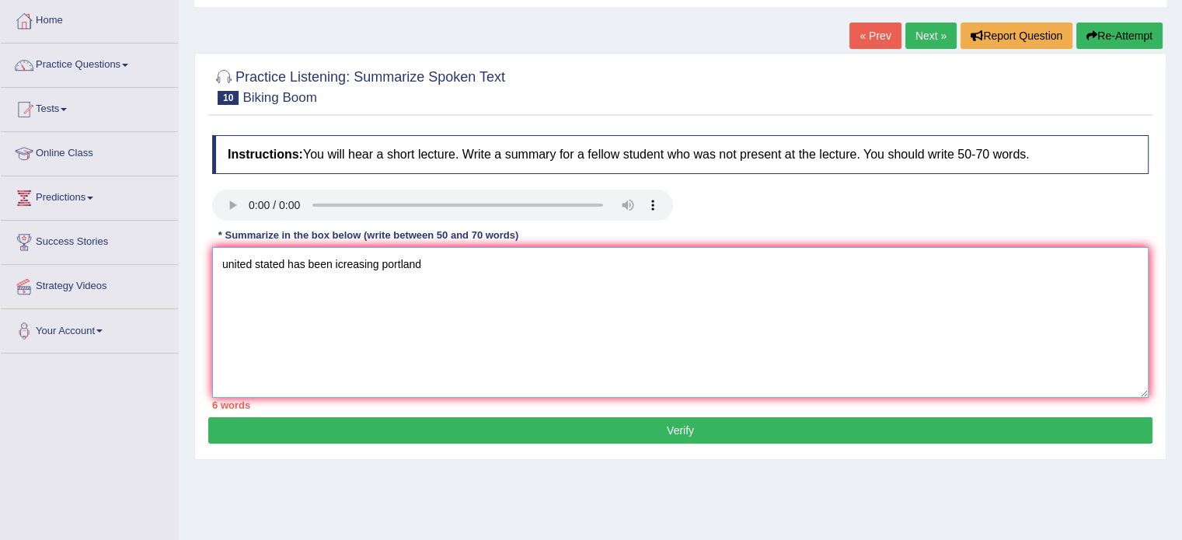
type textarea "united stated has been icreasing portland"
drag, startPoint x: 493, startPoint y: 247, endPoint x: 190, endPoint y: 242, distance: 302.3
click at [179, 235] on div "Home Practice Listening: Summarize Spoken Text Biking Boom « Prev Next » Report…" at bounding box center [680, 310] width 1003 height 777
click at [266, 273] on textarea at bounding box center [680, 322] width 936 height 151
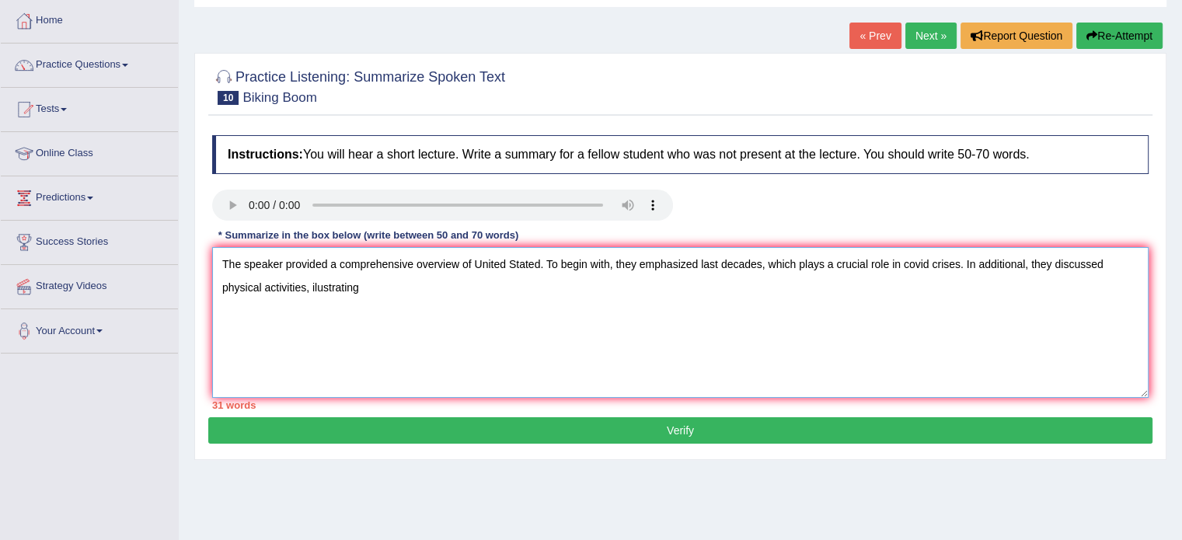
click at [316, 285] on textarea "The speaker provided a comprehensive overview of United Stated. To begin with, …" at bounding box center [680, 322] width 936 height 151
click at [472, 260] on textarea "The speaker provided a comprehensive overview of United Stated. To begin with, …" at bounding box center [680, 322] width 936 height 151
click at [558, 263] on textarea "The speaker provided a comprehensive overview of the United Stated. To begin wi…" at bounding box center [680, 322] width 936 height 151
click at [516, 304] on textarea "The speaker provided a comprehensive overview of the United States. To begin wi…" at bounding box center [680, 322] width 936 height 151
click at [975, 263] on textarea "The speaker provided a comprehensive overview of the United States. To begin wi…" at bounding box center [680, 322] width 936 height 151
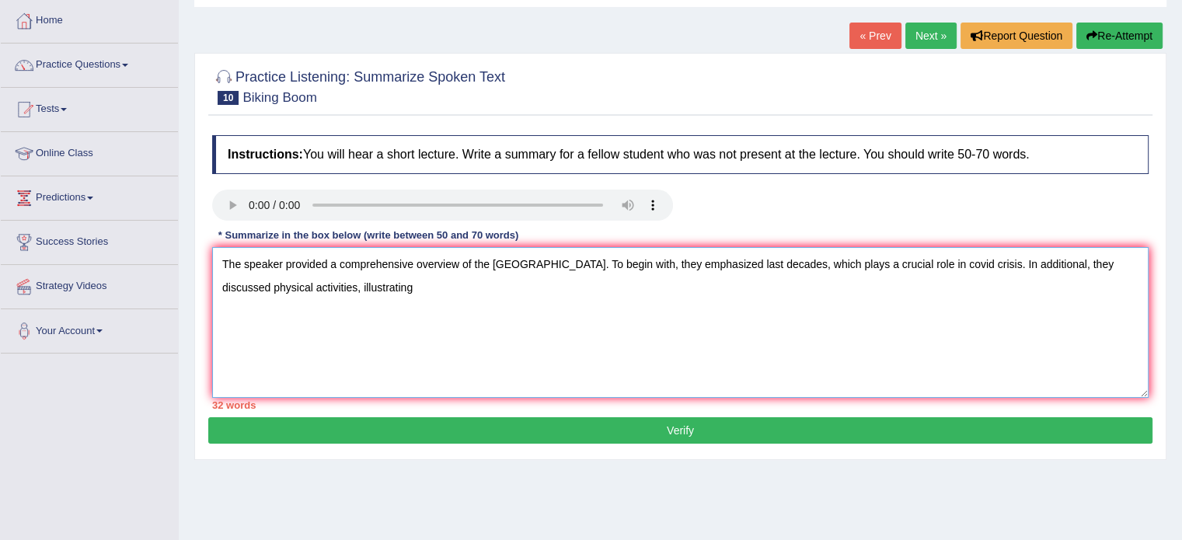
click at [727, 322] on textarea "The speaker provided a comprehensive overview of the United States. To begin wi…" at bounding box center [680, 322] width 936 height 151
click at [1040, 263] on textarea "The speaker provided a comprehensive overview of the United States. To begin wi…" at bounding box center [680, 322] width 936 height 151
click at [985, 308] on textarea "The speaker provided a comprehensive overview of the United States. To begin wi…" at bounding box center [680, 322] width 936 height 151
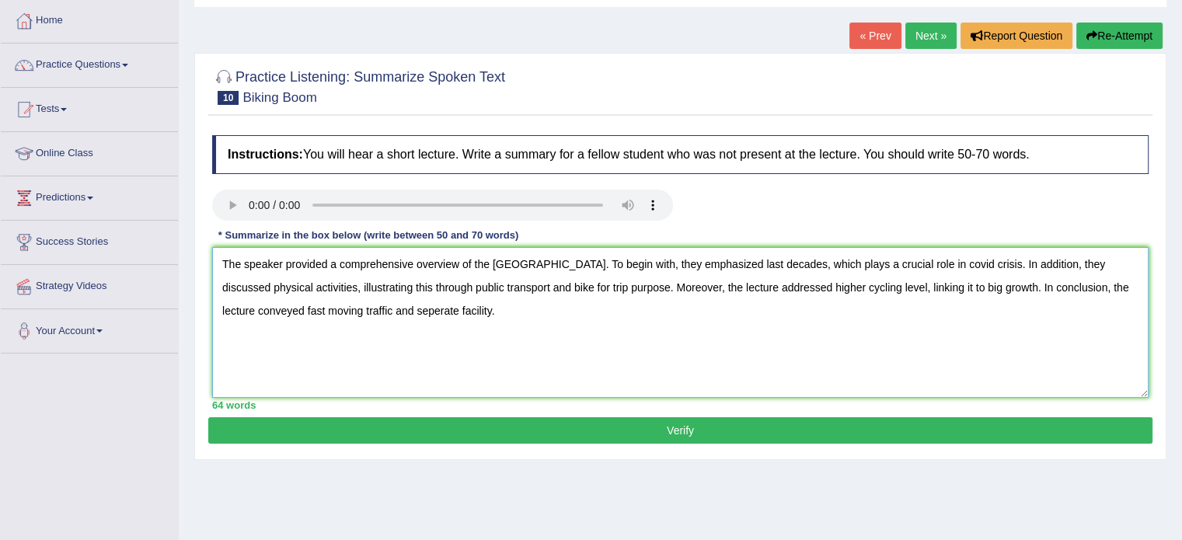
click at [402, 308] on textarea "The speaker provided a comprehensive overview of the United States. To begin wi…" at bounding box center [680, 322] width 936 height 151
click at [466, 308] on textarea "The speaker provided a comprehensive overview of the United States. To begin wi…" at bounding box center [680, 322] width 936 height 151
click at [428, 313] on textarea "The speaker provided a comprehensive overview of the United States. To begin wi…" at bounding box center [680, 322] width 936 height 151
click at [426, 309] on textarea "The speaker provided a comprehensive overview of the United States. To begin wi…" at bounding box center [680, 322] width 936 height 151
click at [465, 316] on textarea "The speaker provided a comprehensive overview of the United States. To begin wi…" at bounding box center [680, 322] width 936 height 151
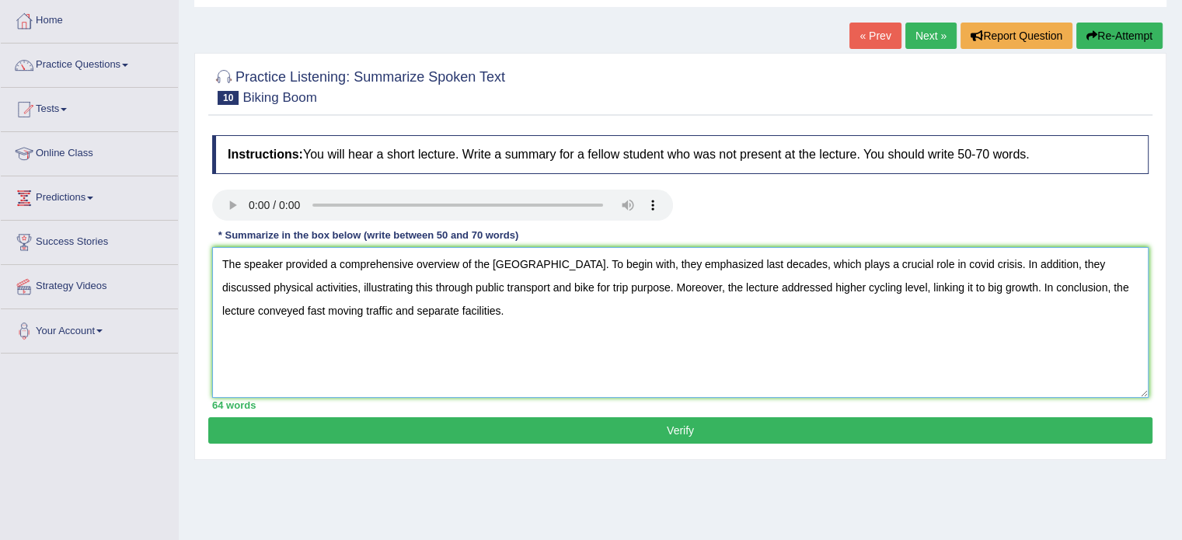
type textarea "The speaker provided a comprehensive overview of the United States. To begin wi…"
click at [516, 430] on button "Verify" at bounding box center [680, 430] width 944 height 26
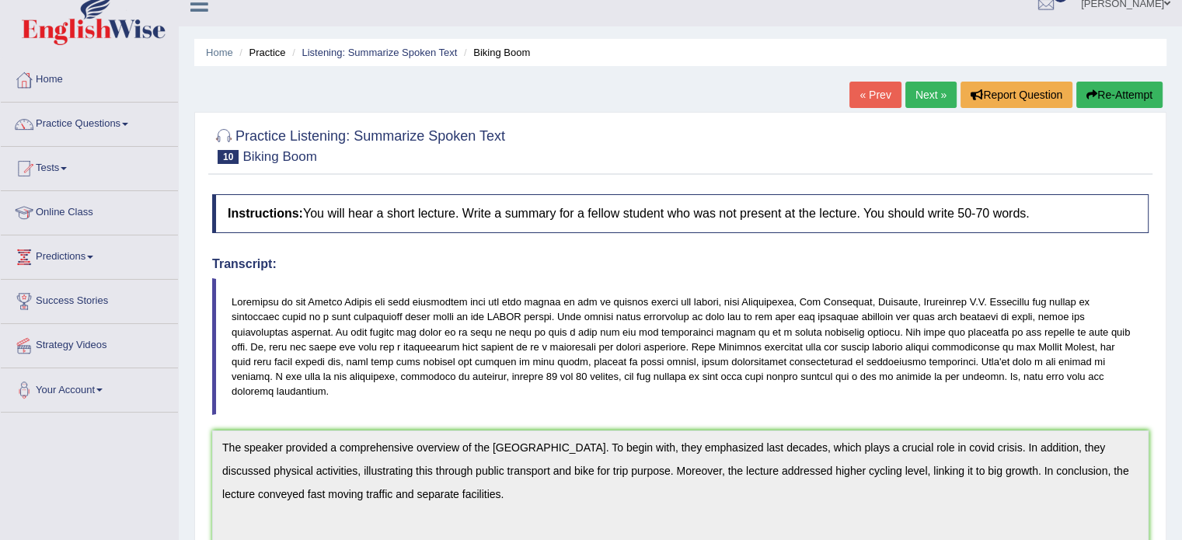
scroll to position [0, 0]
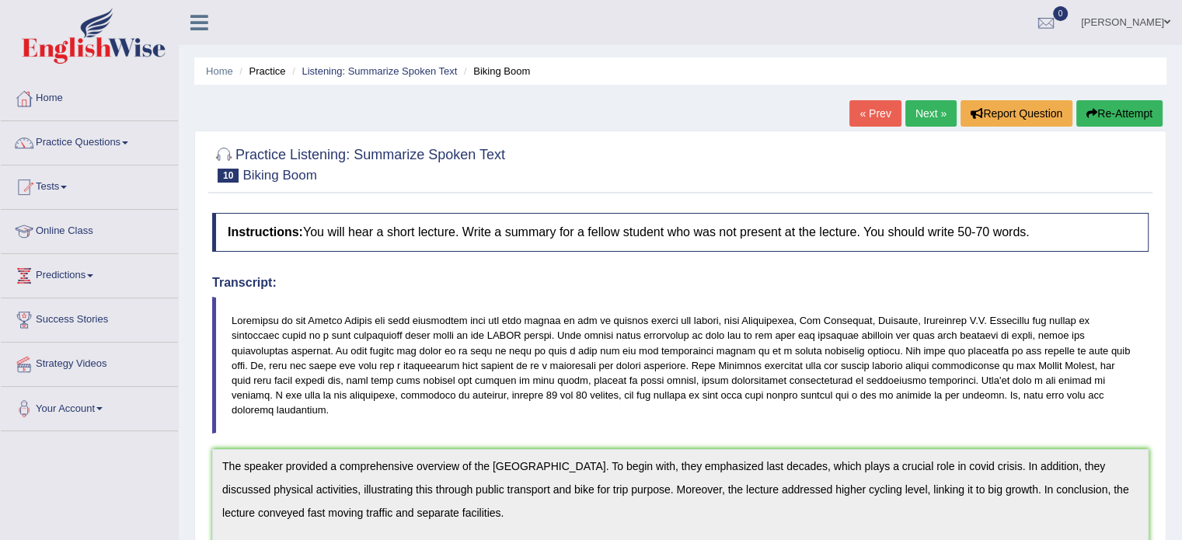
click at [939, 113] on link "Next »" at bounding box center [930, 113] width 51 height 26
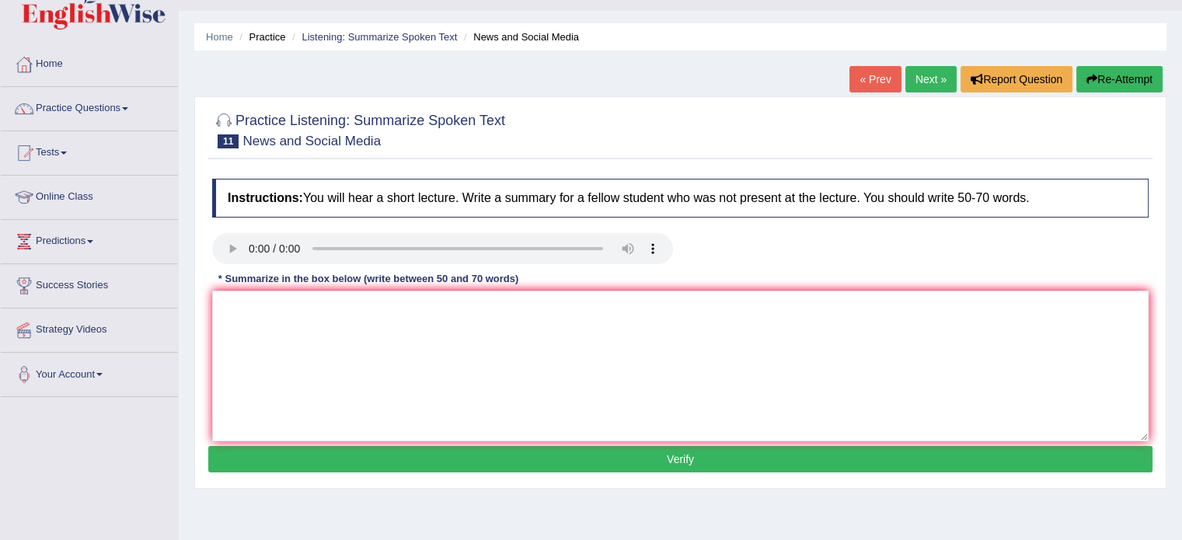
scroll to position [62, 0]
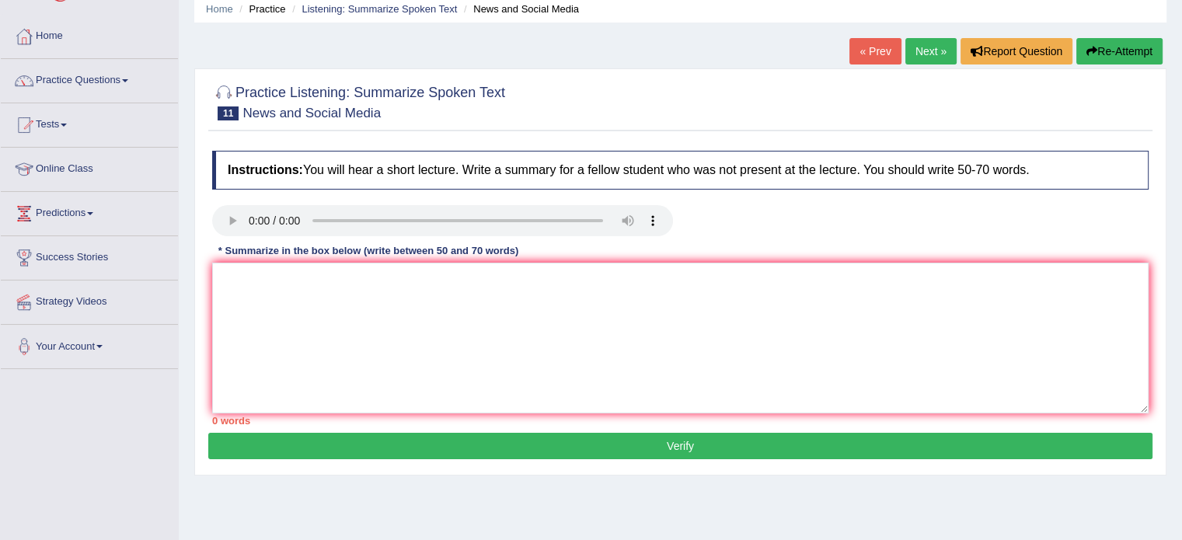
click at [918, 59] on link "Next »" at bounding box center [930, 51] width 51 height 26
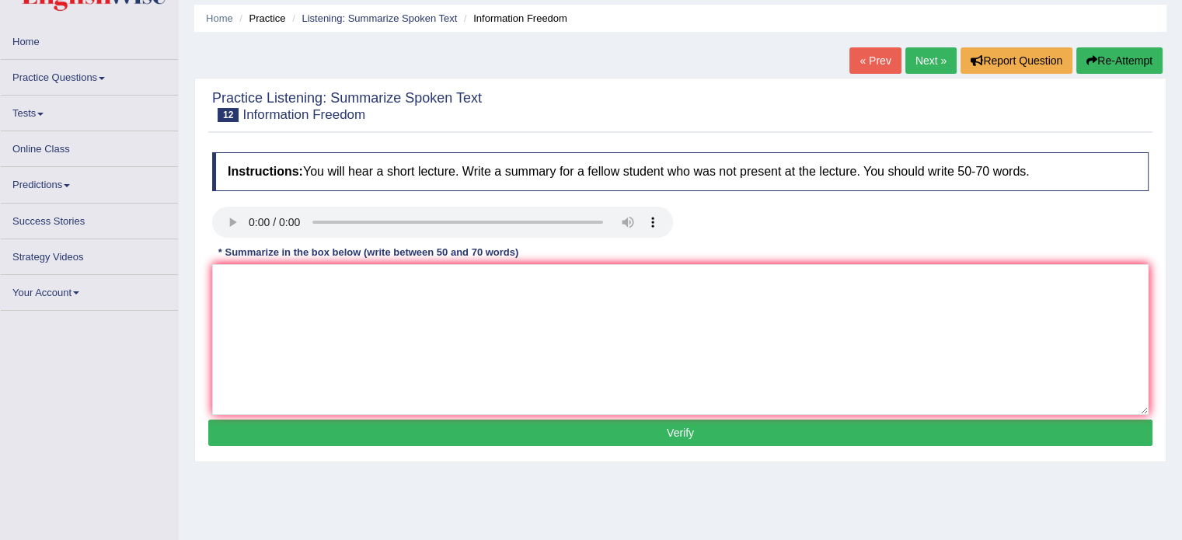
scroll to position [78, 0]
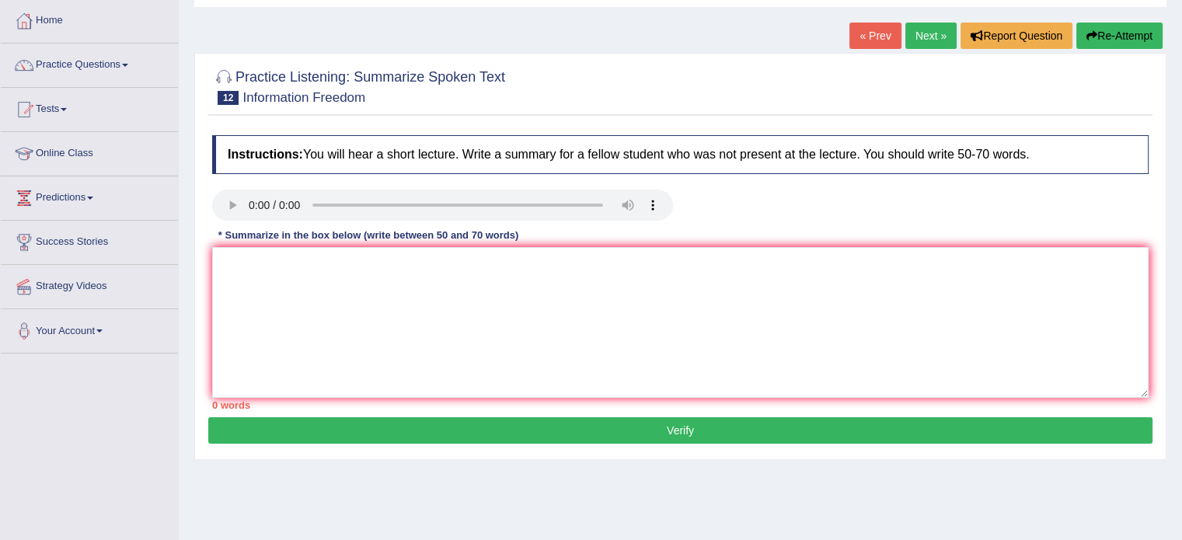
click at [917, 37] on link "Next »" at bounding box center [930, 36] width 51 height 26
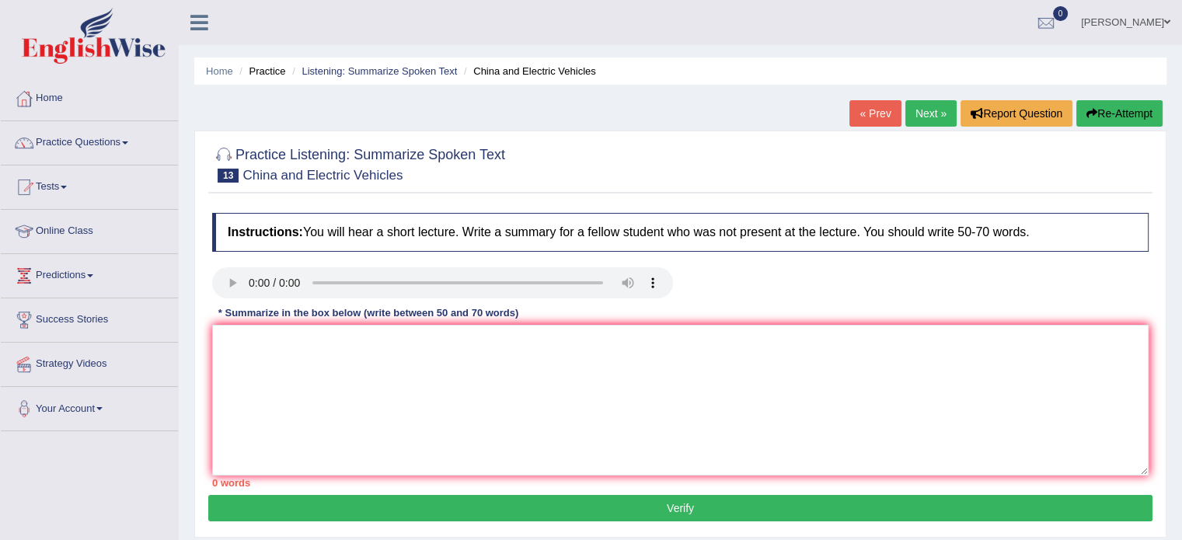
scroll to position [78, 0]
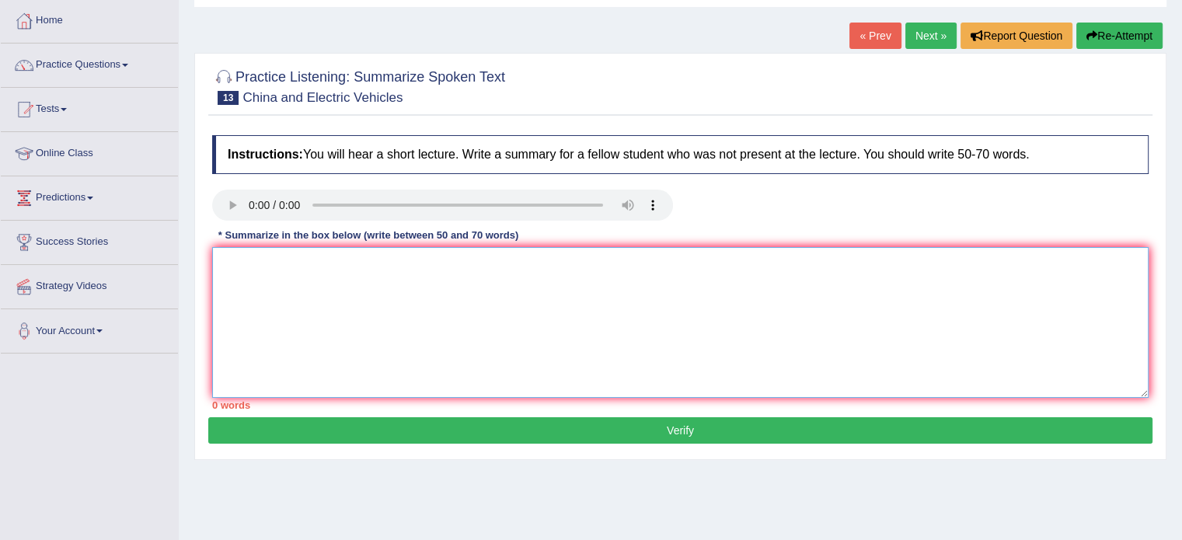
click at [293, 353] on textarea at bounding box center [680, 322] width 936 height 151
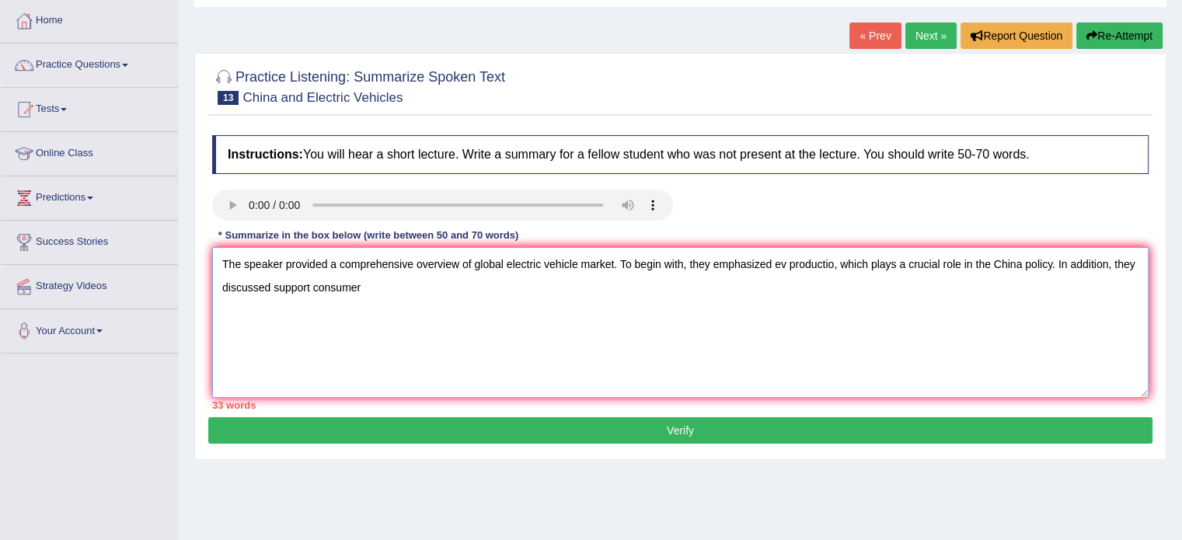
click at [273, 284] on textarea "The speaker provided a comprehensive overview of global electric vehicle market…" at bounding box center [680, 322] width 936 height 151
click at [373, 288] on textarea "The speaker provided a comprehensive overview of global electric vehicle market…" at bounding box center [680, 322] width 936 height 151
click at [274, 287] on textarea "The speaker provided a comprehensive overview of global electric vehicle market…" at bounding box center [680, 322] width 936 height 151
click at [387, 283] on textarea "The speaker provided a comprehensive overview of global electric vehicle market…" at bounding box center [680, 322] width 936 height 151
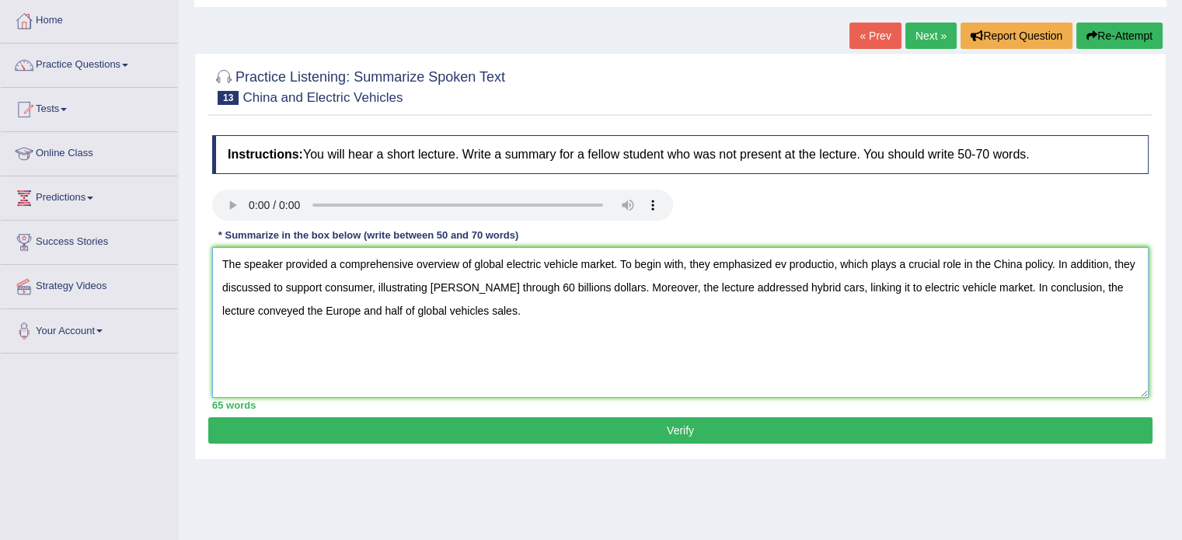
click at [455, 312] on textarea "The speaker provided a comprehensive overview of global electric vehicle market…" at bounding box center [680, 322] width 936 height 151
click at [832, 265] on textarea "The speaker provided a comprehensive overview of global electric vehicle market…" at bounding box center [680, 322] width 936 height 151
click at [817, 263] on textarea "The speaker provided a comprehensive overview of global electric vehicle market…" at bounding box center [680, 322] width 936 height 151
click at [846, 263] on textarea "The speaker provided a comprehensive overview of global electric vehicle market…" at bounding box center [680, 322] width 936 height 151
click at [305, 287] on textarea "The speaker provided a comprehensive overview of global electric vehicle market…" at bounding box center [680, 322] width 936 height 151
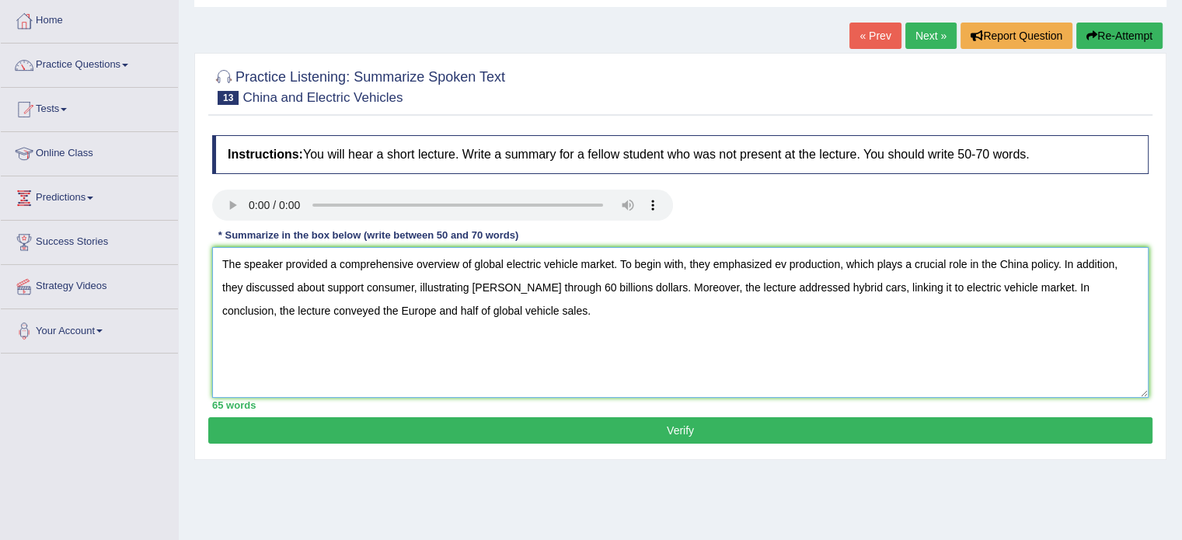
click at [365, 285] on textarea "The speaker provided a comprehensive overview of global electric vehicle market…" at bounding box center [680, 322] width 936 height 151
click at [375, 288] on textarea "The speaker provided a comprehensive overview of global electric vehicle market…" at bounding box center [680, 322] width 936 height 151
click at [488, 291] on textarea "The speaker provided a comprehensive overview of global electric vehicle market…" at bounding box center [680, 322] width 936 height 151
click at [542, 360] on textarea "The speaker provided a comprehensive overview of global electric vehicle market…" at bounding box center [680, 322] width 936 height 151
click at [774, 263] on textarea "The speaker provided a comprehensive overview of global electric vehicle market…" at bounding box center [680, 322] width 936 height 151
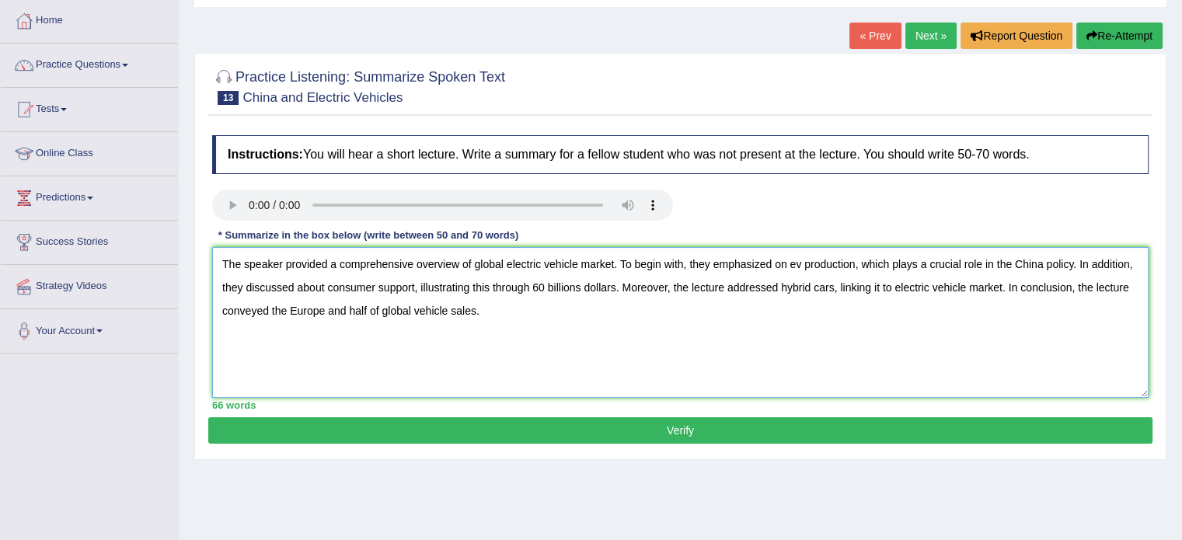
click at [799, 263] on textarea "The speaker provided a comprehensive overview of global electric vehicle market…" at bounding box center [680, 322] width 936 height 151
click at [287, 313] on textarea "The speaker provided a comprehensive overview of global electric vehicle market…" at bounding box center [680, 322] width 936 height 151
type textarea "The speaker provided a comprehensive overview of global electric vehicle market…"
click at [472, 428] on button "Verify" at bounding box center [680, 430] width 944 height 26
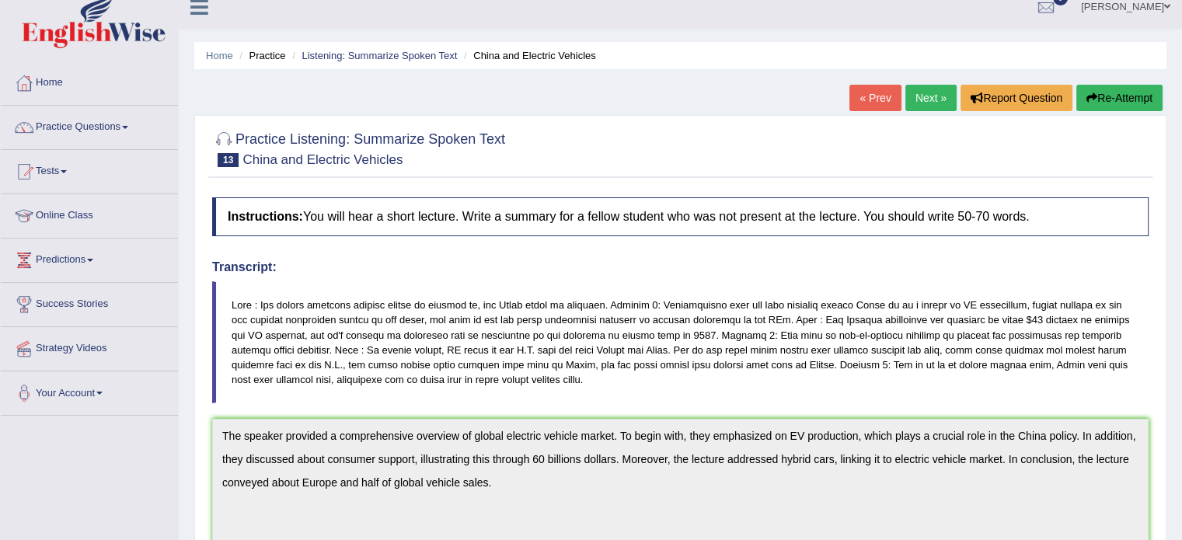
scroll to position [0, 0]
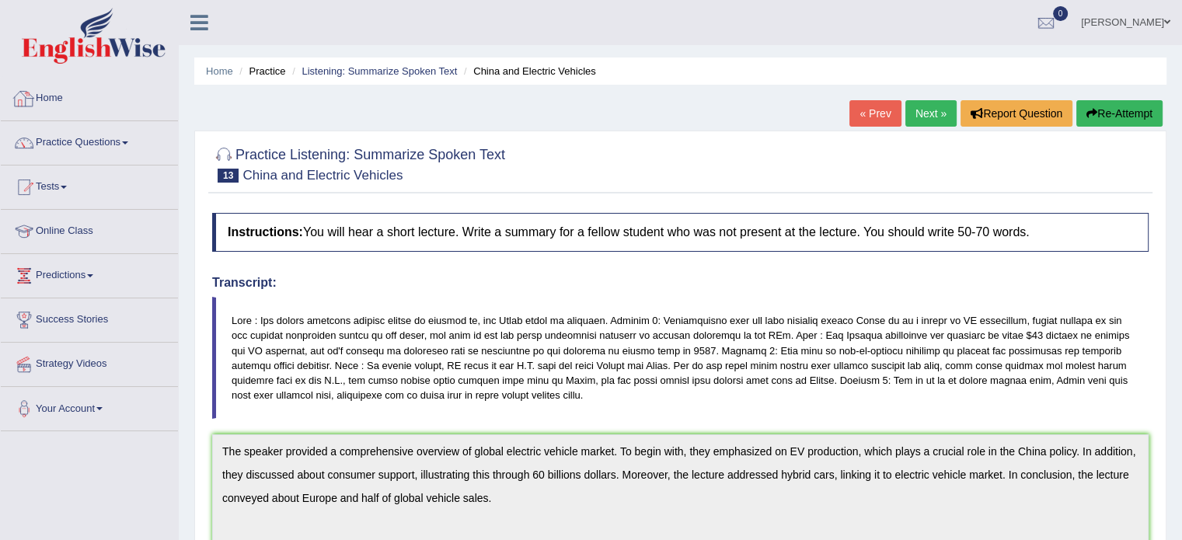
click at [148, 83] on link "Home" at bounding box center [89, 96] width 177 height 39
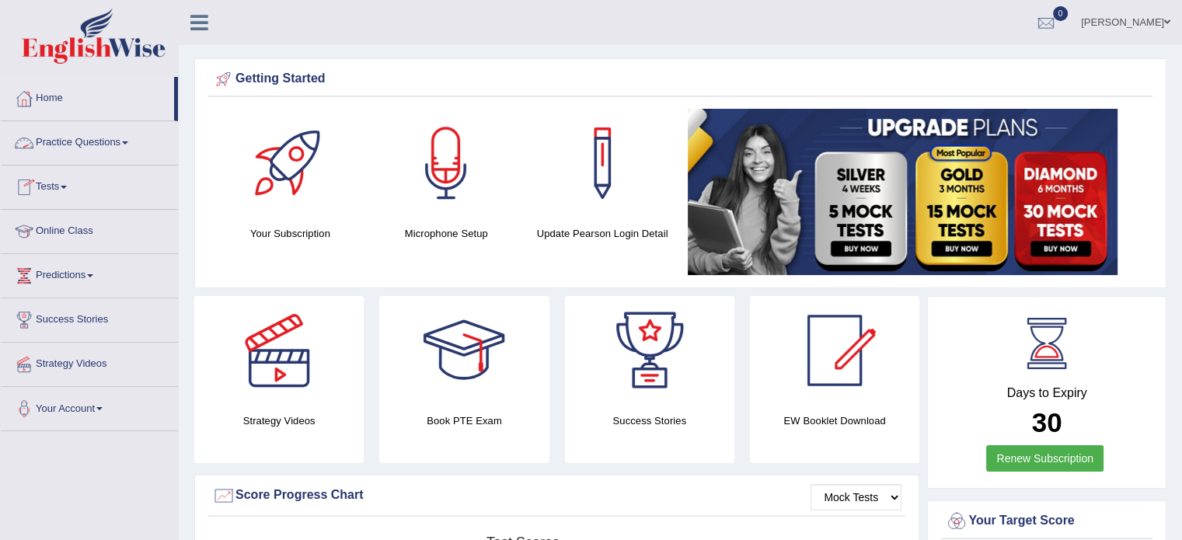
click at [100, 139] on link "Practice Questions" at bounding box center [89, 140] width 177 height 39
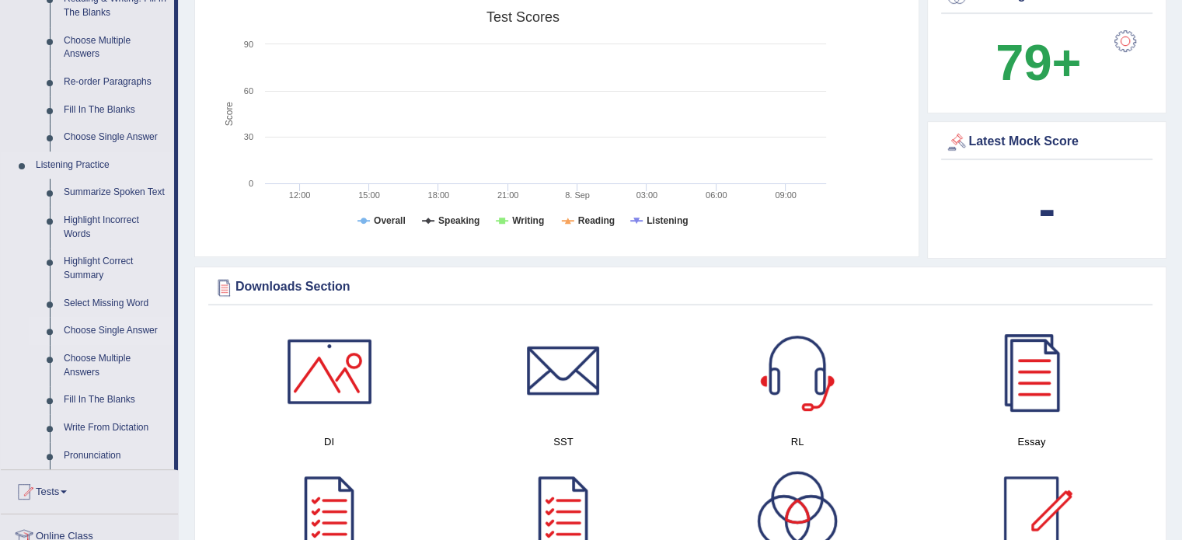
scroll to position [528, 0]
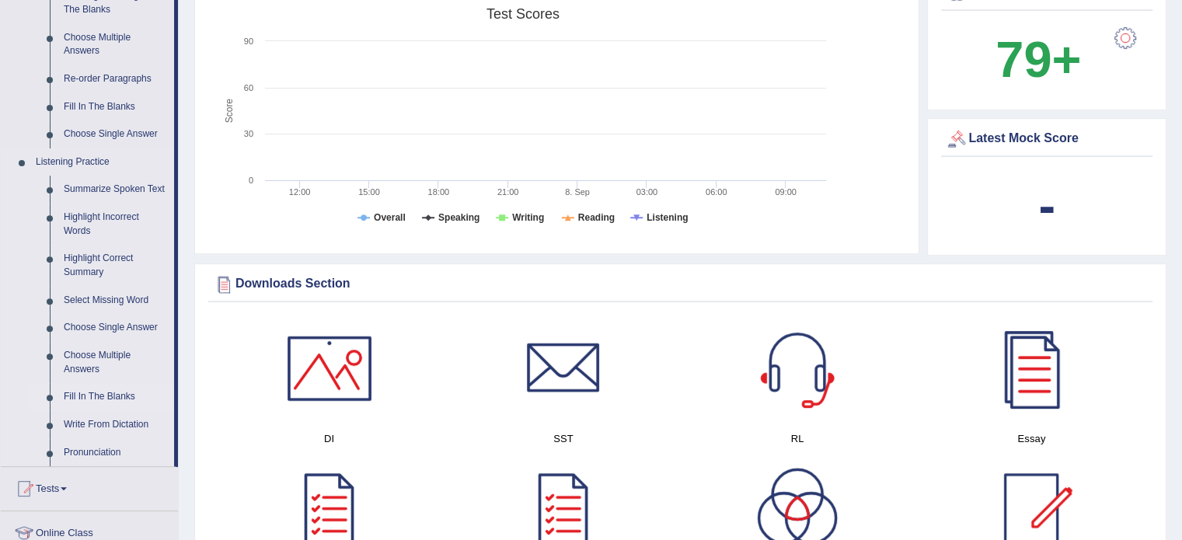
click at [93, 397] on link "Fill In The Blanks" at bounding box center [115, 397] width 117 height 28
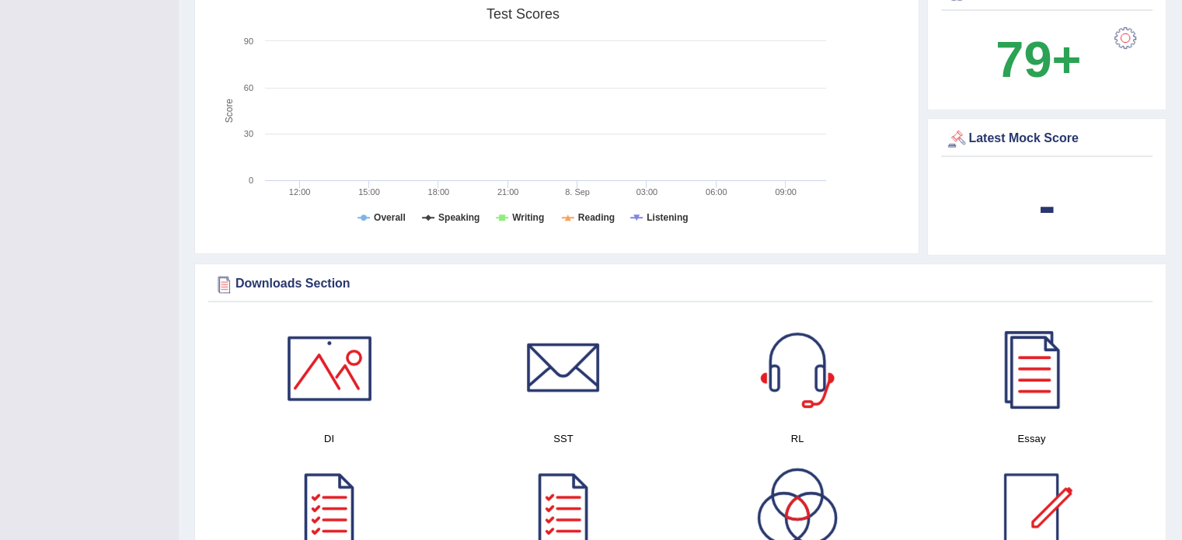
scroll to position [246, 0]
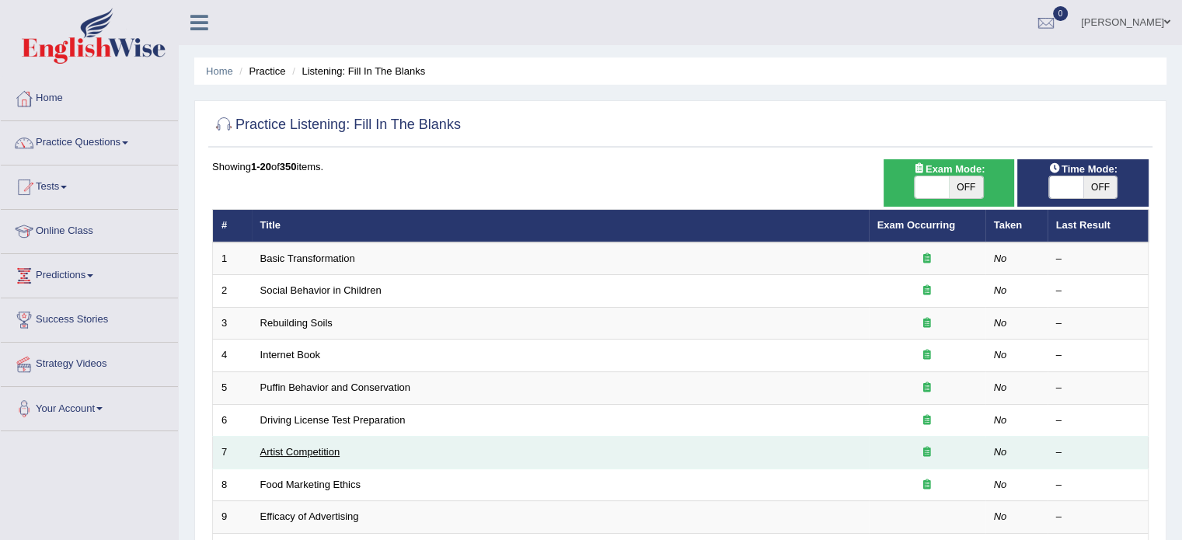
click at [301, 453] on link "Artist Competition" at bounding box center [300, 452] width 80 height 12
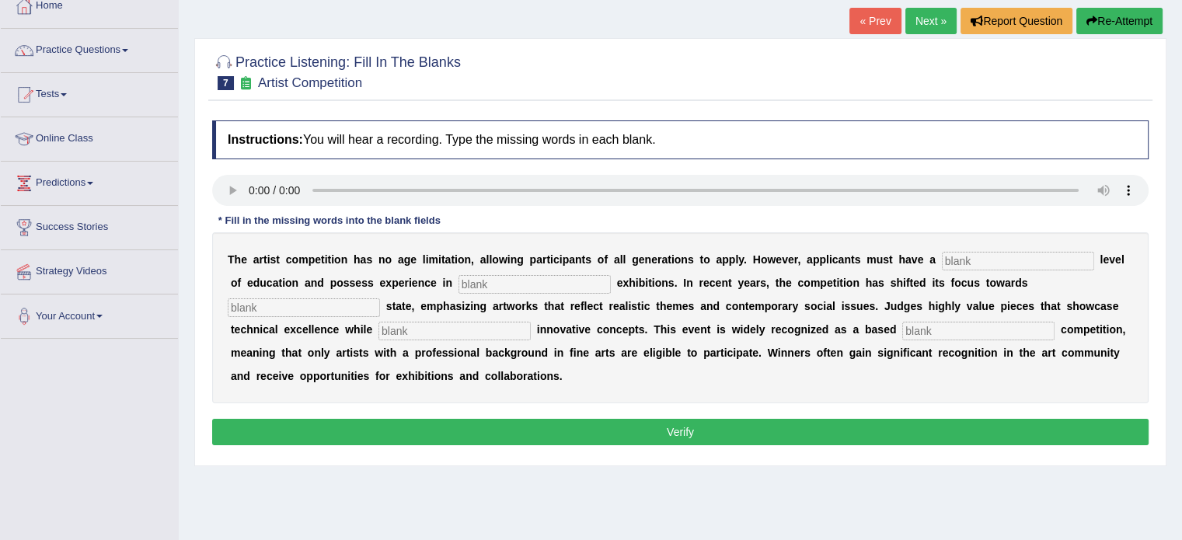
scroll to position [93, 0]
click at [960, 255] on input "text" at bounding box center [1018, 260] width 152 height 19
type input "graduate"
click at [483, 278] on input "text" at bounding box center [534, 283] width 152 height 19
type input "scuptire"
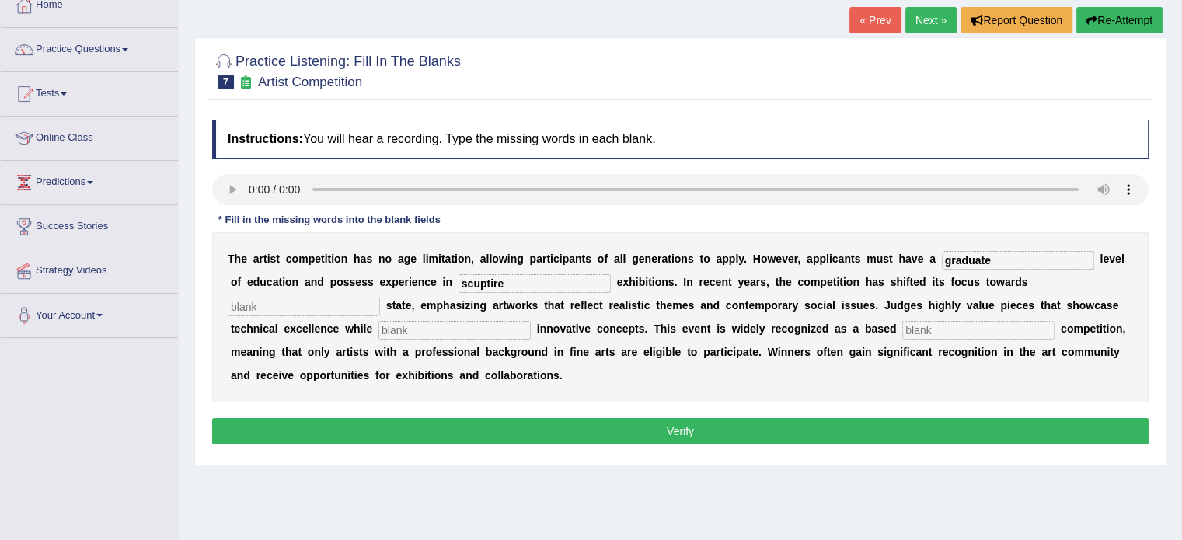
click at [345, 304] on input "text" at bounding box center [304, 307] width 152 height 19
type input "real"
click at [421, 331] on input "text" at bounding box center [454, 330] width 152 height 19
type input "encoprating"
click at [962, 328] on input "text" at bounding box center [978, 330] width 152 height 19
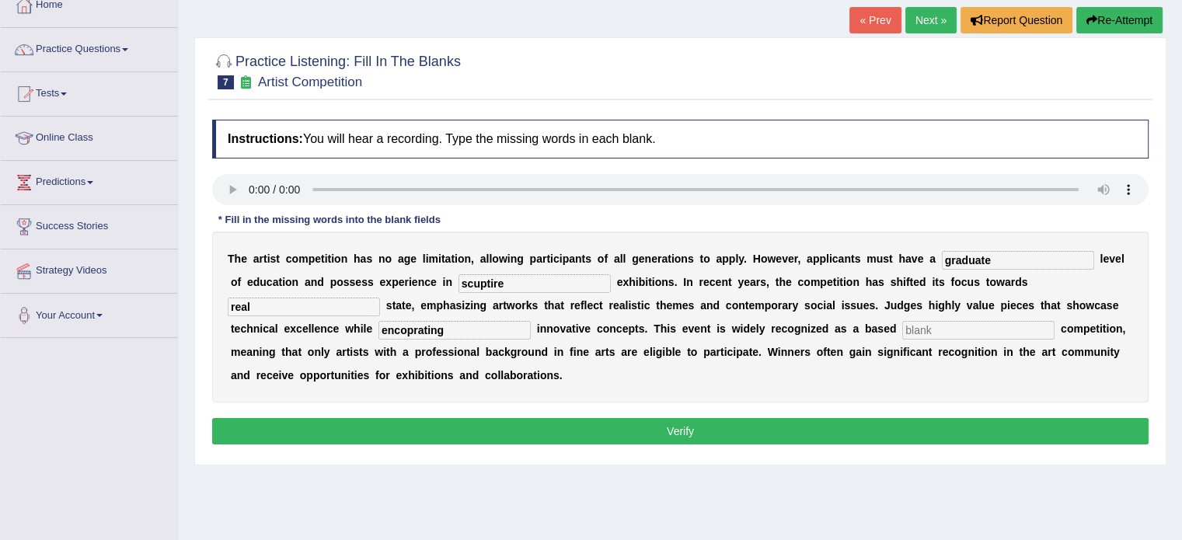
click at [944, 328] on input "text" at bounding box center [978, 330] width 152 height 19
click at [921, 327] on input "prefession" at bounding box center [978, 330] width 152 height 19
type input "profession"
click at [475, 333] on input "encoprating" at bounding box center [454, 330] width 152 height 19
type input "e"
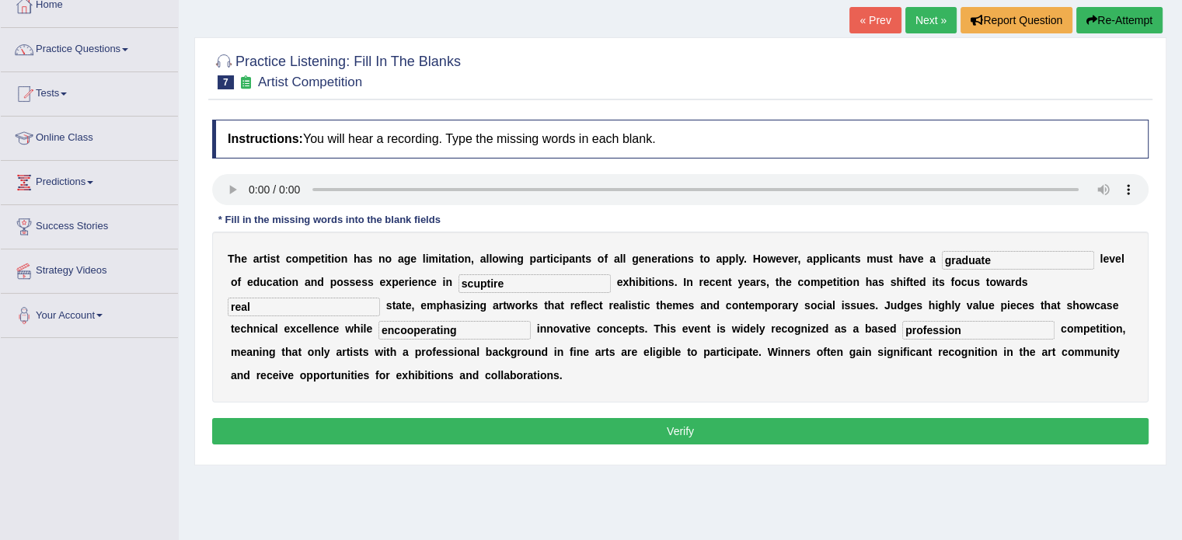
click at [400, 326] on input "encooperating" at bounding box center [454, 330] width 152 height 19
click at [403, 329] on input "incooperating" at bounding box center [454, 330] width 152 height 19
click at [403, 329] on input "incoperating" at bounding box center [454, 330] width 152 height 19
type input "incoperating"
click at [515, 279] on input "scuptire" at bounding box center [534, 283] width 152 height 19
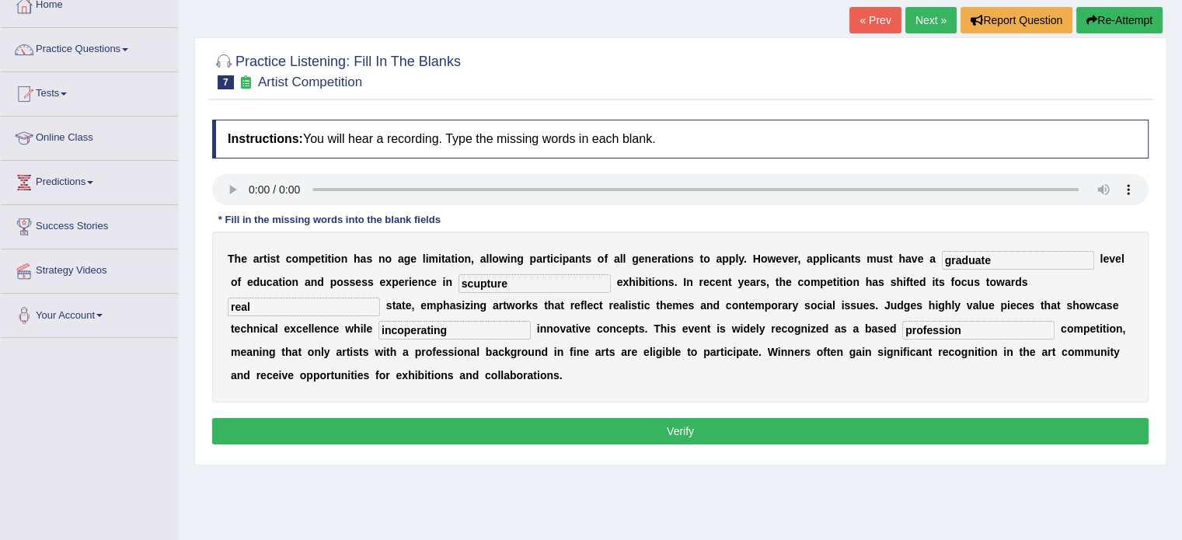
click at [480, 281] on input "scupture" at bounding box center [534, 283] width 152 height 19
type input "sculpture"
click at [567, 433] on button "Verify" at bounding box center [680, 431] width 936 height 26
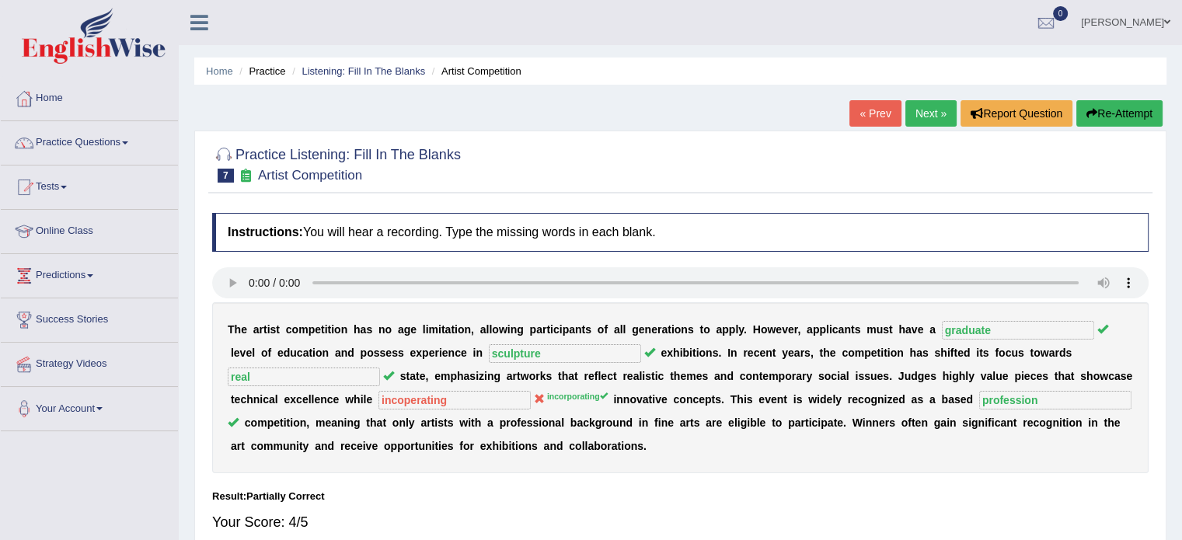
scroll to position [0, 0]
click at [943, 113] on link "Next »" at bounding box center [930, 113] width 51 height 26
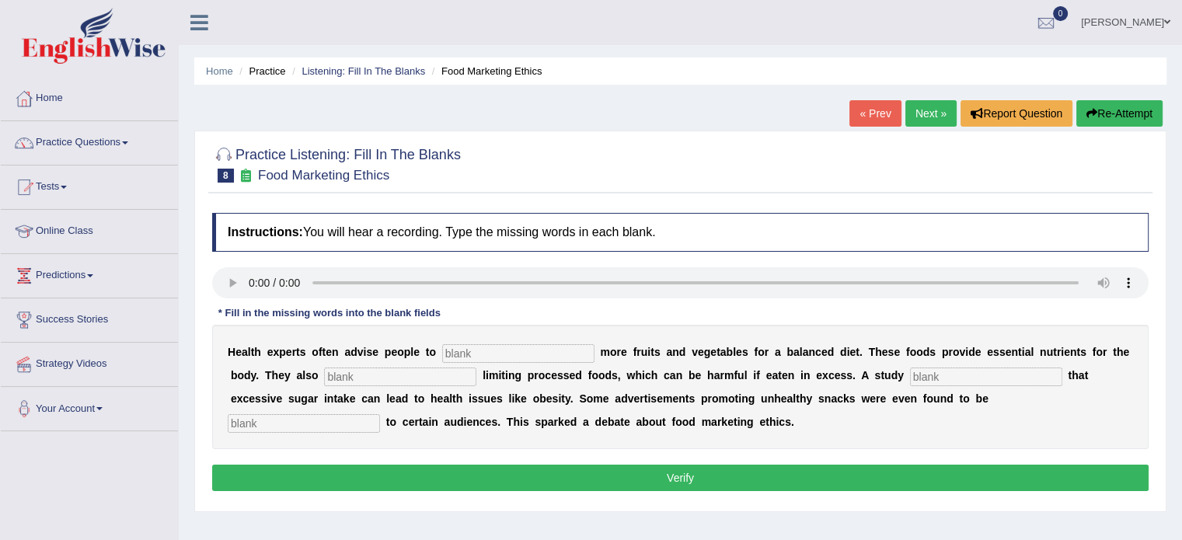
click at [580, 344] on input "text" at bounding box center [518, 353] width 152 height 19
click at [463, 353] on input "text" at bounding box center [518, 353] width 152 height 19
type input "consume"
click at [430, 378] on input "text" at bounding box center [400, 376] width 152 height 19
type input "recomendaded"
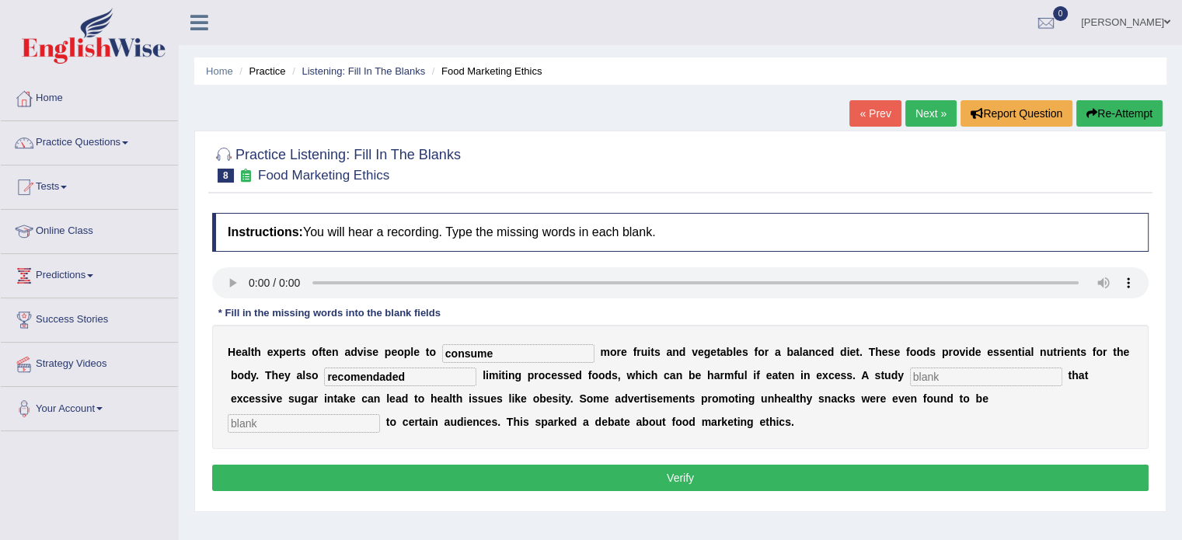
click at [937, 371] on input "text" at bounding box center [986, 376] width 152 height 19
type input "diagnose"
click at [309, 426] on input "text" at bounding box center [304, 423] width 152 height 19
click at [361, 418] on input "text" at bounding box center [304, 423] width 152 height 19
type input "offensive"
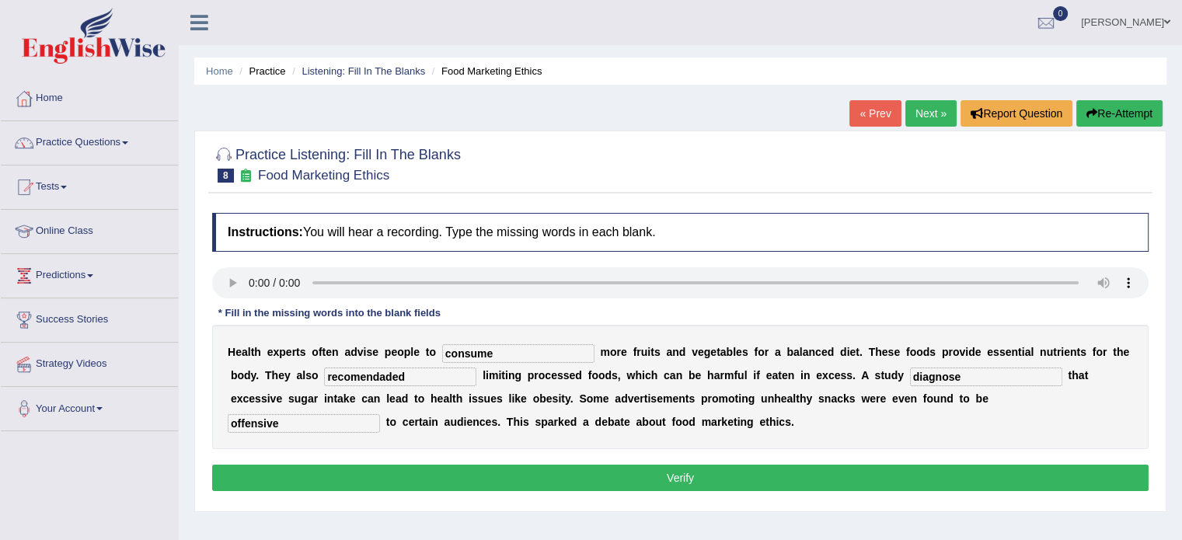
click at [423, 372] on input "recomendaded" at bounding box center [400, 376] width 152 height 19
type input "r"
click at [428, 380] on input "recommendate" at bounding box center [400, 376] width 152 height 19
type input "recommended"
click at [998, 369] on input "diagnose" at bounding box center [986, 376] width 152 height 19
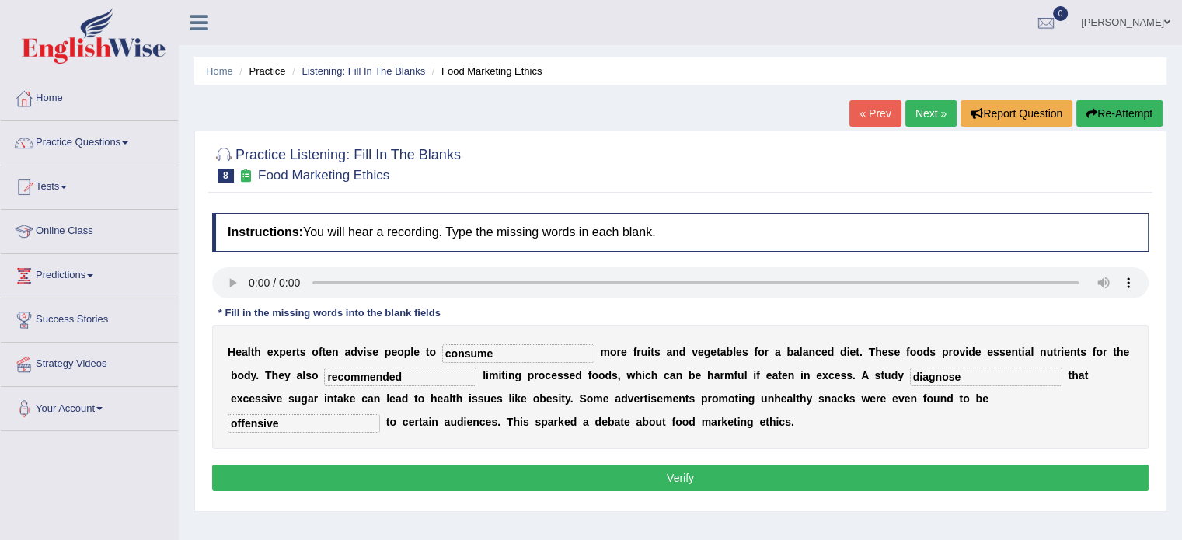
click at [487, 478] on button "Verify" at bounding box center [680, 478] width 936 height 26
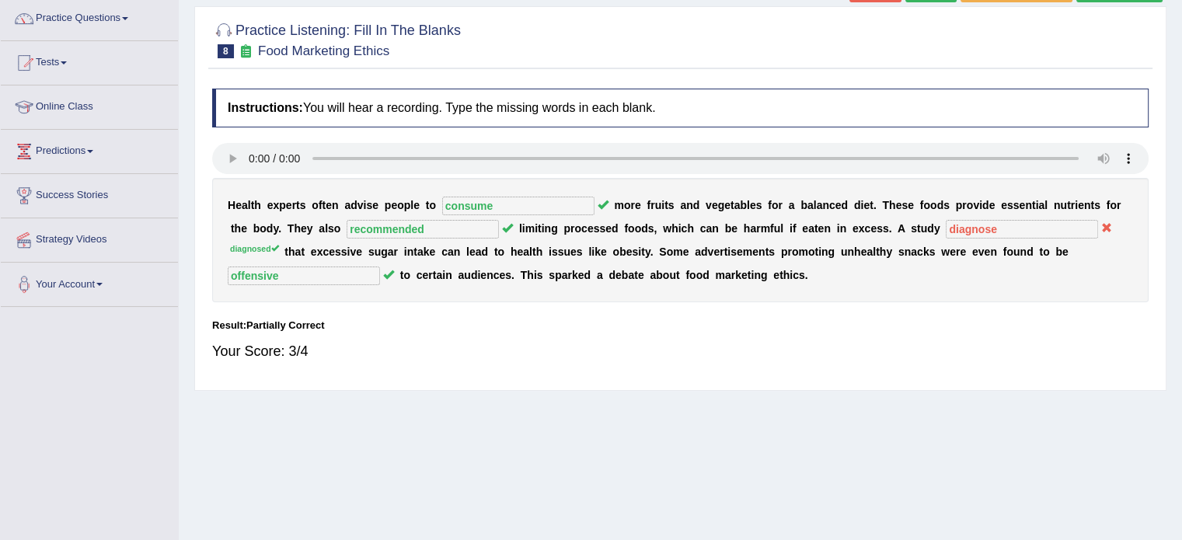
scroll to position [31, 0]
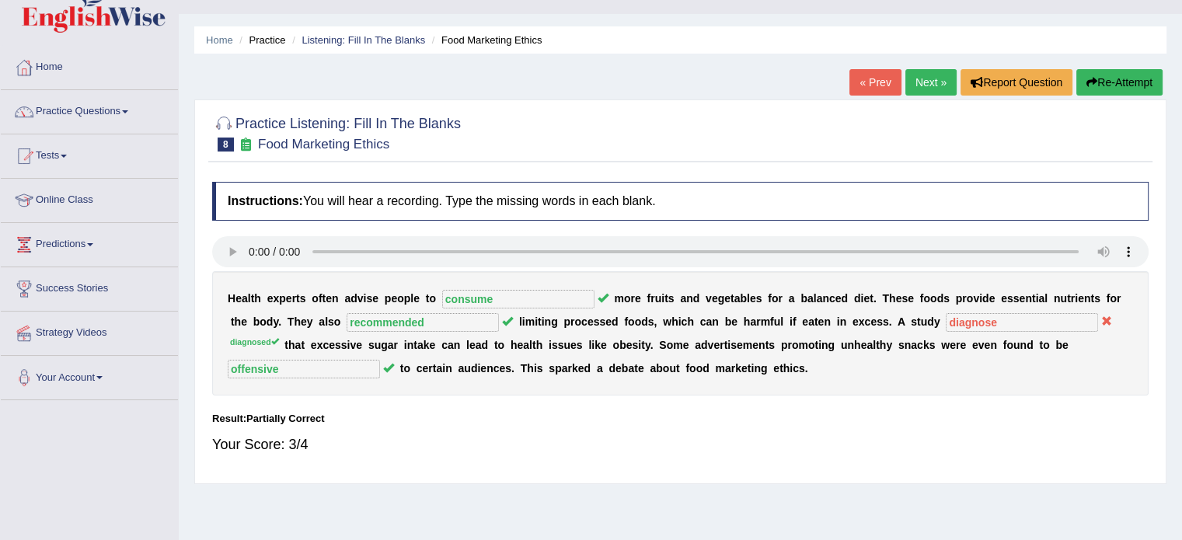
click at [883, 84] on link "« Prev" at bounding box center [874, 82] width 51 height 26
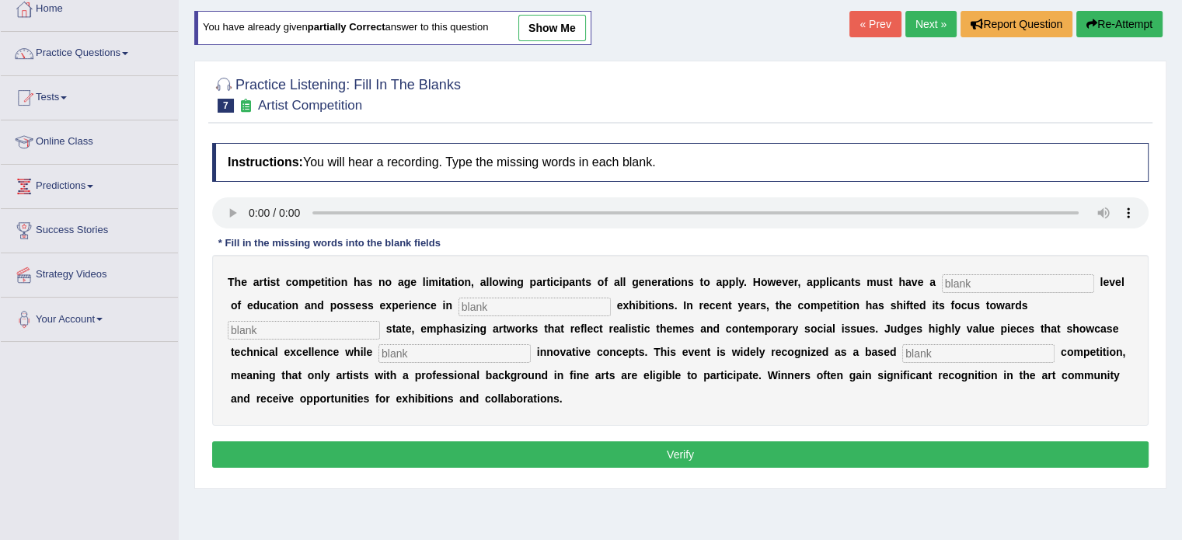
scroll to position [58, 0]
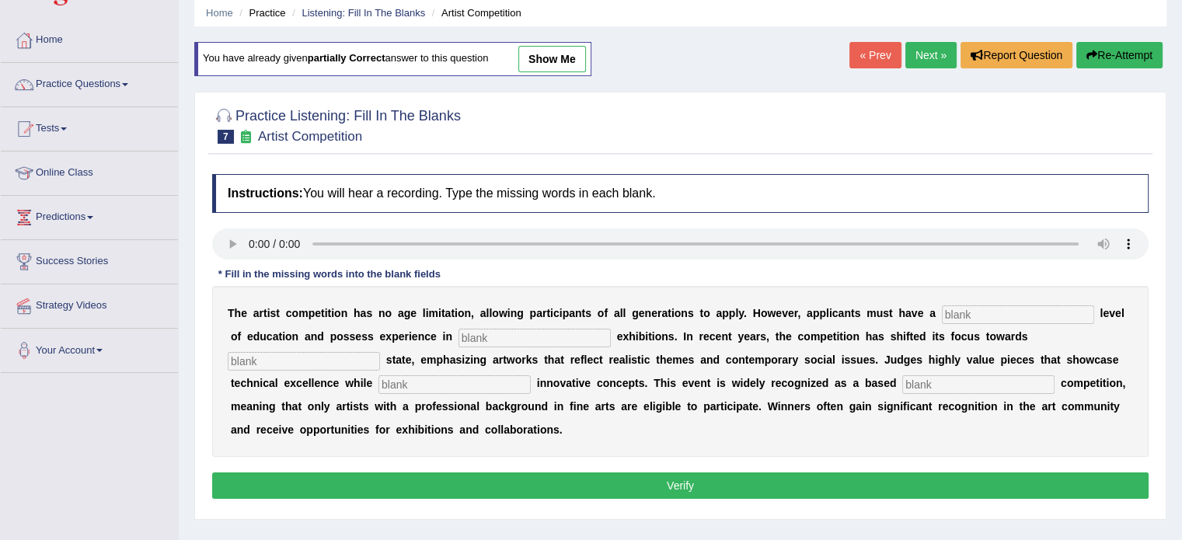
click at [556, 55] on link "show me" at bounding box center [552, 59] width 68 height 26
type input "graduate"
type input "sculpture"
type input "real"
type input "incoperating"
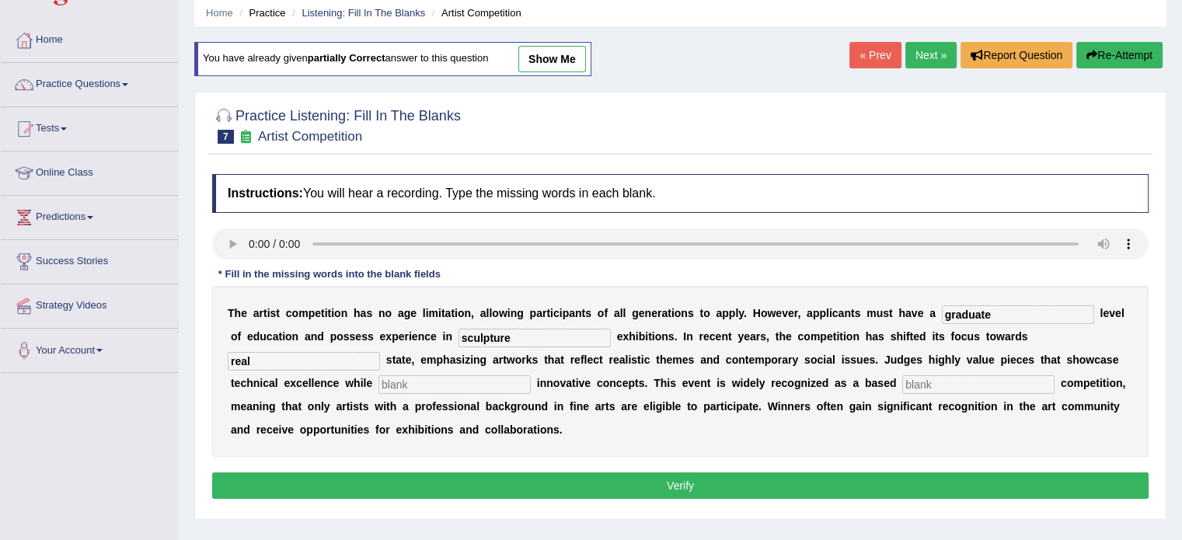
type input "profession"
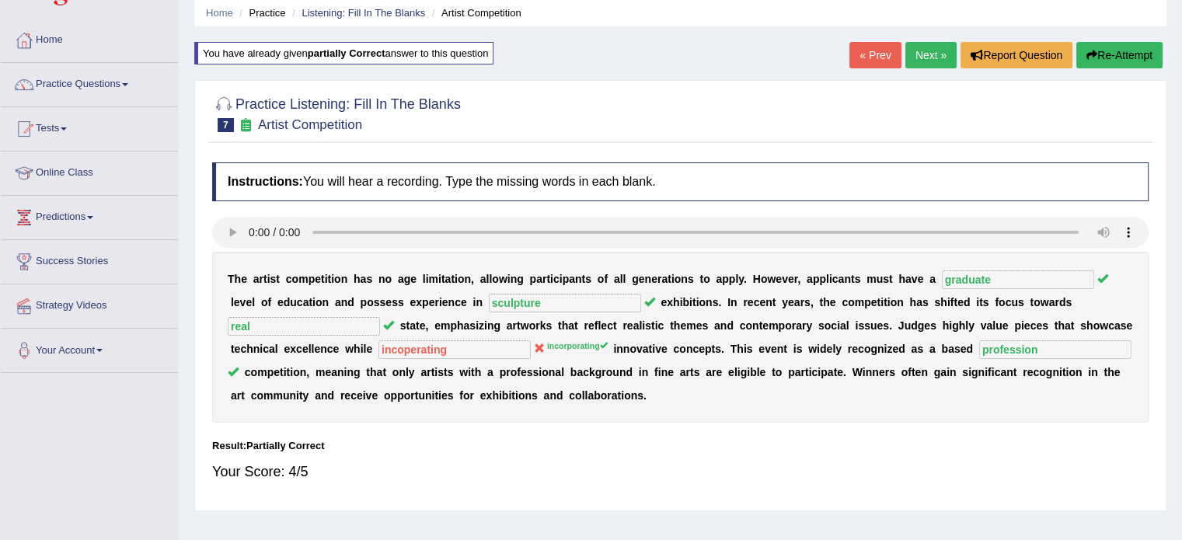
click at [876, 52] on link "« Prev" at bounding box center [874, 55] width 51 height 26
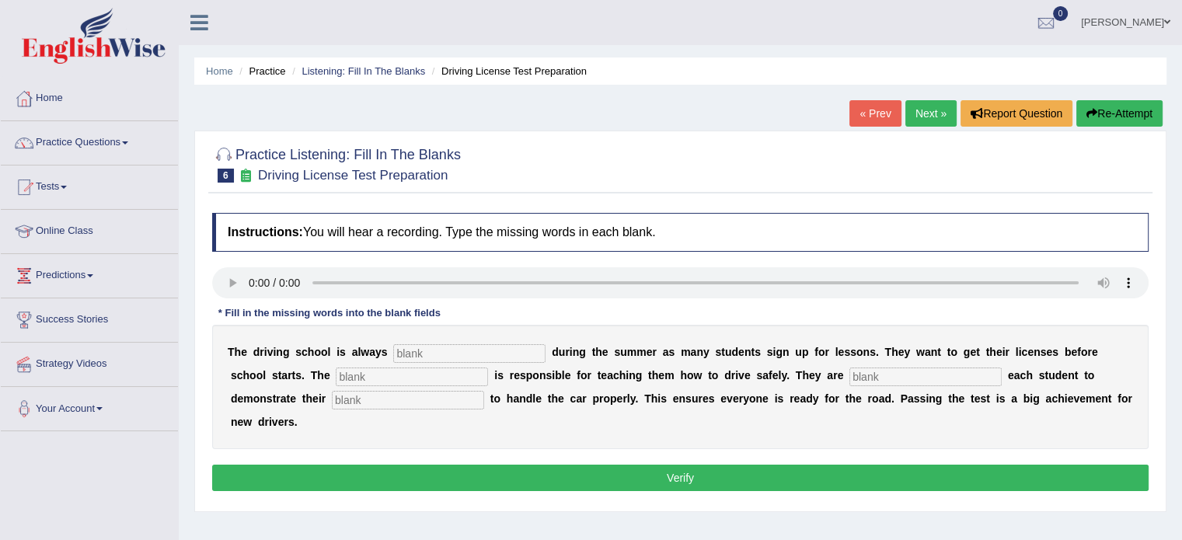
click at [929, 108] on link "Next »" at bounding box center [930, 113] width 51 height 26
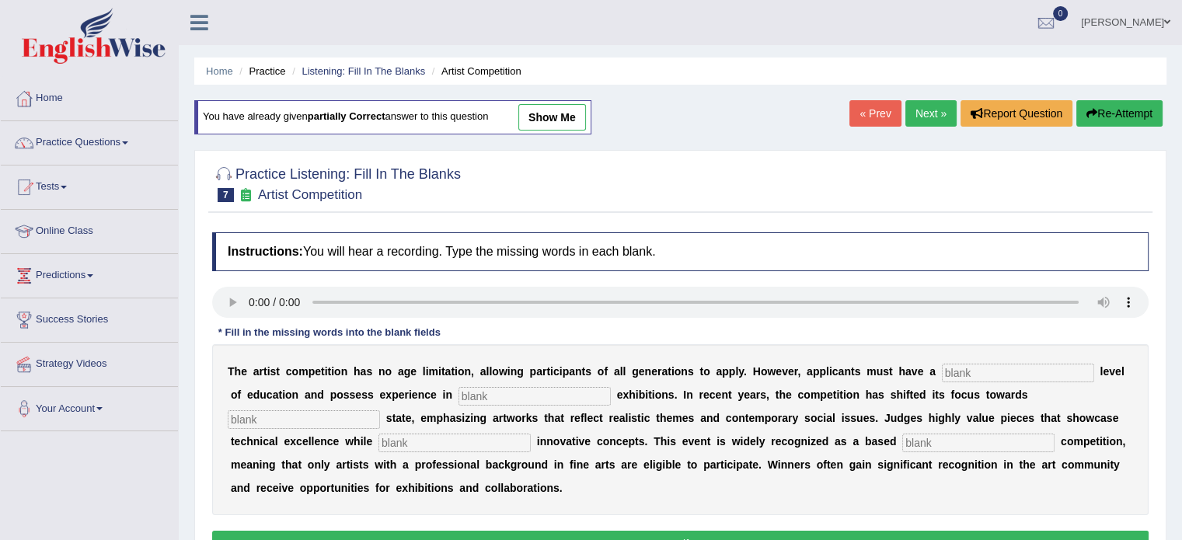
click at [929, 108] on link "Next »" at bounding box center [930, 113] width 51 height 26
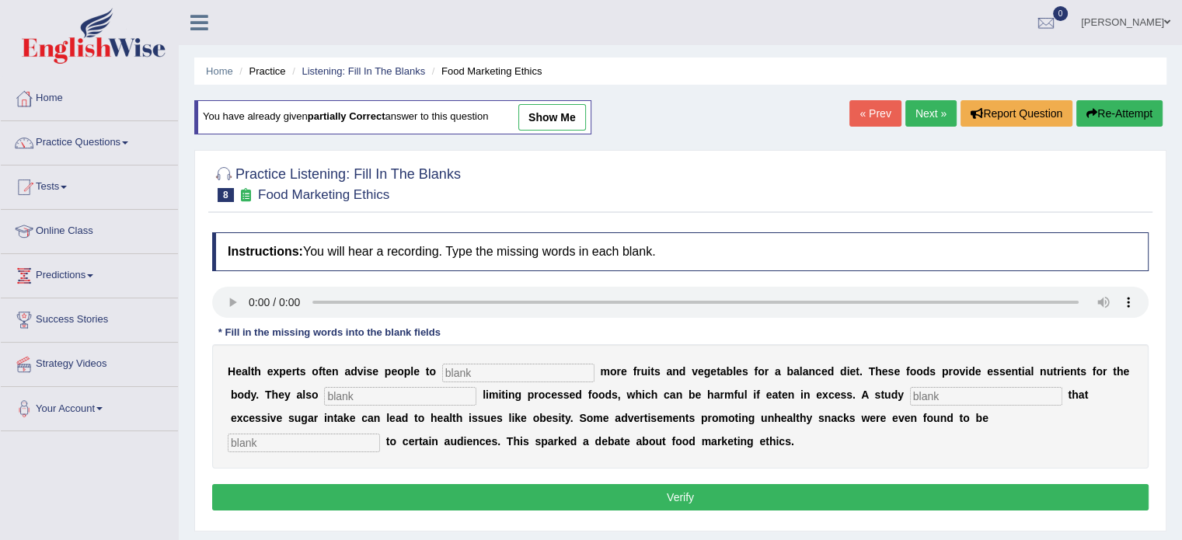
click at [547, 114] on link "show me" at bounding box center [552, 117] width 68 height 26
type input "consume"
type input "recommended"
type input "diagnose"
type input "offensive"
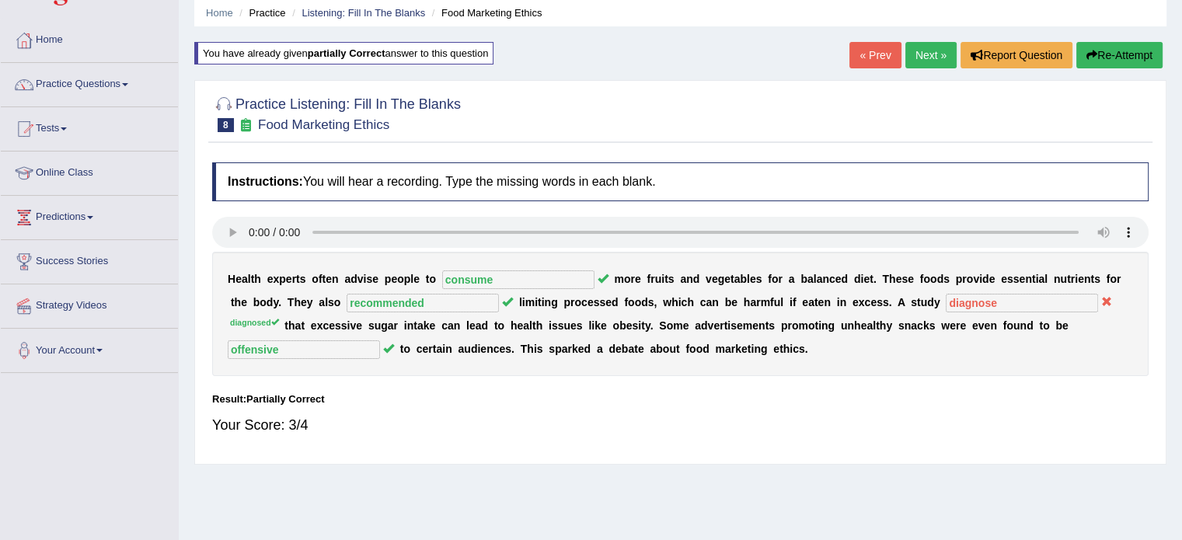
scroll to position [31, 0]
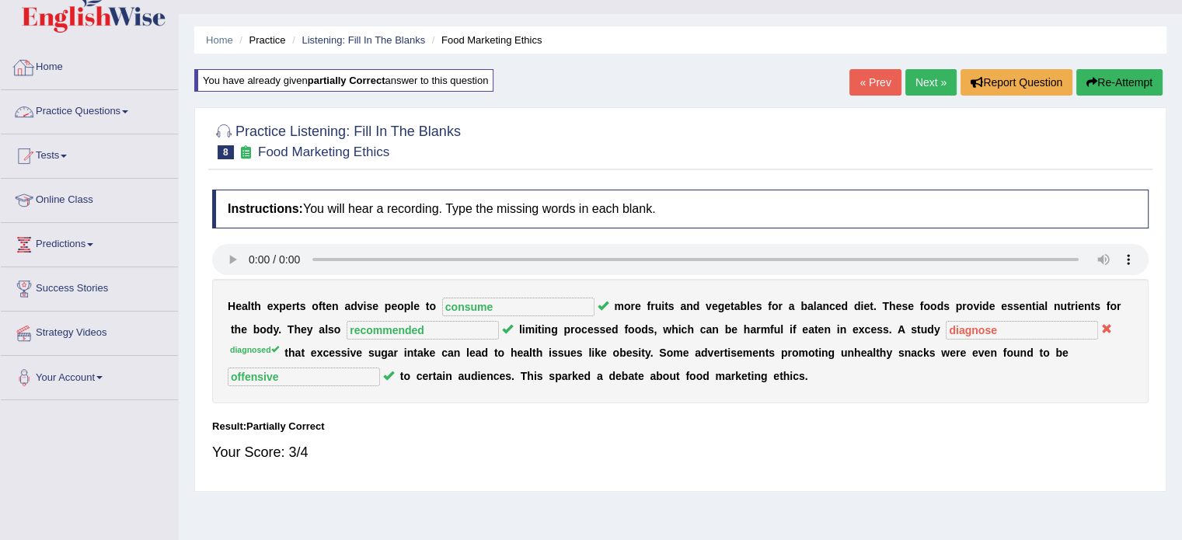
click at [58, 70] on link "Home" at bounding box center [89, 65] width 177 height 39
